Goal: Task Accomplishment & Management: Complete application form

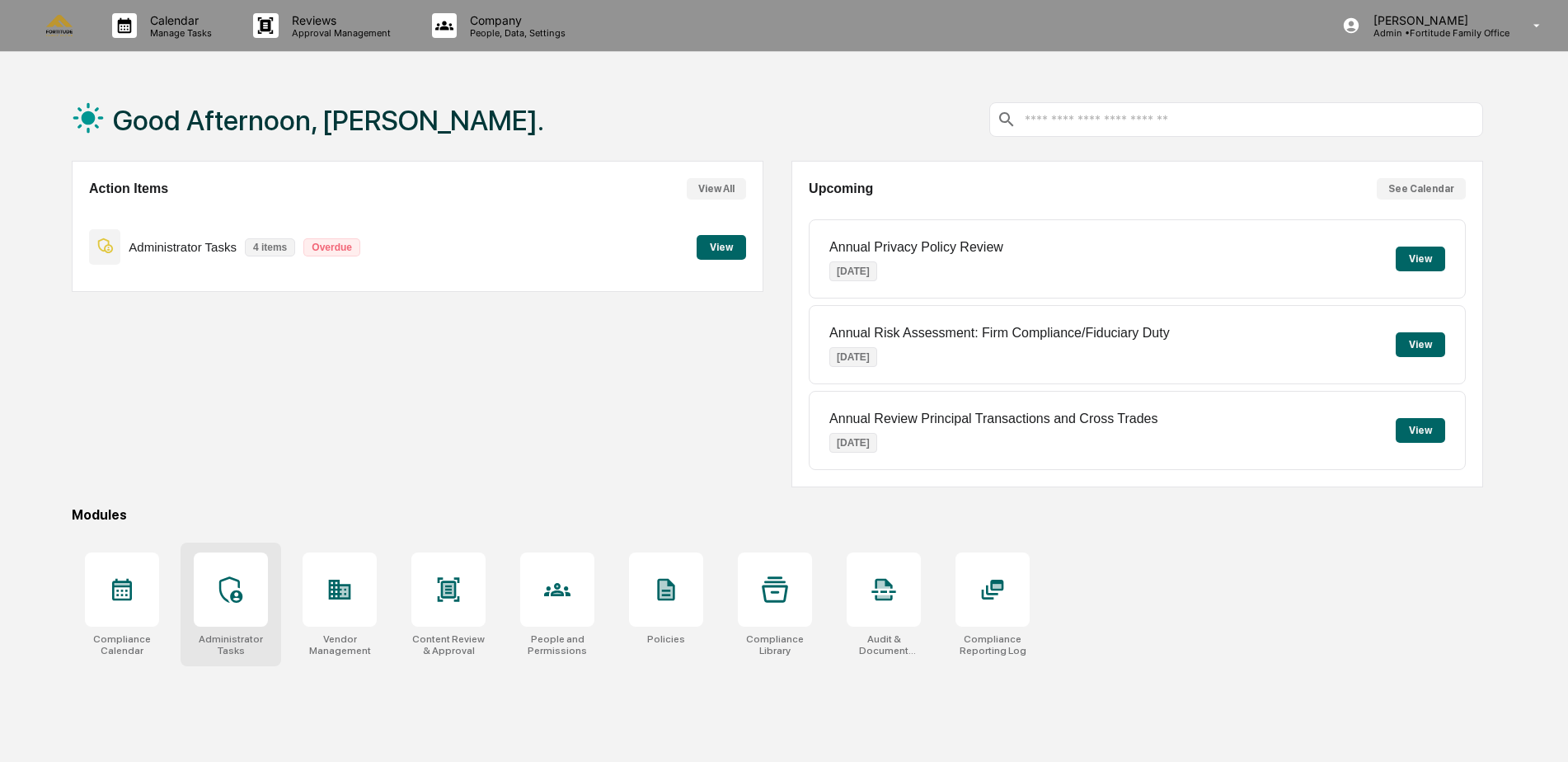
click at [226, 600] on icon at bounding box center [230, 589] width 23 height 26
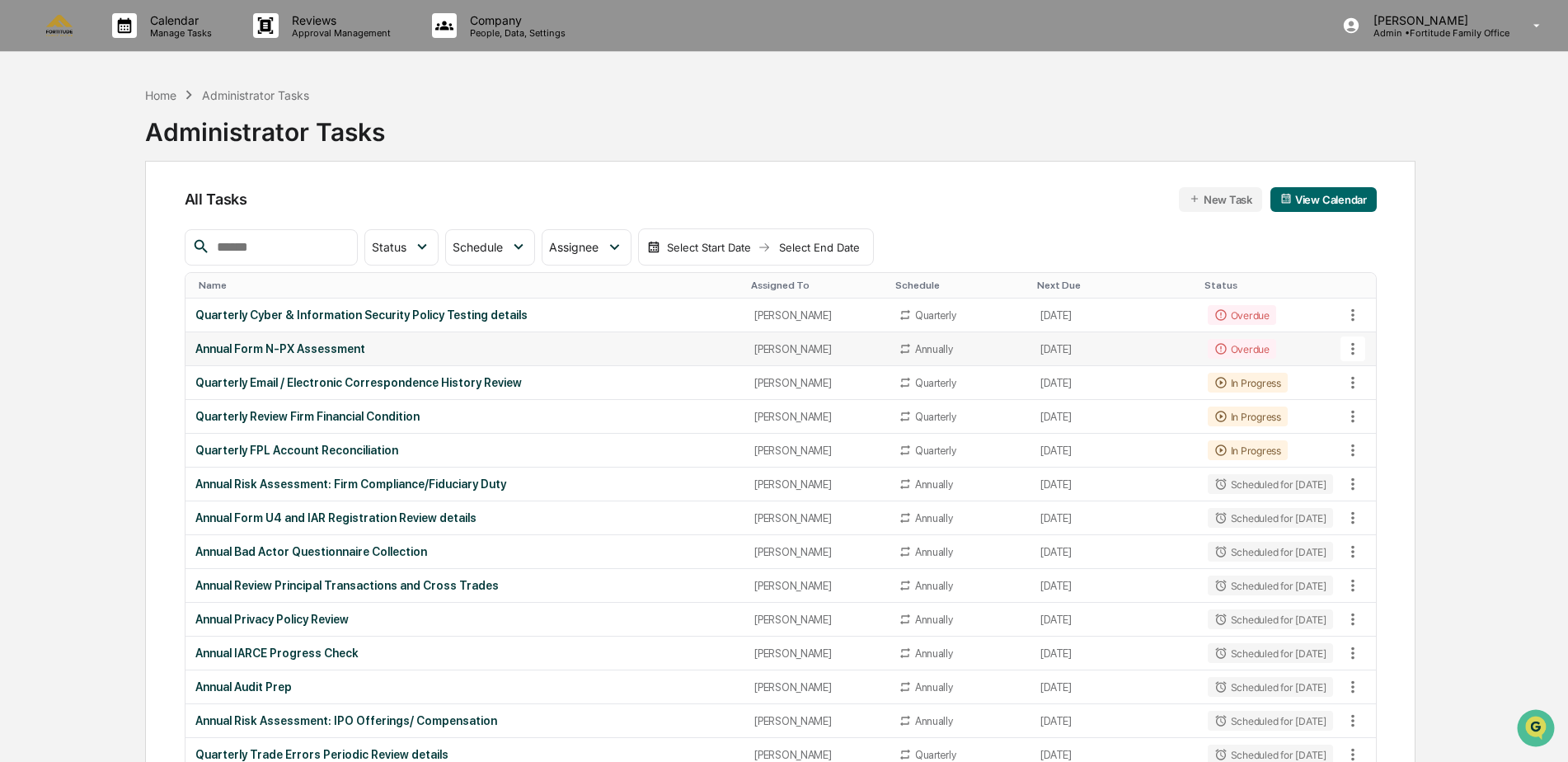
click at [294, 356] on td "Annual Form N-PX Assessment" at bounding box center [464, 349] width 559 height 34
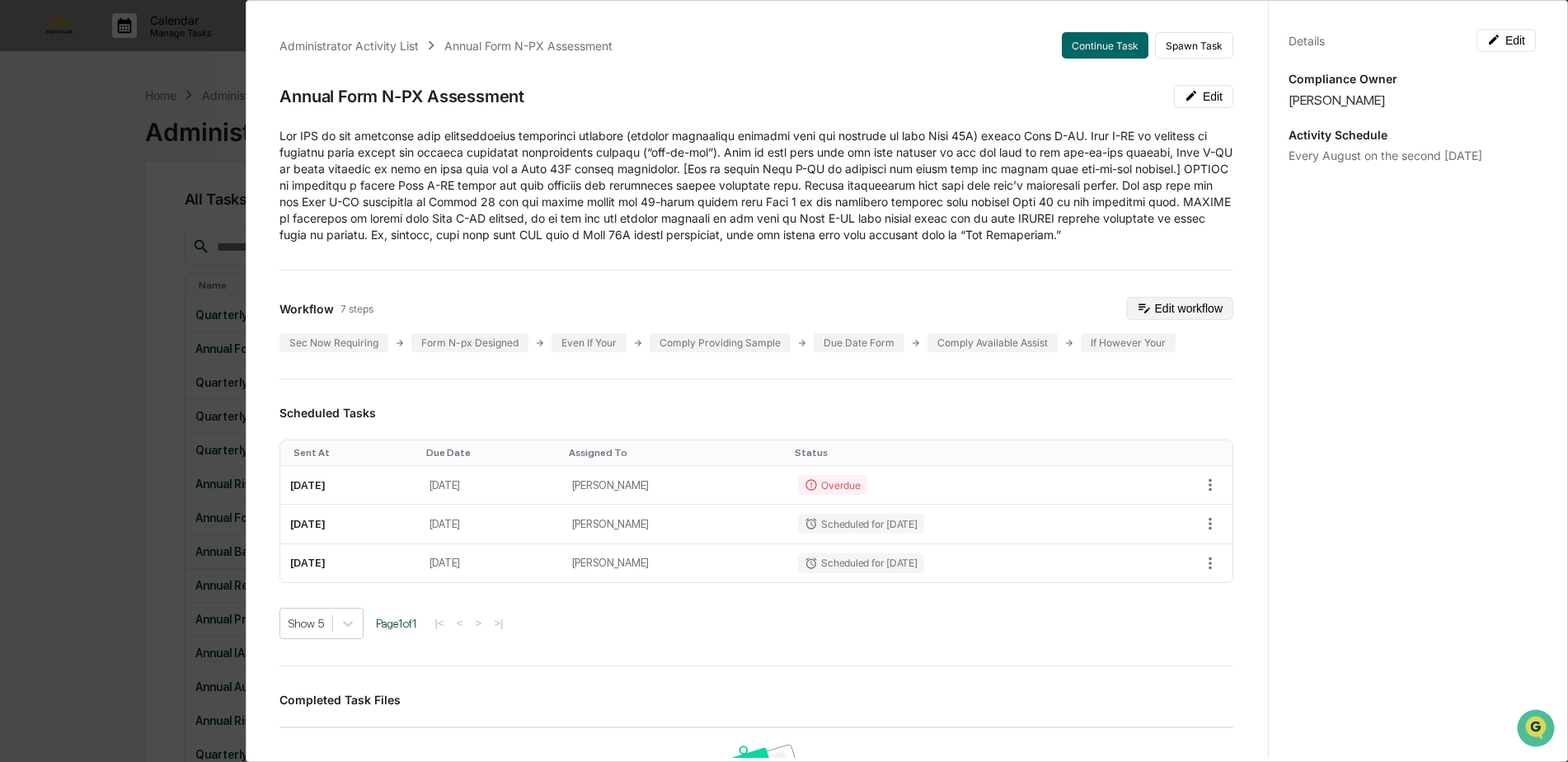
click at [1145, 311] on button "Edit workflow" at bounding box center [1179, 308] width 108 height 23
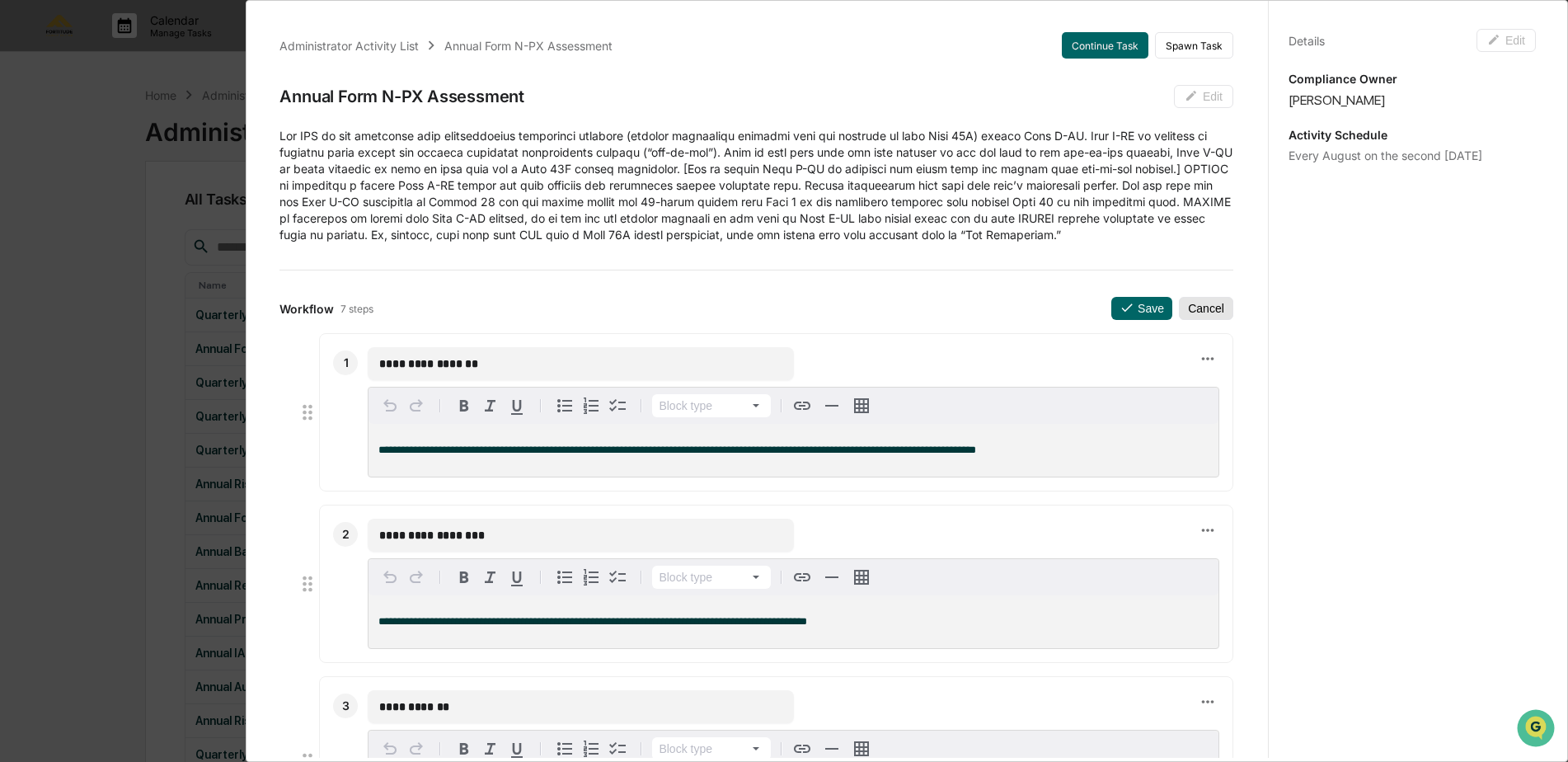
click at [1192, 307] on button "Cancel" at bounding box center [1205, 308] width 55 height 23
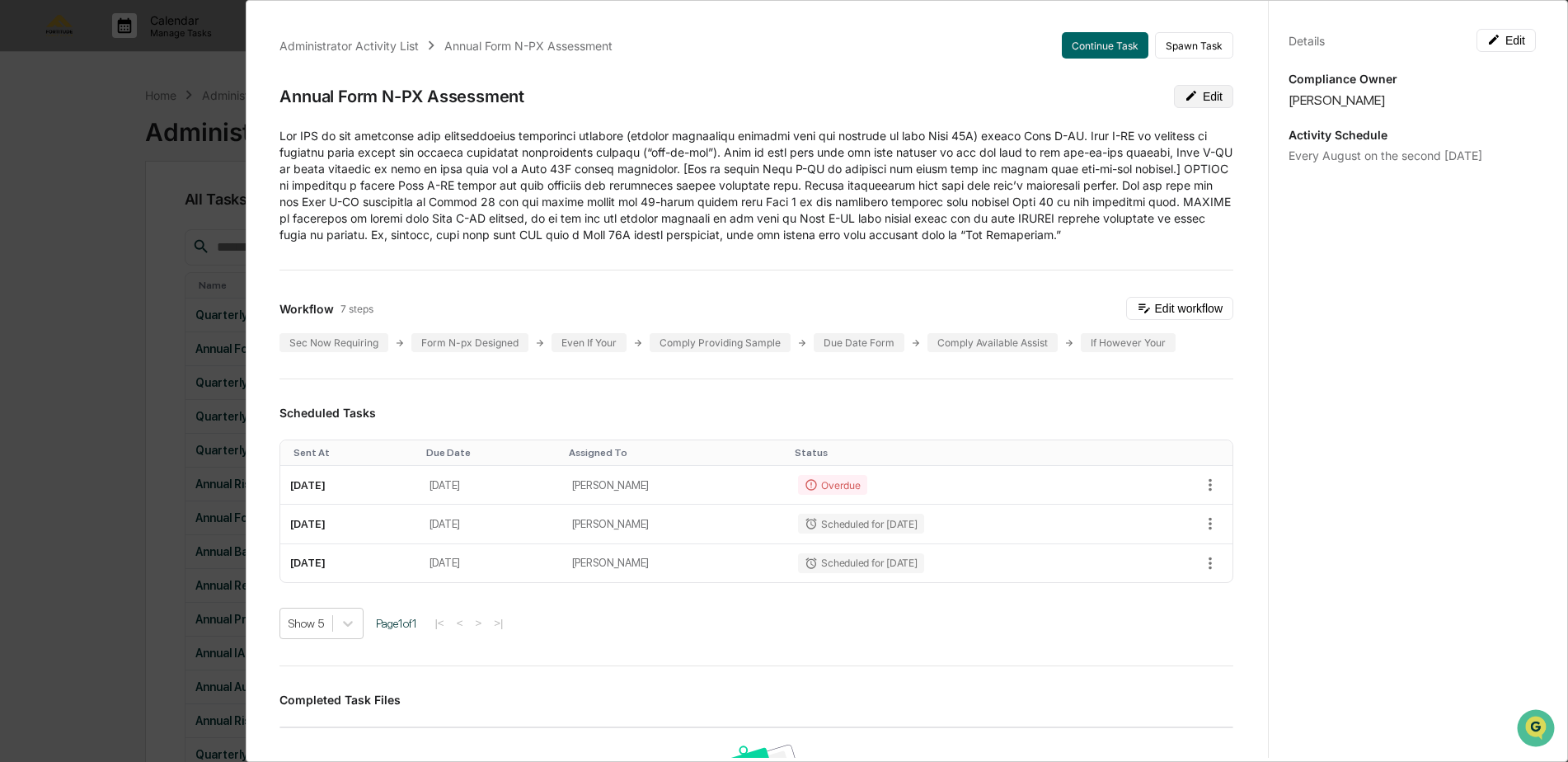
click at [1175, 88] on button "Edit" at bounding box center [1203, 96] width 60 height 23
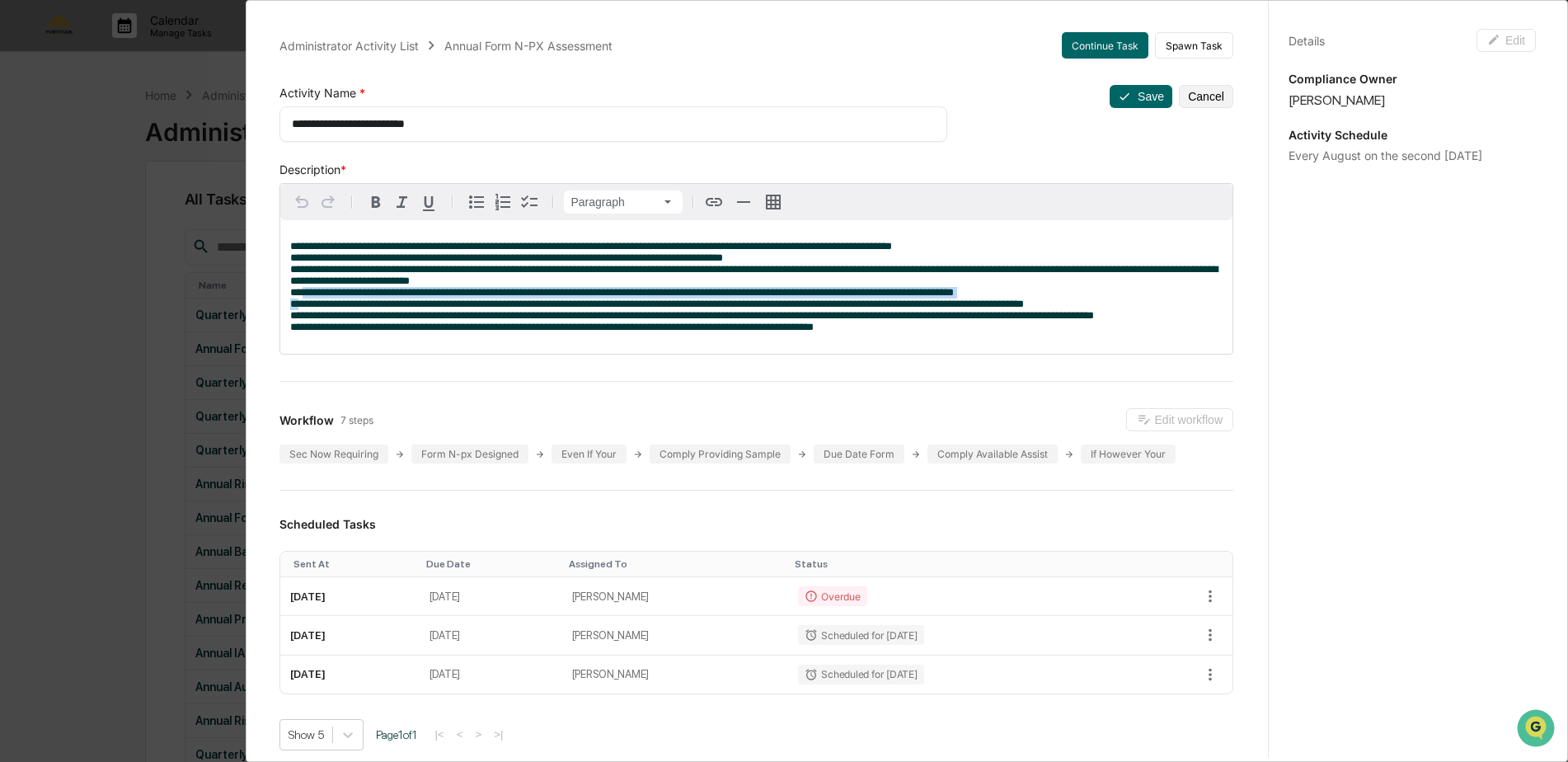
drag, startPoint x: 289, startPoint y: 294, endPoint x: 1028, endPoint y: 299, distance: 739.0
click at [1028, 299] on div at bounding box center [756, 287] width 952 height 133
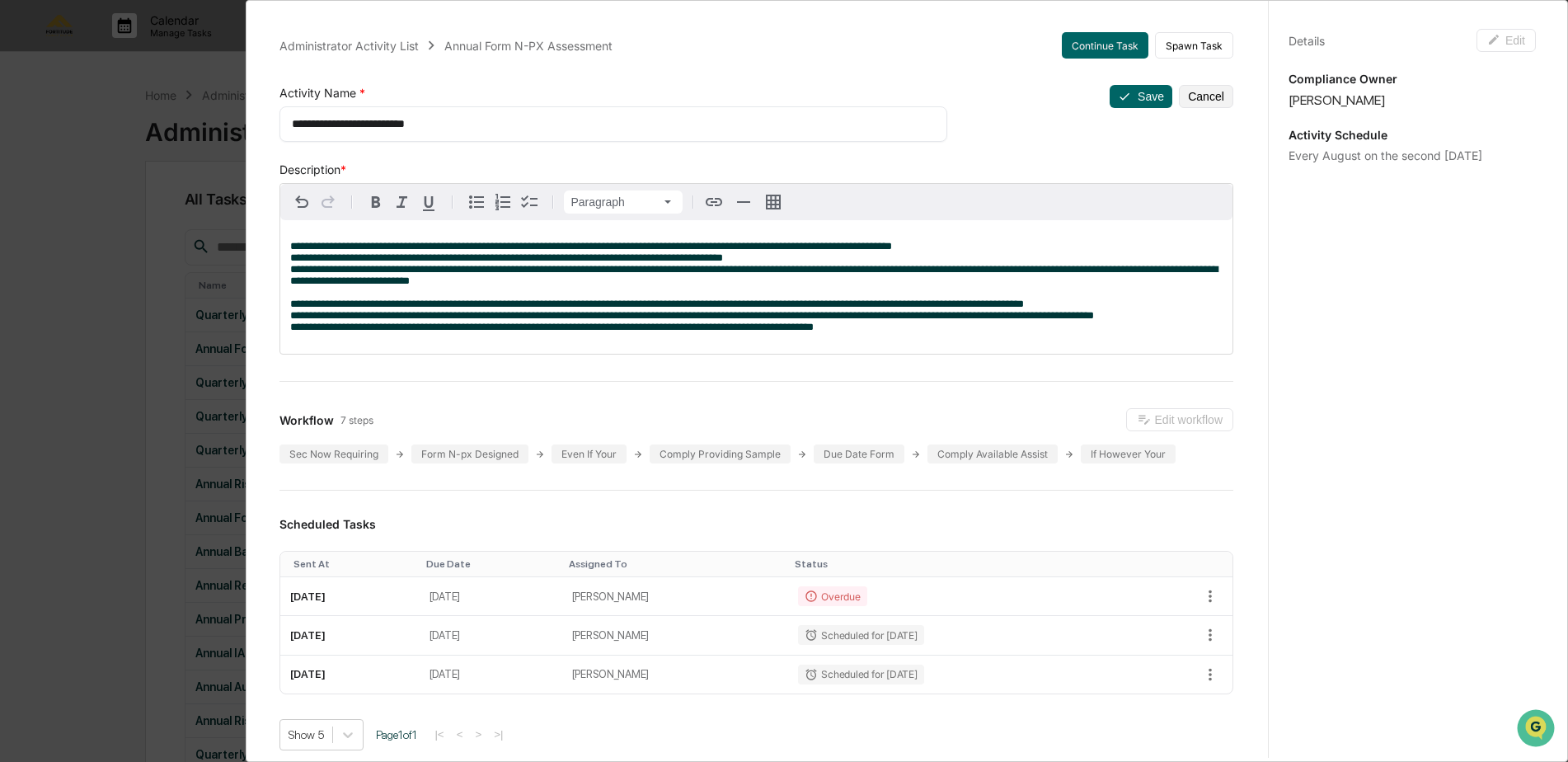
click at [947, 242] on p "**********" at bounding box center [756, 287] width 932 height 93
click at [283, 259] on div "**********" at bounding box center [756, 287] width 952 height 133
click at [284, 269] on div "**********" at bounding box center [756, 287] width 952 height 133
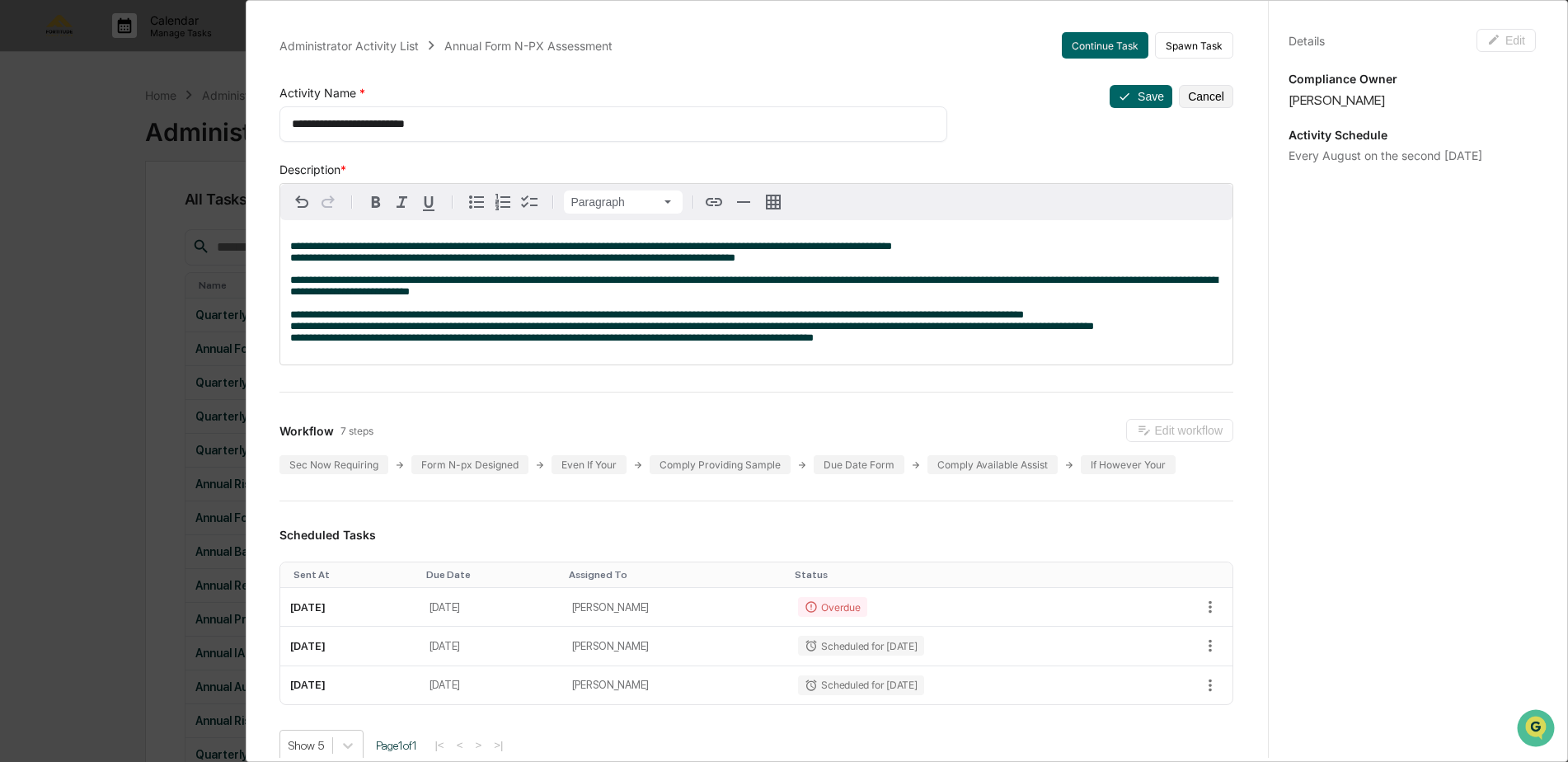
click at [1107, 314] on p "**********" at bounding box center [756, 310] width 932 height 70
drag, startPoint x: 1156, startPoint y: 334, endPoint x: 906, endPoint y: 334, distance: 250.0
click at [960, 334] on p "**********" at bounding box center [756, 310] width 932 height 70
click at [881, 344] on p "**********" at bounding box center [756, 310] width 932 height 70
drag, startPoint x: 1154, startPoint y: 331, endPoint x: 232, endPoint y: 328, distance: 922.0
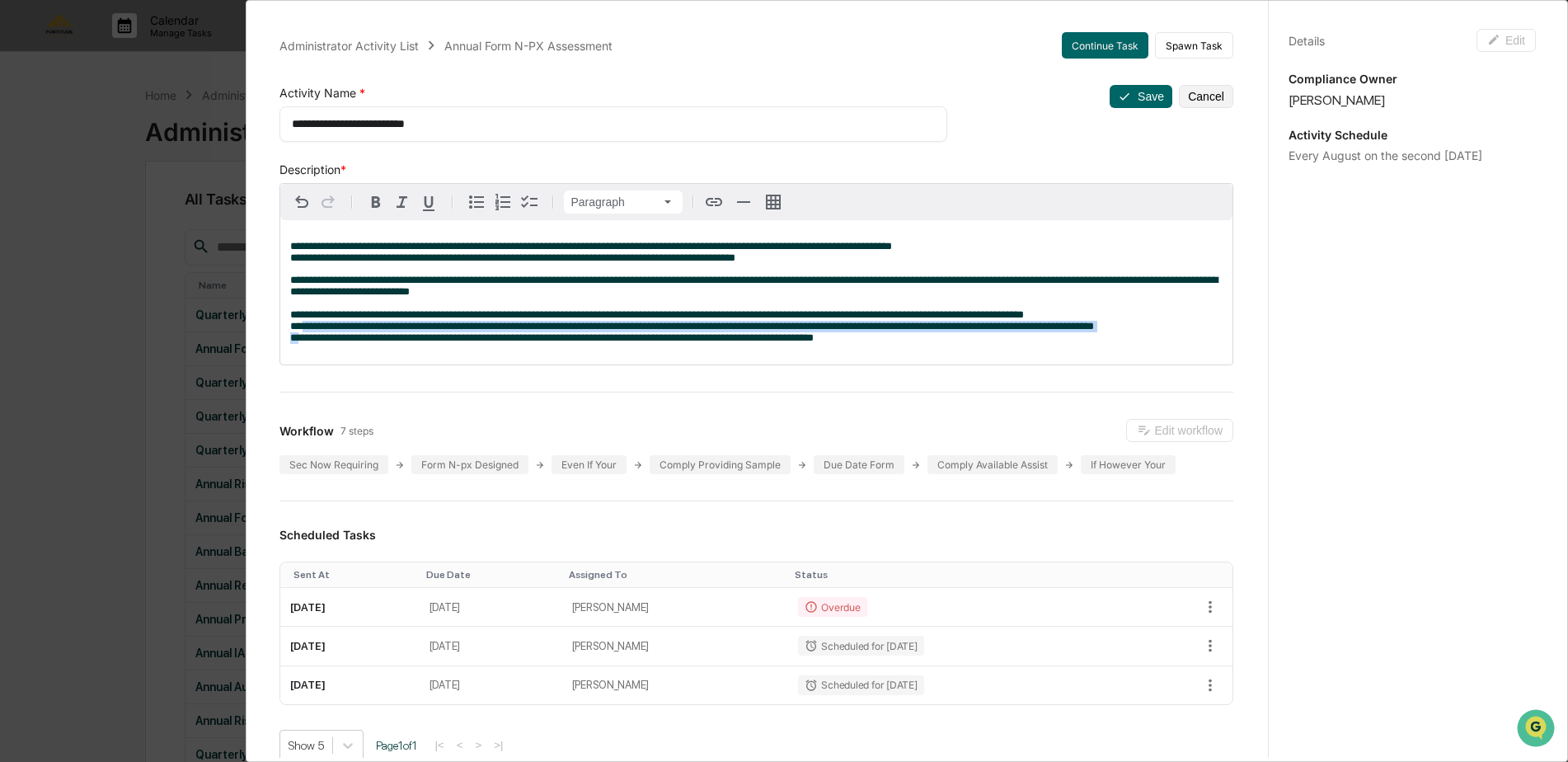
click at [232, 328] on div "**********" at bounding box center [784, 381] width 1568 height 762
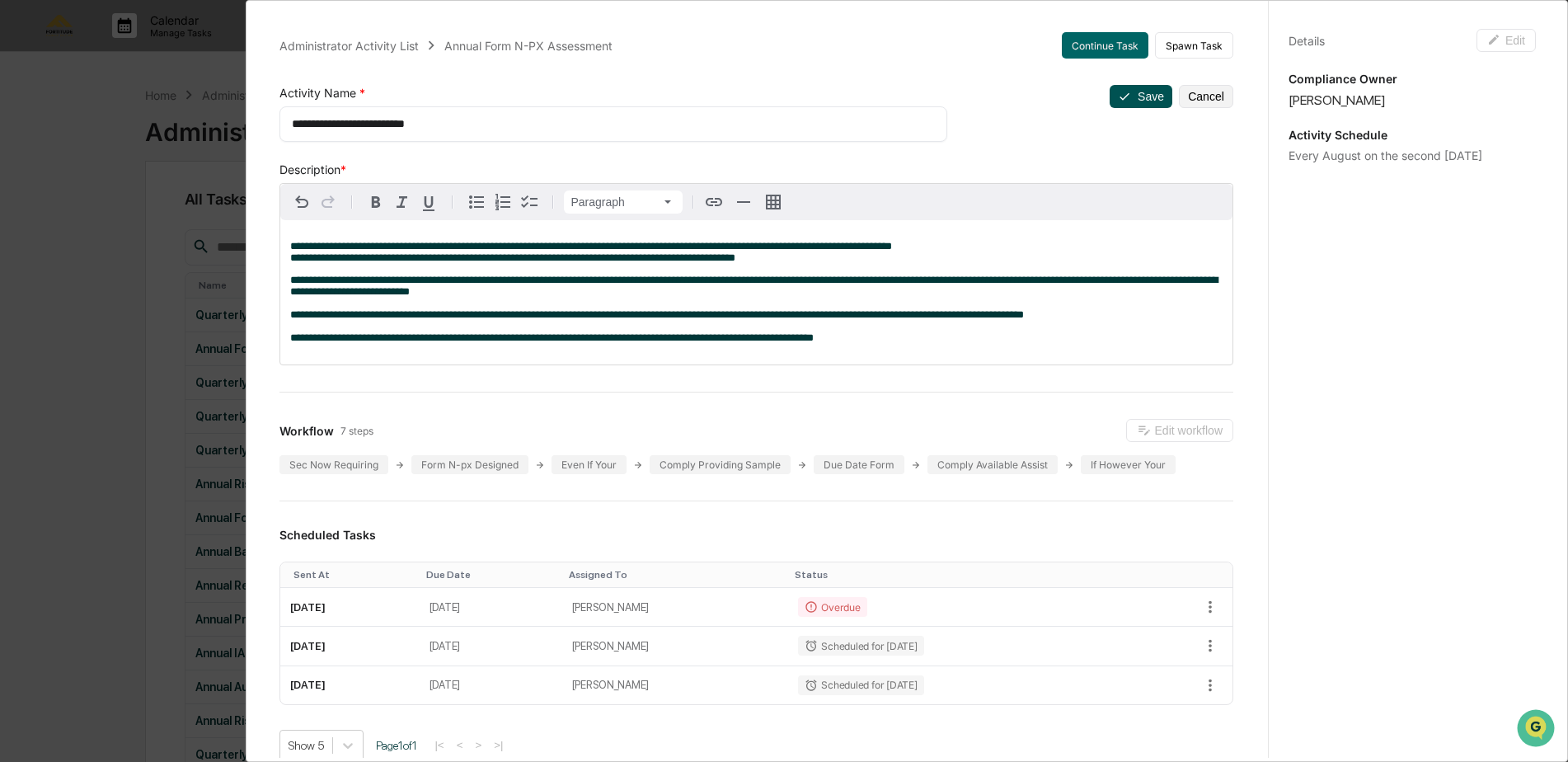
click at [1116, 101] on button "Save" at bounding box center [1141, 96] width 63 height 23
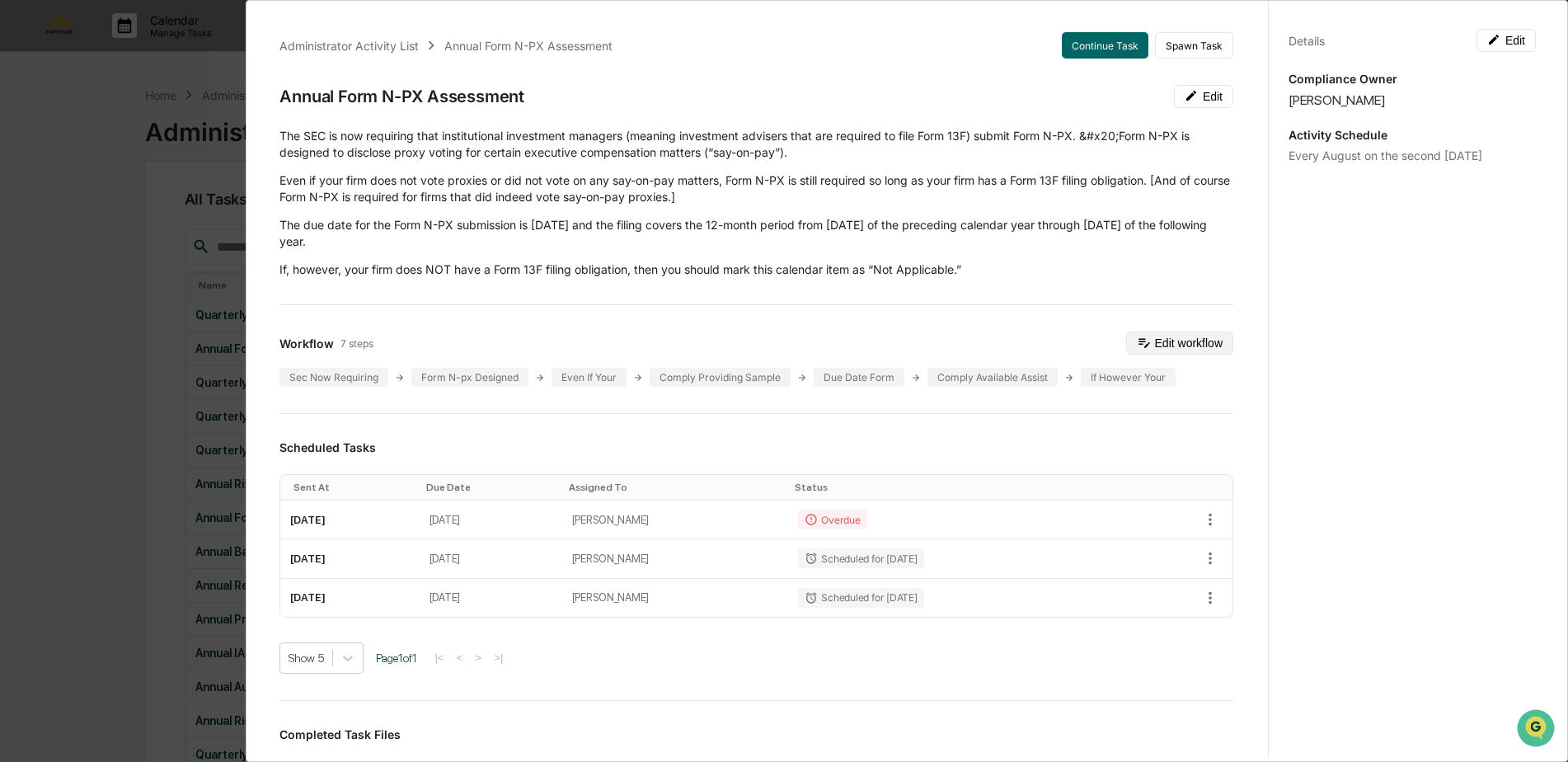
click at [1177, 352] on button "Edit workflow" at bounding box center [1179, 343] width 108 height 23
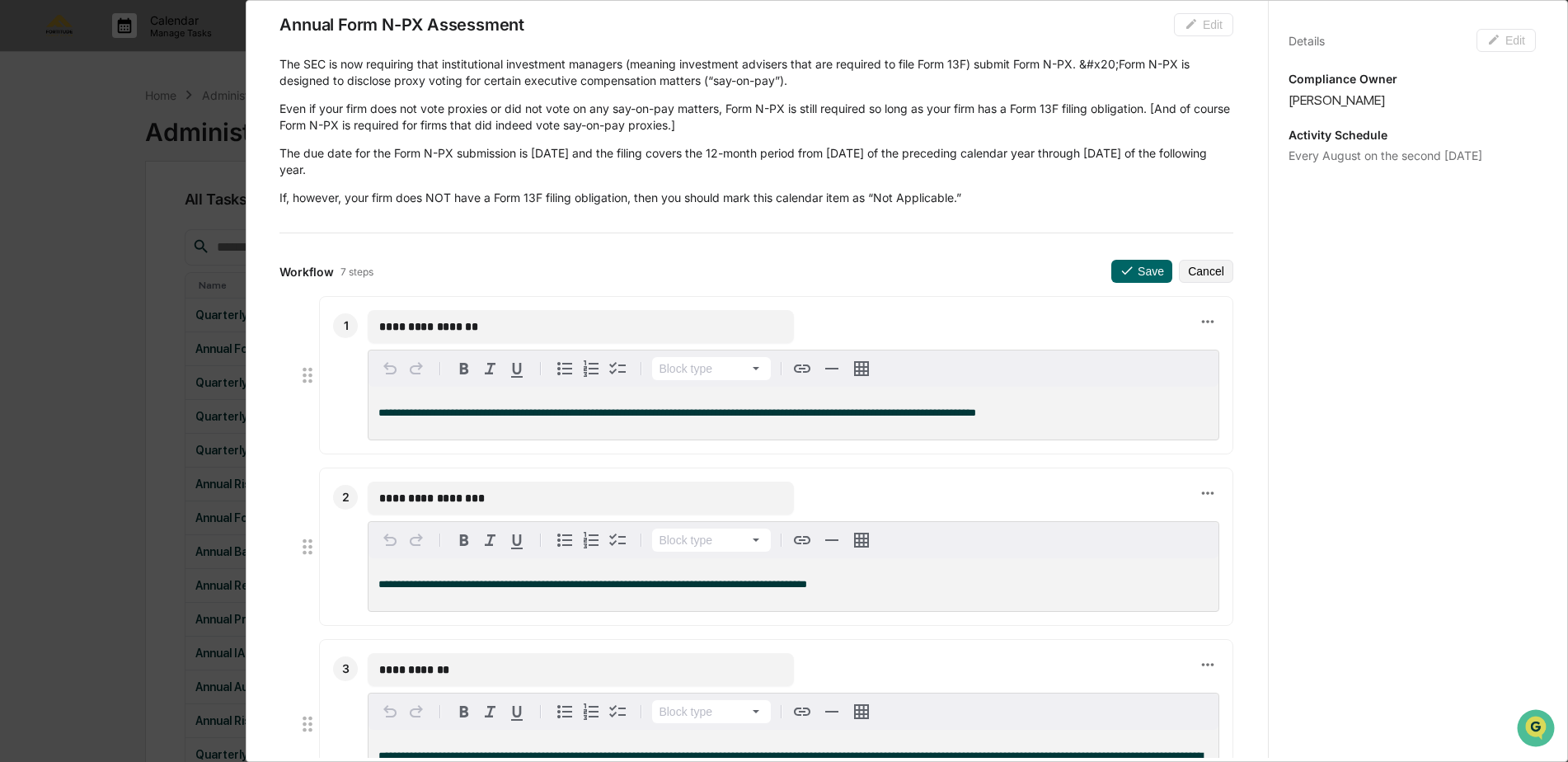
scroll to position [165, 0]
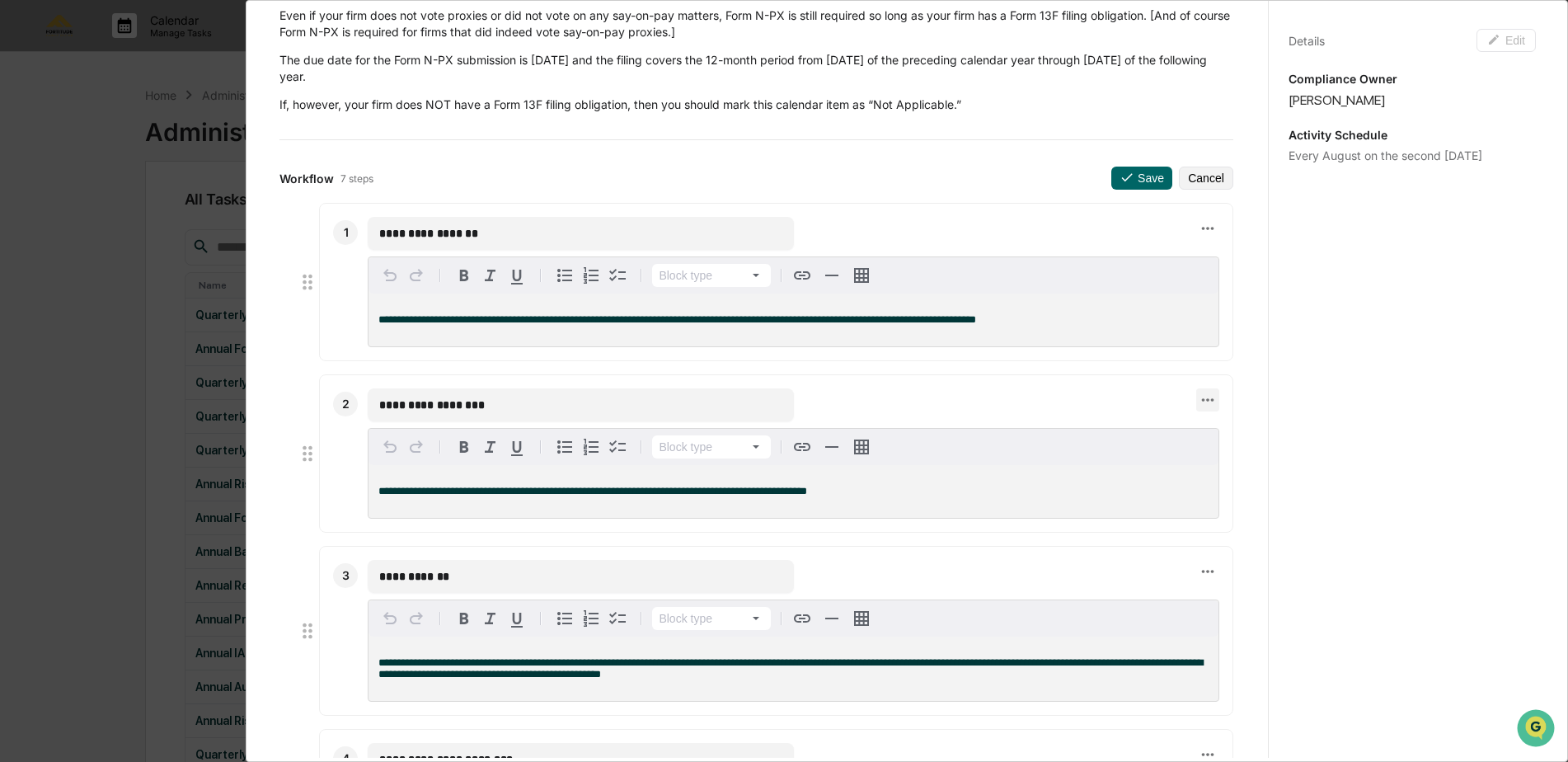
click at [1198, 401] on icon at bounding box center [1207, 399] width 18 height 18
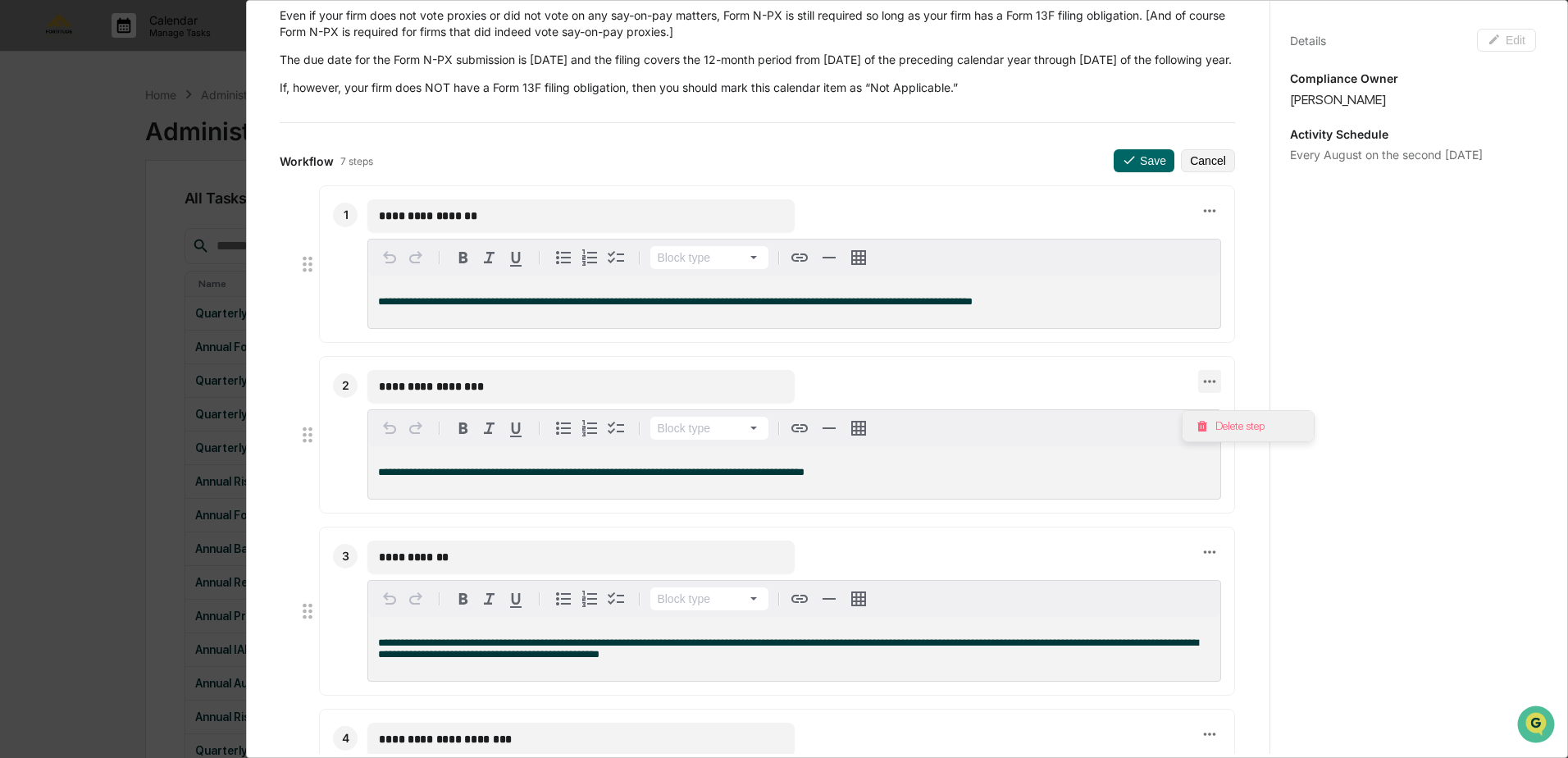
click at [1212, 425] on li "Delete step" at bounding box center [1248, 426] width 131 height 31
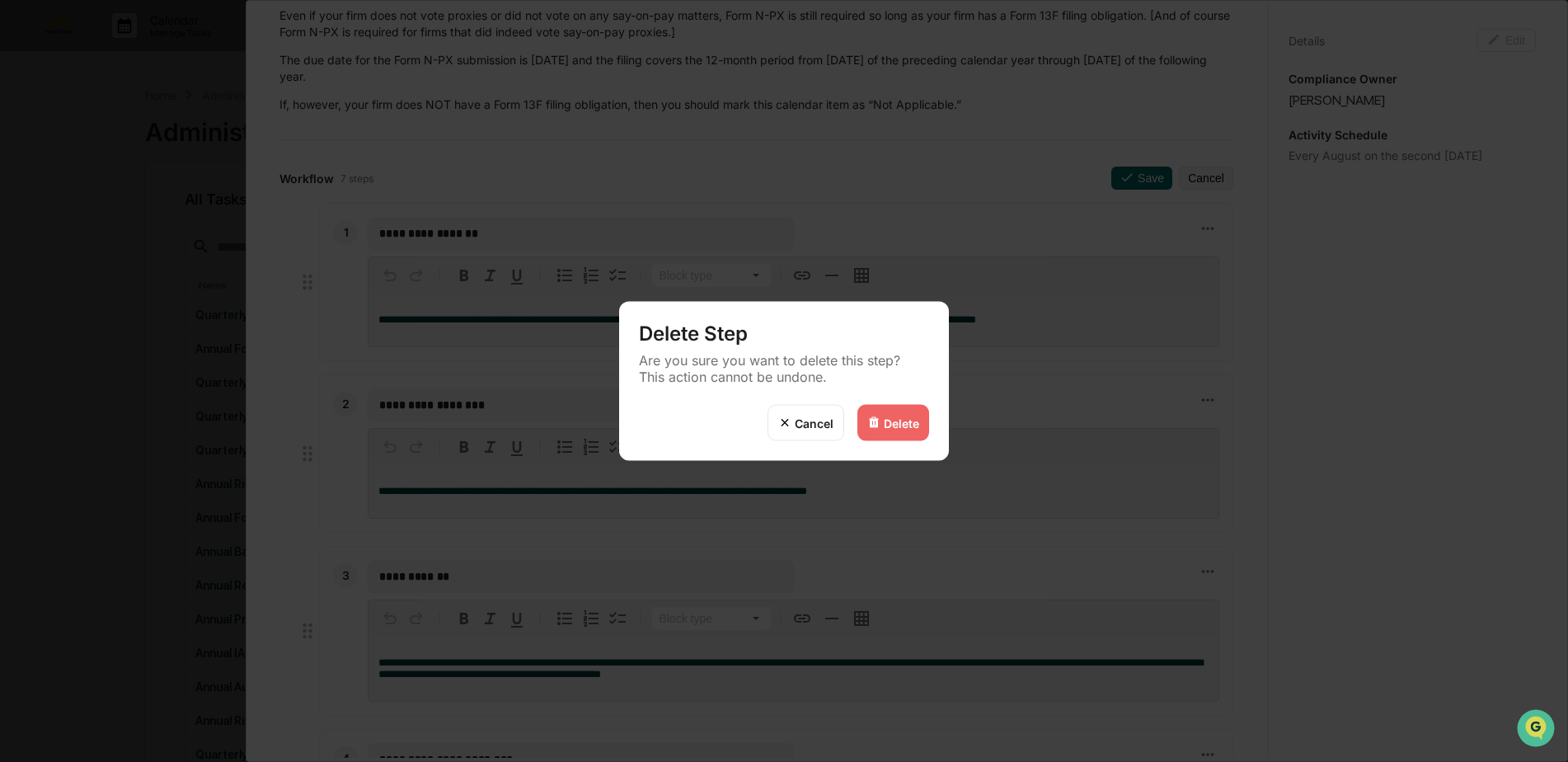
click at [912, 417] on div "Delete" at bounding box center [902, 422] width 36 height 14
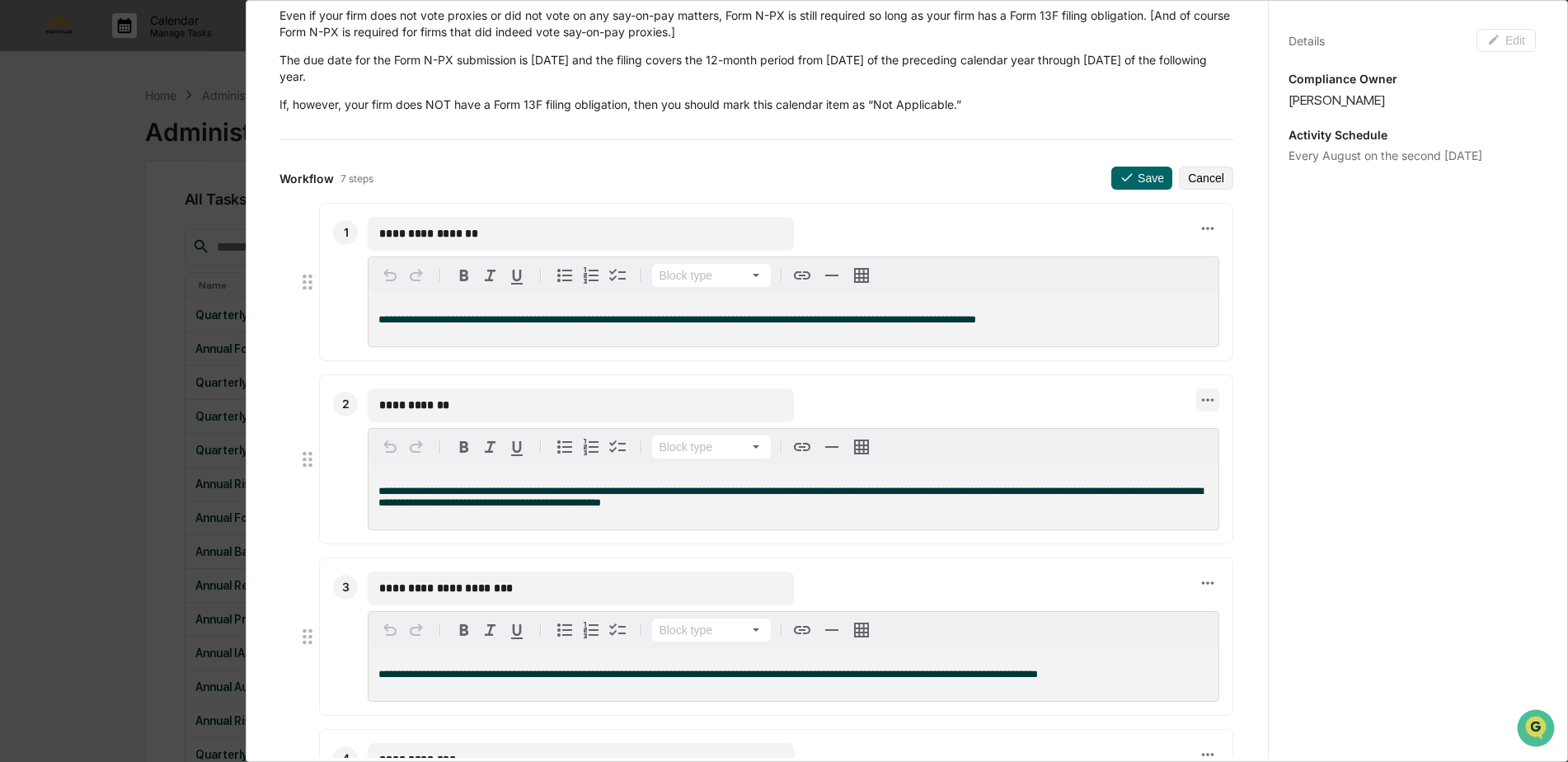
click at [1198, 406] on icon at bounding box center [1207, 399] width 18 height 18
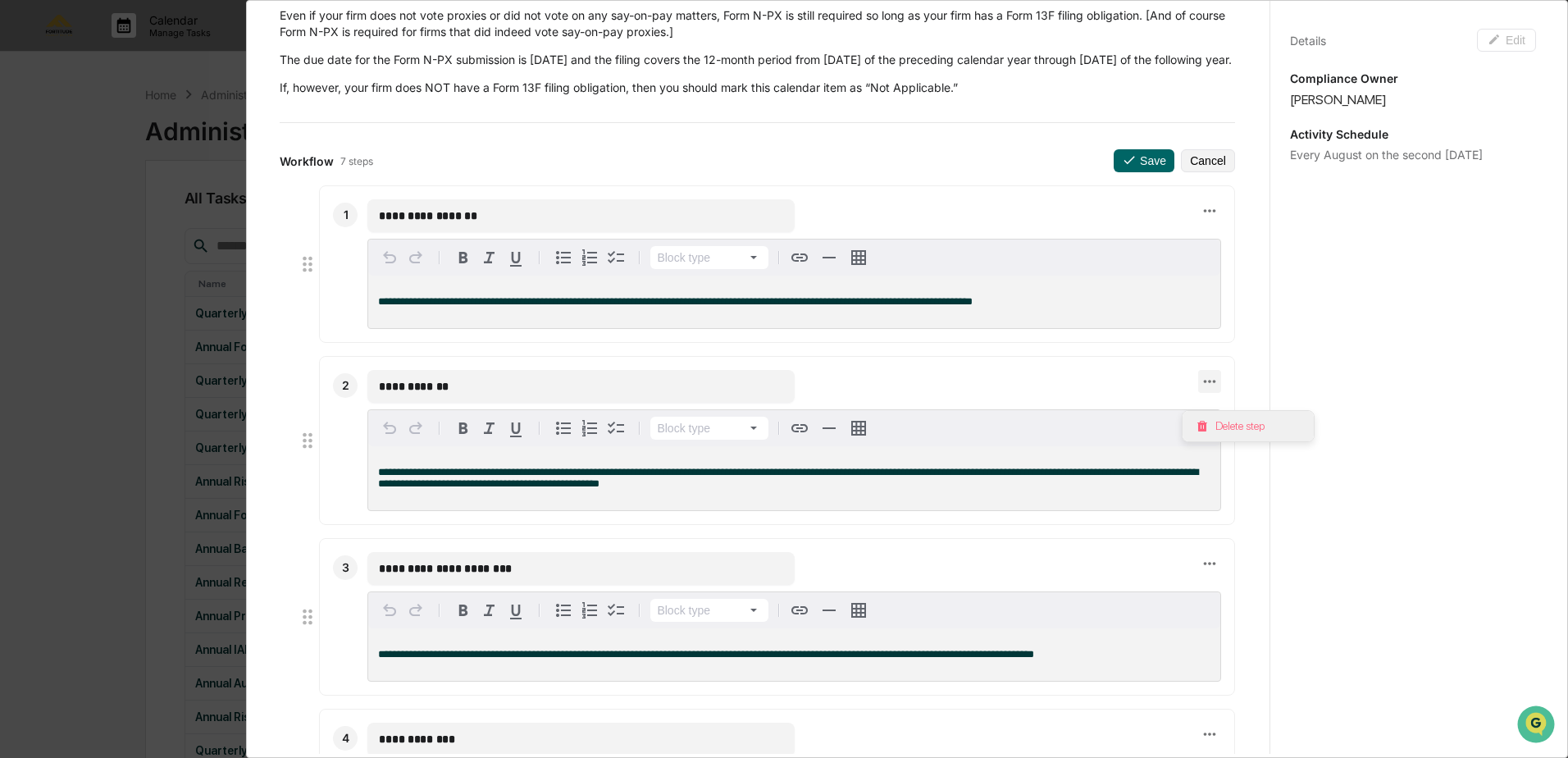
click at [1216, 425] on li "Delete step" at bounding box center [1248, 426] width 131 height 31
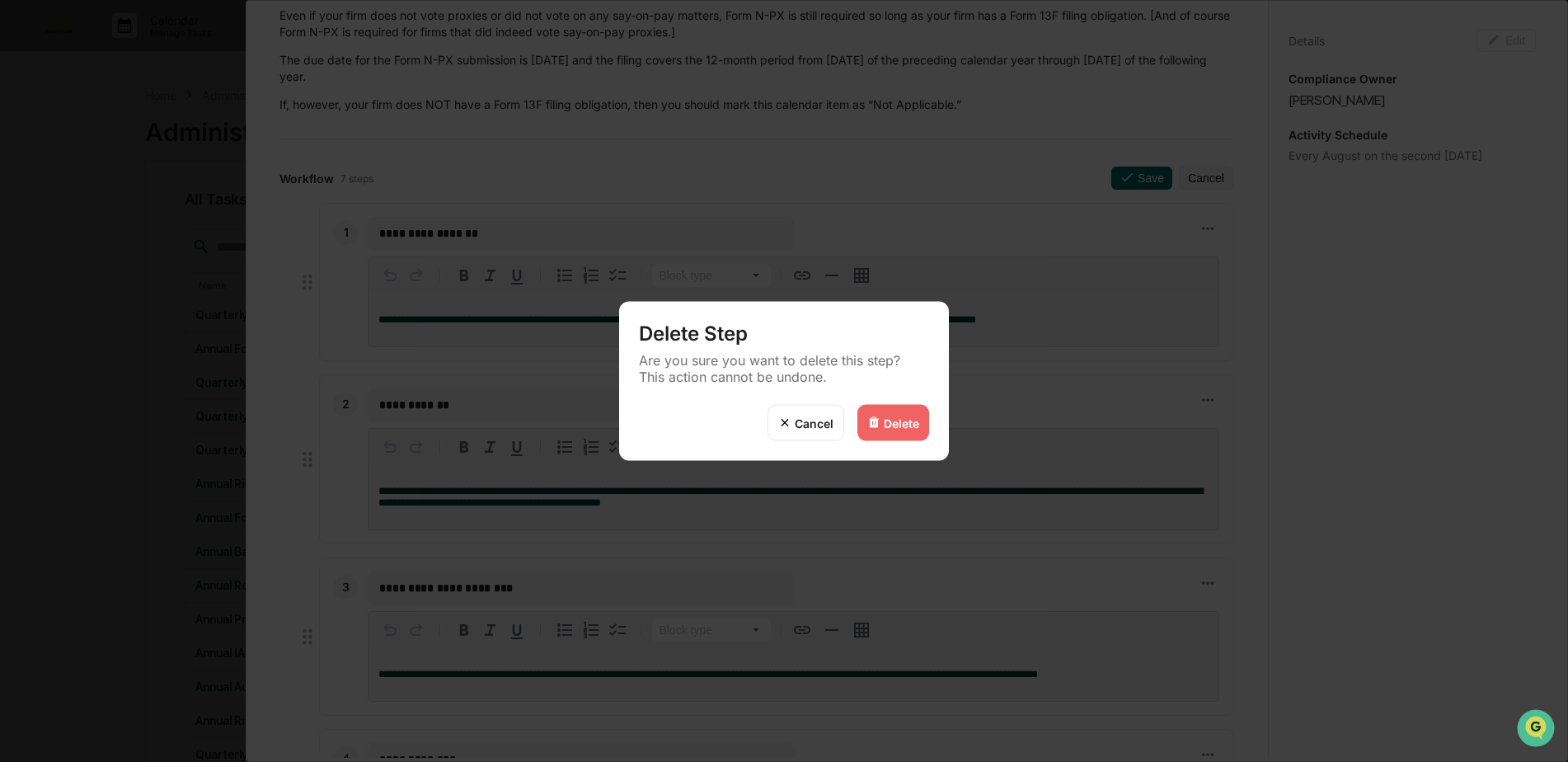
click at [903, 415] on div "Delete" at bounding box center [902, 422] width 36 height 14
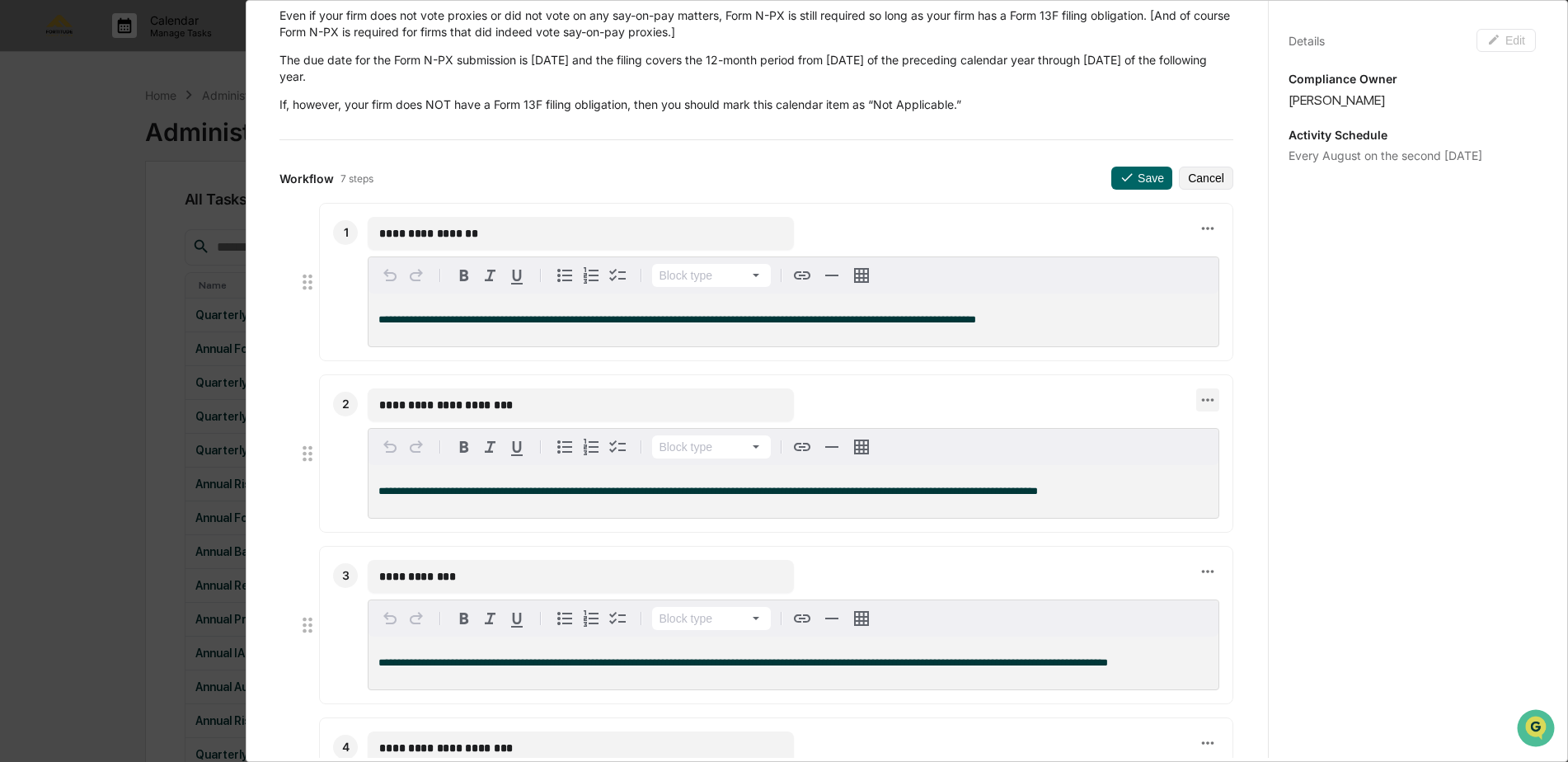
click at [1198, 402] on icon at bounding box center [1207, 399] width 18 height 18
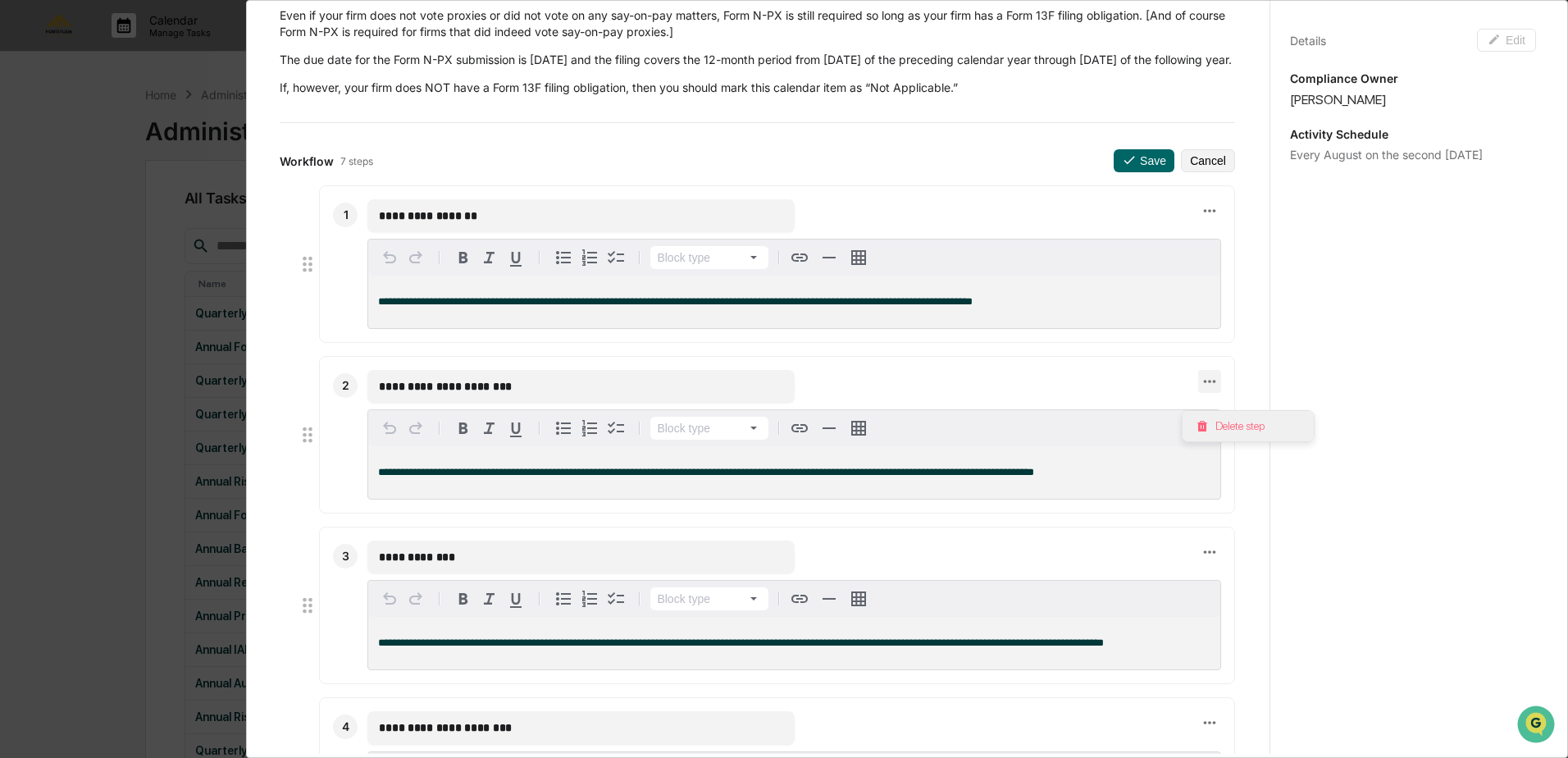
click at [1224, 437] on li "Delete step" at bounding box center [1248, 426] width 131 height 31
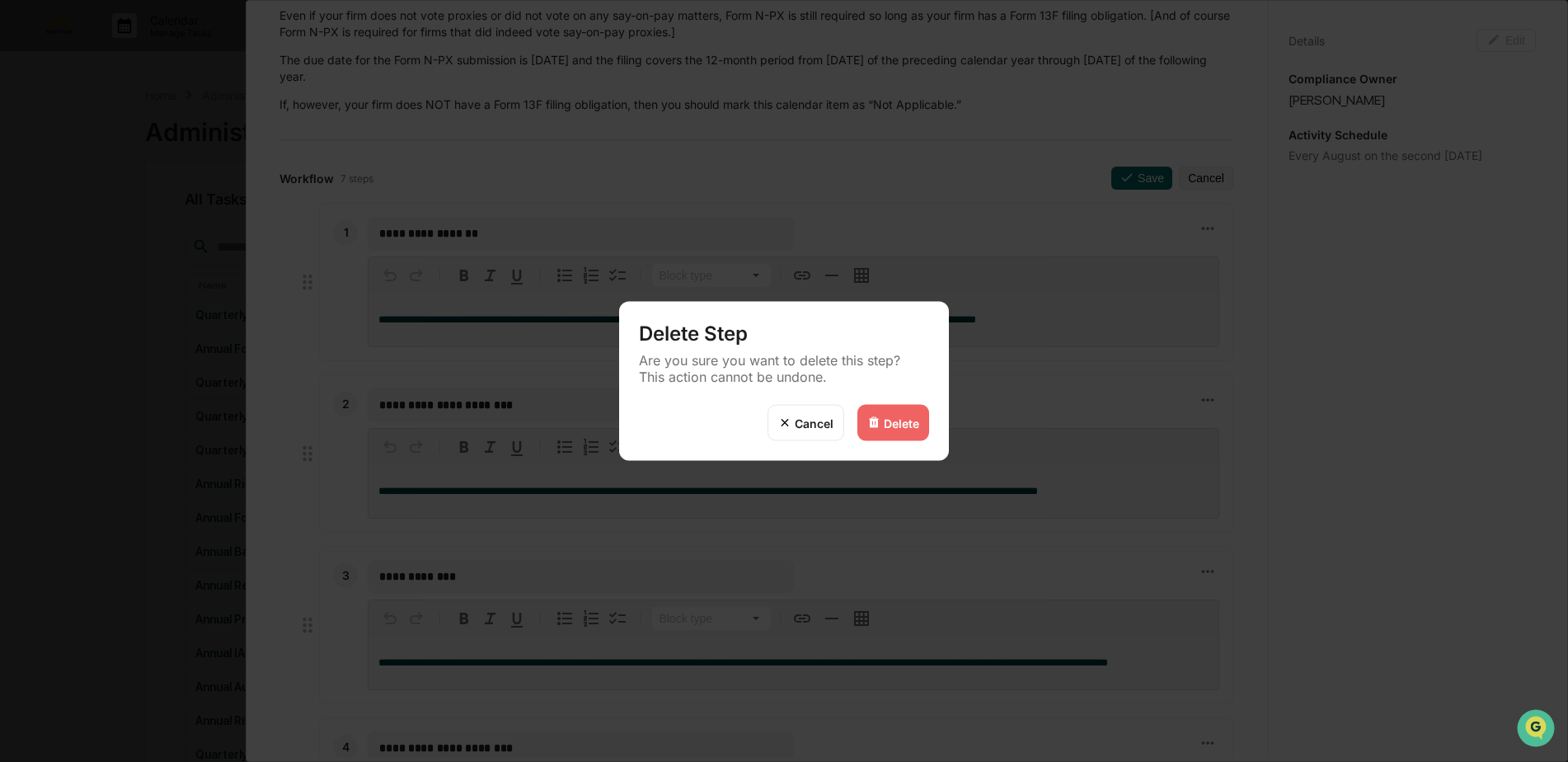
click at [891, 427] on div "Delete" at bounding box center [902, 422] width 36 height 14
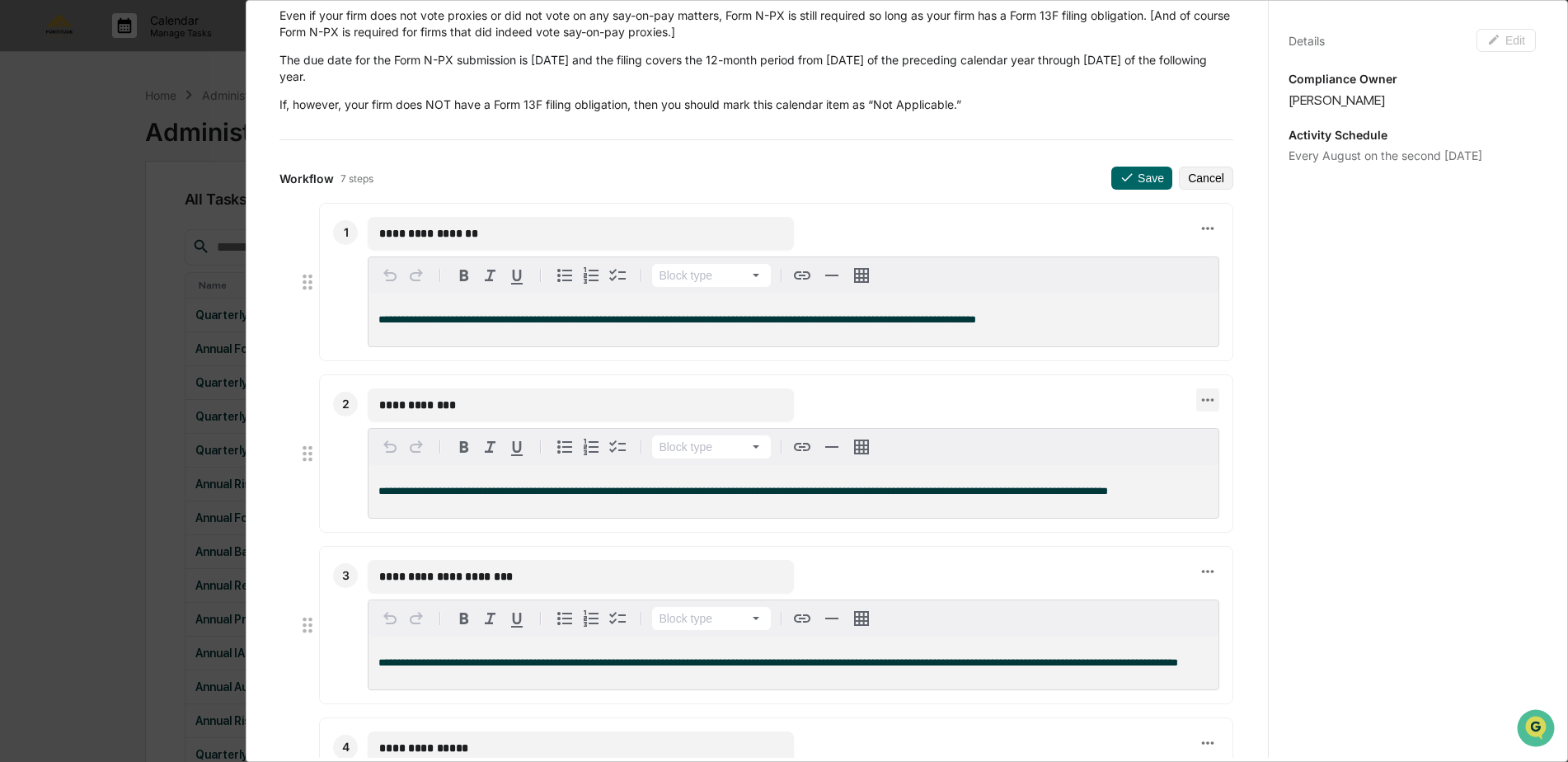
click at [1198, 404] on icon at bounding box center [1207, 399] width 18 height 18
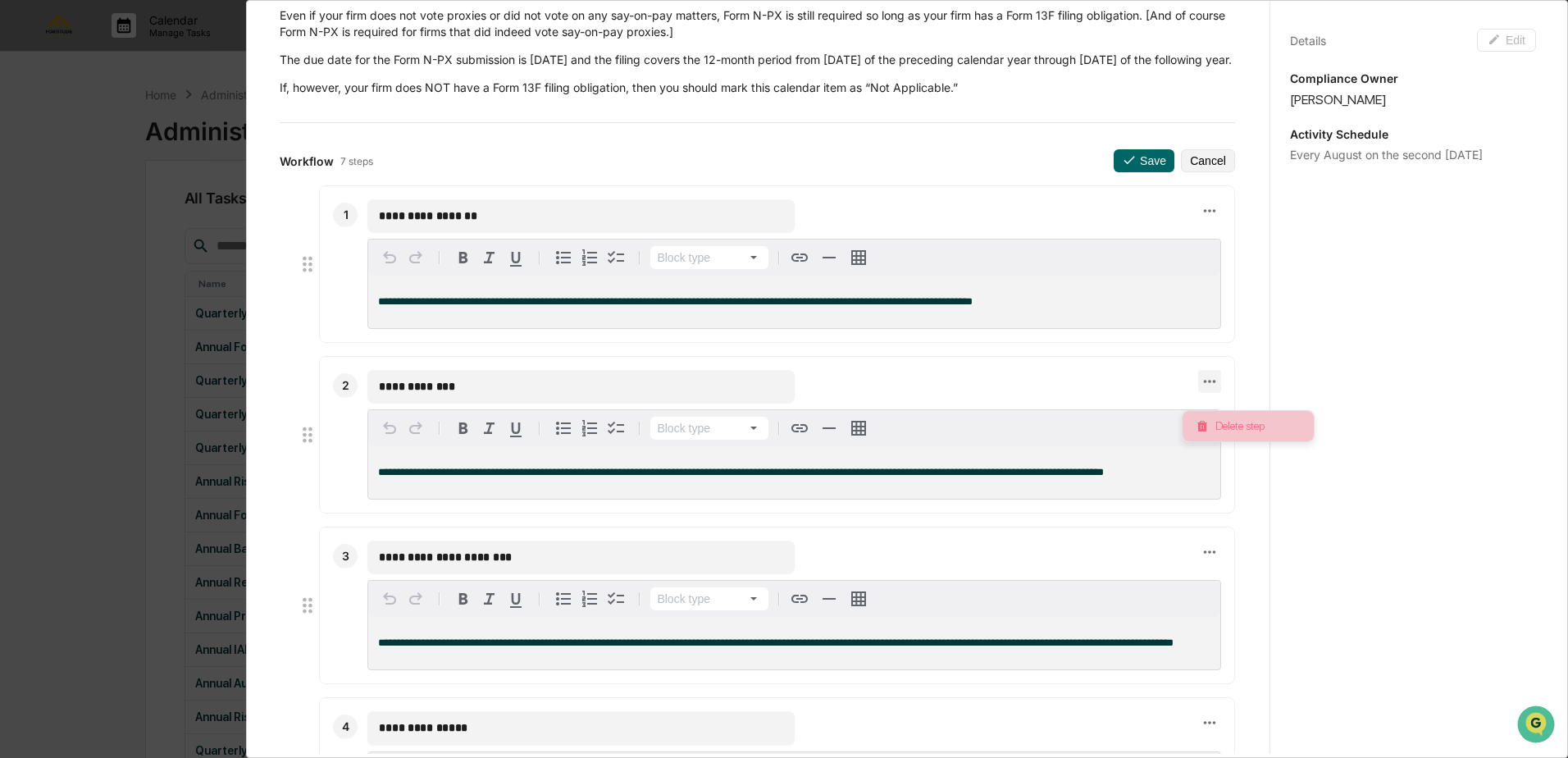
click at [1211, 428] on li "Delete step" at bounding box center [1248, 426] width 131 height 31
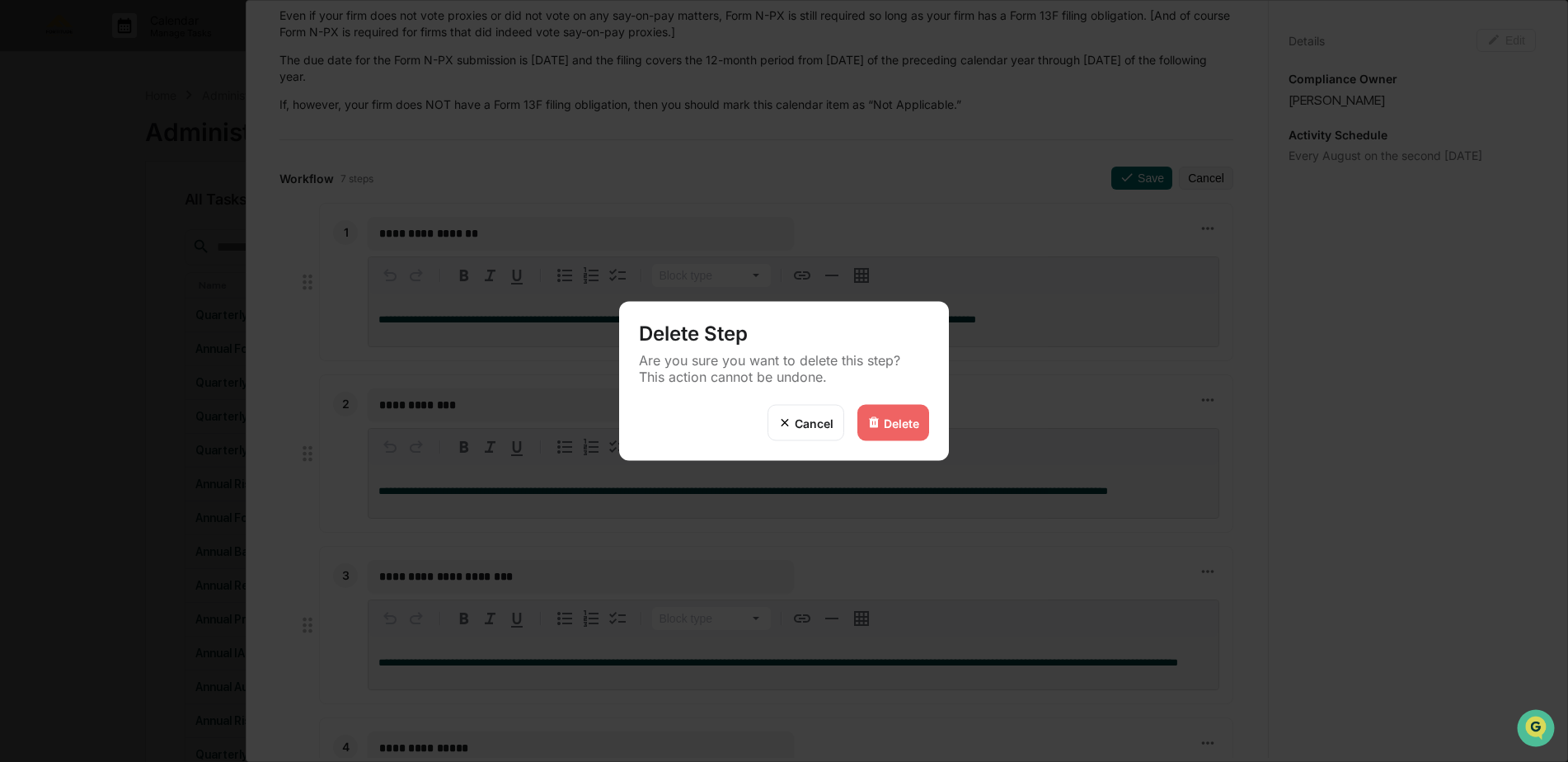
click at [907, 427] on div "Delete" at bounding box center [902, 422] width 36 height 14
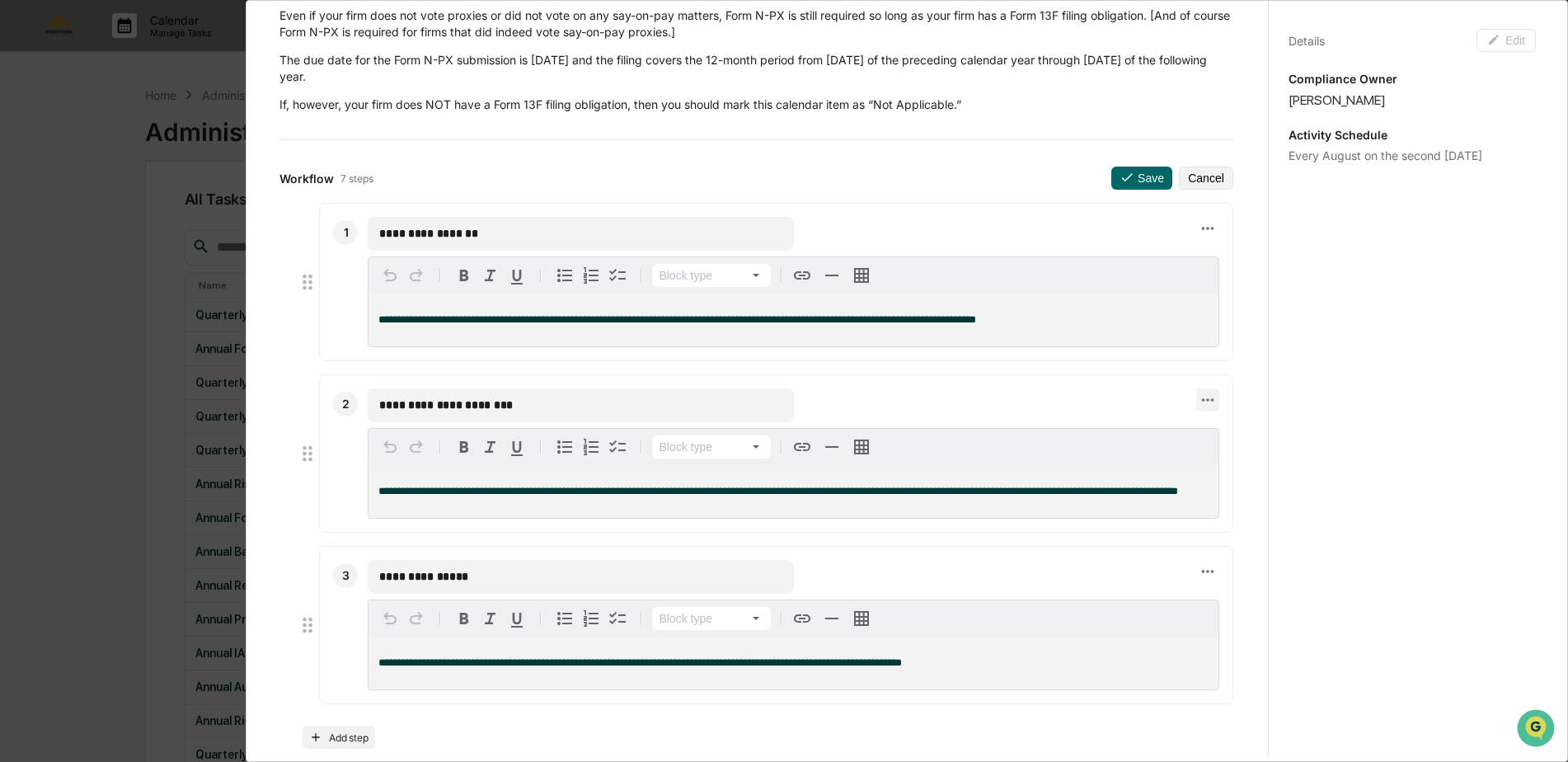
click at [1198, 402] on icon at bounding box center [1207, 399] width 18 height 18
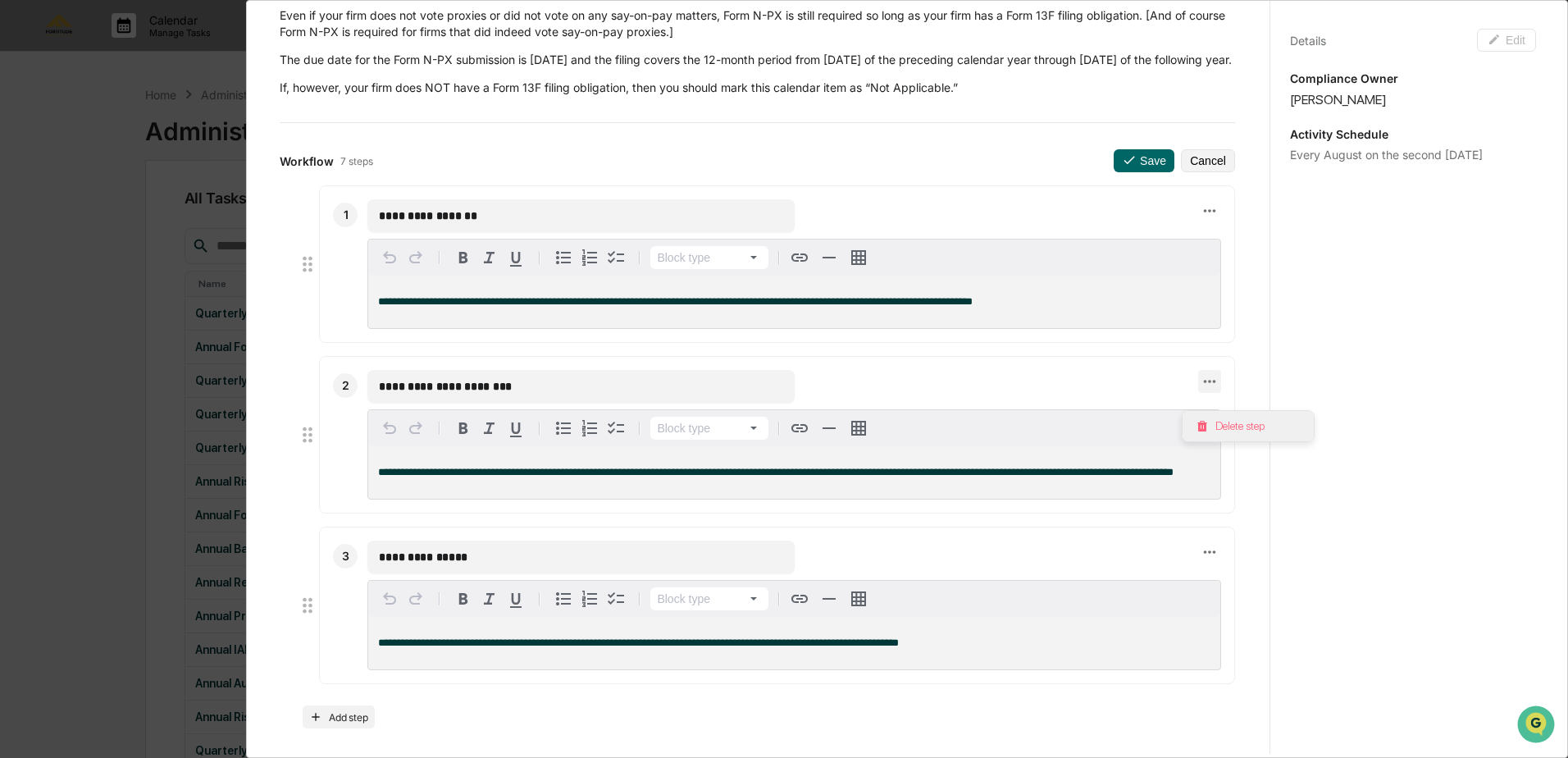
click at [1213, 426] on li "Delete step" at bounding box center [1248, 426] width 131 height 31
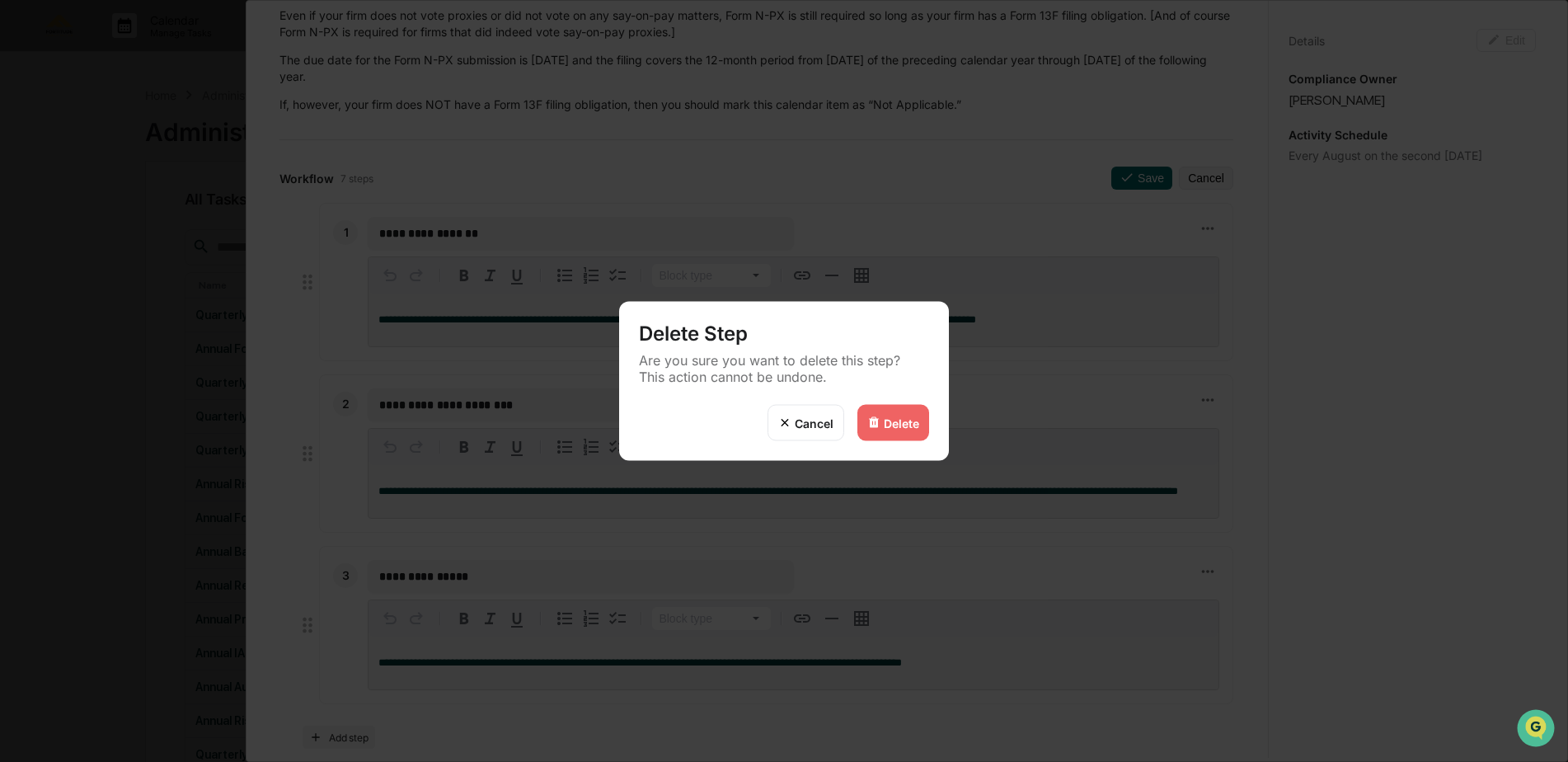
click at [897, 432] on div "Delete" at bounding box center [894, 422] width 72 height 36
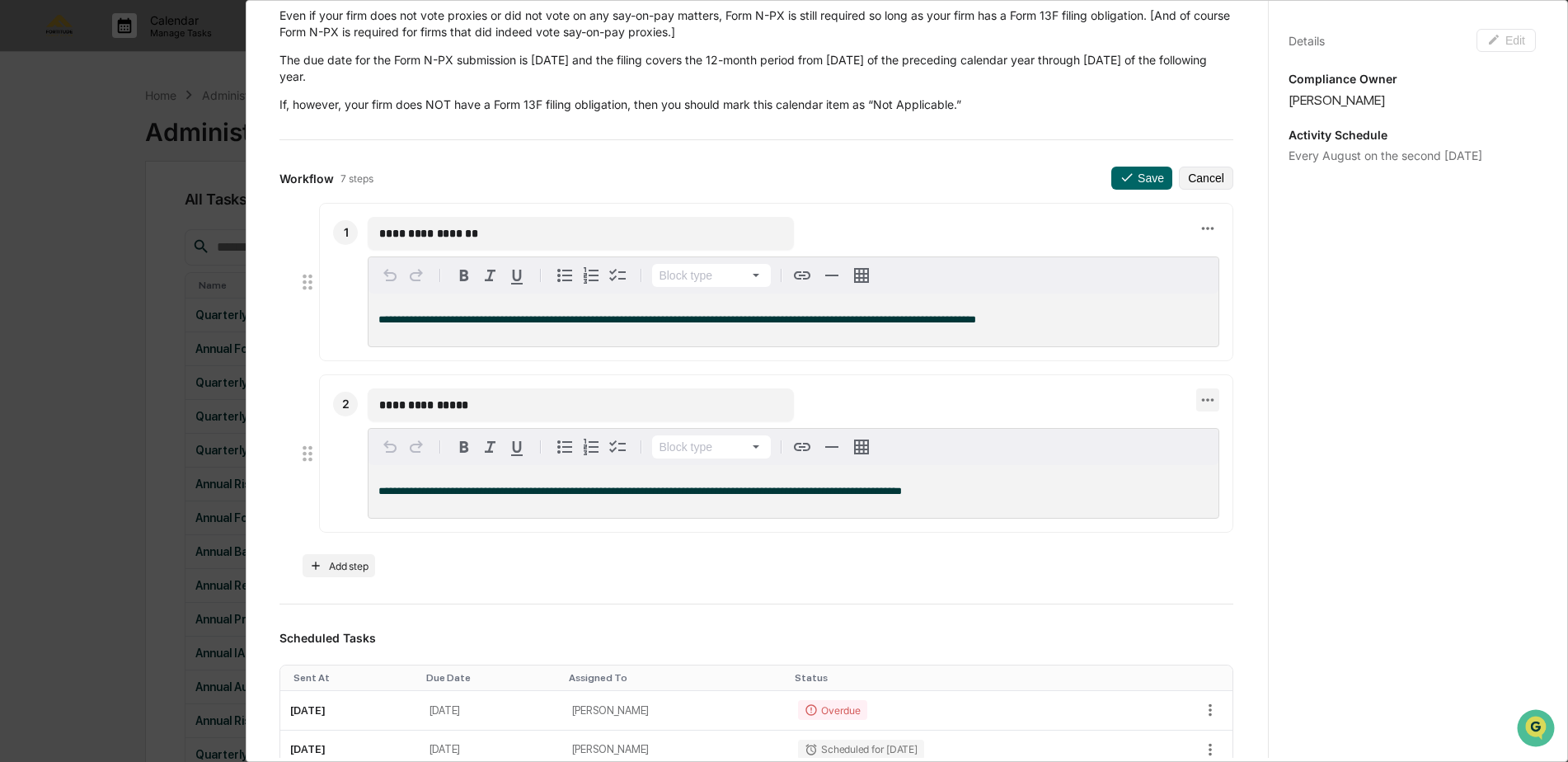
click at [1198, 395] on icon at bounding box center [1207, 399] width 18 height 18
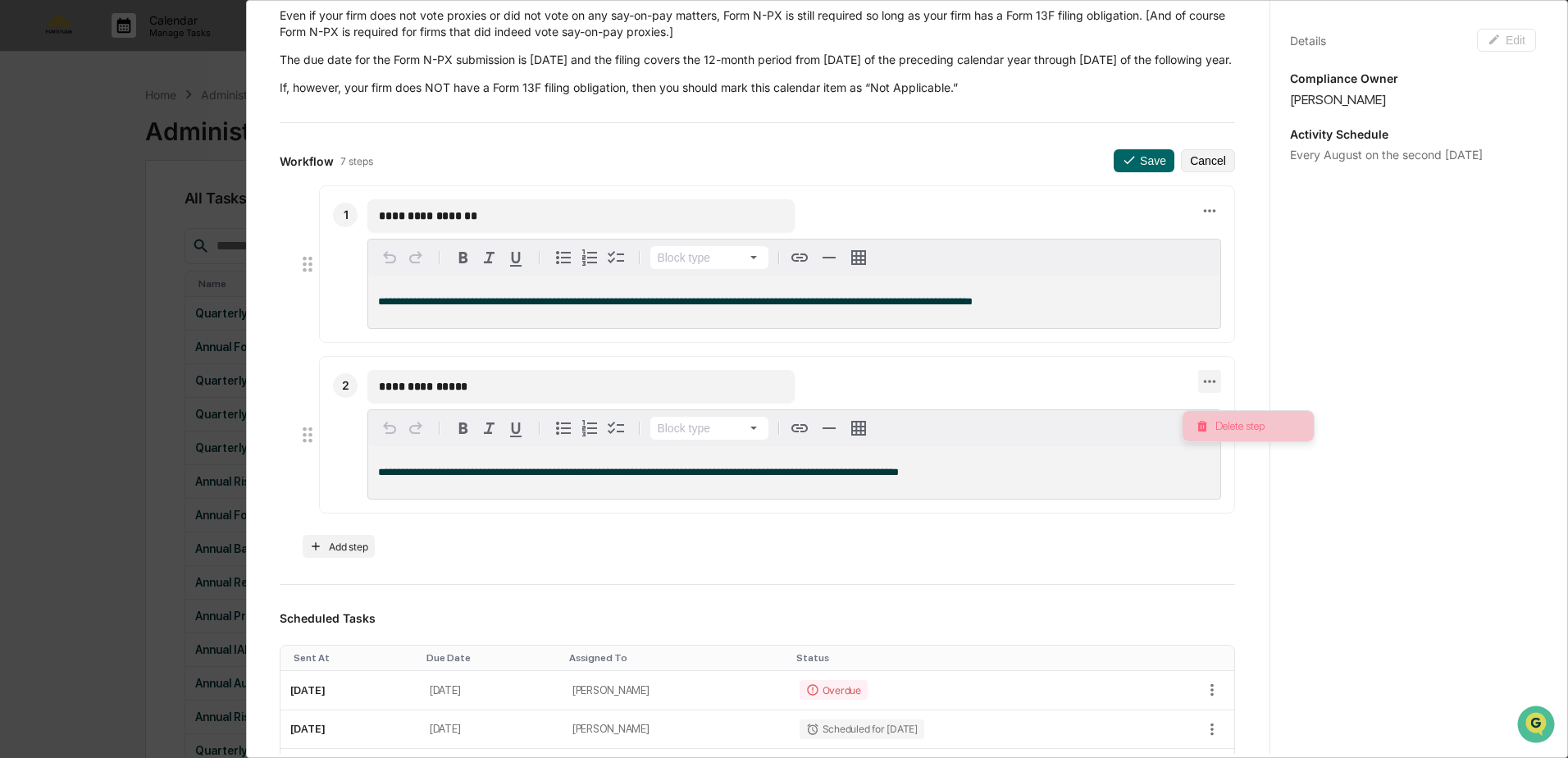
click at [1208, 423] on img at bounding box center [1201, 426] width 13 height 13
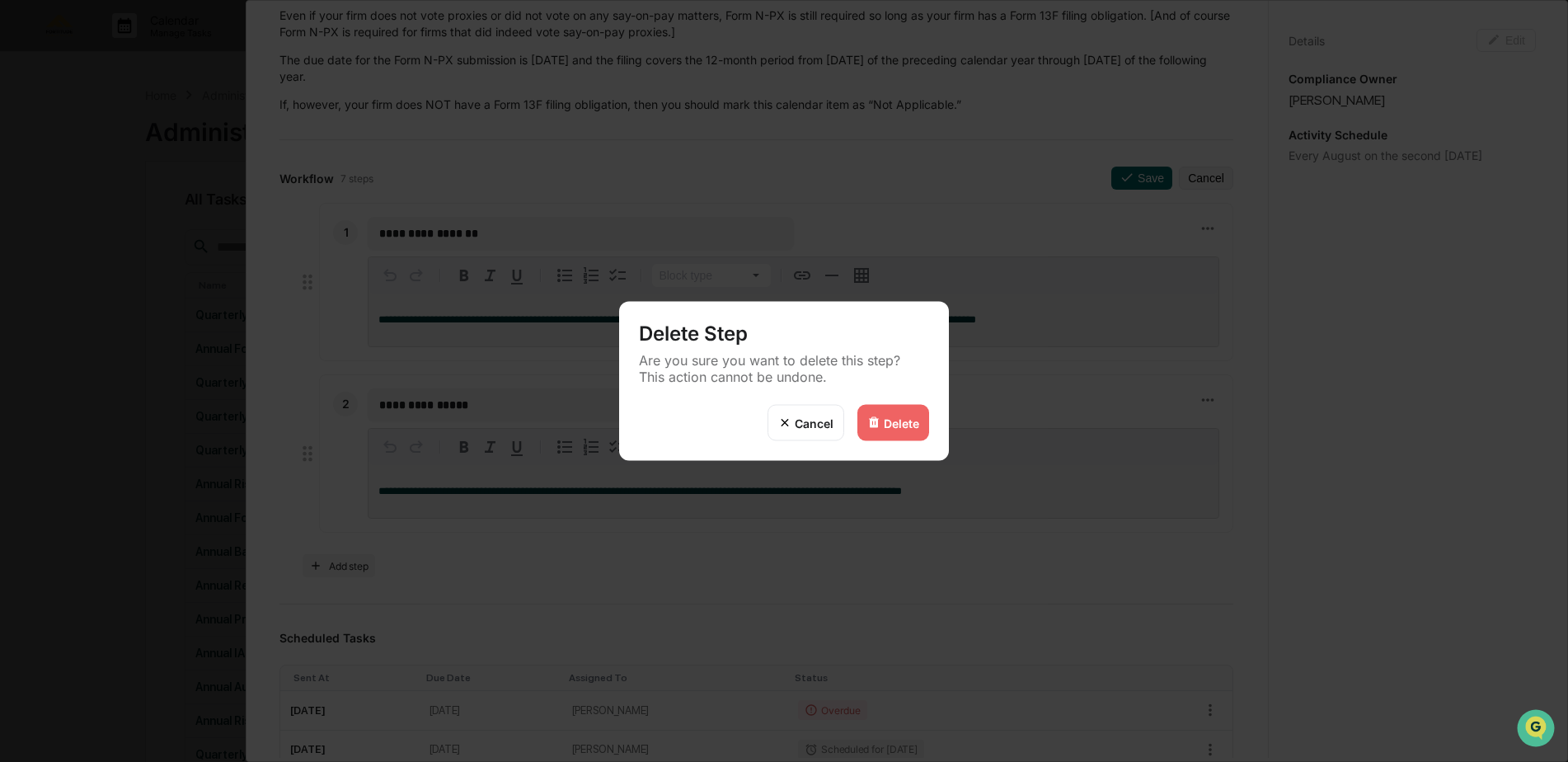
click at [887, 410] on div "Delete" at bounding box center [894, 422] width 72 height 36
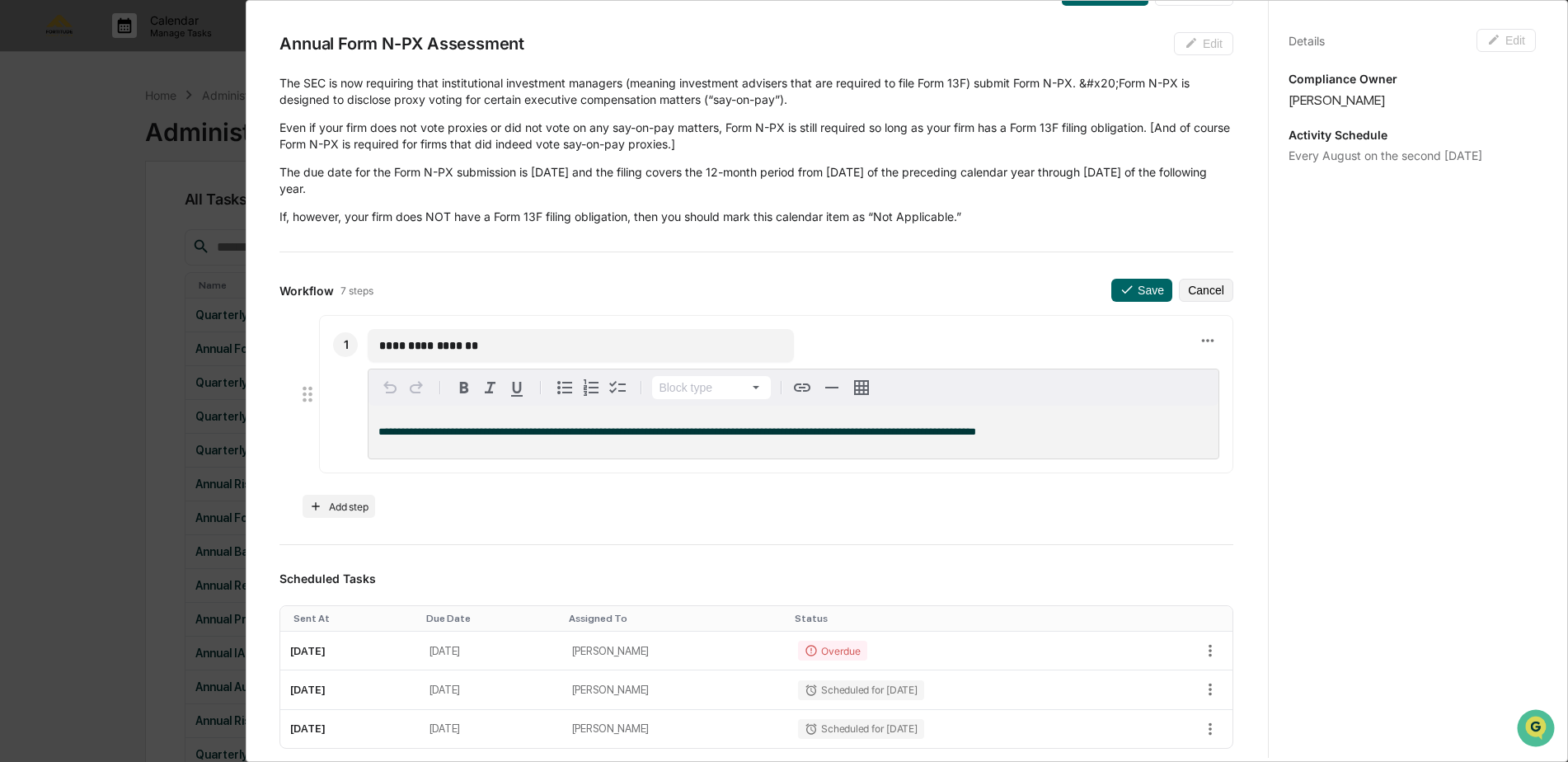
scroll to position [0, 0]
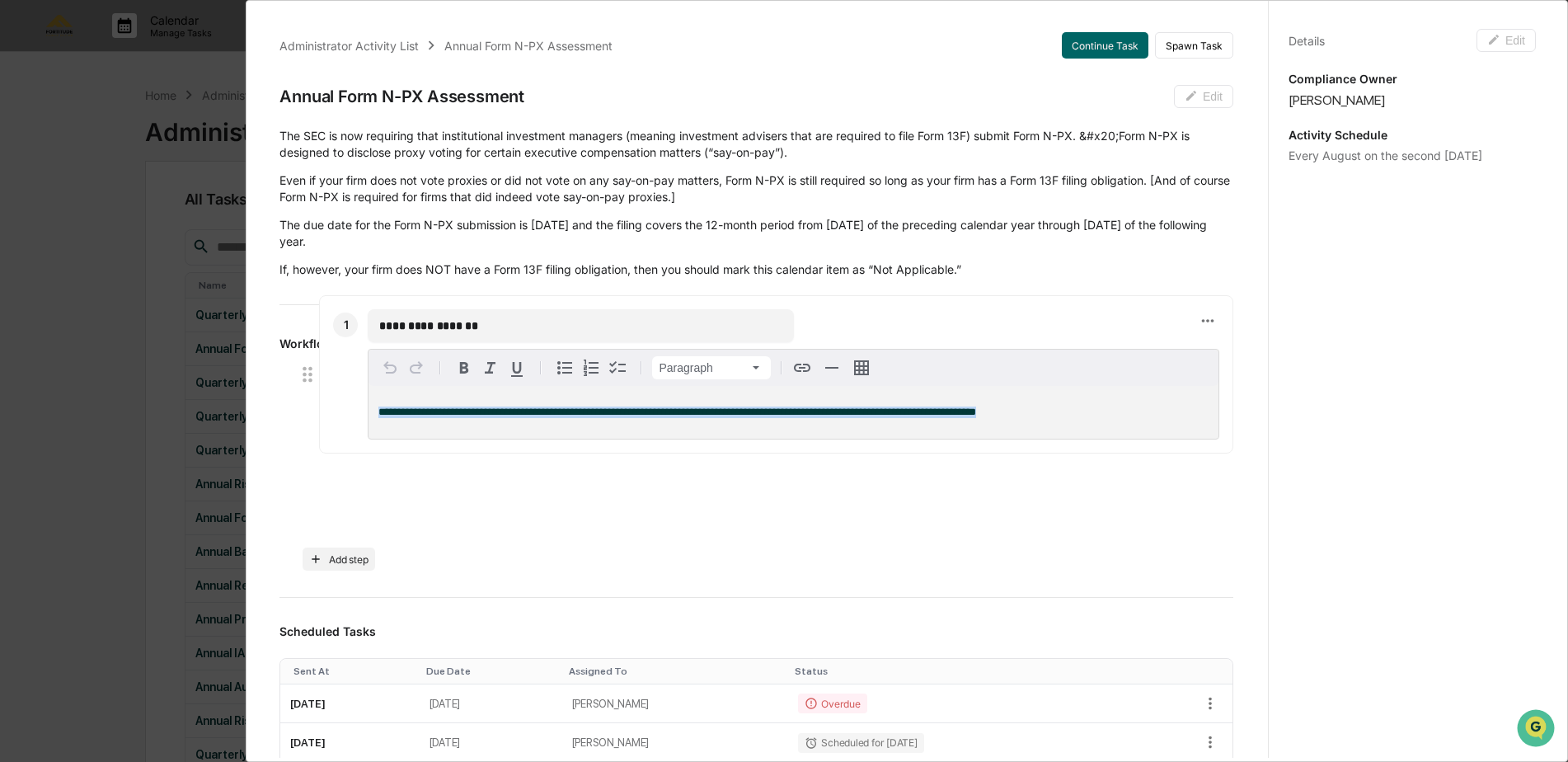
drag, startPoint x: 1067, startPoint y: 491, endPoint x: 347, endPoint y: 418, distance: 723.7
click at [347, 418] on div "**********" at bounding box center [776, 374] width 915 height 158
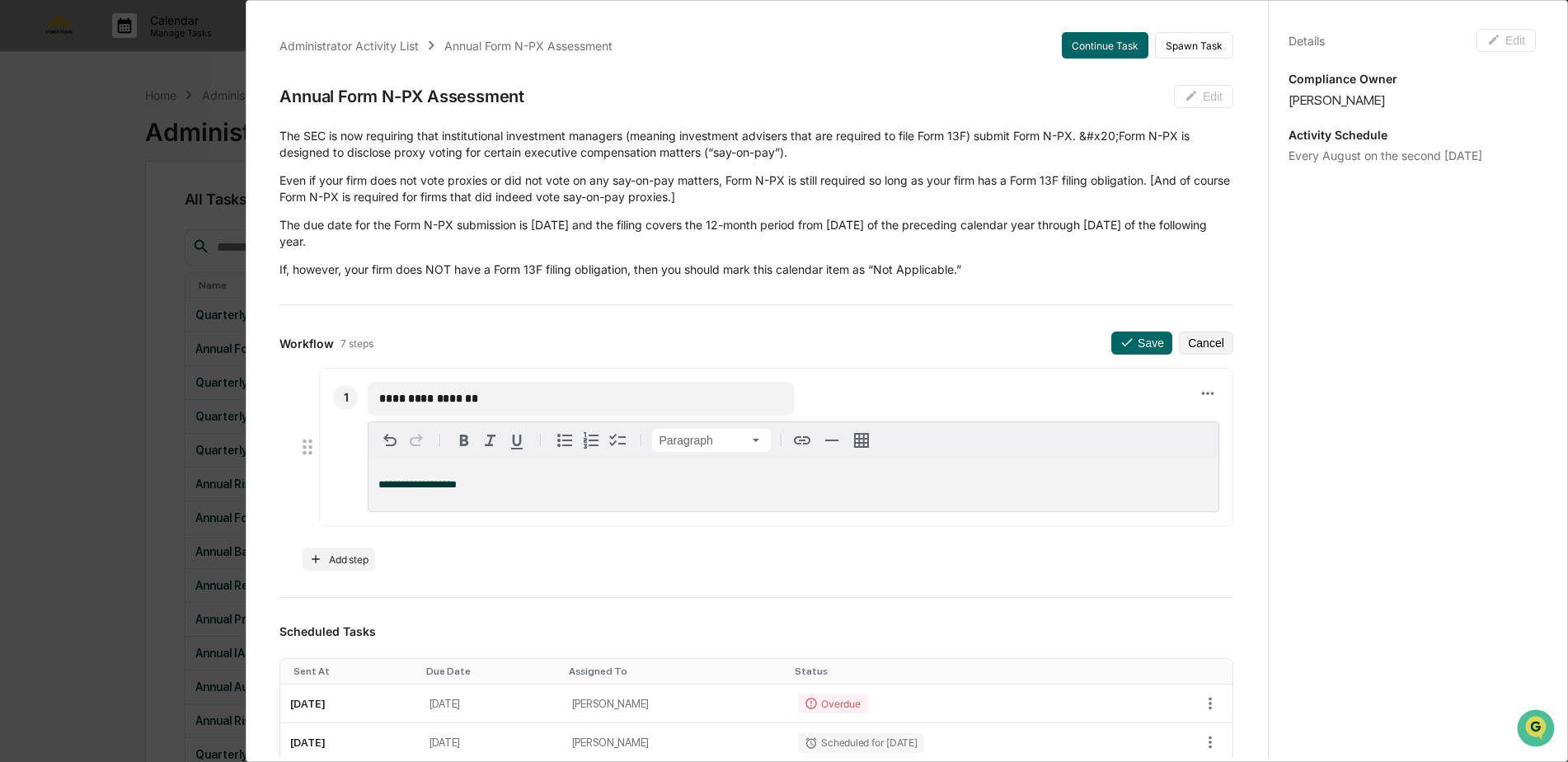
click at [1120, 358] on div "**********" at bounding box center [756, 451] width 953 height 239
click at [1122, 355] on div "**********" at bounding box center [756, 451] width 953 height 239
click at [1125, 346] on button "Save" at bounding box center [1141, 343] width 61 height 23
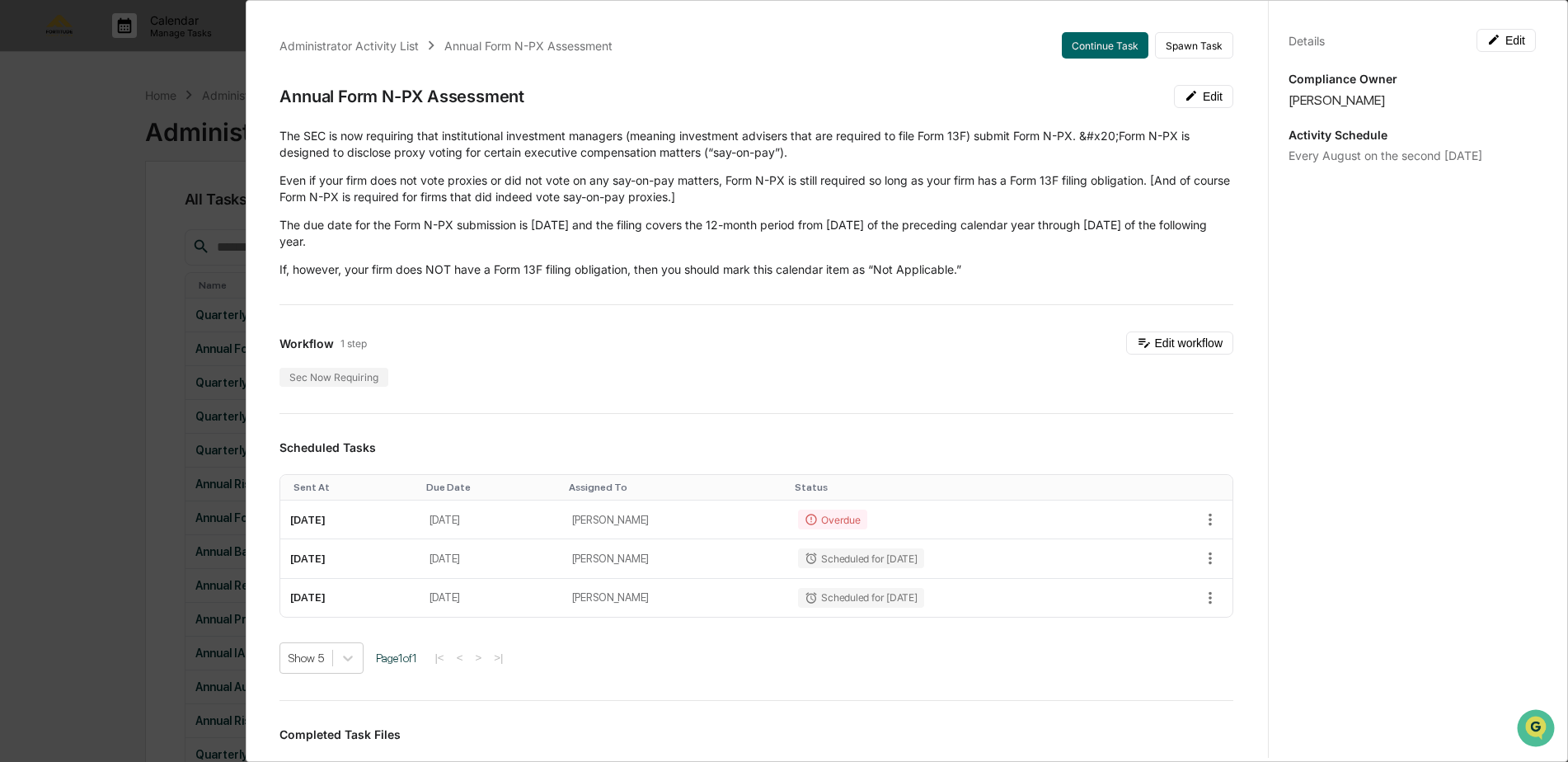
click at [1137, 340] on icon at bounding box center [1144, 342] width 15 height 15
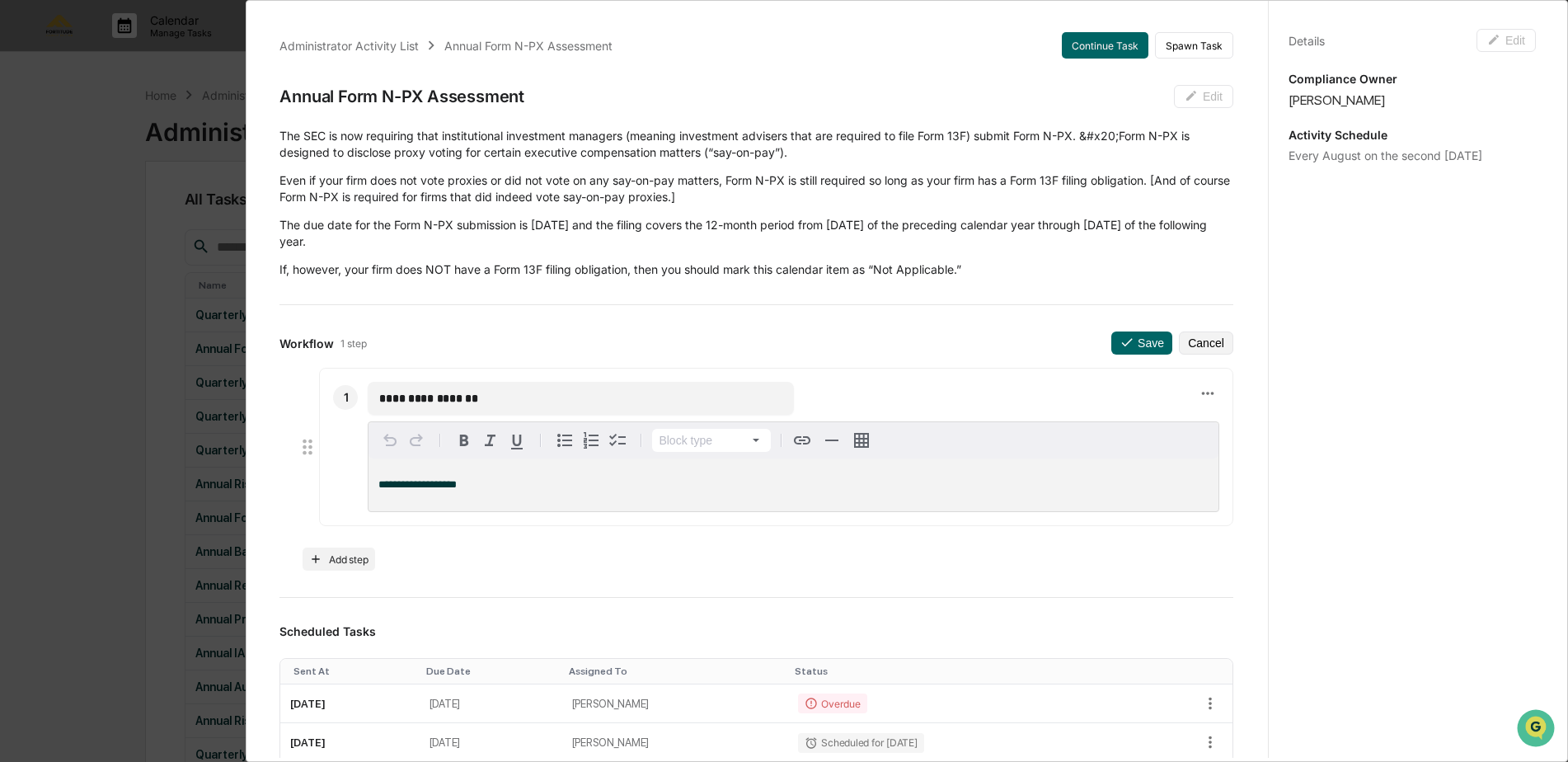
click at [1120, 340] on button "Save" at bounding box center [1141, 343] width 61 height 23
click at [1122, 342] on button "Save" at bounding box center [1141, 343] width 61 height 23
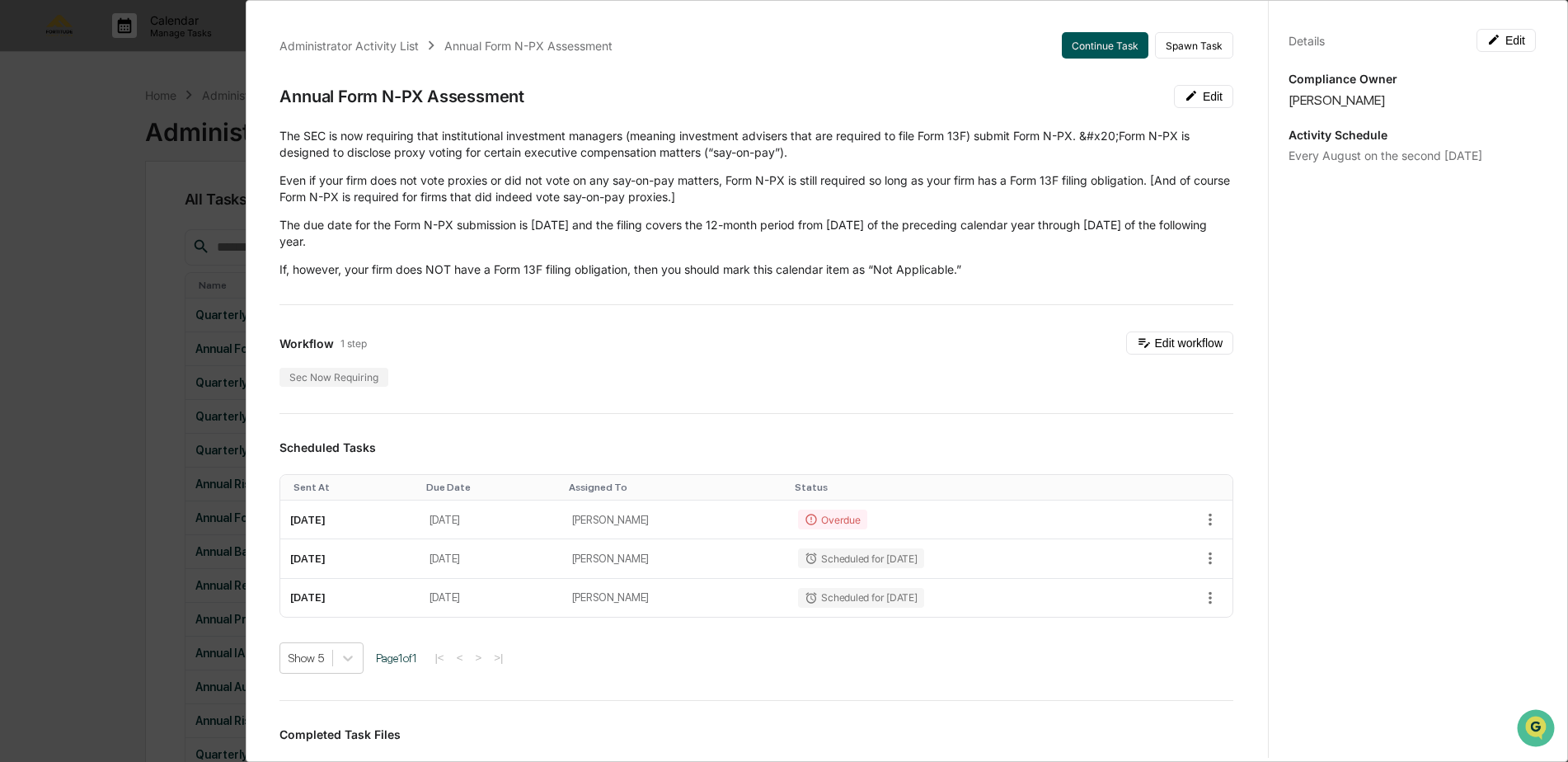
click at [1079, 50] on button "Continue Task" at bounding box center [1105, 45] width 87 height 26
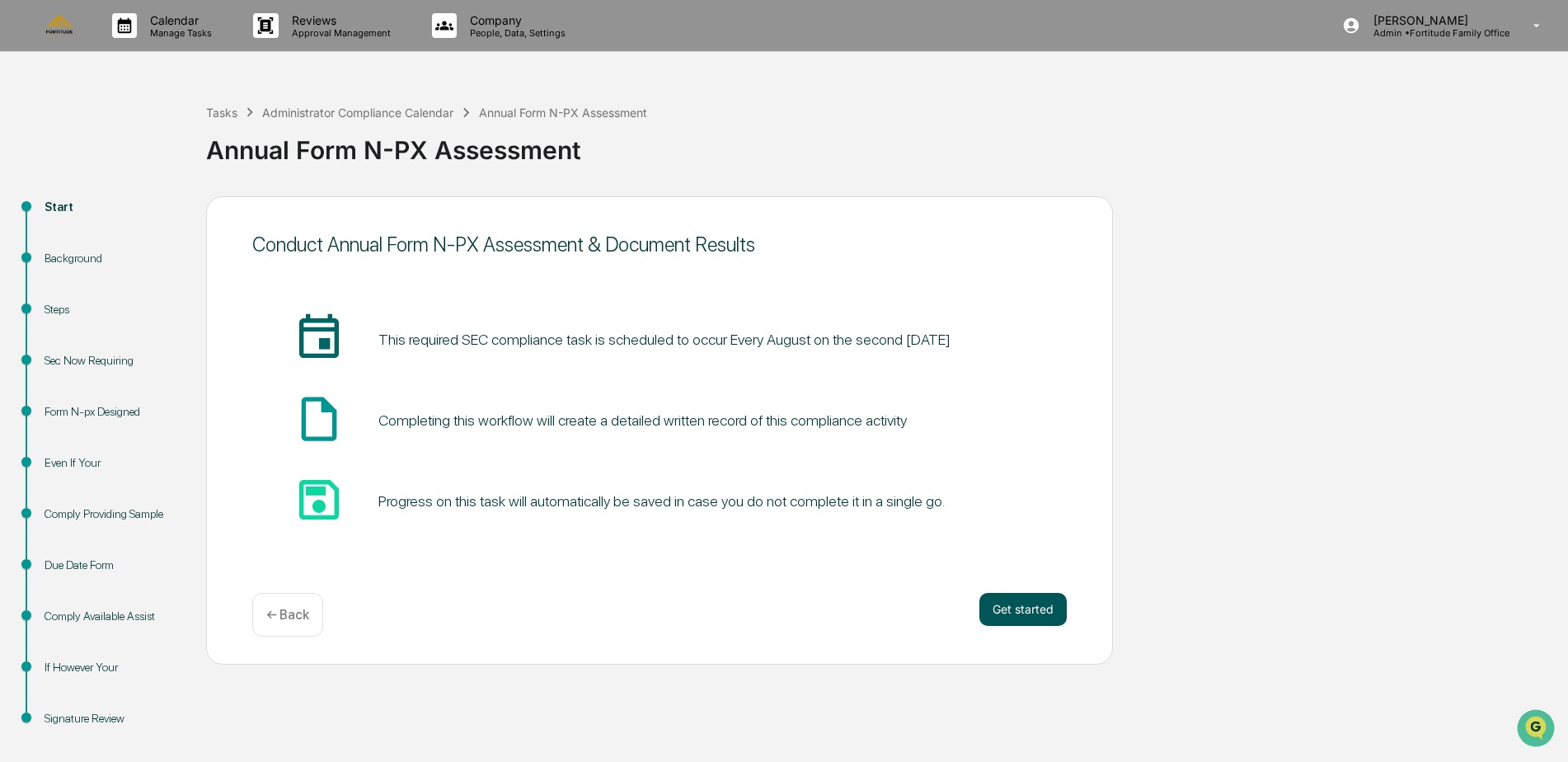
click at [1012, 593] on button "Get started" at bounding box center [1023, 609] width 88 height 33
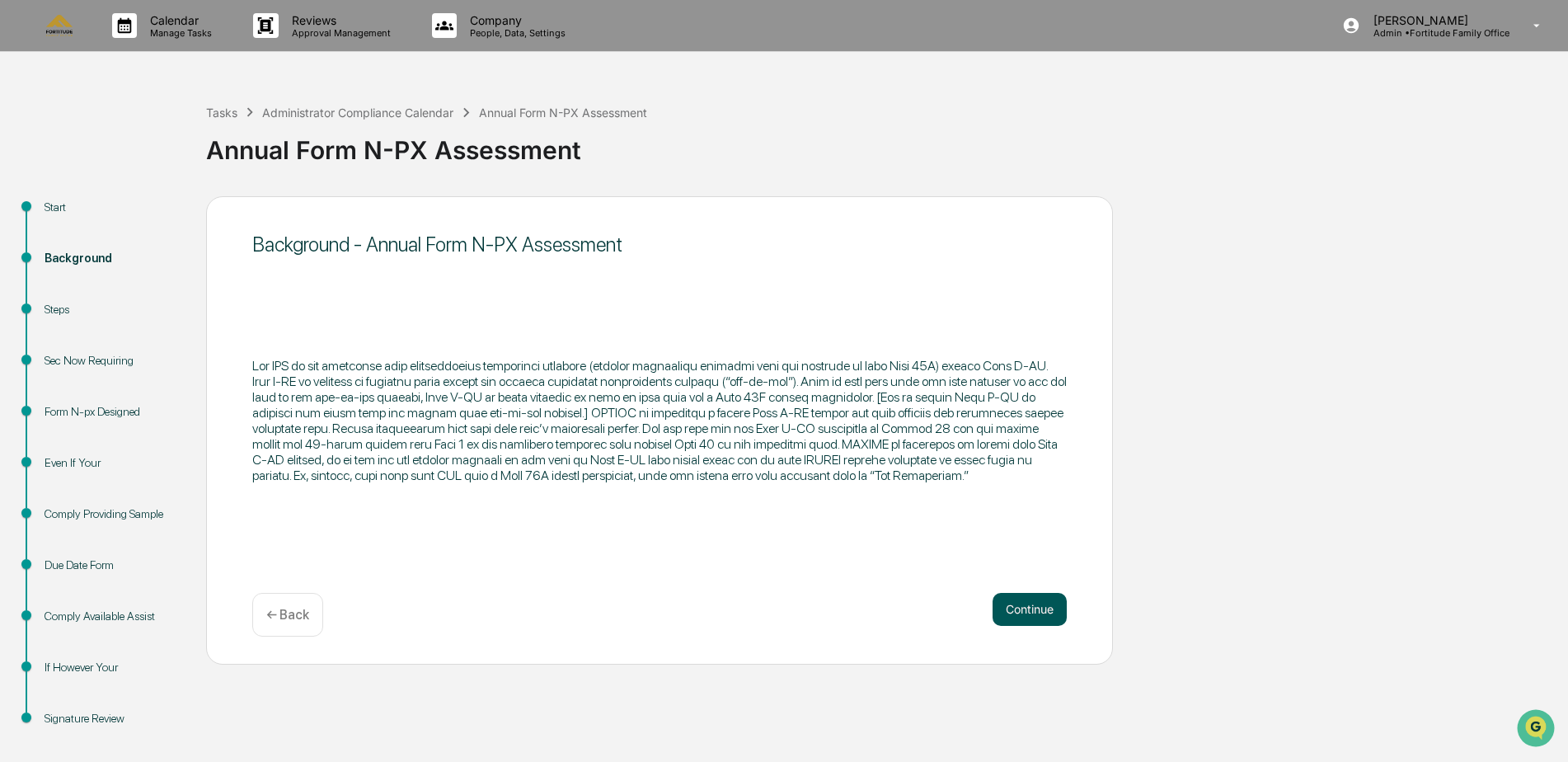
click at [1010, 610] on button "Continue" at bounding box center [1029, 609] width 74 height 33
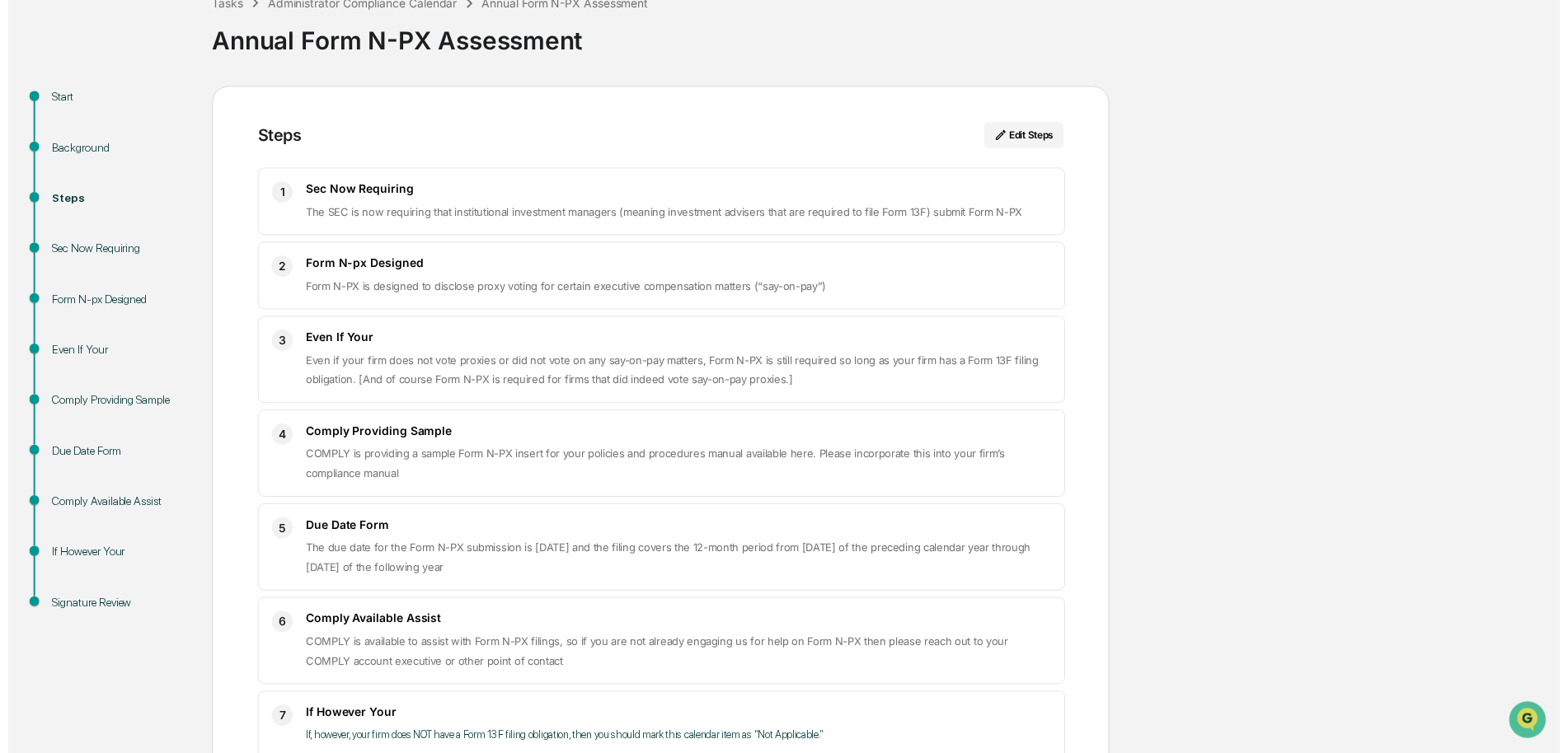
scroll to position [208, 0]
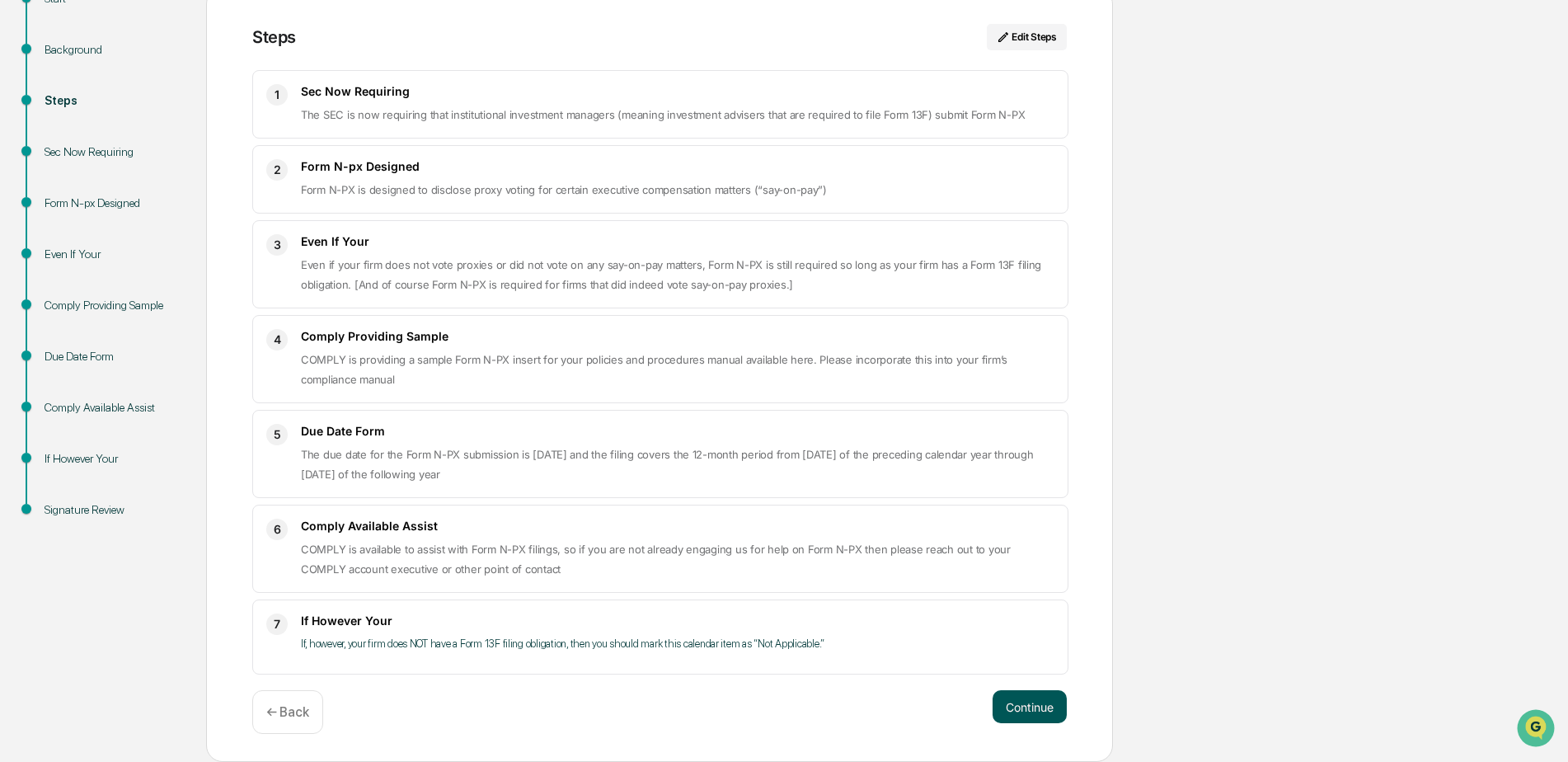
click at [996, 705] on button "Continue" at bounding box center [1029, 706] width 74 height 33
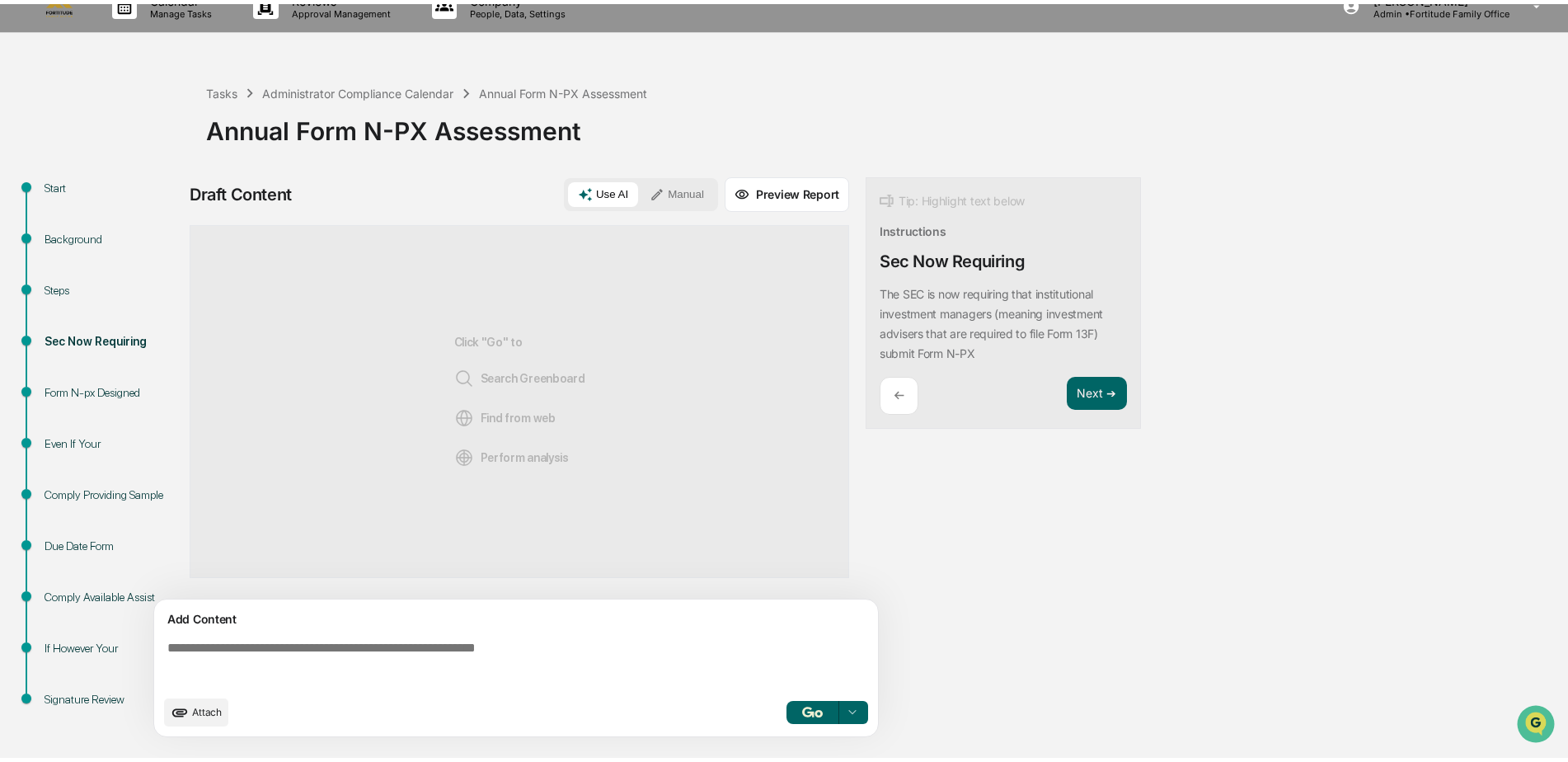
scroll to position [15, 0]
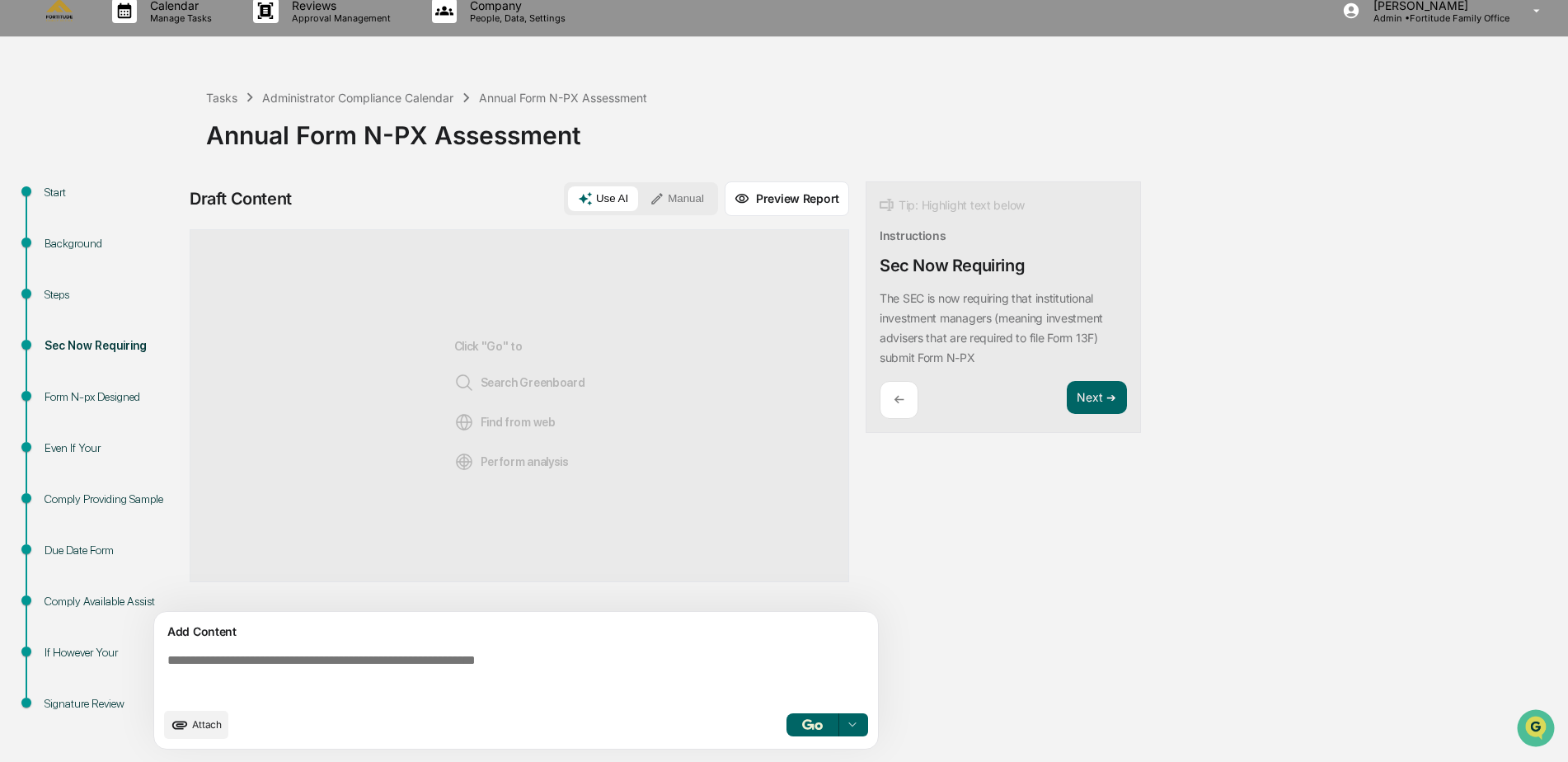
click at [219, 718] on span "Attach" at bounding box center [207, 724] width 30 height 12
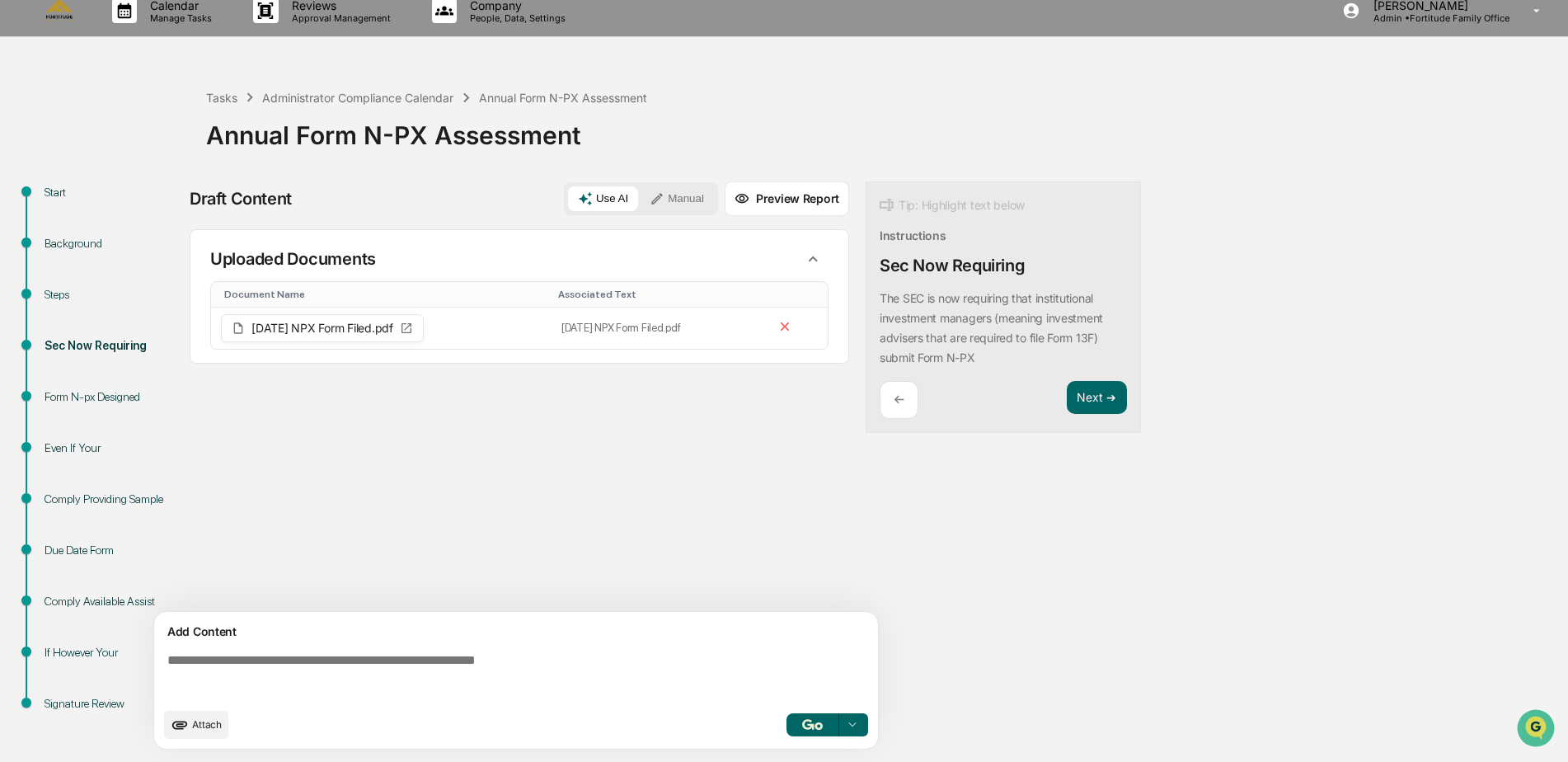
click at [356, 657] on textarea at bounding box center [519, 676] width 717 height 60
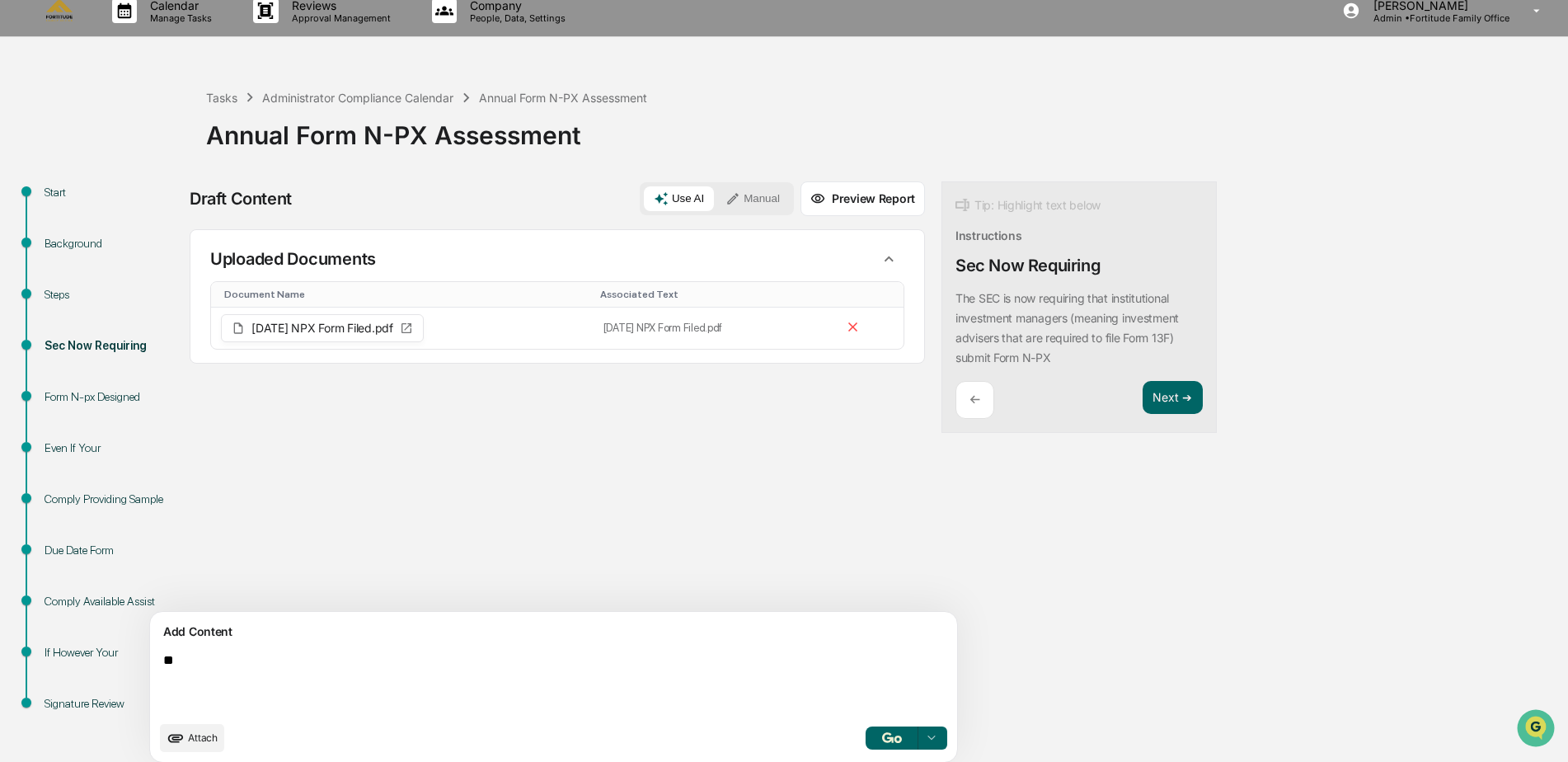
type textarea "*"
type textarea "**********"
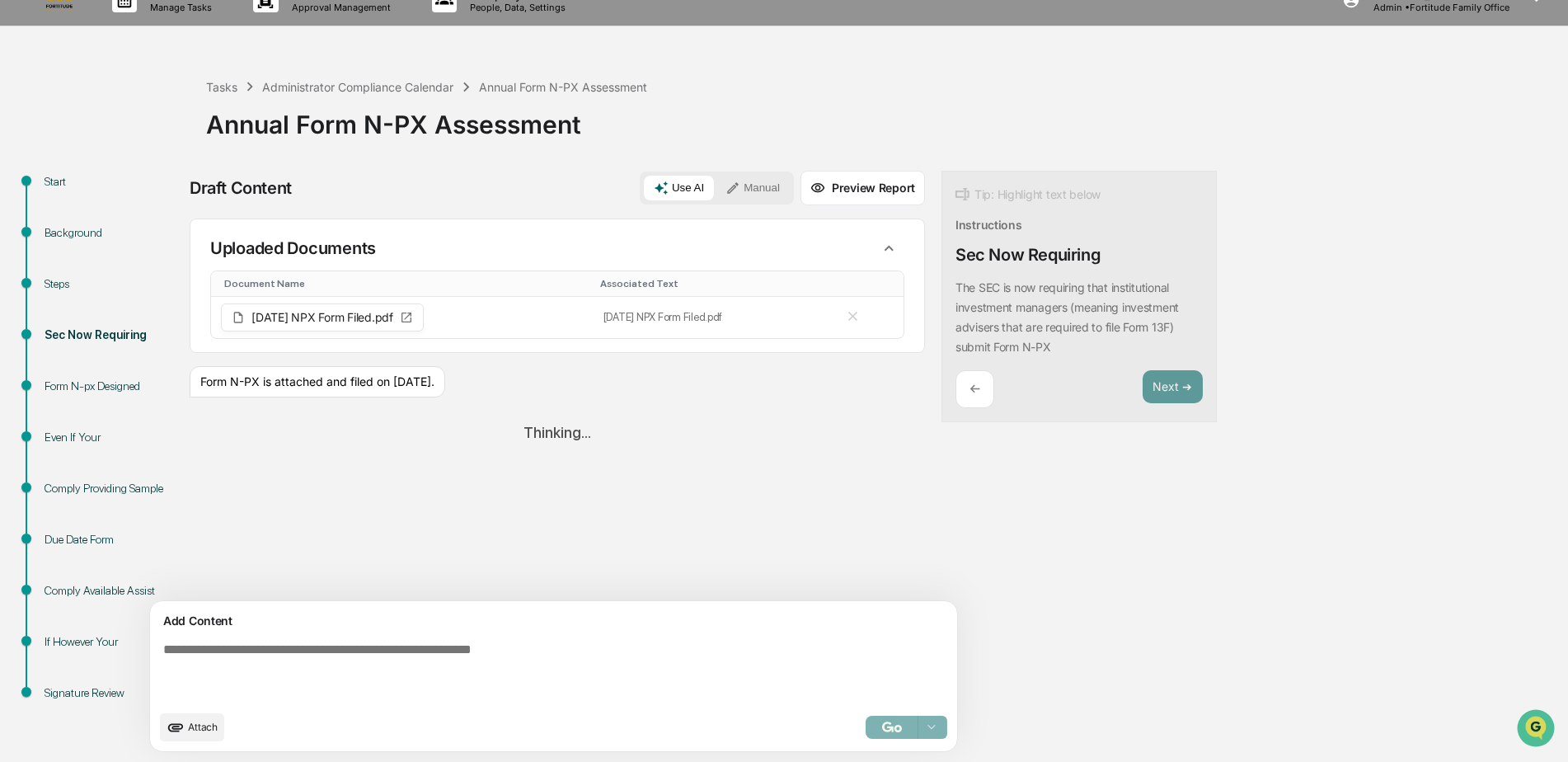
click at [866, 729] on div "Select..." at bounding box center [907, 726] width 82 height 23
click at [488, 541] on div "Sources Uploaded Documents Document Name Associated Text 2025.06.30 NPX Form Fi…" at bounding box center [557, 409] width 735 height 382
click at [866, 729] on button "button" at bounding box center [892, 726] width 53 height 23
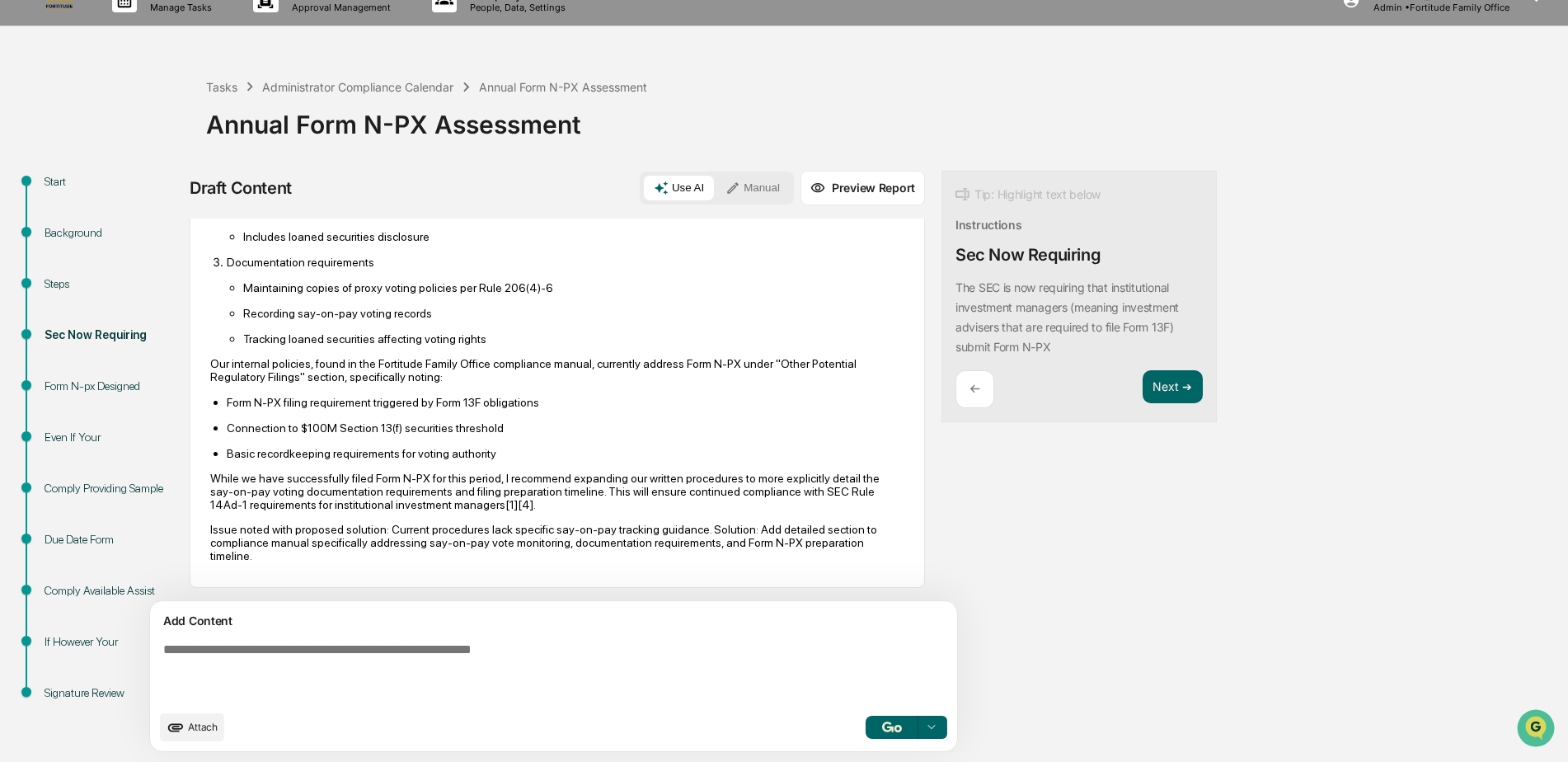
scroll to position [505, 0]
click at [1143, 390] on button "Next ➔" at bounding box center [1173, 387] width 60 height 34
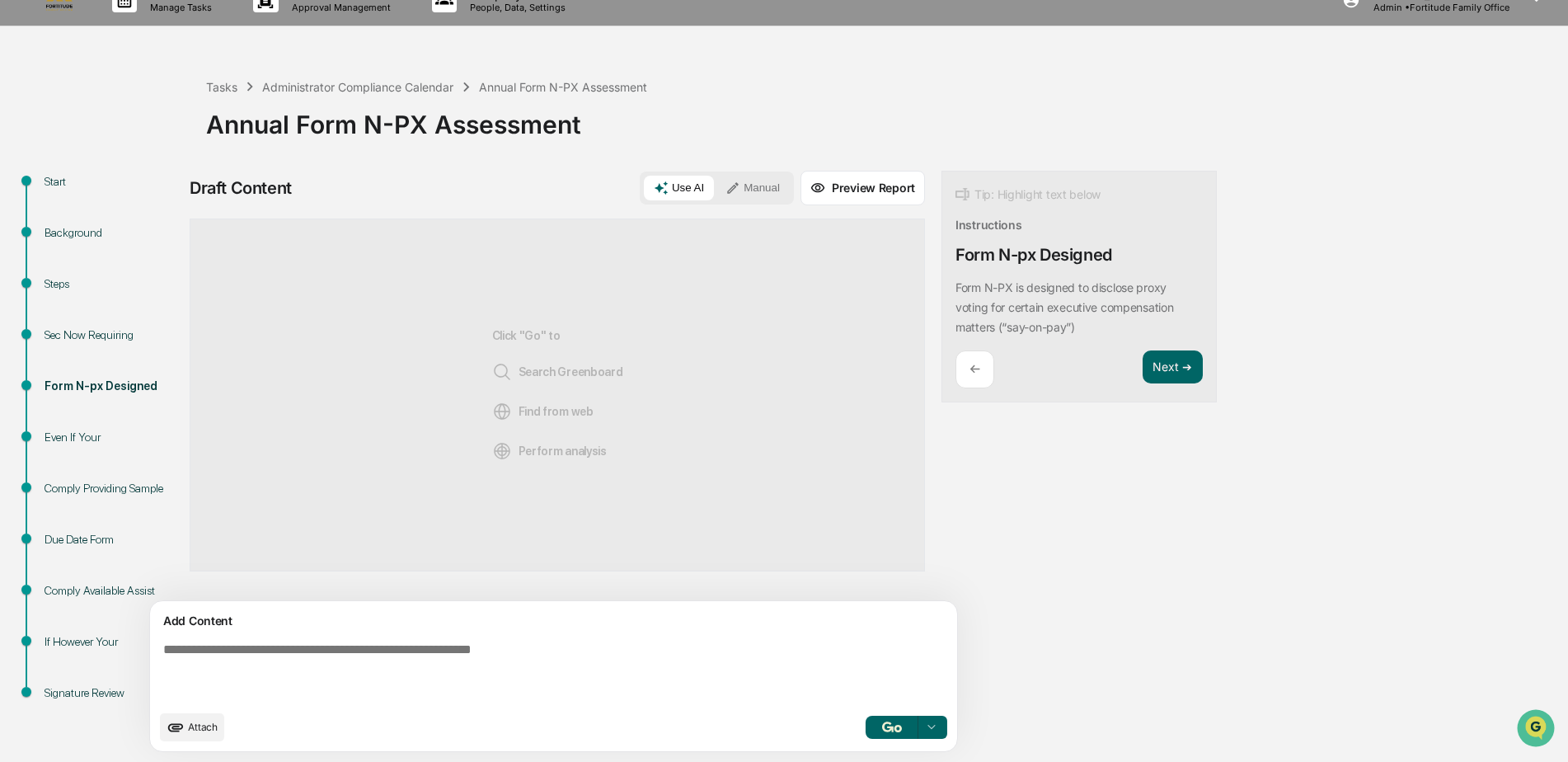
scroll to position [0, 0]
click at [1143, 376] on button "Next ➔" at bounding box center [1173, 368] width 60 height 34
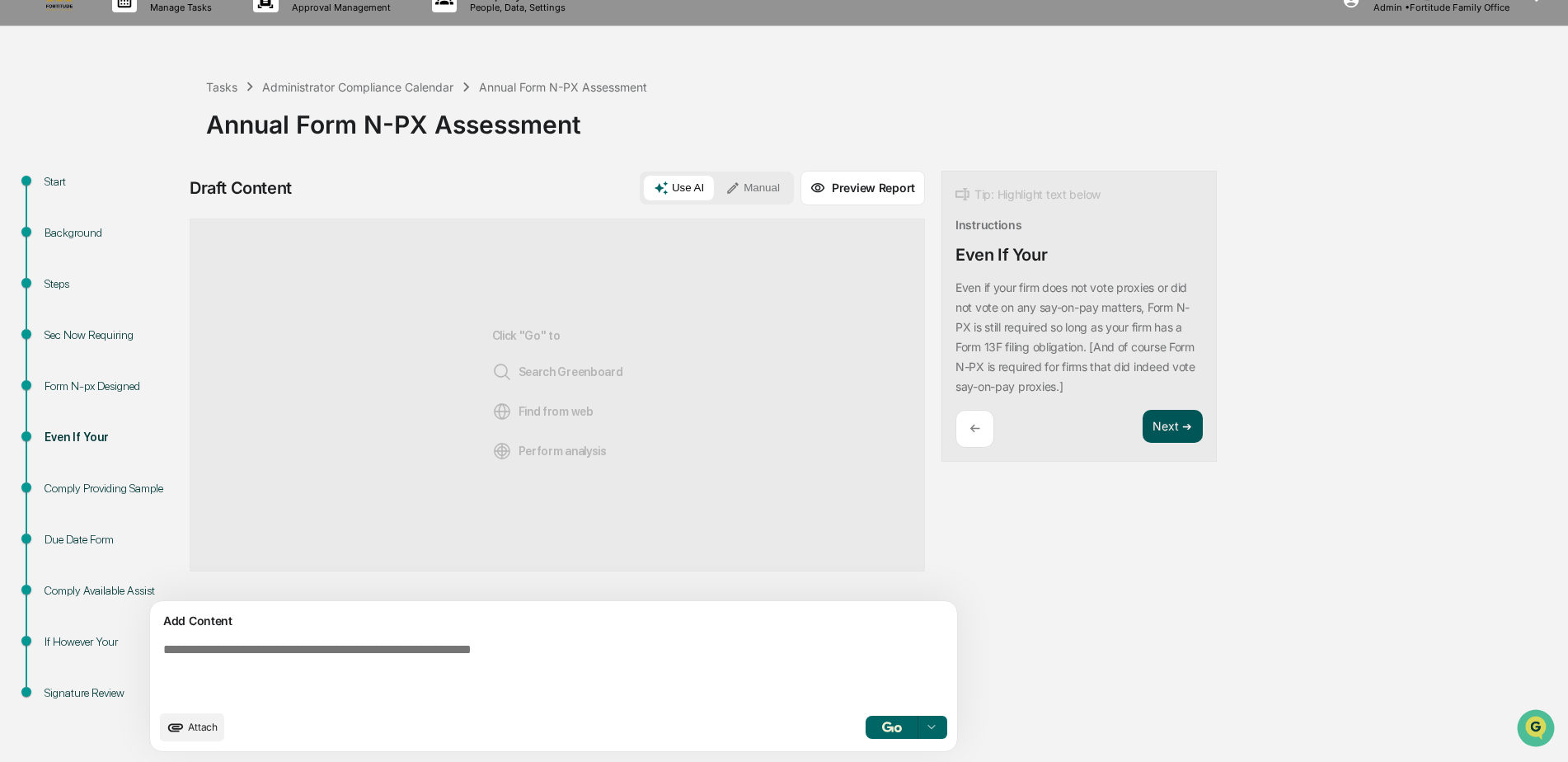
click at [1143, 418] on button "Next ➔" at bounding box center [1173, 426] width 60 height 34
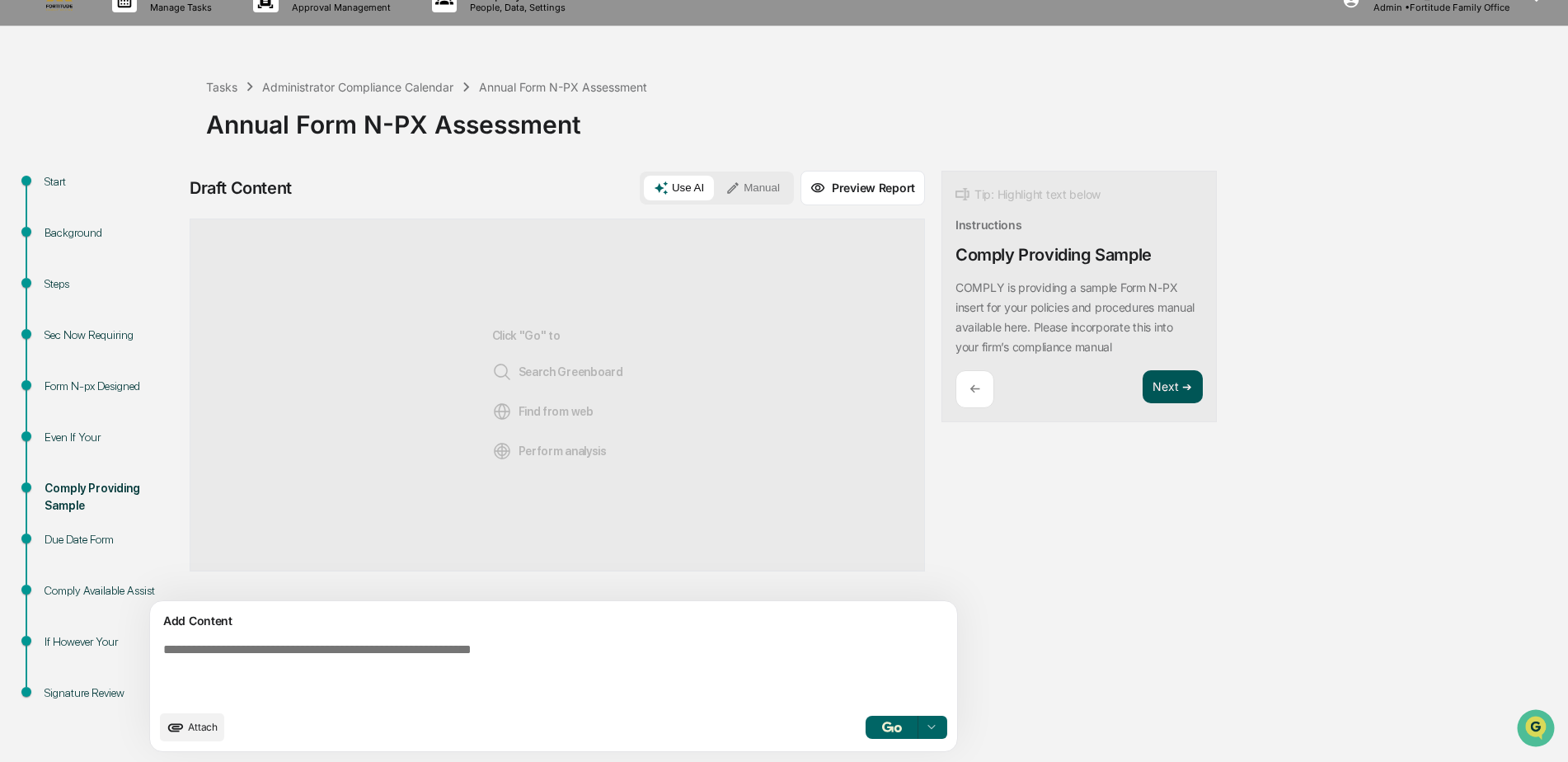
click at [1143, 395] on button "Next ➔" at bounding box center [1173, 387] width 60 height 34
click at [1143, 398] on button "Next ➔" at bounding box center [1173, 387] width 60 height 34
click at [1143, 398] on button "Next ➔" at bounding box center [1173, 406] width 60 height 34
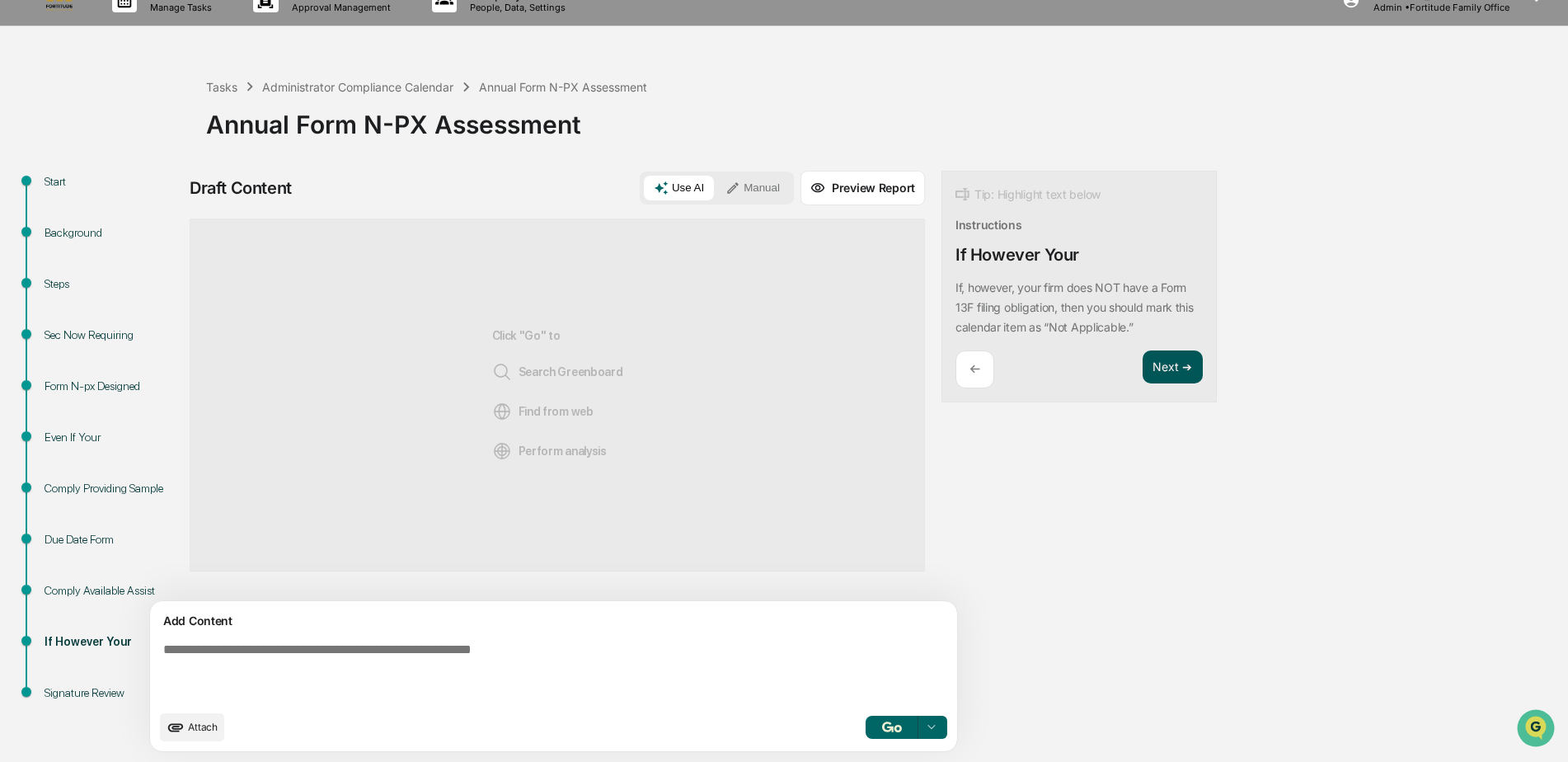
click at [1143, 378] on button "Next ➔" at bounding box center [1173, 368] width 60 height 34
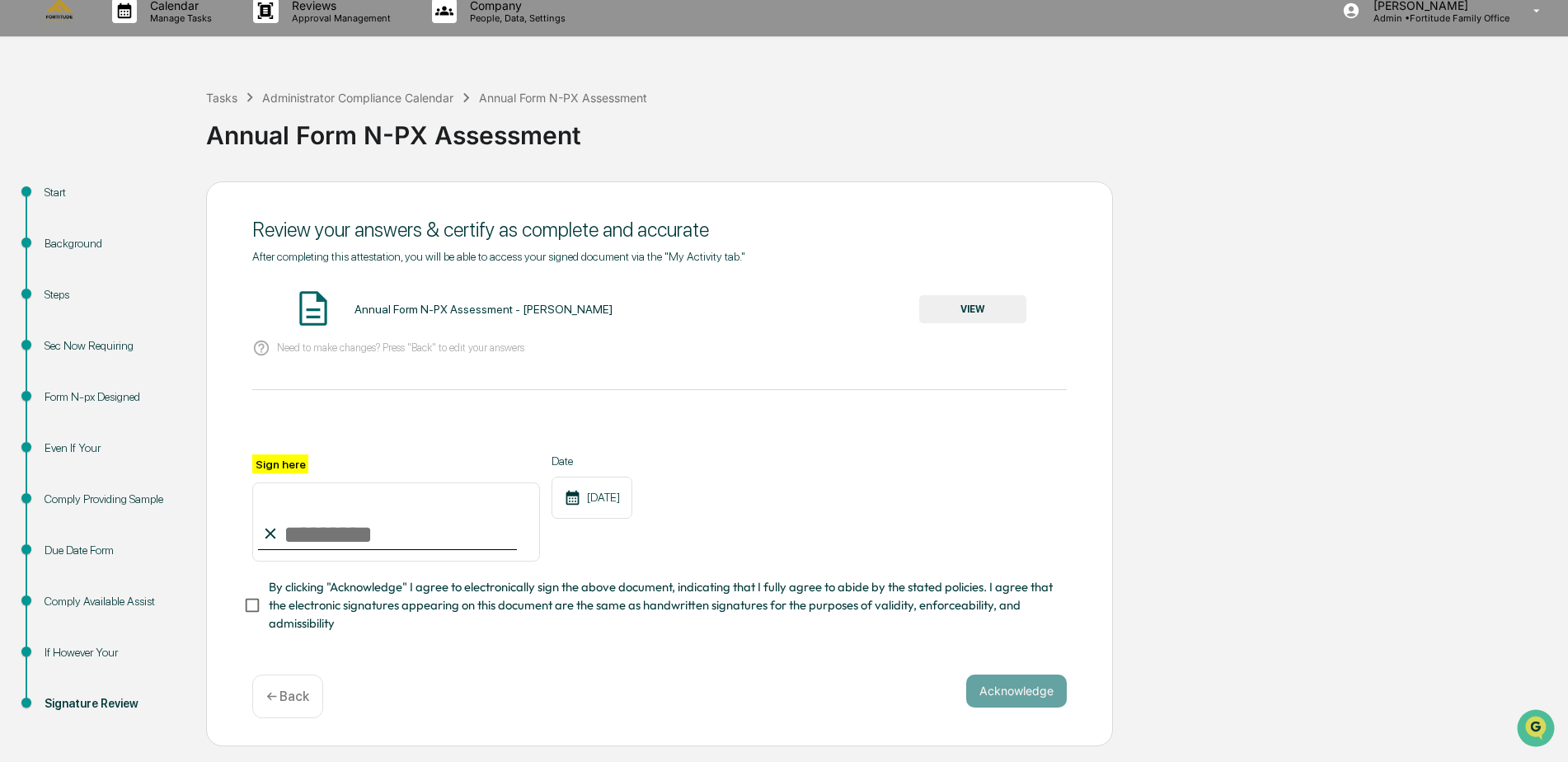
click at [380, 520] on input "Sign here" at bounding box center [395, 521] width 288 height 79
type input "**********"
click at [937, 314] on button "VIEW" at bounding box center [973, 309] width 108 height 28
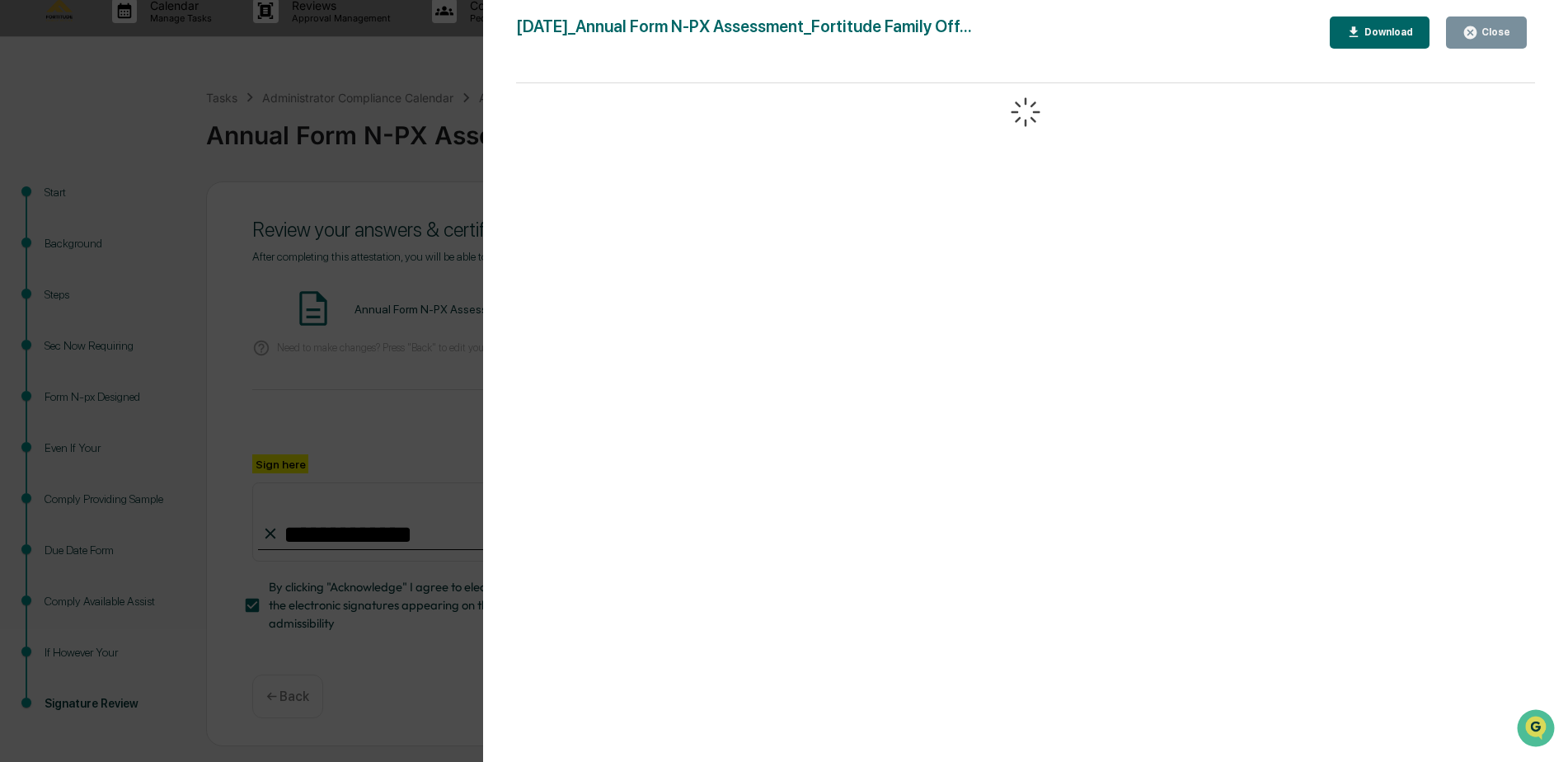
click at [1491, 41] on button "Close" at bounding box center [1485, 33] width 81 height 32
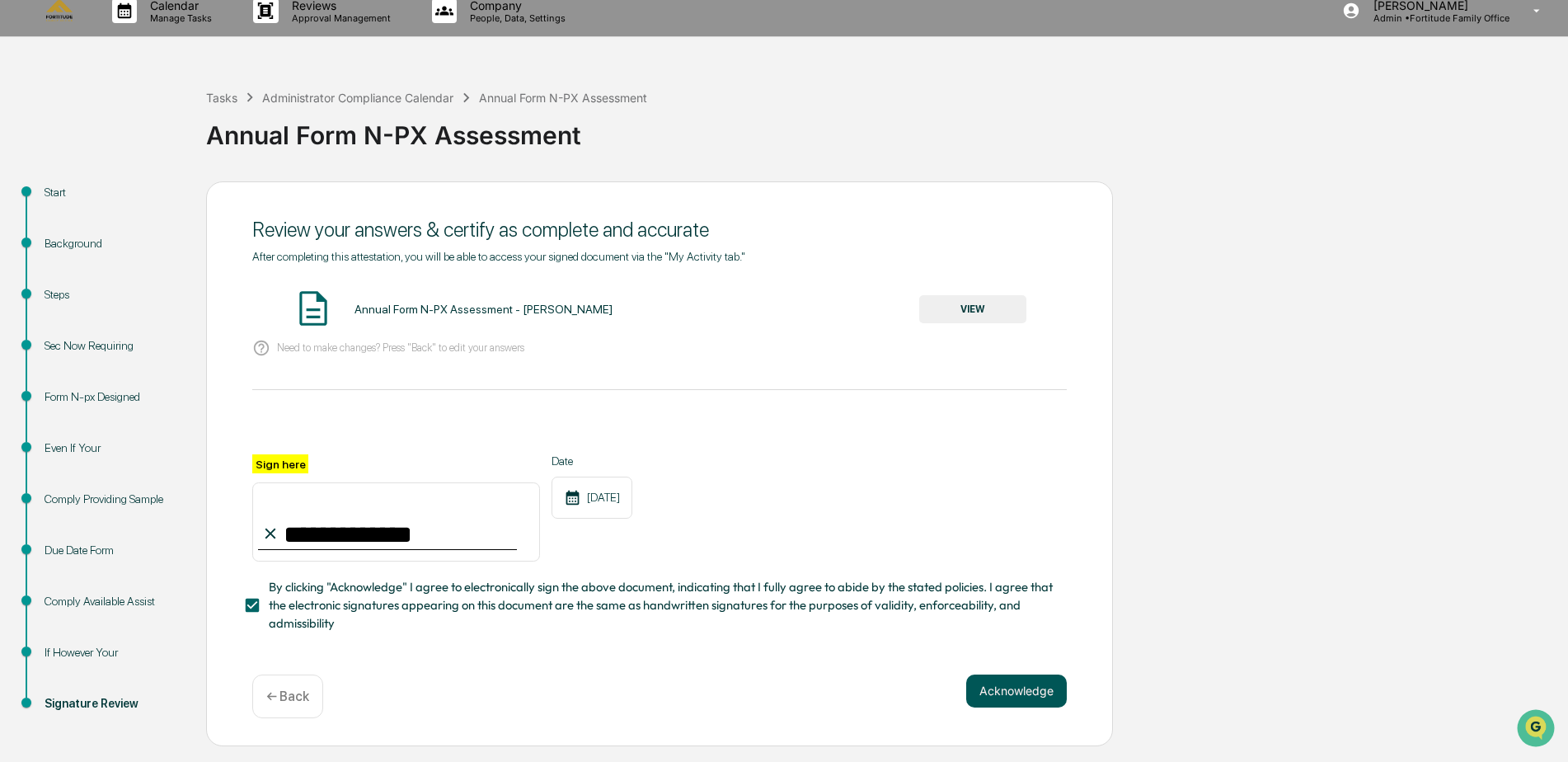
click at [1026, 688] on button "Acknowledge" at bounding box center [1016, 690] width 101 height 33
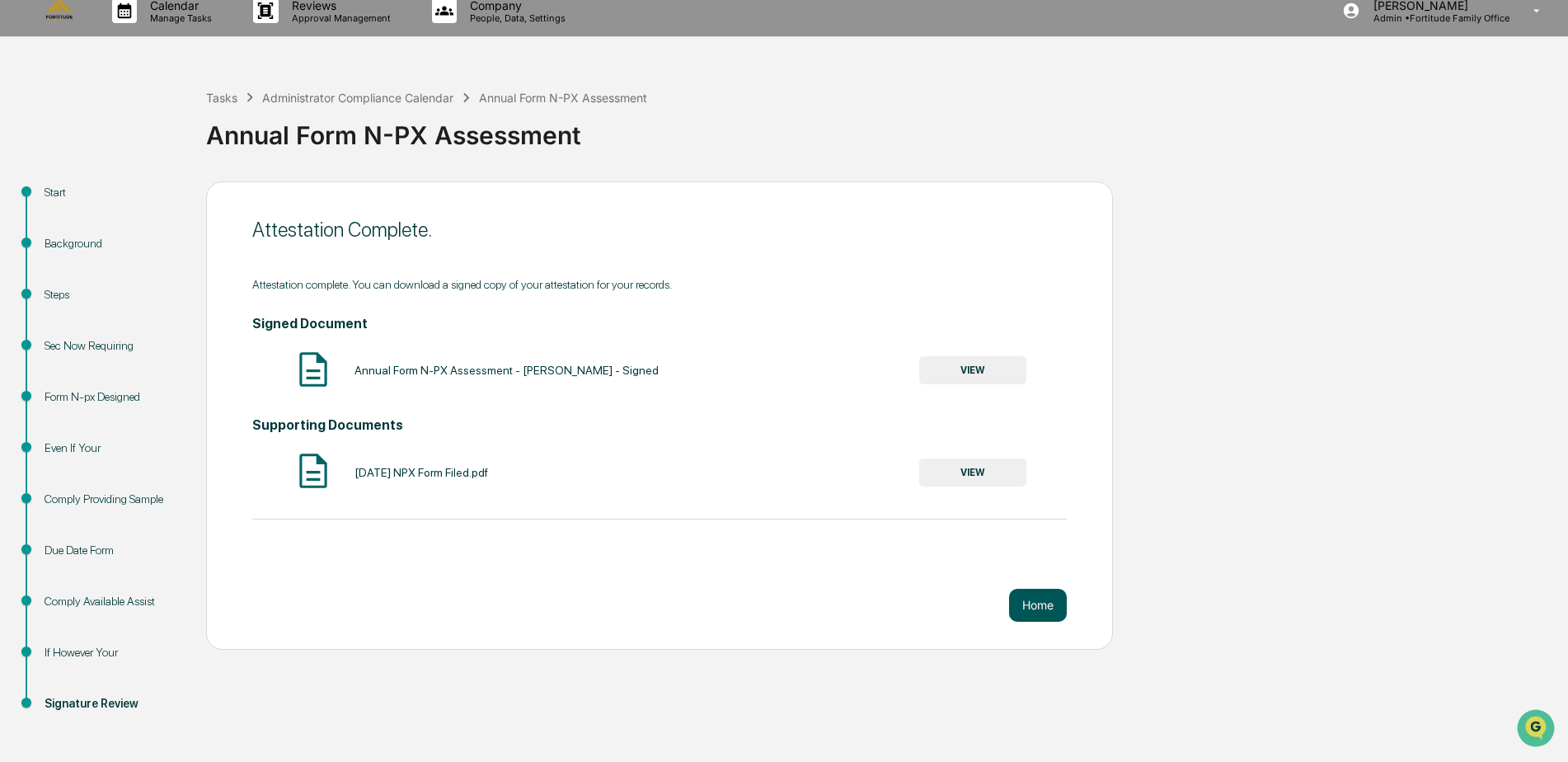
click at [1030, 609] on button "Home" at bounding box center [1038, 605] width 58 height 33
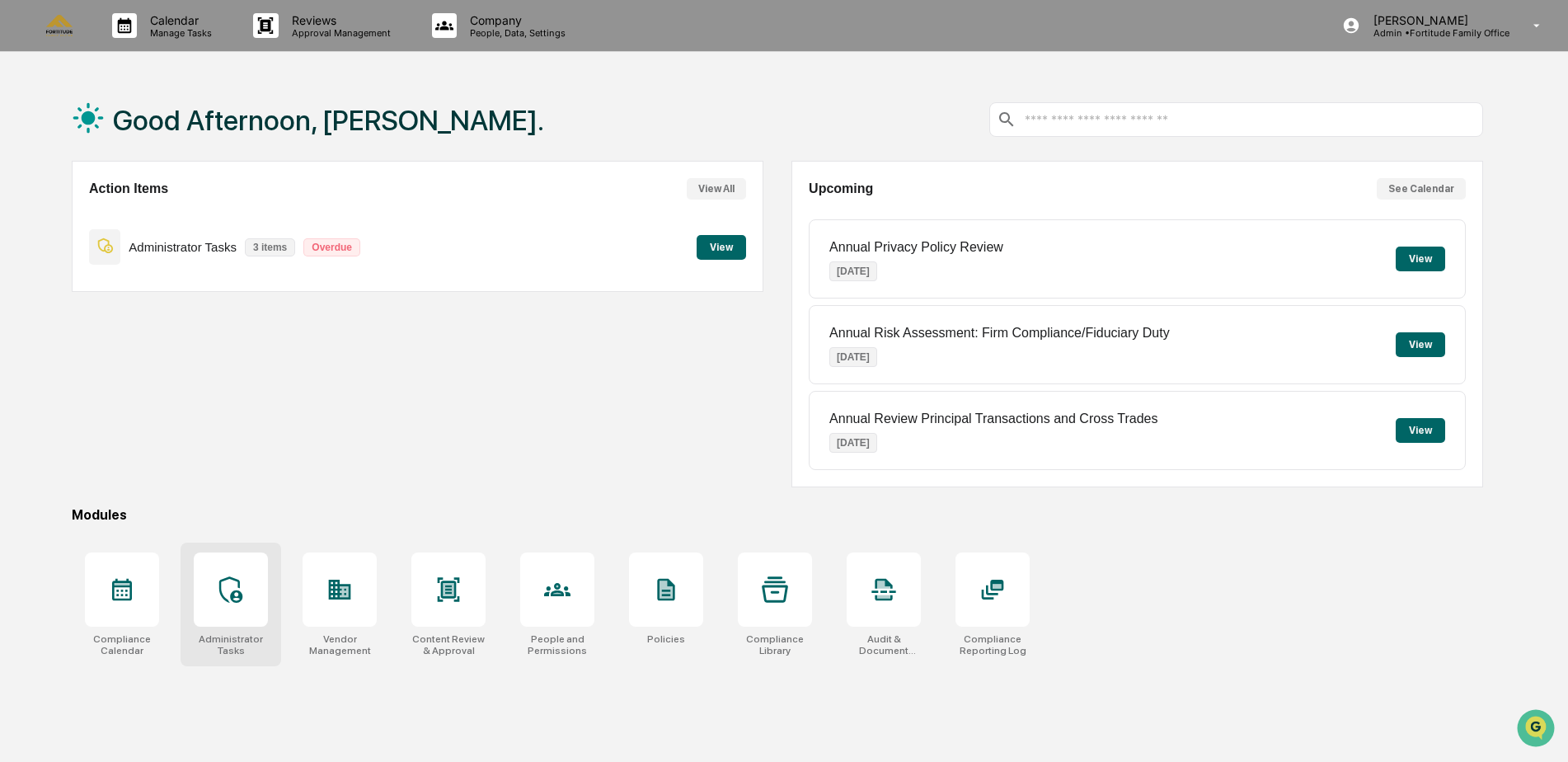
click at [242, 579] on icon at bounding box center [230, 589] width 26 height 26
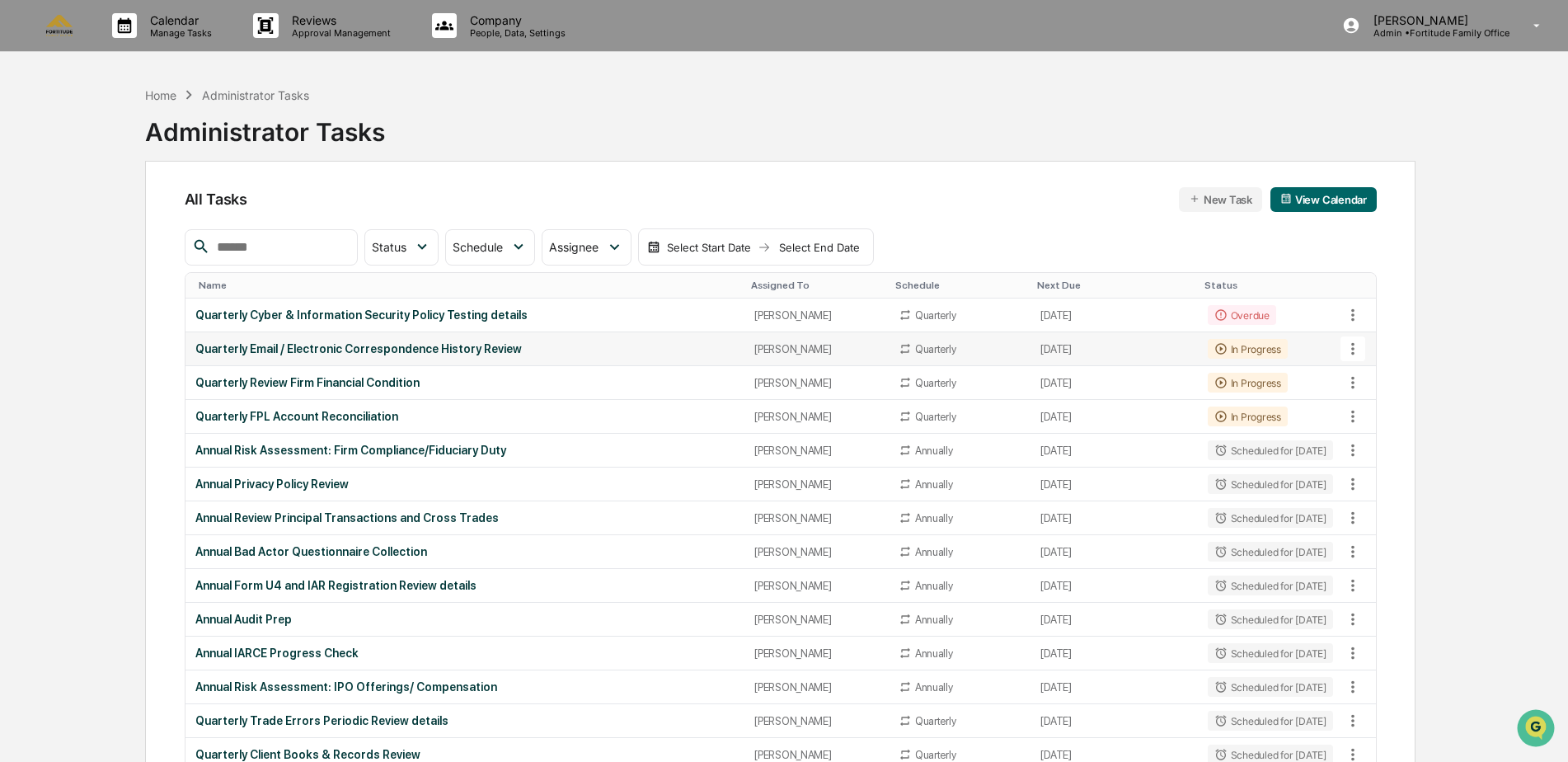
click at [433, 341] on td "Quarterly Email / Electronic Correspondence History Review" at bounding box center [464, 349] width 559 height 34
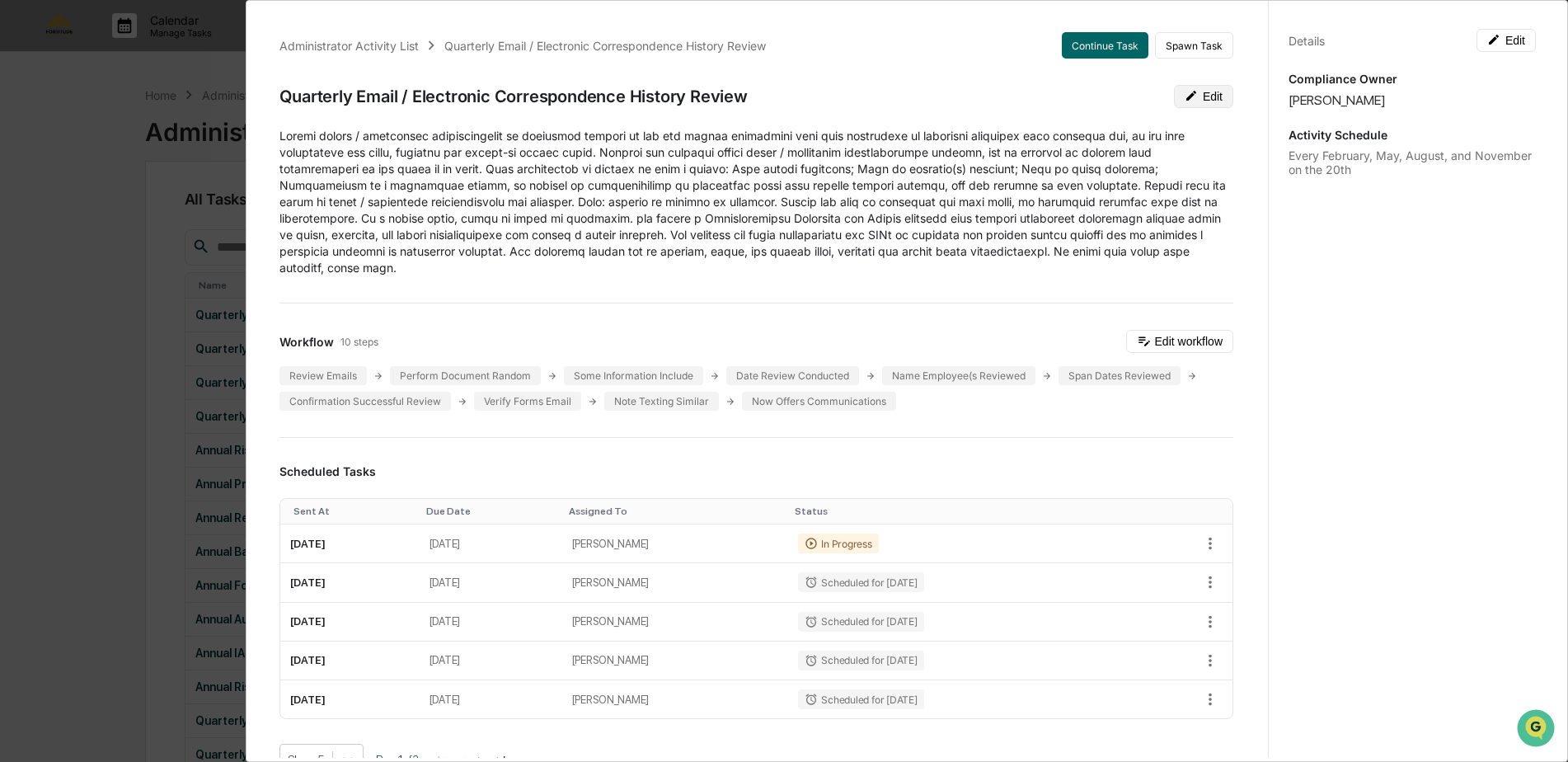
click at [1182, 99] on button "Edit" at bounding box center [1203, 96] width 60 height 23
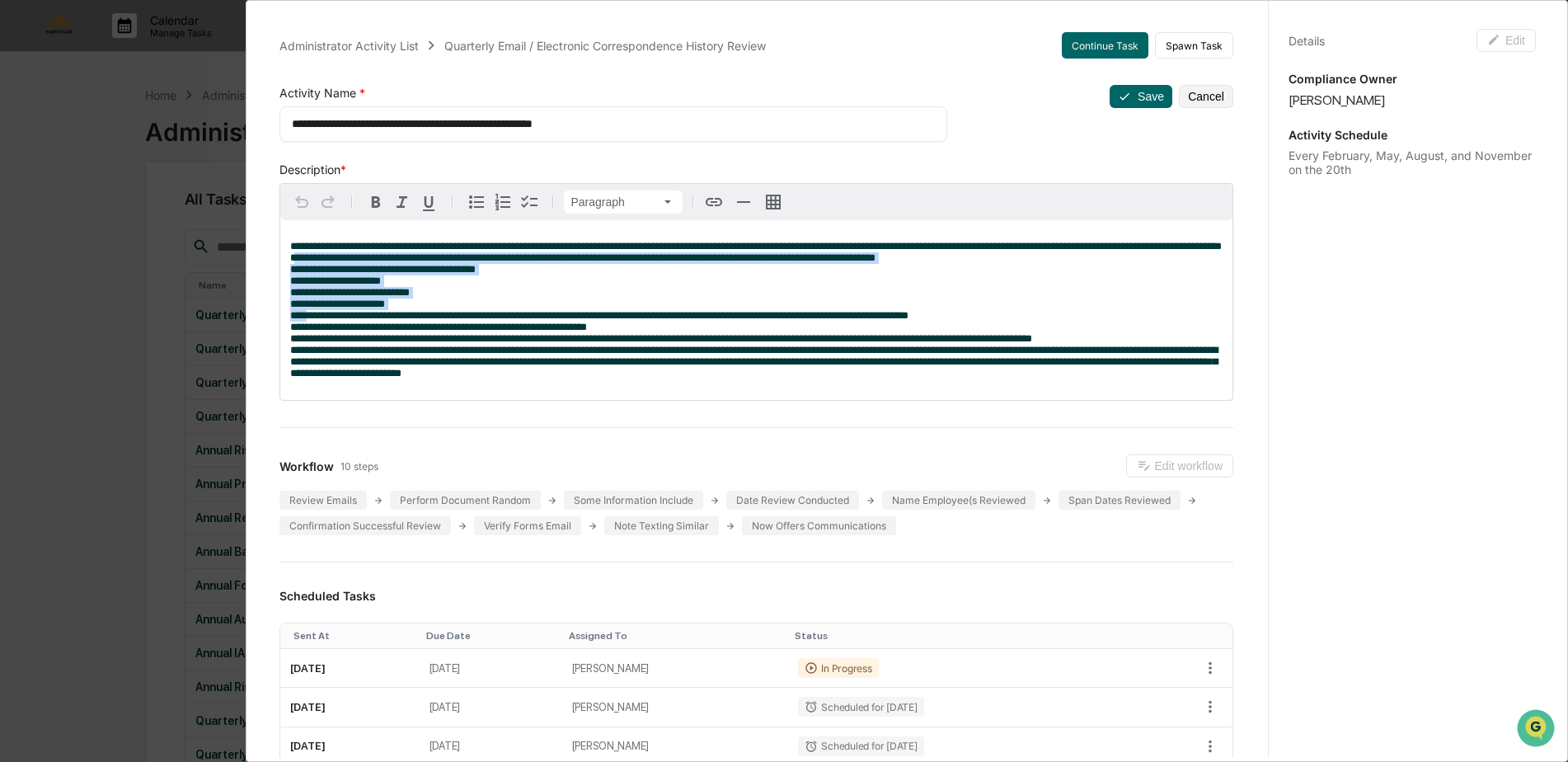
drag, startPoint x: 405, startPoint y: 323, endPoint x: 278, endPoint y: 271, distance: 137.2
click at [278, 271] on div "**********" at bounding box center [756, 737] width 993 height 1450
copy span "**********"
click at [1120, 98] on icon at bounding box center [1125, 97] width 10 height 7
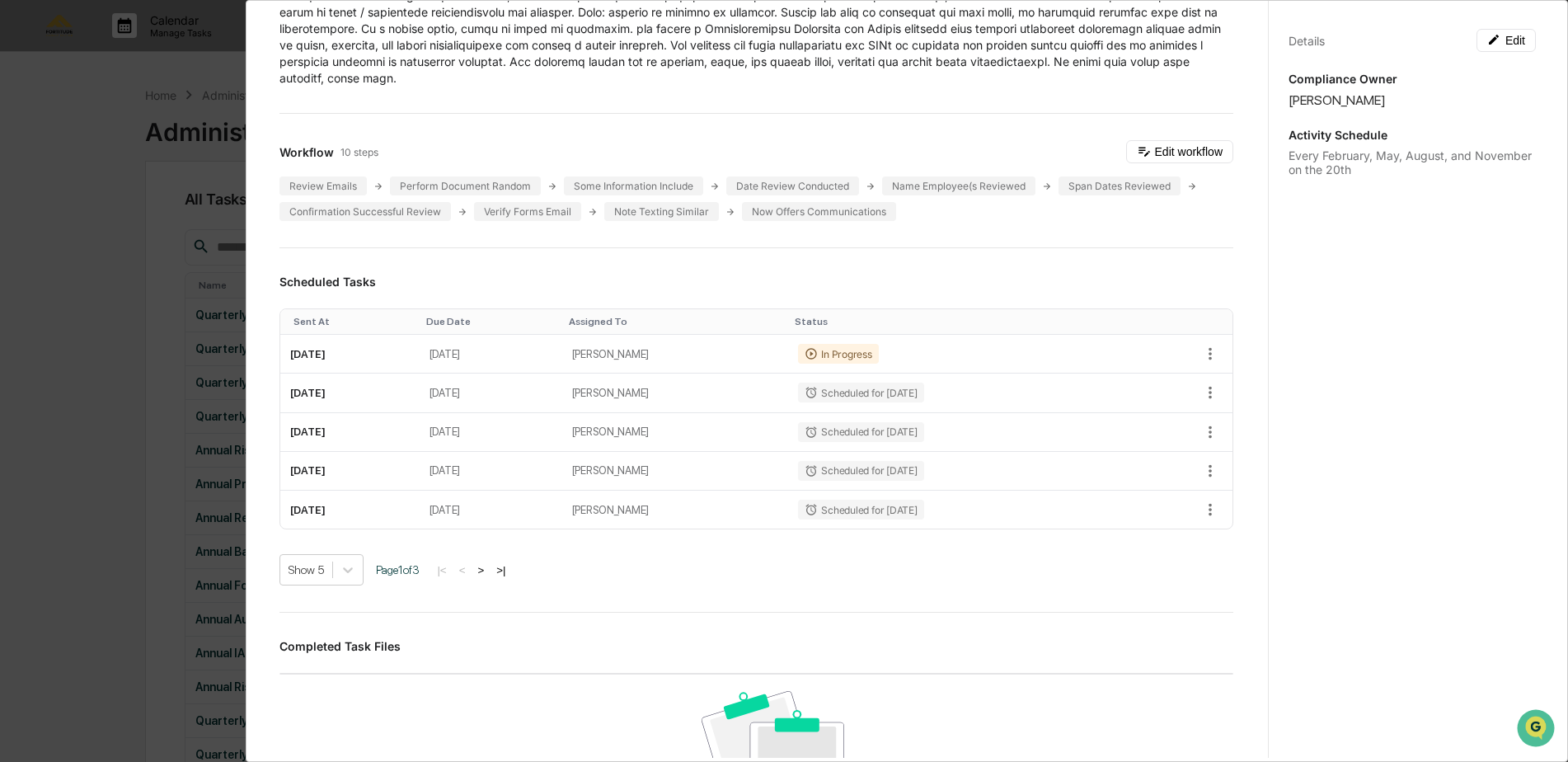
scroll to position [165, 0]
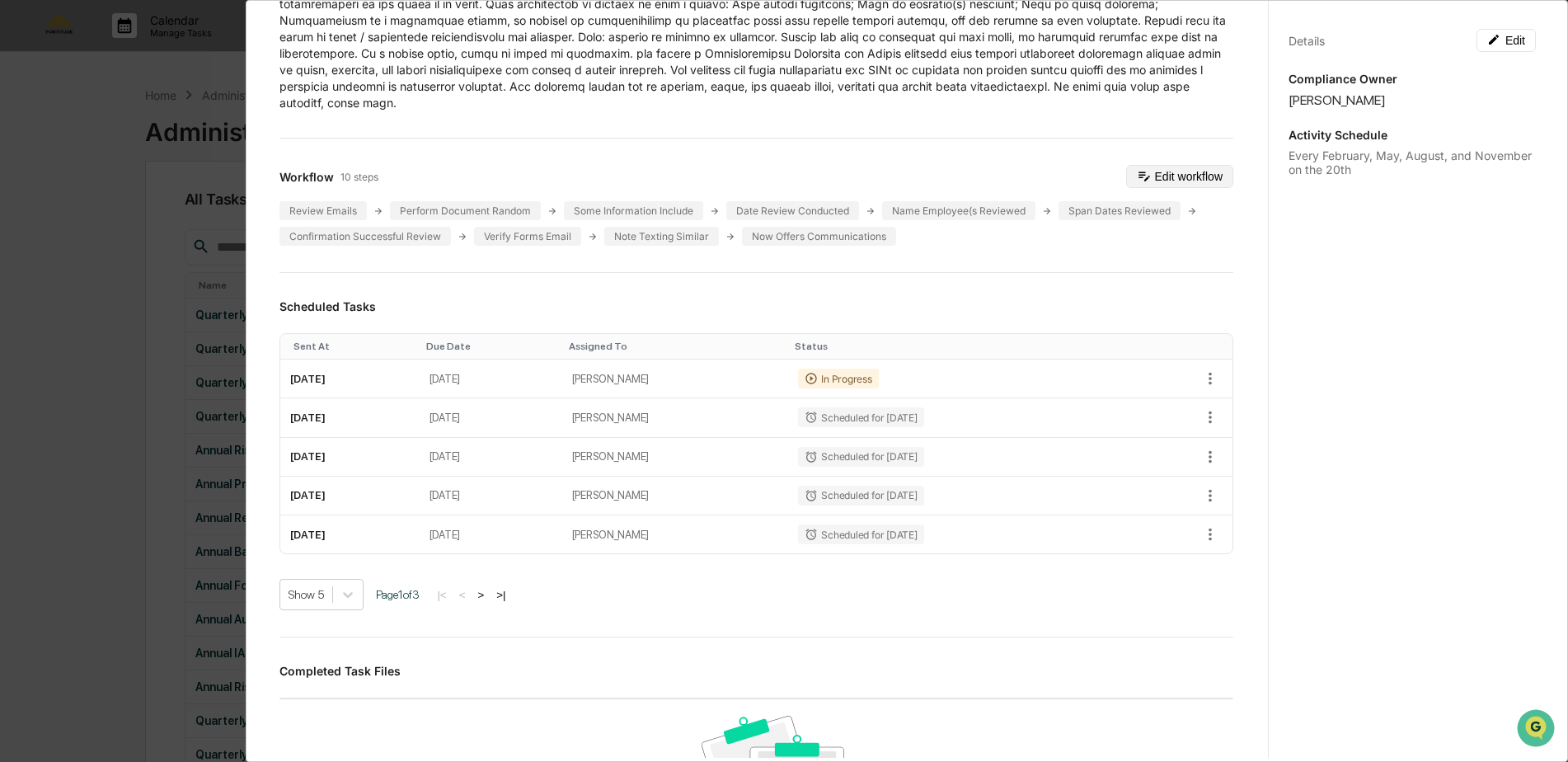
click at [1149, 169] on button "Edit workflow" at bounding box center [1179, 176] width 108 height 23
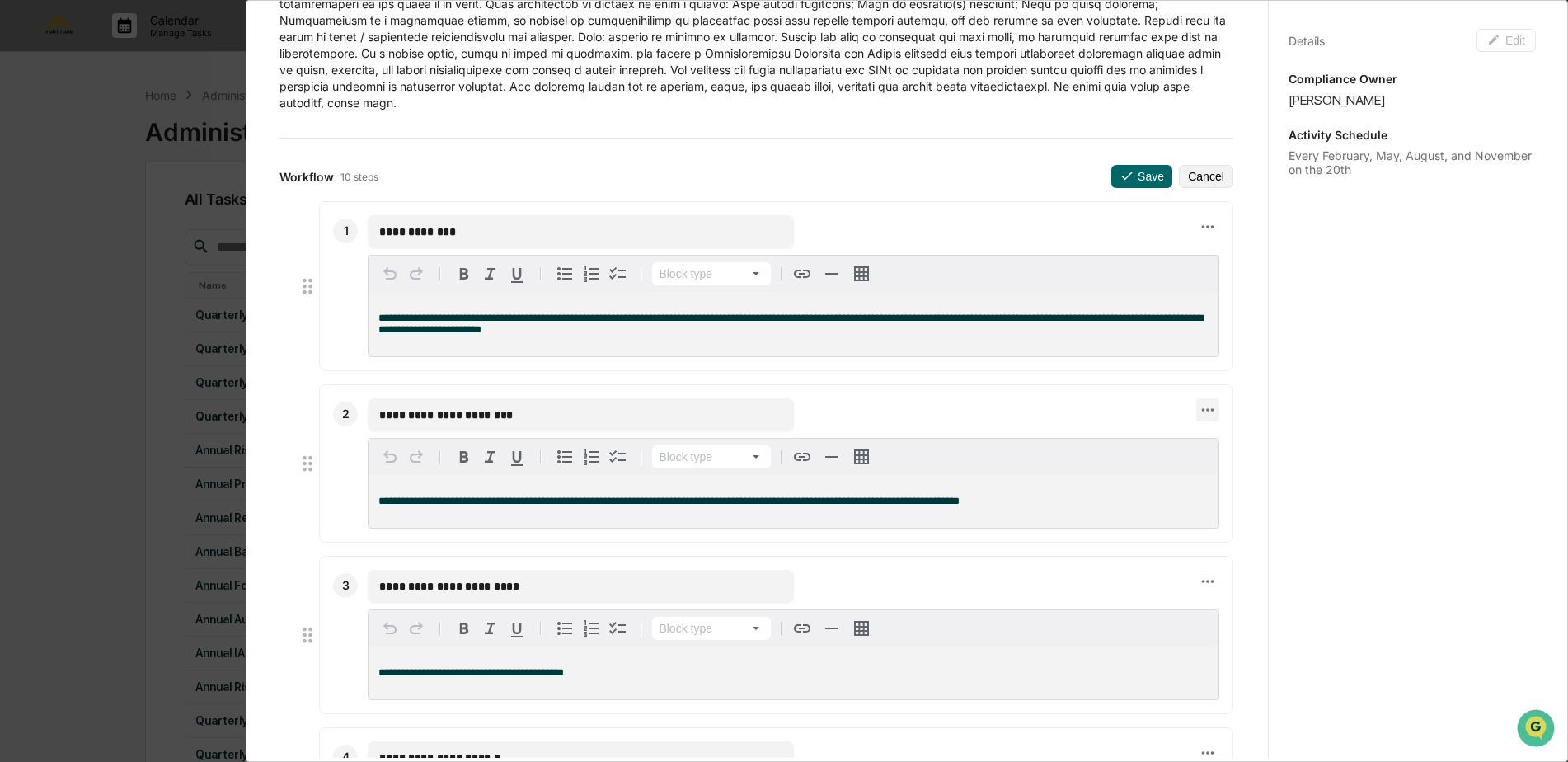
click at [1198, 417] on icon at bounding box center [1207, 409] width 18 height 18
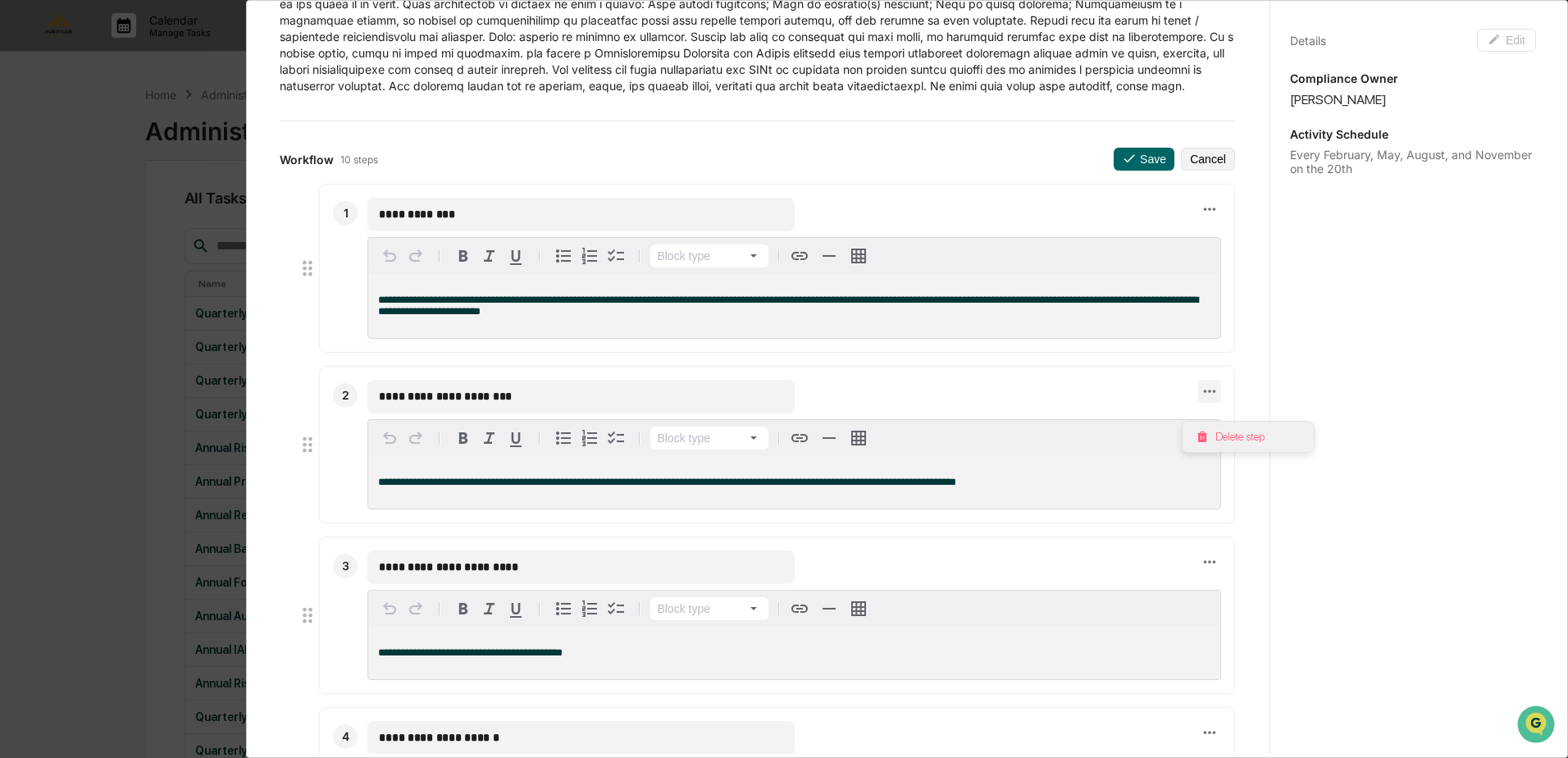
click at [1204, 436] on img at bounding box center [1201, 436] width 13 height 13
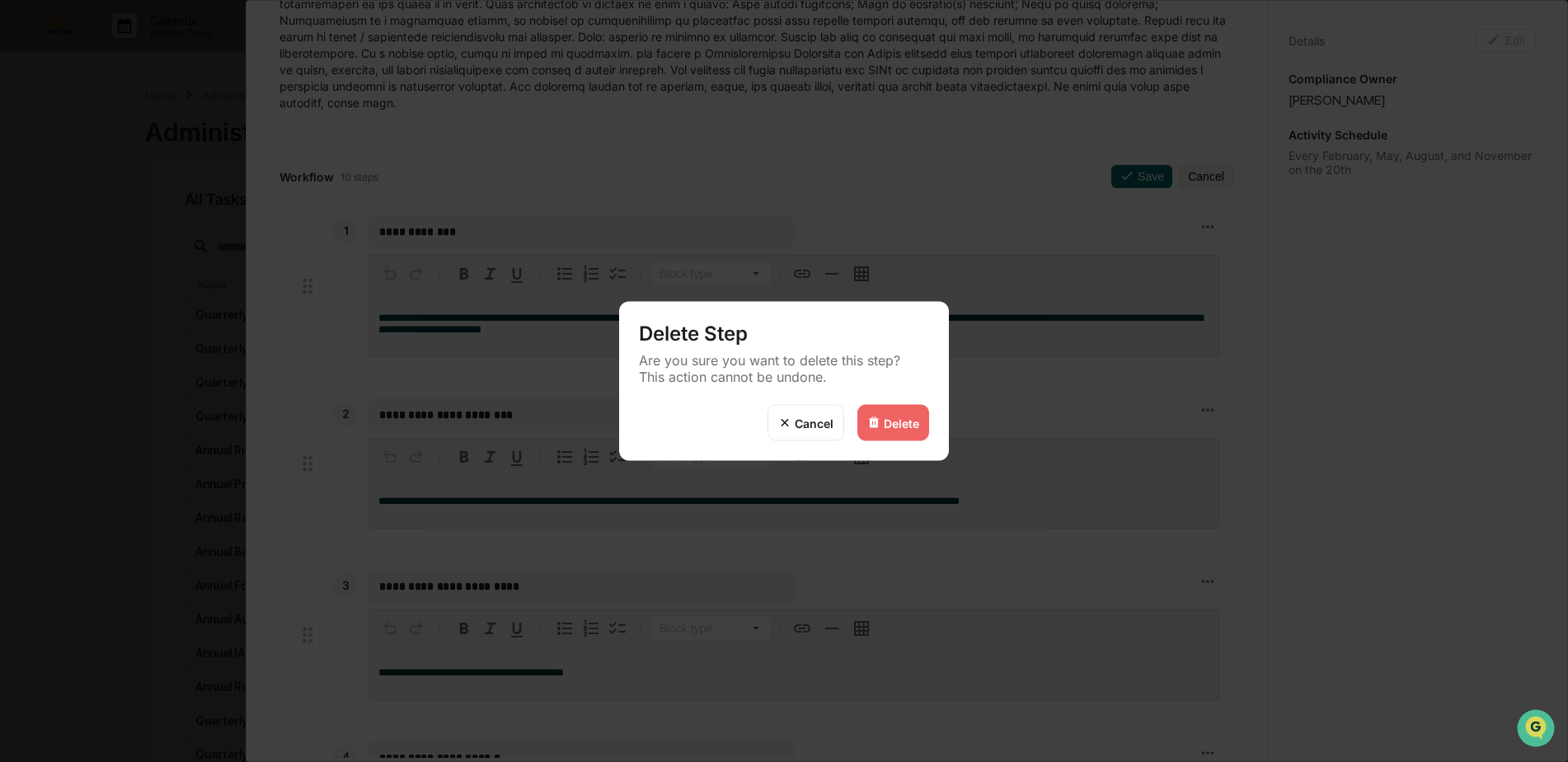
click at [912, 414] on div "Delete" at bounding box center [894, 422] width 72 height 36
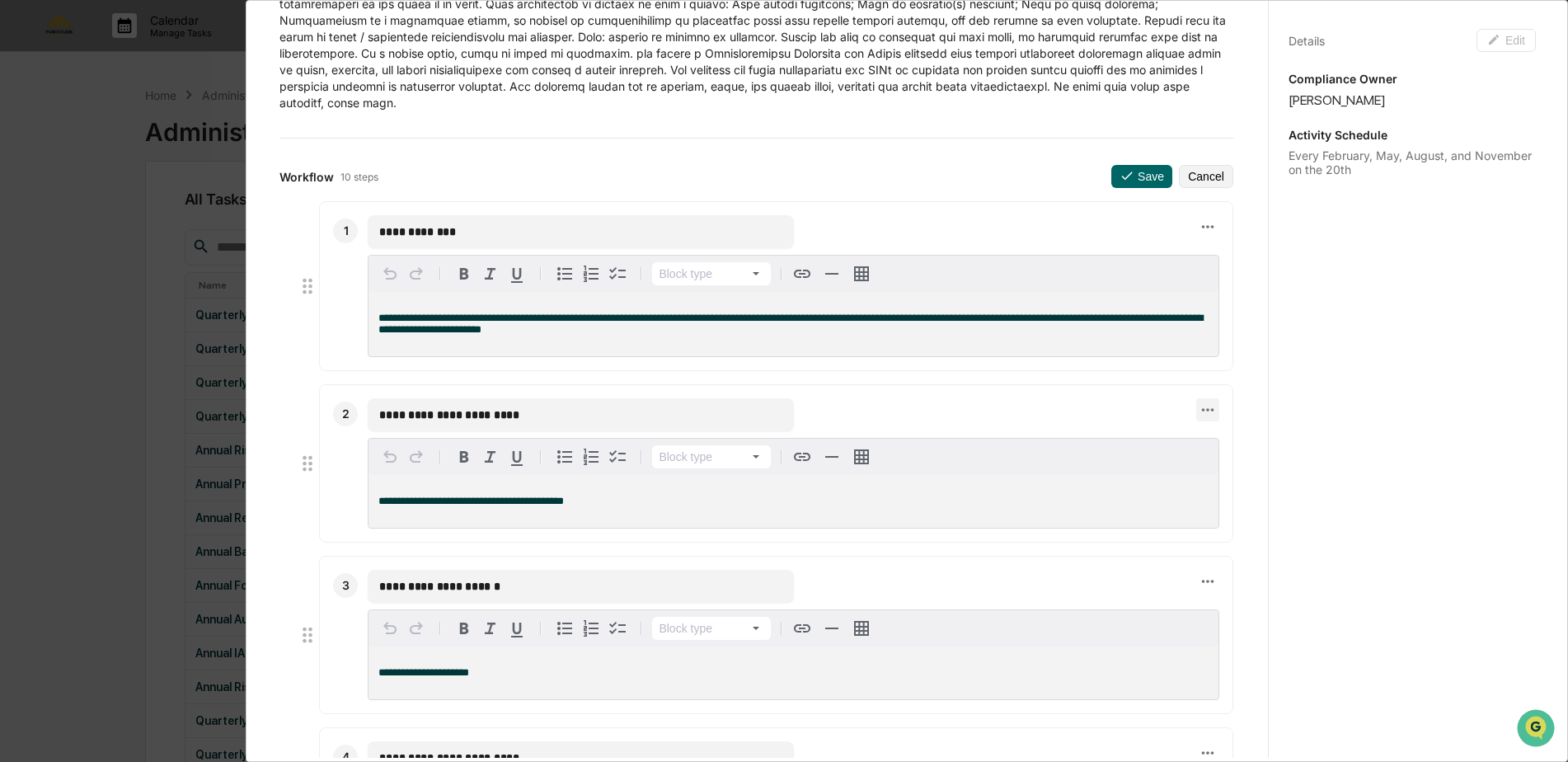
click at [1201, 410] on icon at bounding box center [1207, 409] width 12 height 3
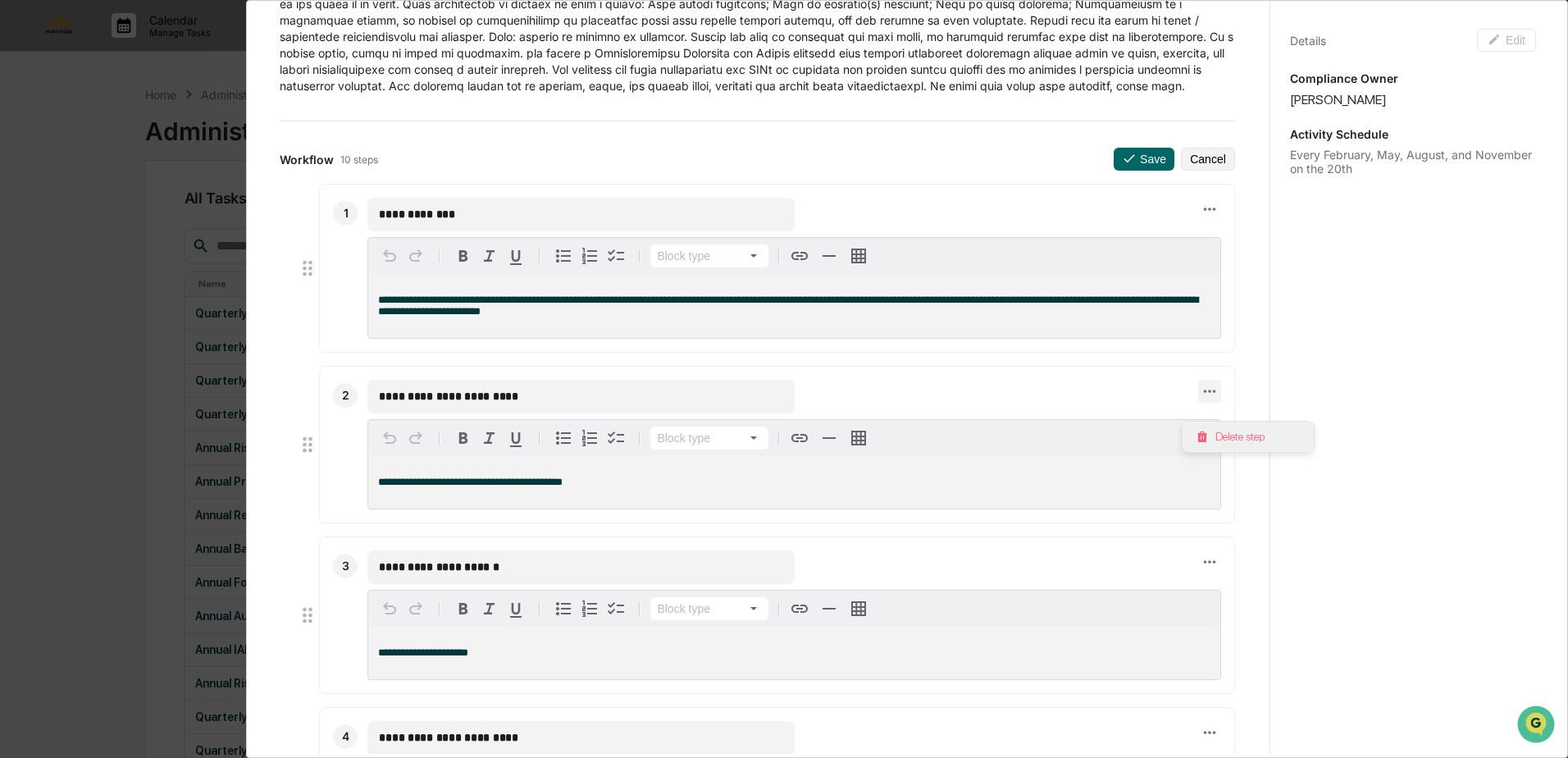
click at [1223, 433] on li "Delete step" at bounding box center [1248, 436] width 131 height 31
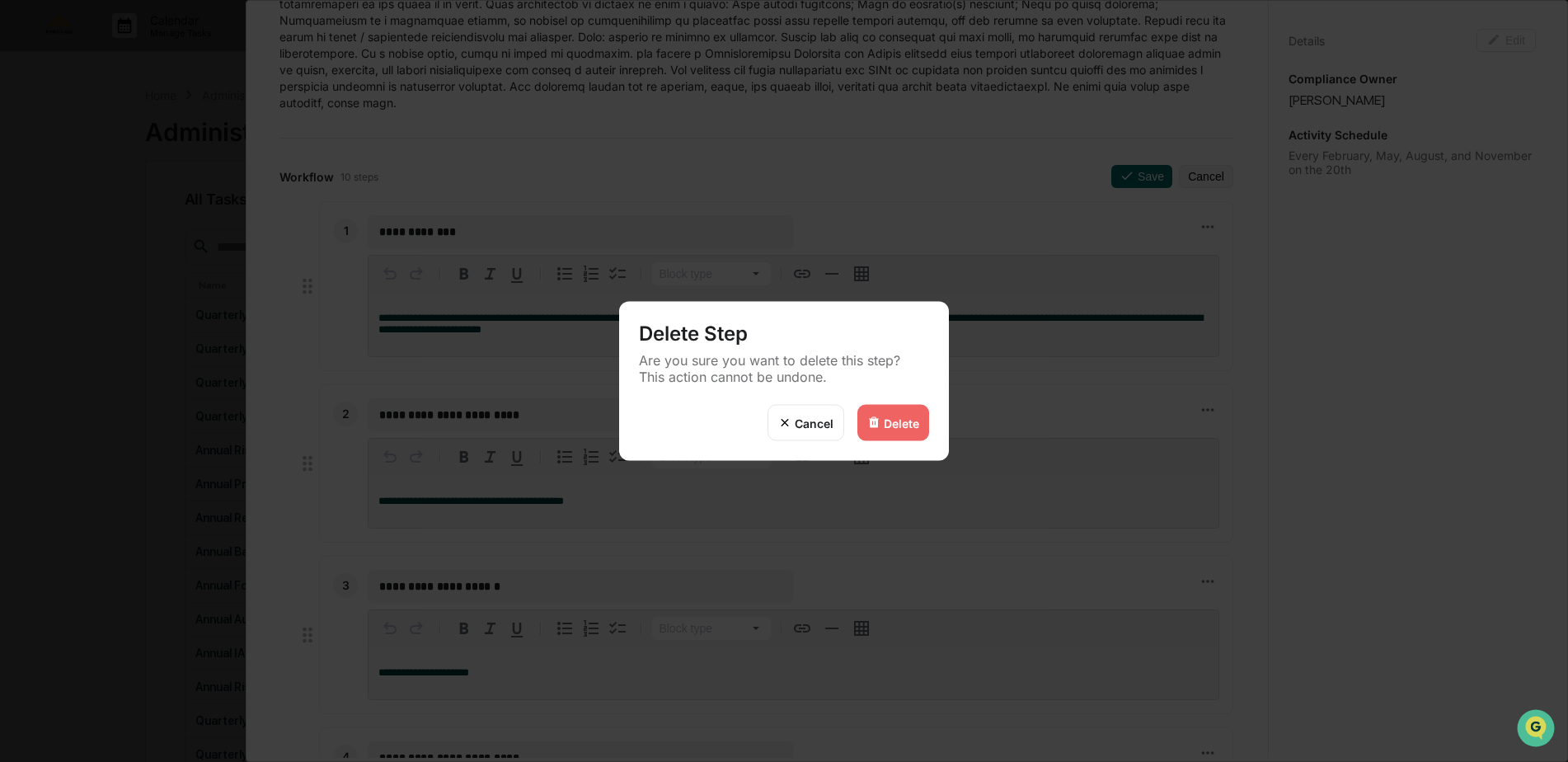
click at [928, 413] on div "Cancel Delete" at bounding box center [783, 432] width 330 height 56
click at [909, 412] on div "Delete" at bounding box center [894, 422] width 72 height 36
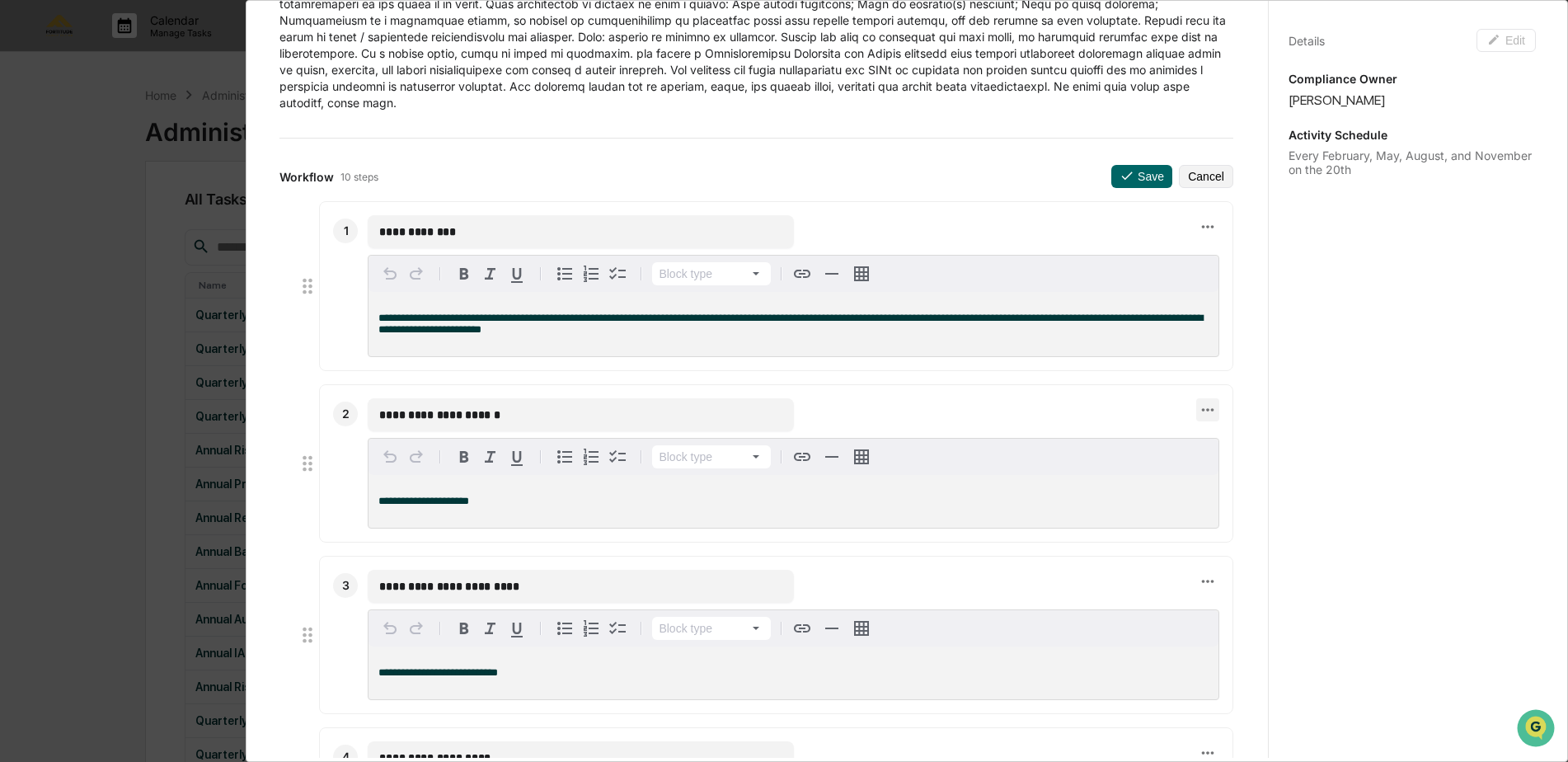
click at [1198, 408] on icon at bounding box center [1207, 409] width 18 height 18
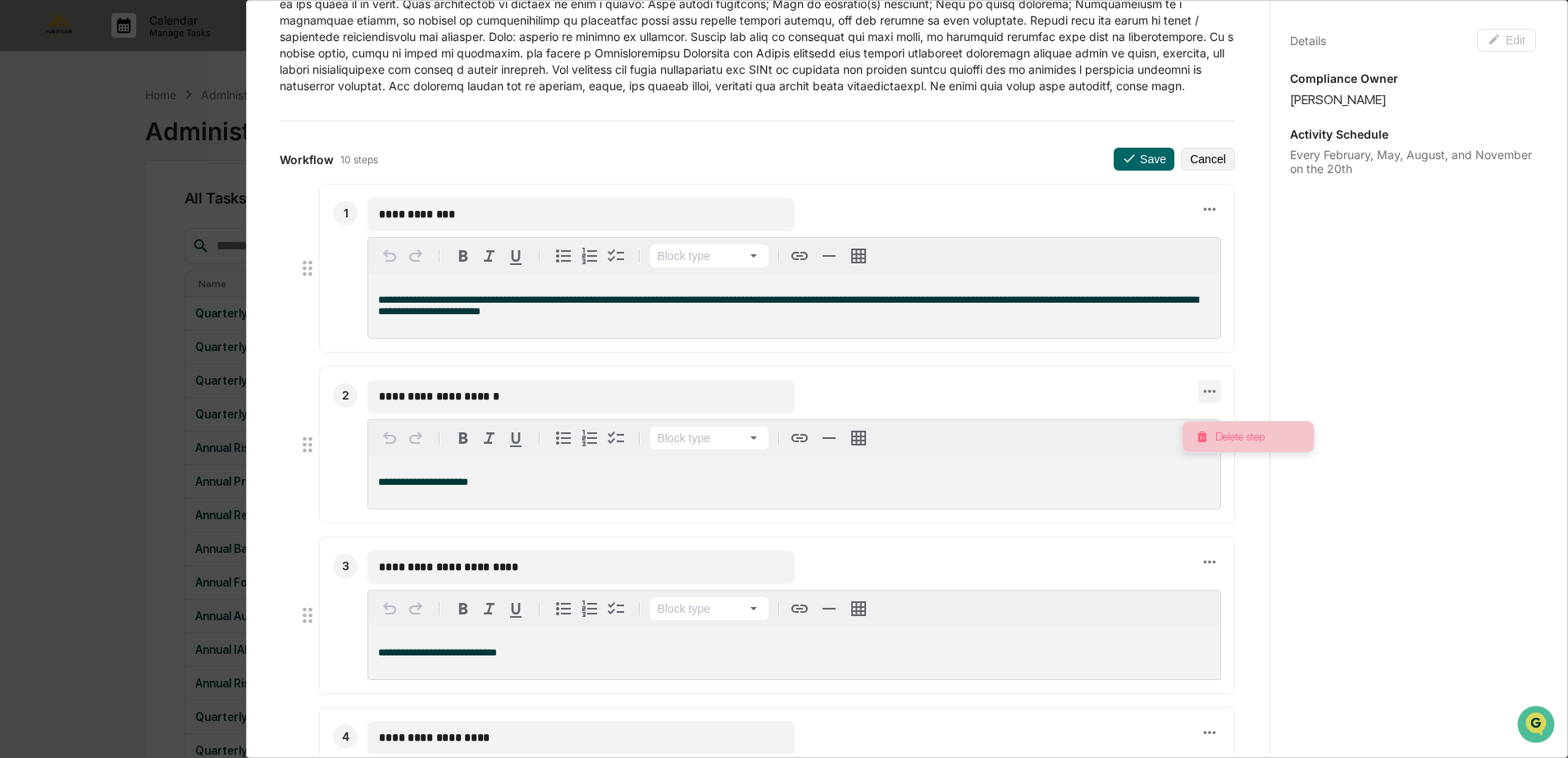
click at [1226, 436] on li "Delete step" at bounding box center [1248, 436] width 131 height 31
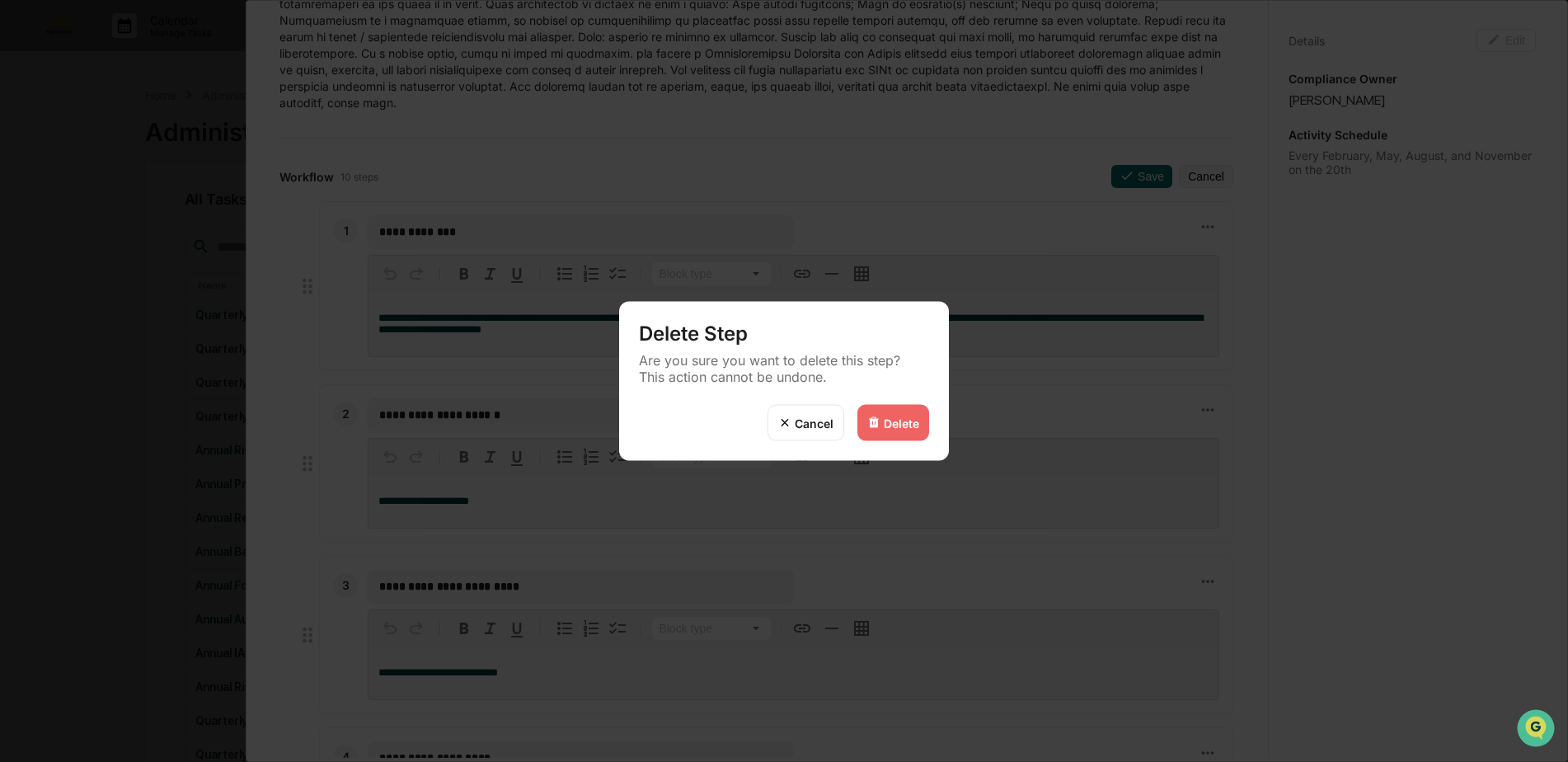
click at [908, 409] on div "Delete" at bounding box center [894, 422] width 72 height 36
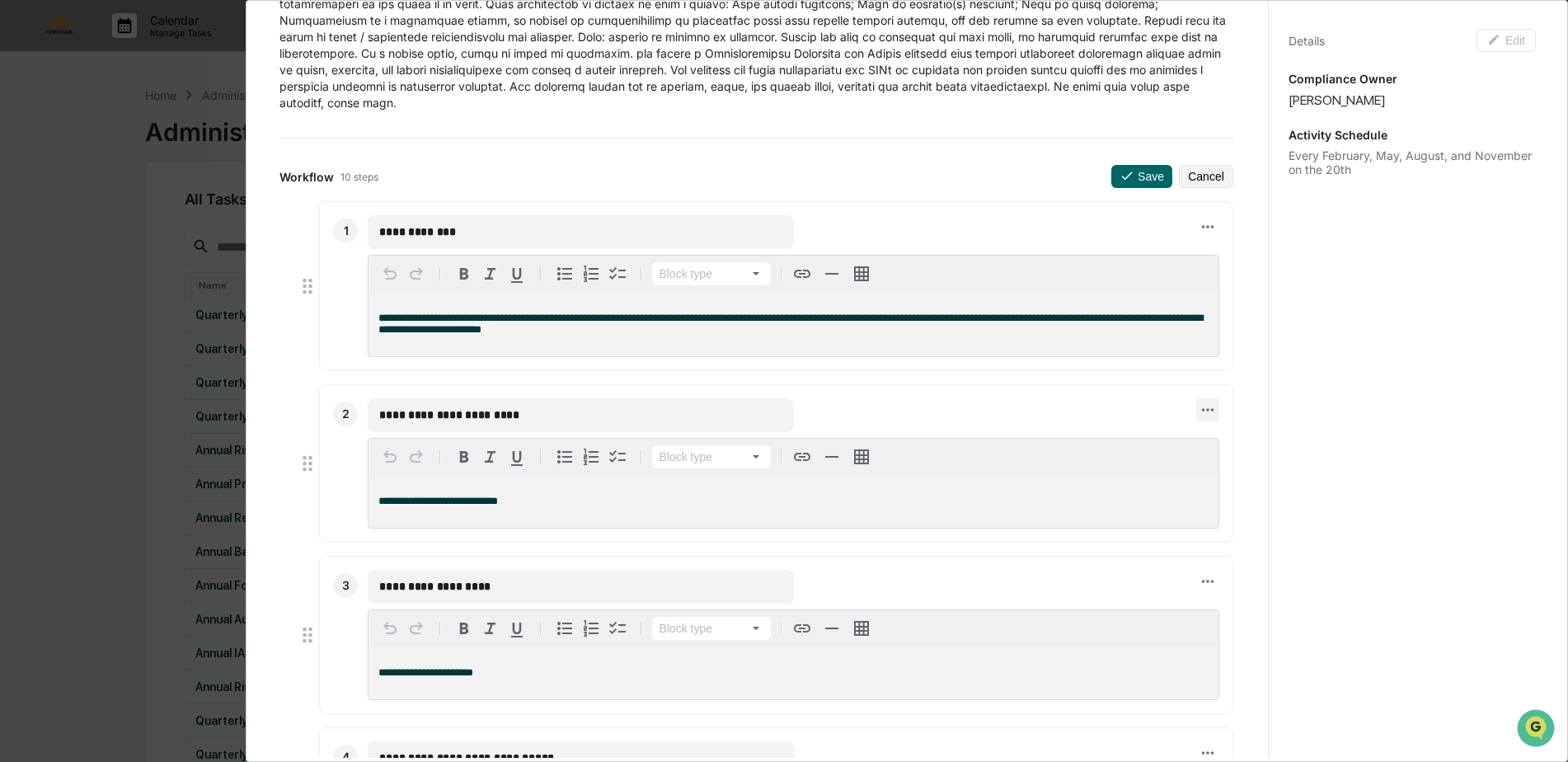
click at [1196, 416] on button at bounding box center [1207, 409] width 23 height 23
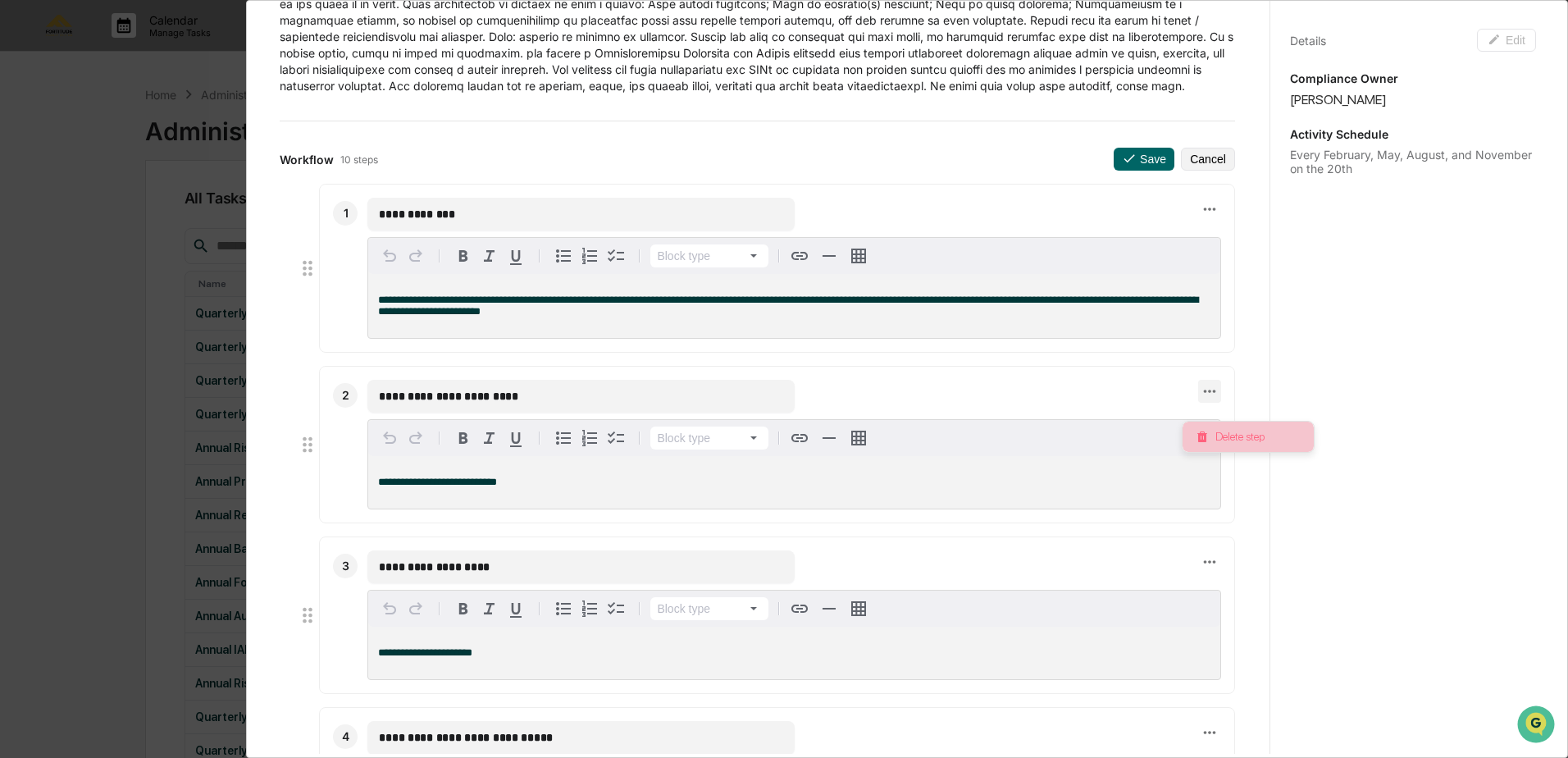
click at [1223, 443] on li "Delete step" at bounding box center [1248, 436] width 131 height 31
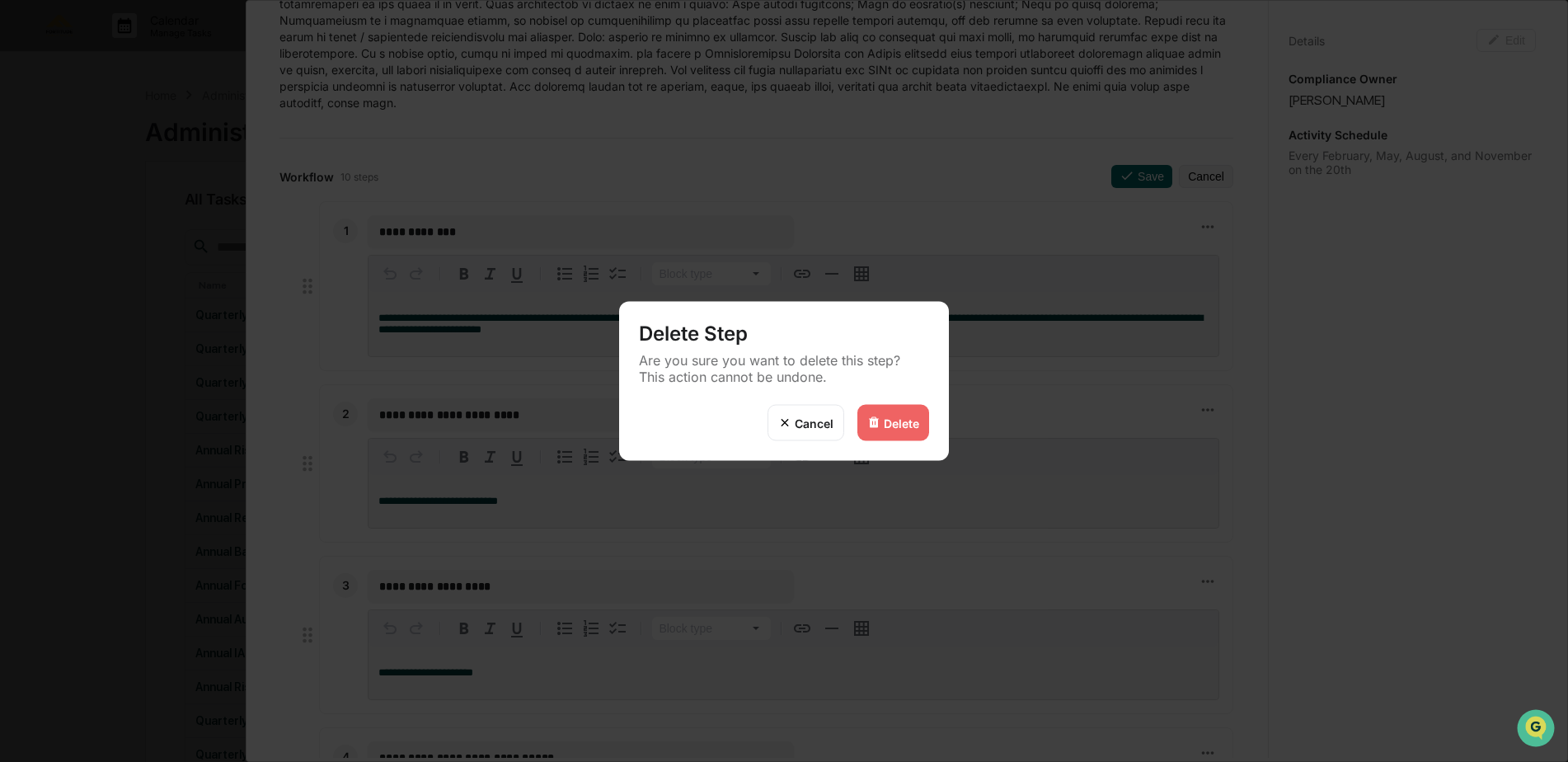
click at [924, 430] on div "Delete" at bounding box center [894, 422] width 72 height 36
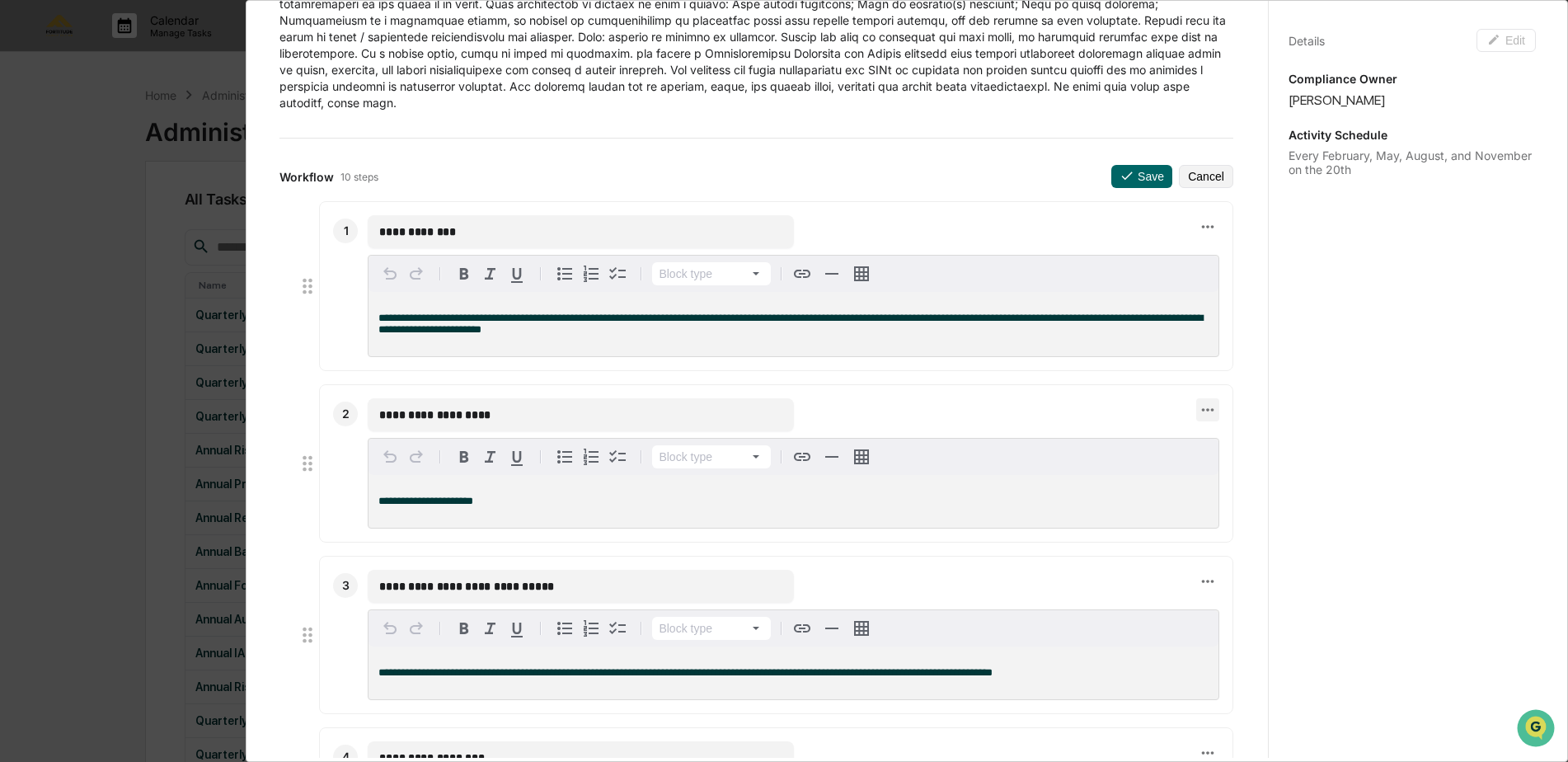
click at [1198, 414] on icon at bounding box center [1207, 409] width 18 height 18
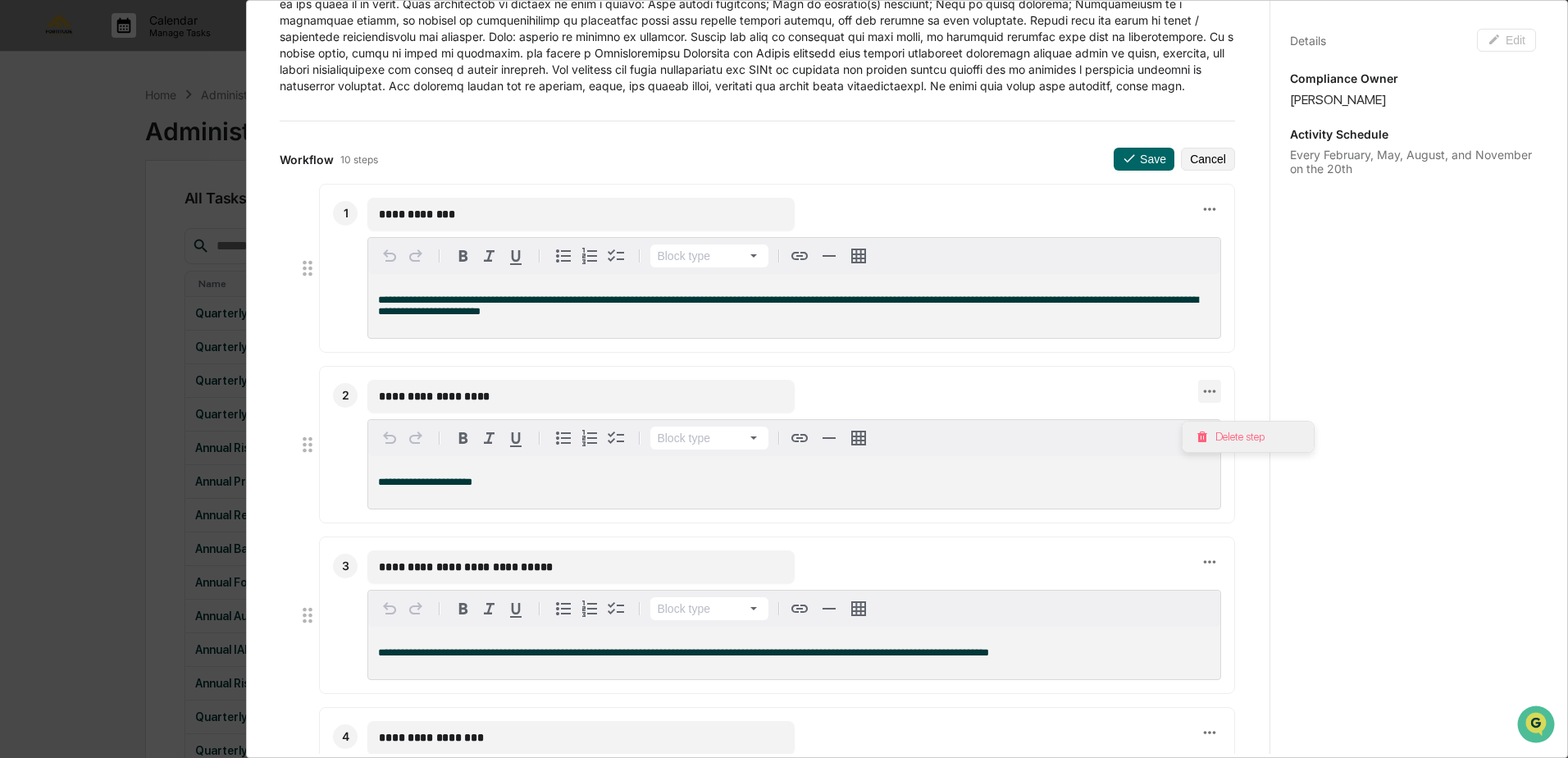
click at [1238, 442] on li "Delete step" at bounding box center [1248, 436] width 131 height 31
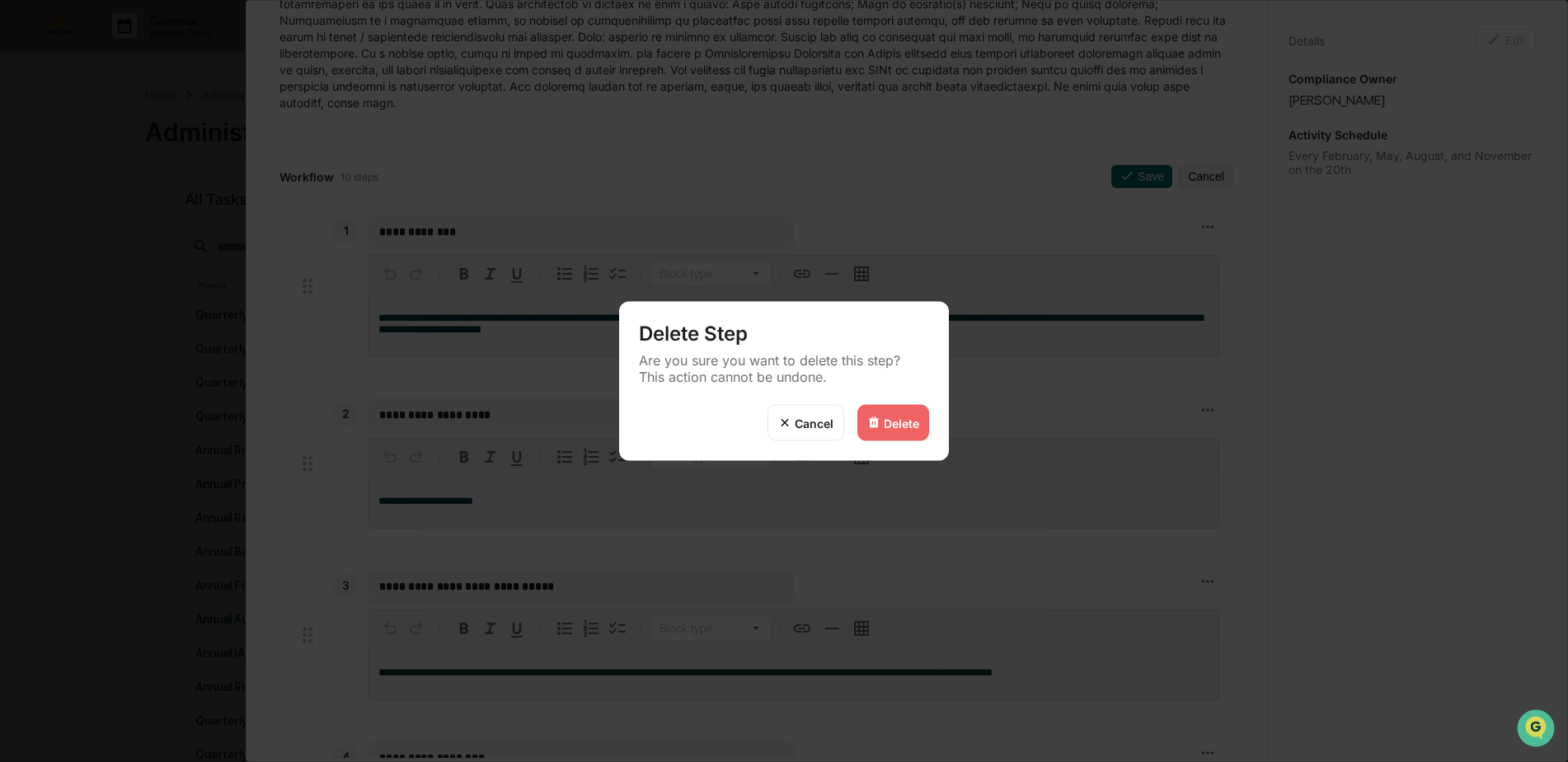
click at [901, 430] on div "Delete" at bounding box center [894, 422] width 72 height 36
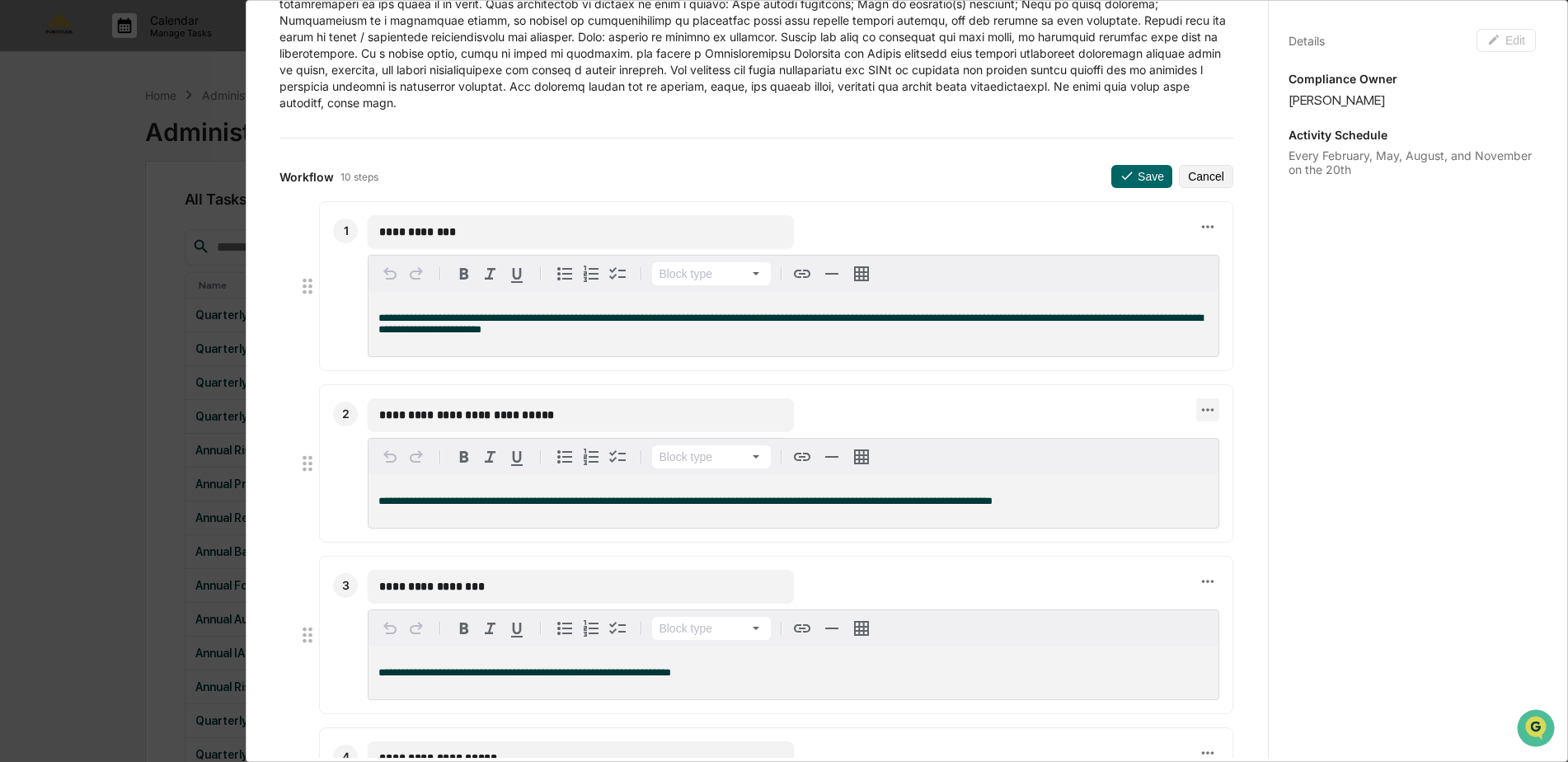
click at [1198, 417] on icon at bounding box center [1207, 409] width 18 height 18
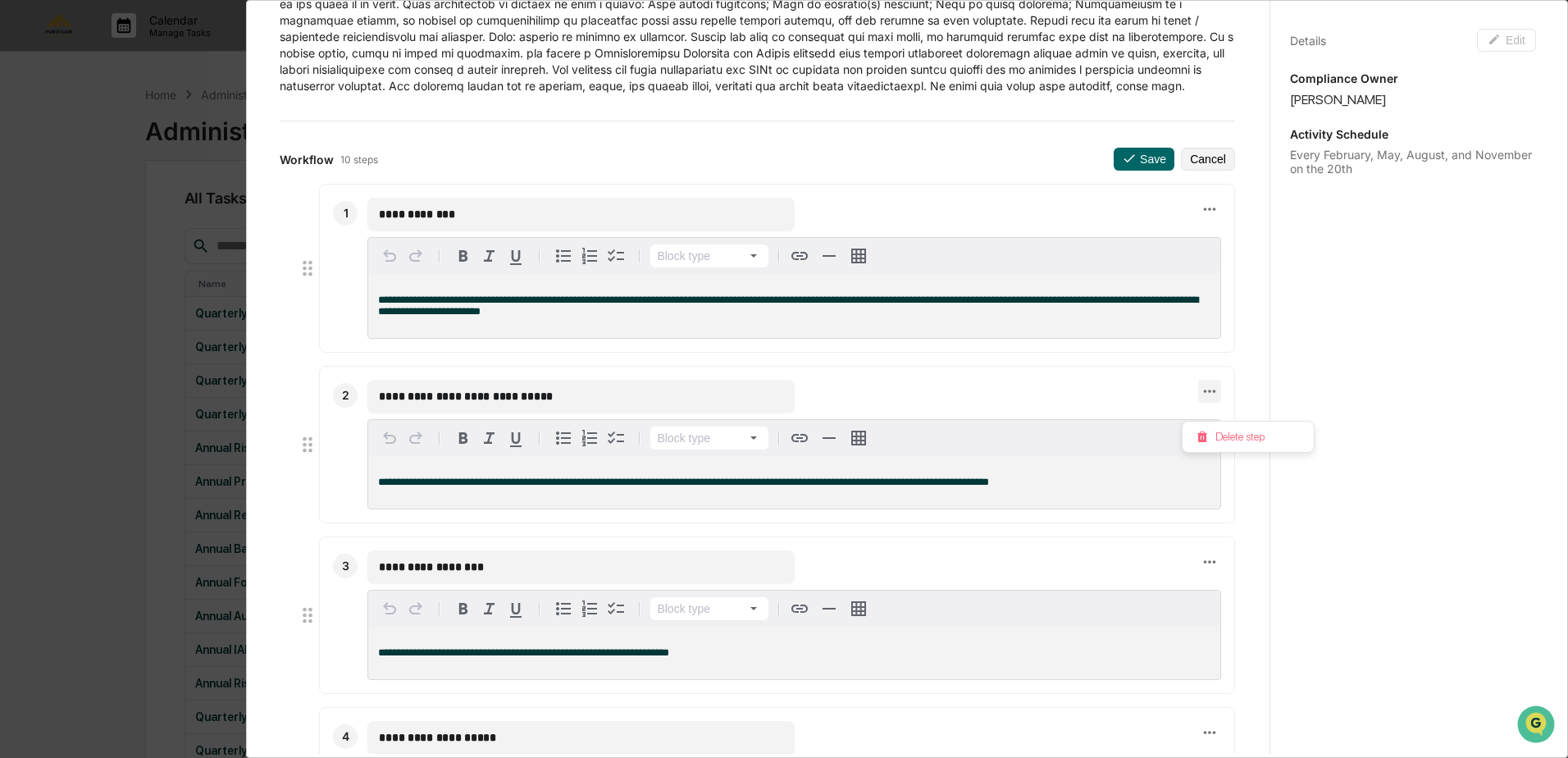
click at [1264, 456] on div at bounding box center [784, 379] width 1568 height 758
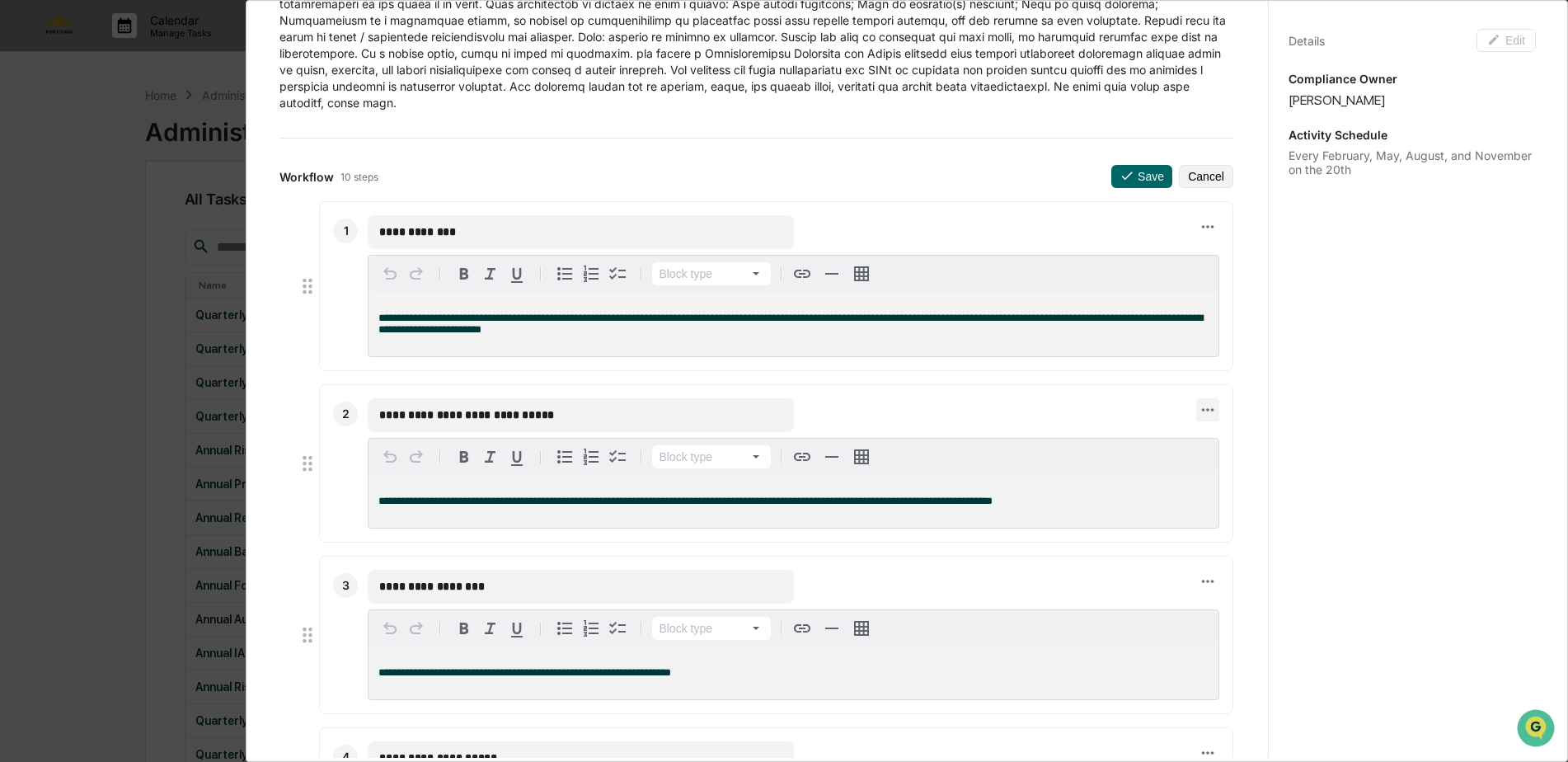
click at [1198, 413] on icon at bounding box center [1207, 409] width 18 height 18
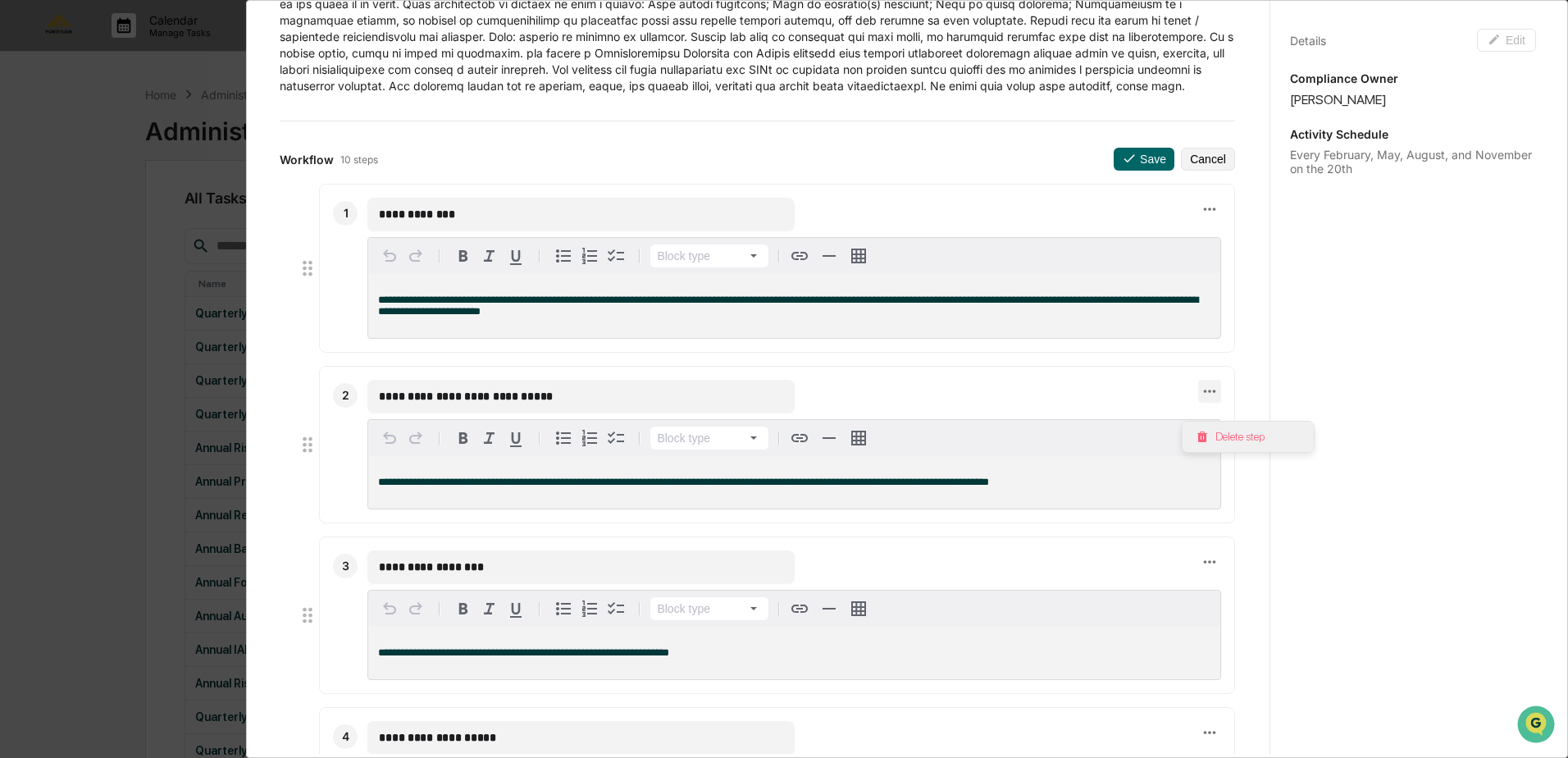
click at [1224, 442] on li "Delete step" at bounding box center [1248, 436] width 131 height 31
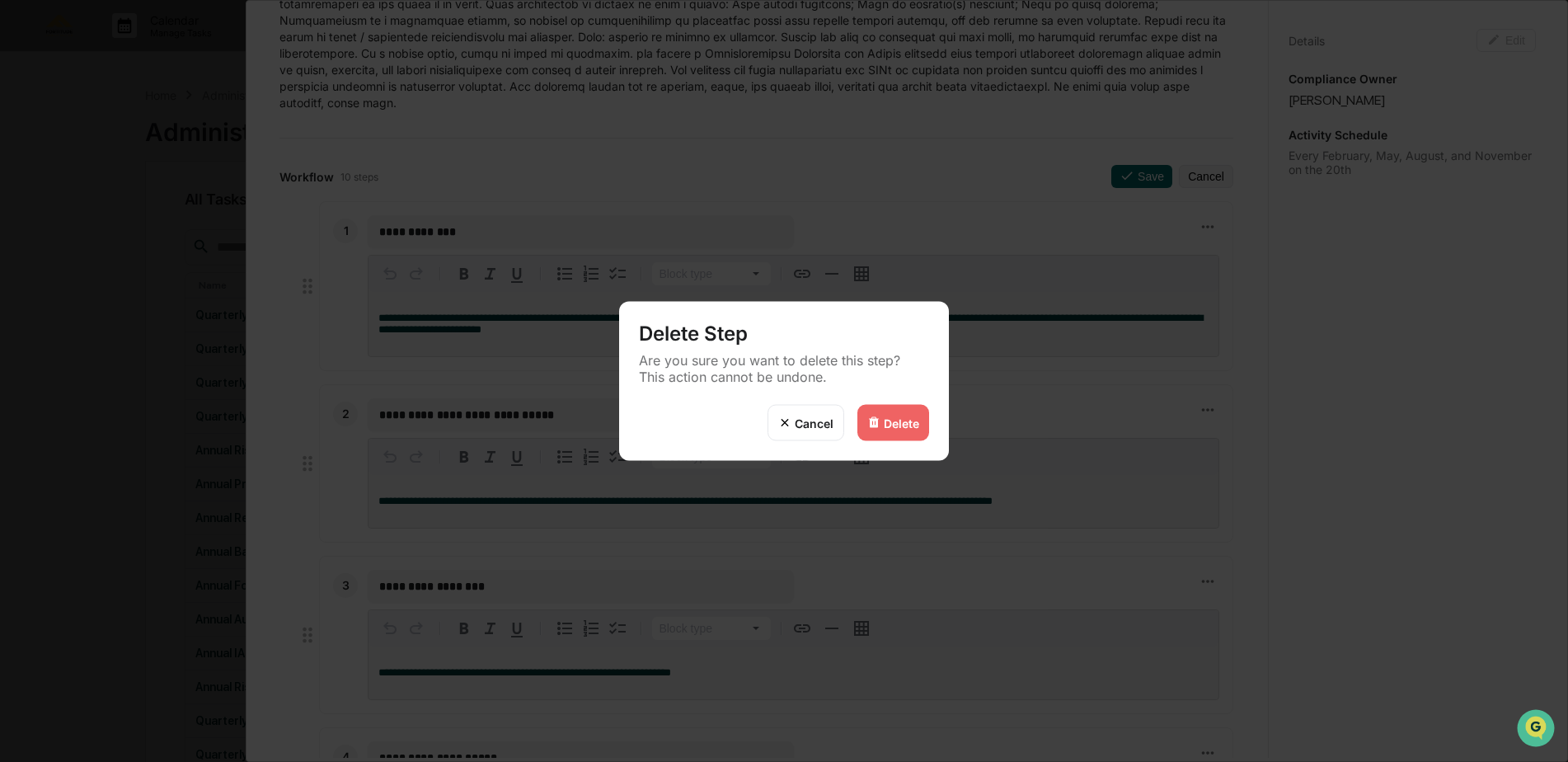
click at [919, 414] on div "Delete" at bounding box center [894, 422] width 72 height 36
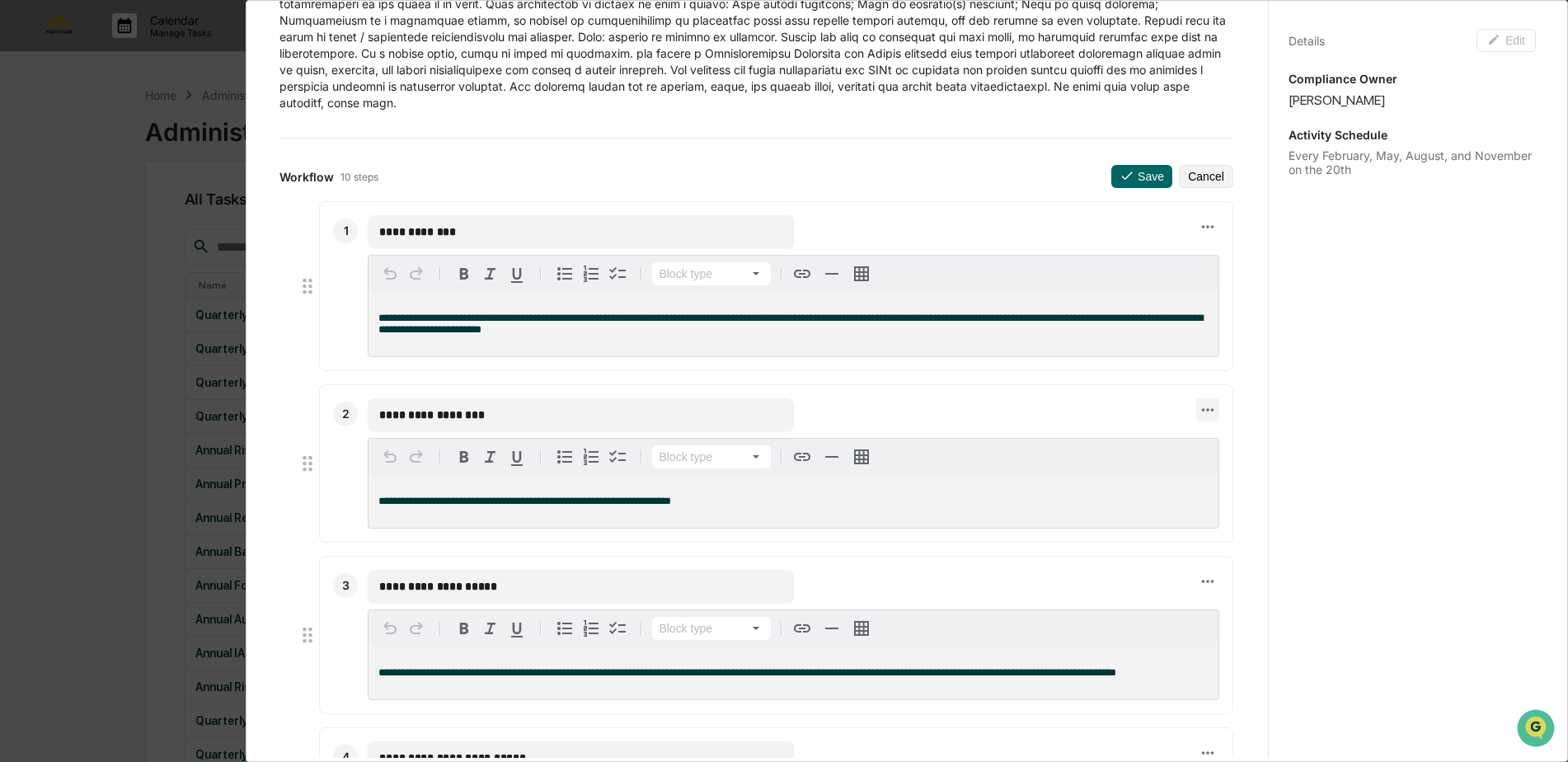
click at [1198, 410] on icon at bounding box center [1207, 409] width 18 height 18
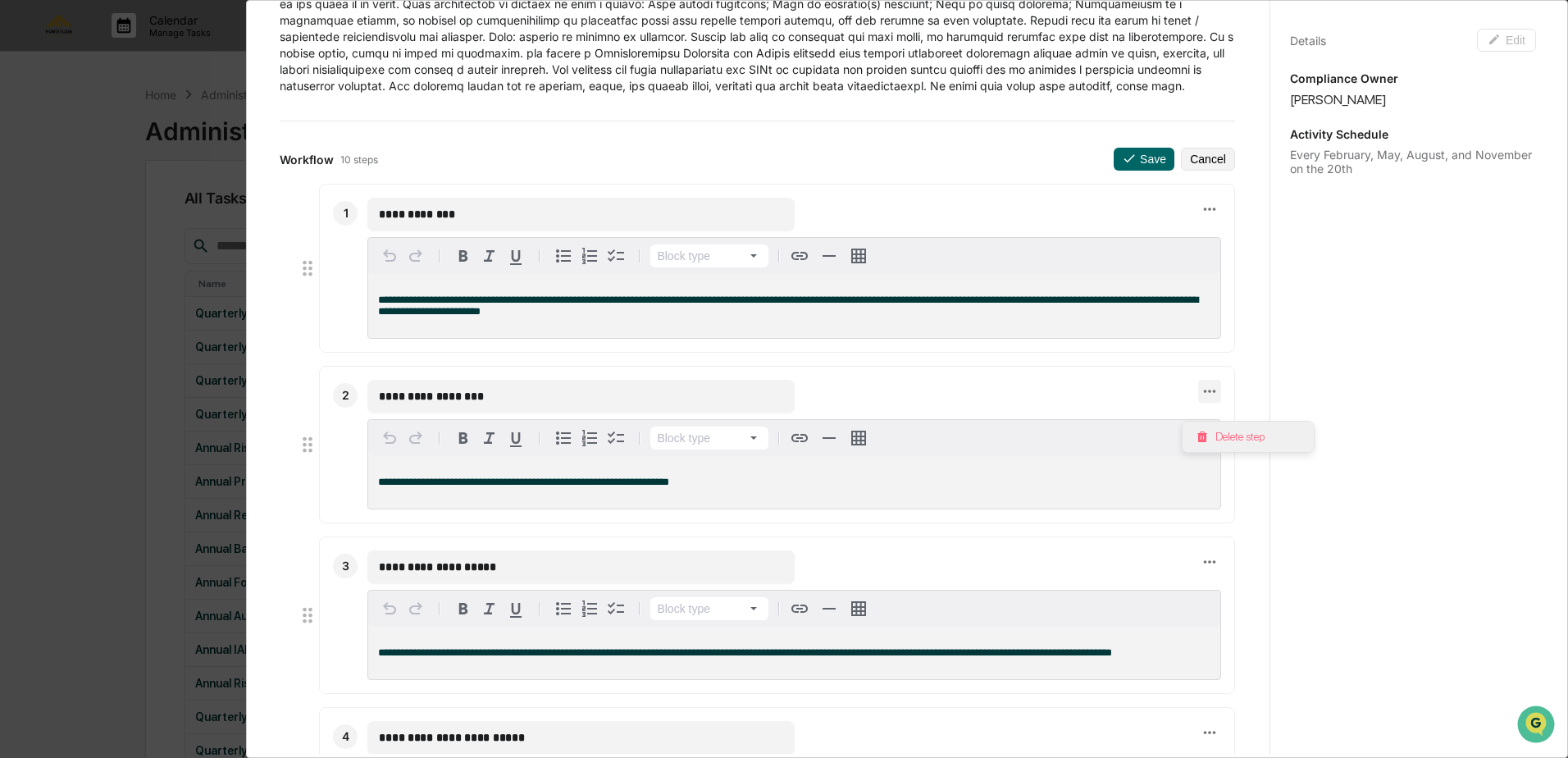
click at [1216, 431] on li "Delete step" at bounding box center [1248, 436] width 131 height 31
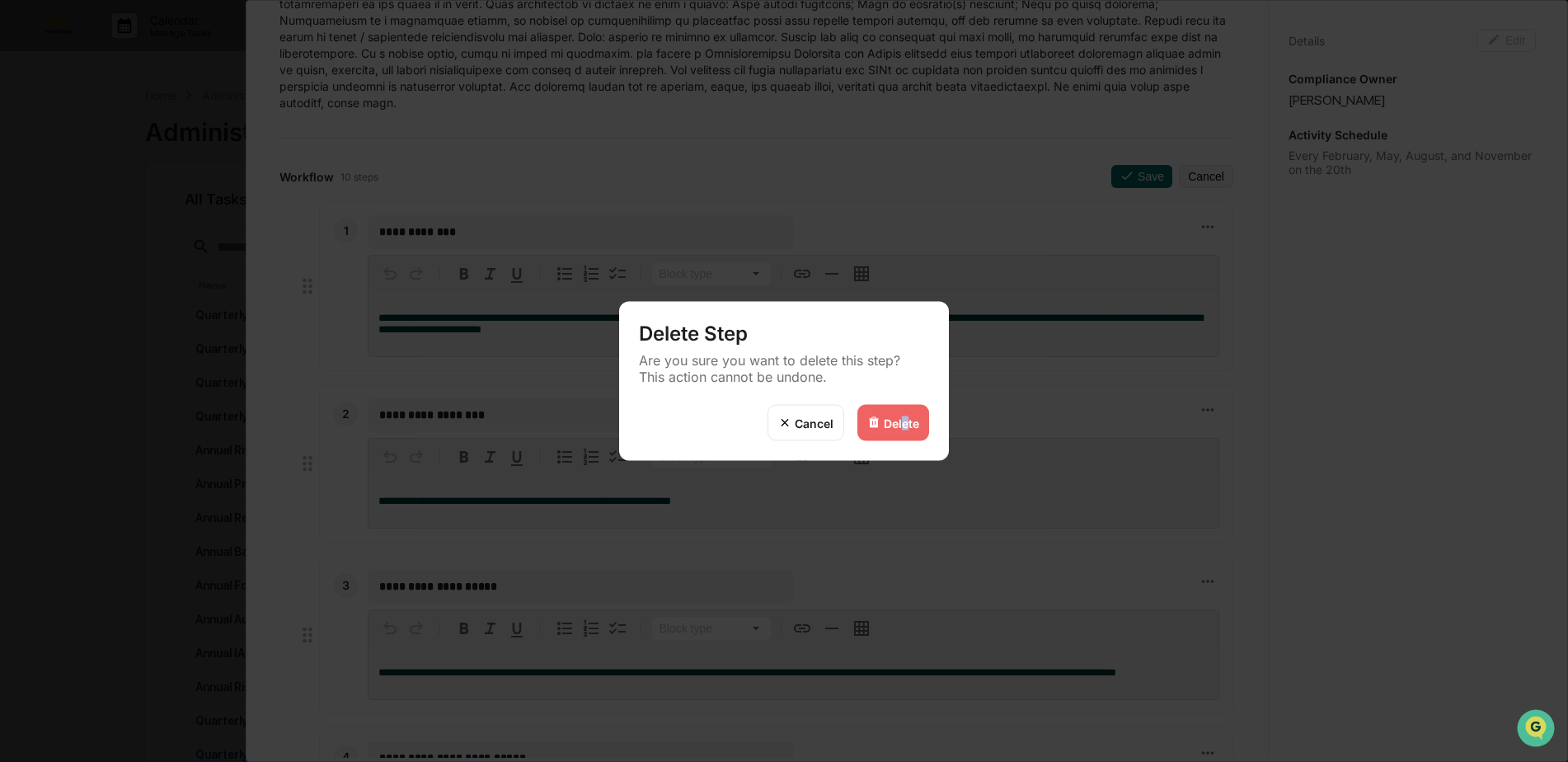
click at [905, 428] on div "Delete" at bounding box center [902, 422] width 36 height 14
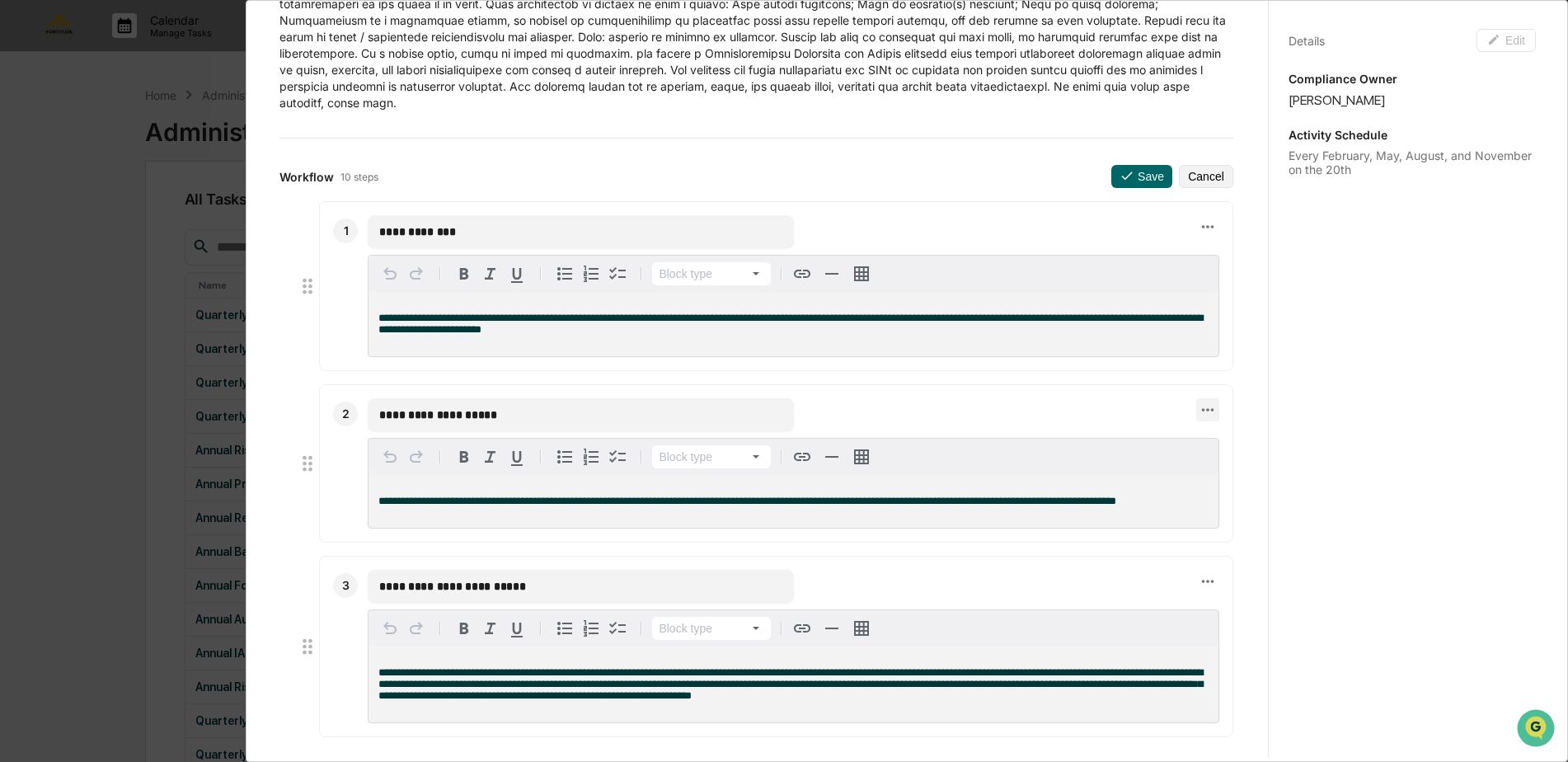
click at [1198, 413] on icon at bounding box center [1207, 409] width 18 height 18
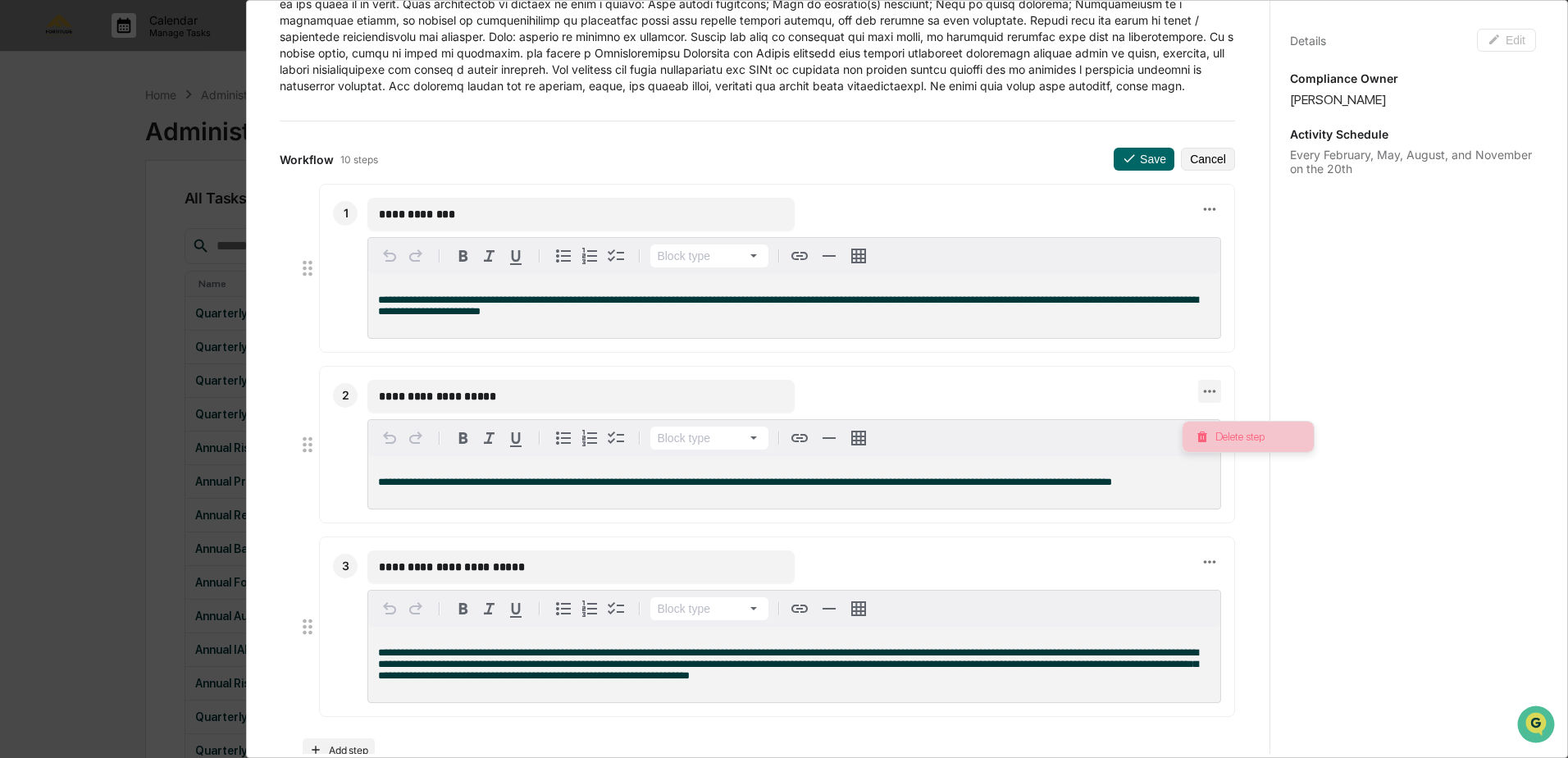
click at [1210, 436] on li "Delete step" at bounding box center [1248, 436] width 131 height 31
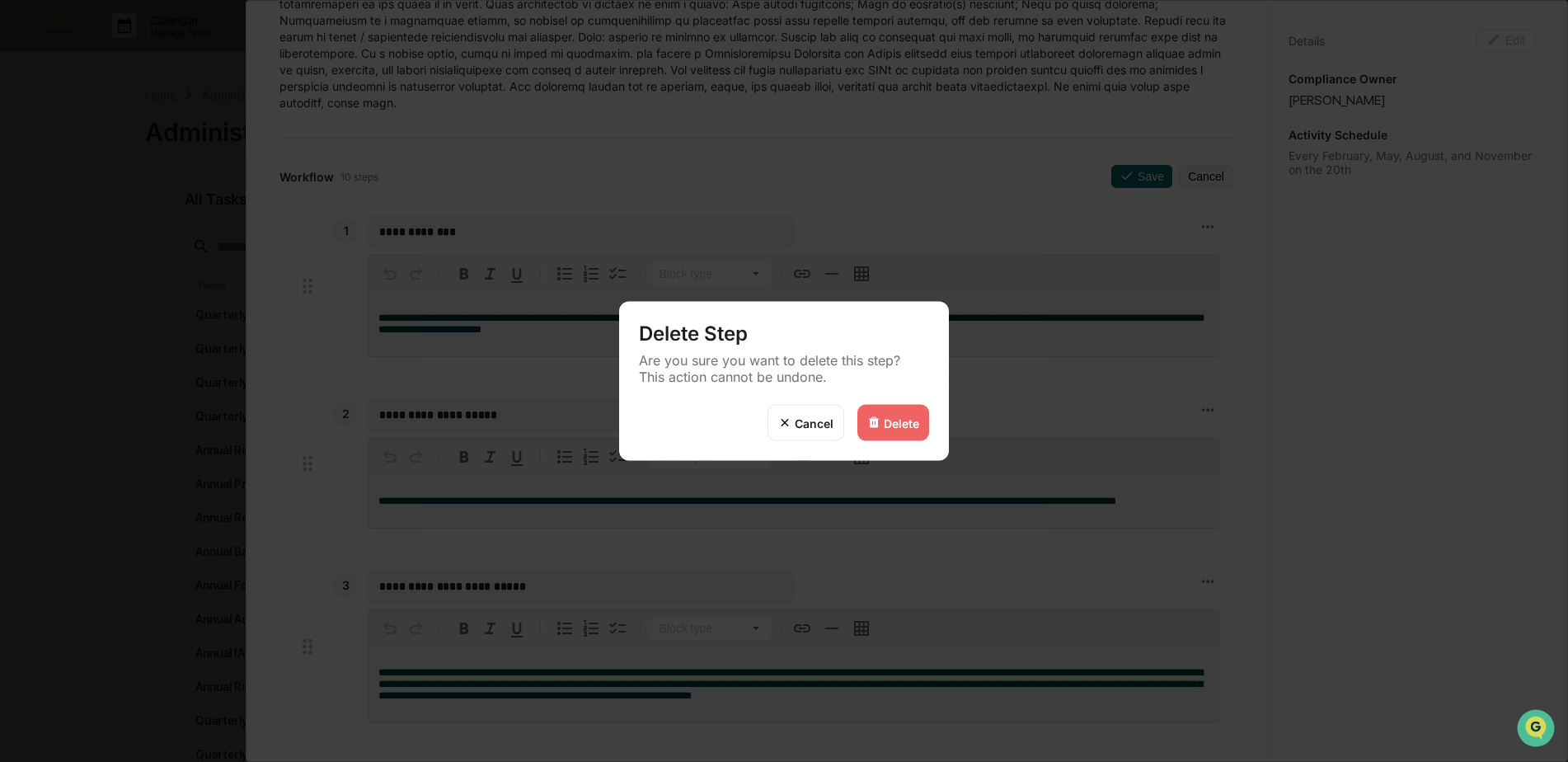
click at [897, 425] on div "Delete" at bounding box center [902, 422] width 36 height 14
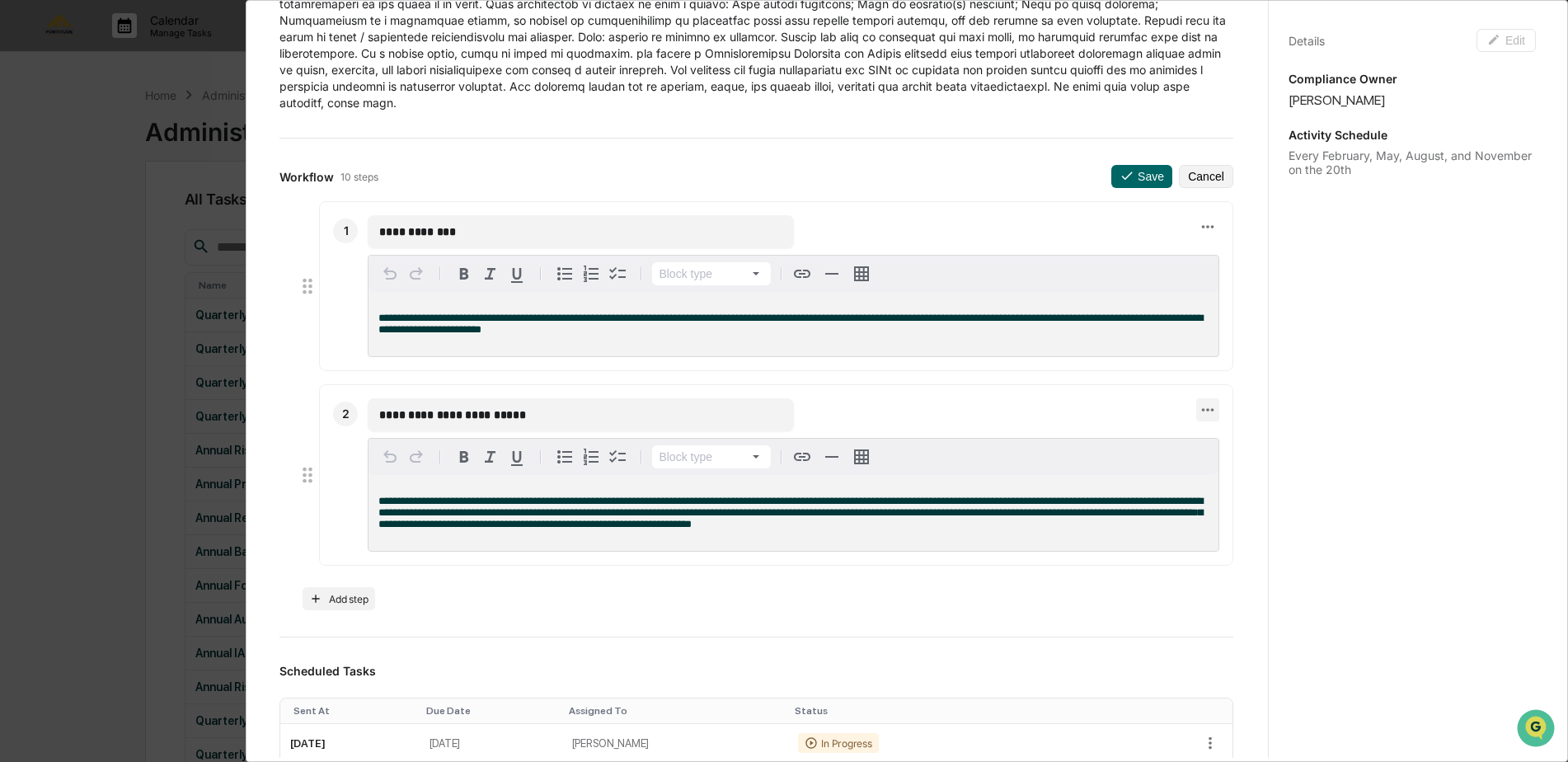
click at [1198, 406] on icon at bounding box center [1207, 409] width 18 height 18
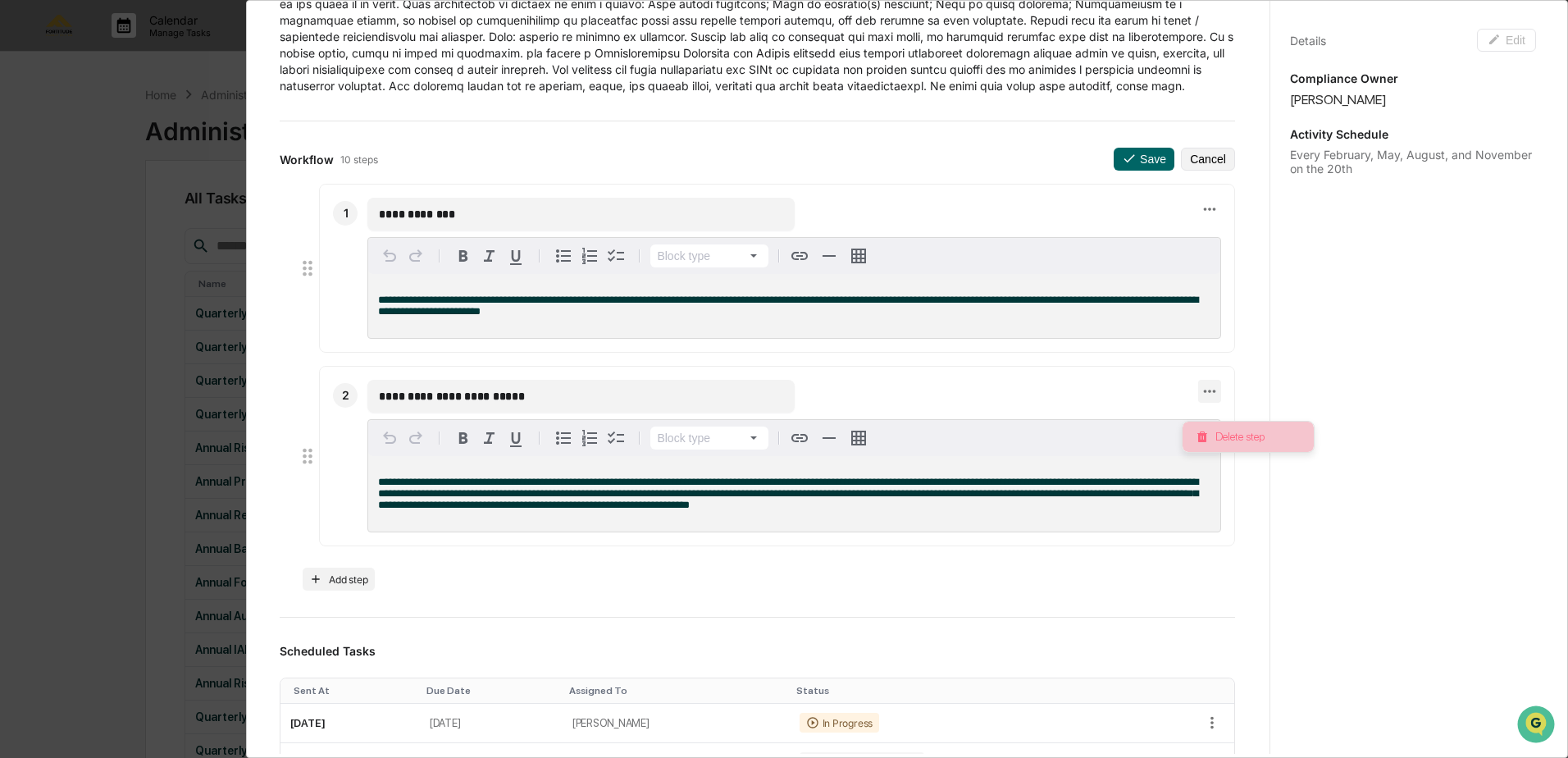
click at [1202, 435] on img at bounding box center [1201, 436] width 13 height 13
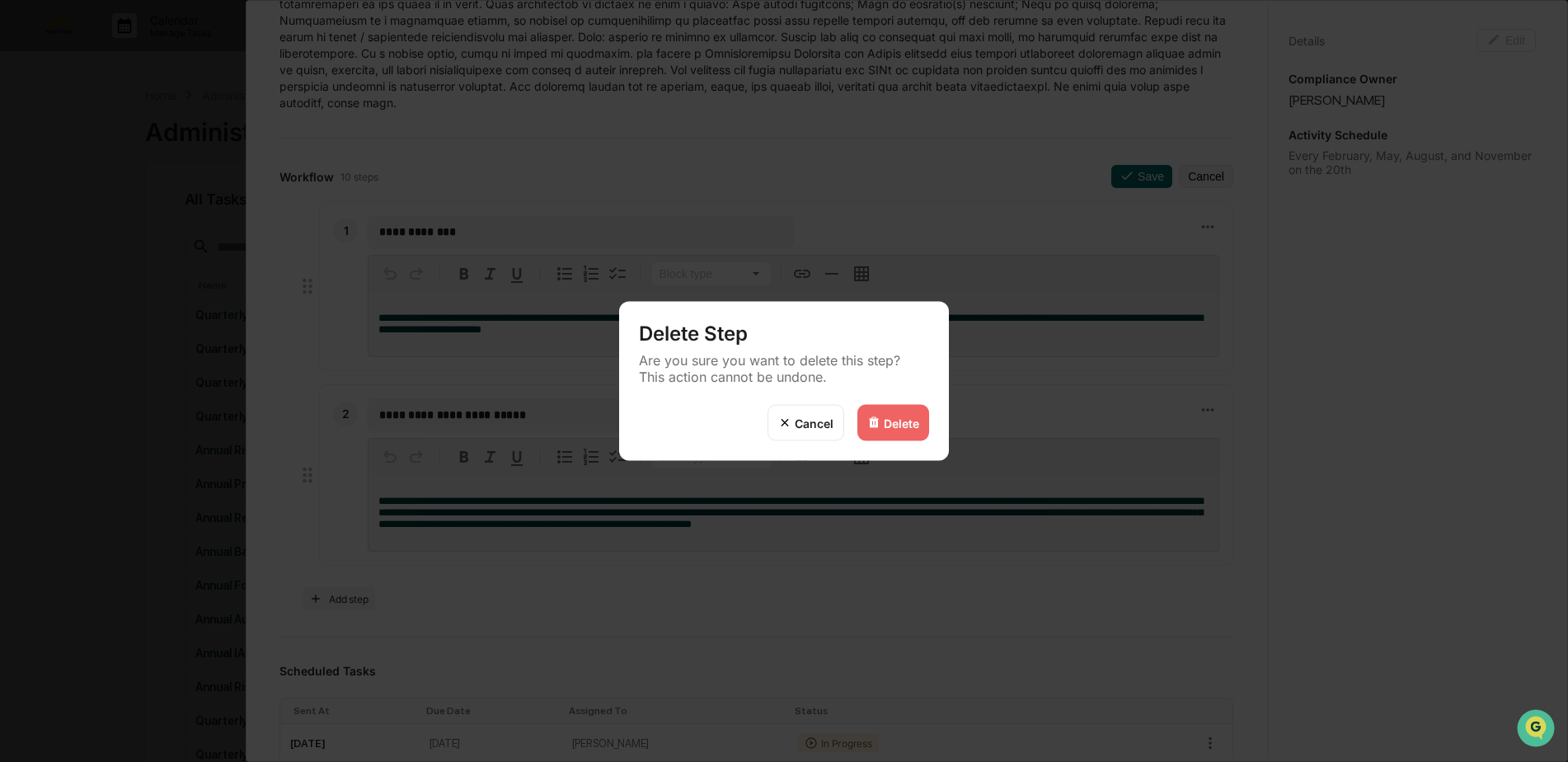
click at [913, 413] on div "Delete" at bounding box center [894, 422] width 72 height 36
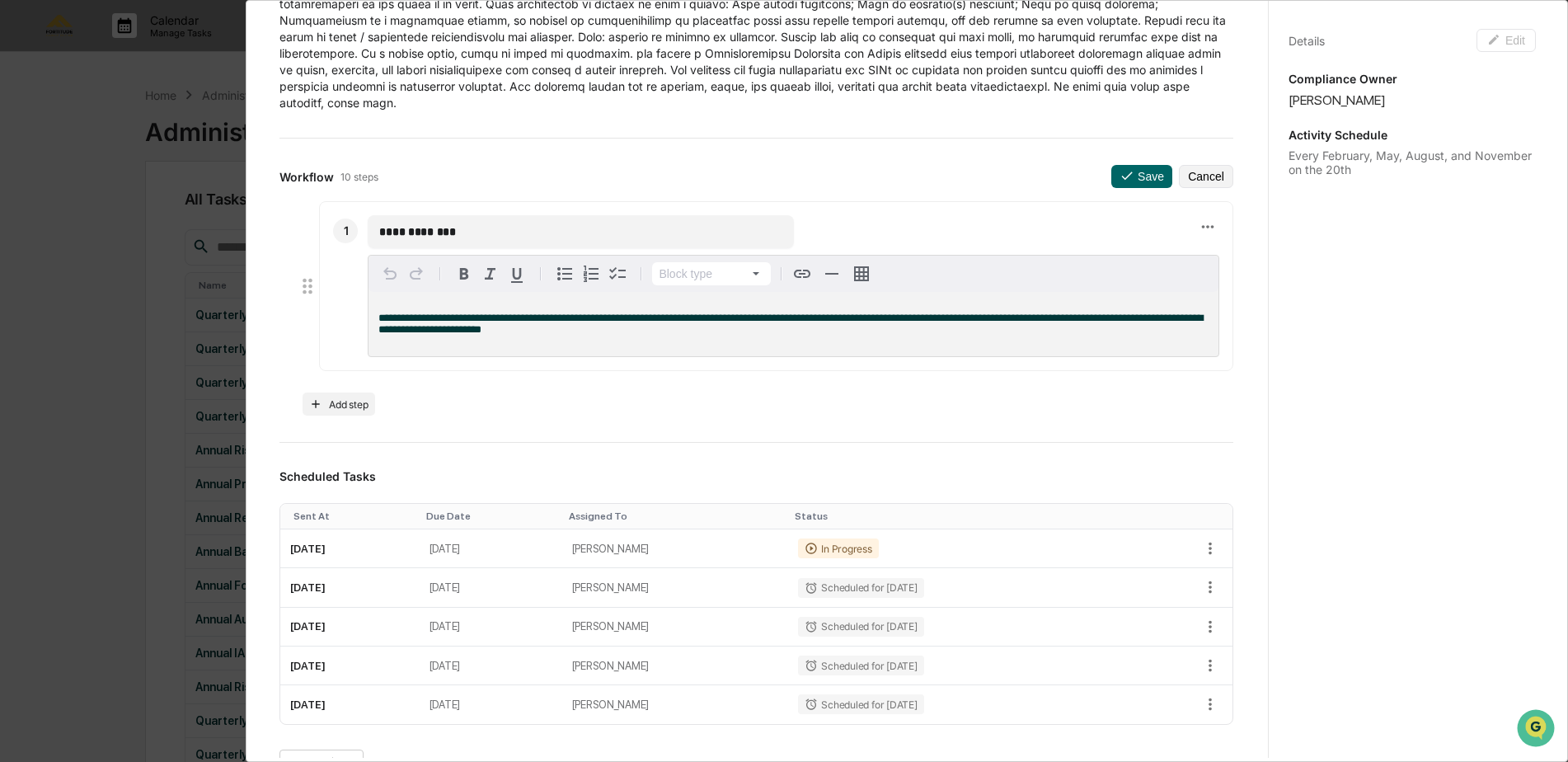
click at [600, 329] on p "**********" at bounding box center [793, 324] width 830 height 23
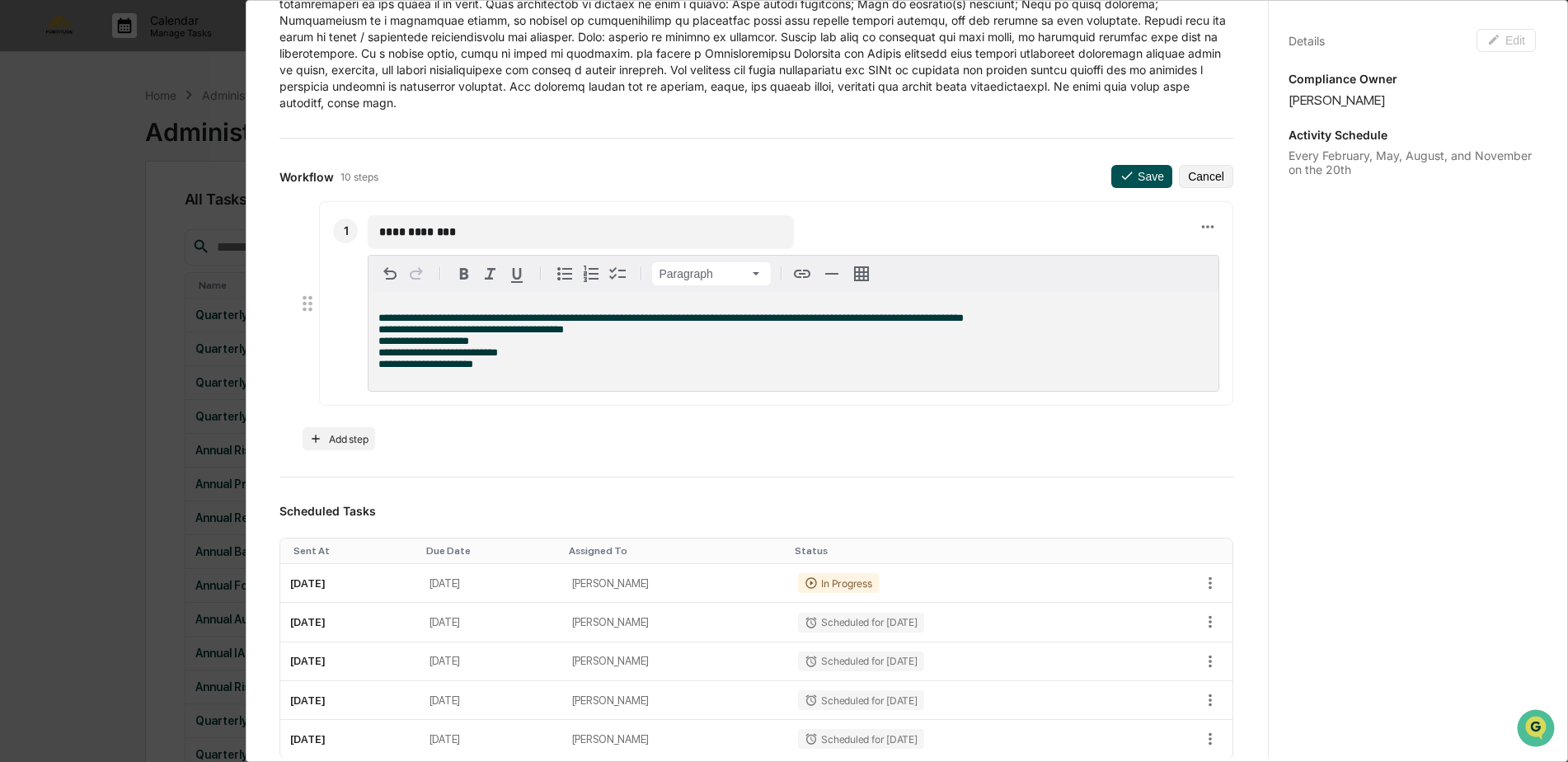
click at [1121, 174] on button "Save" at bounding box center [1141, 176] width 61 height 23
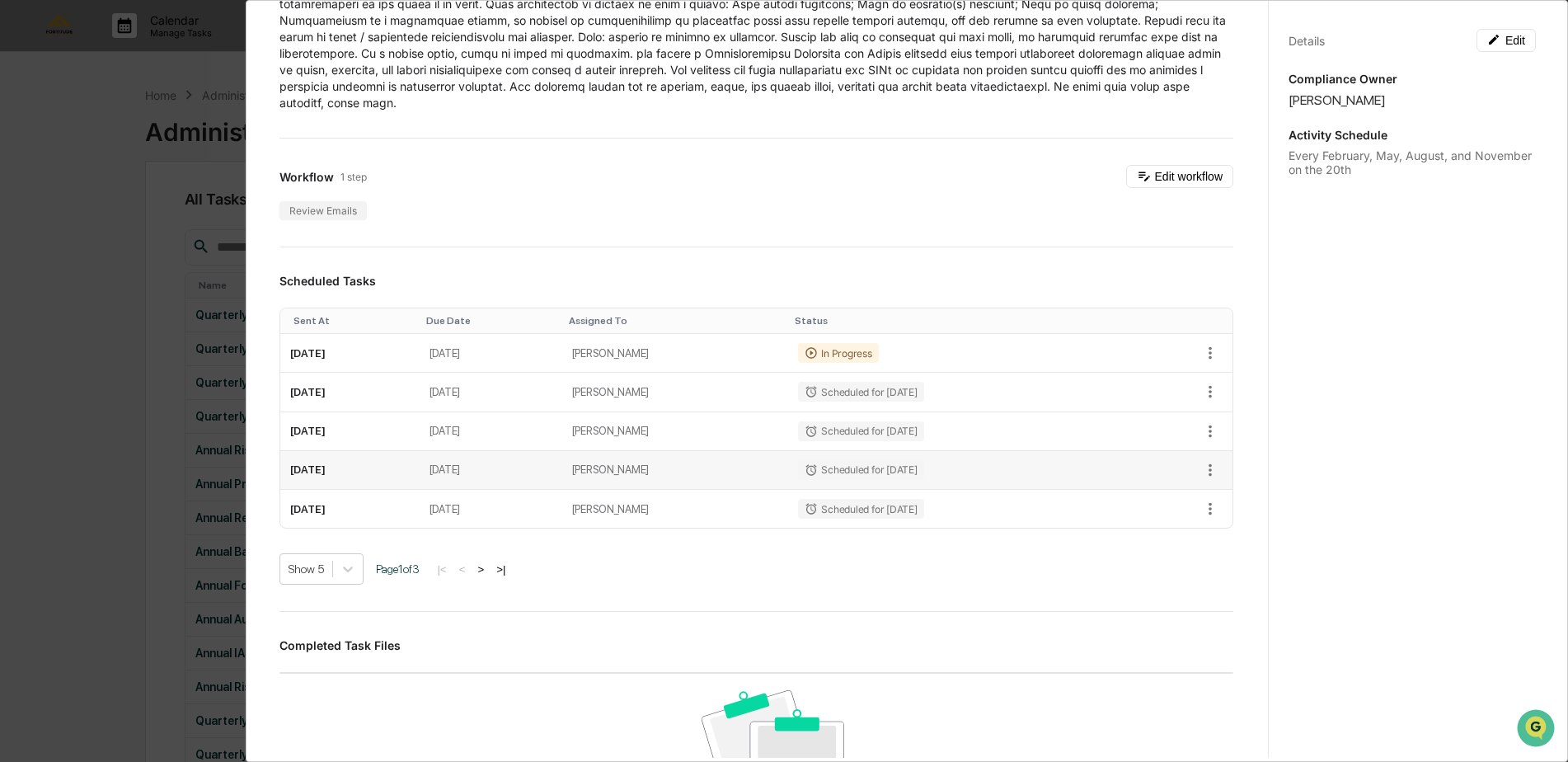
scroll to position [0, 0]
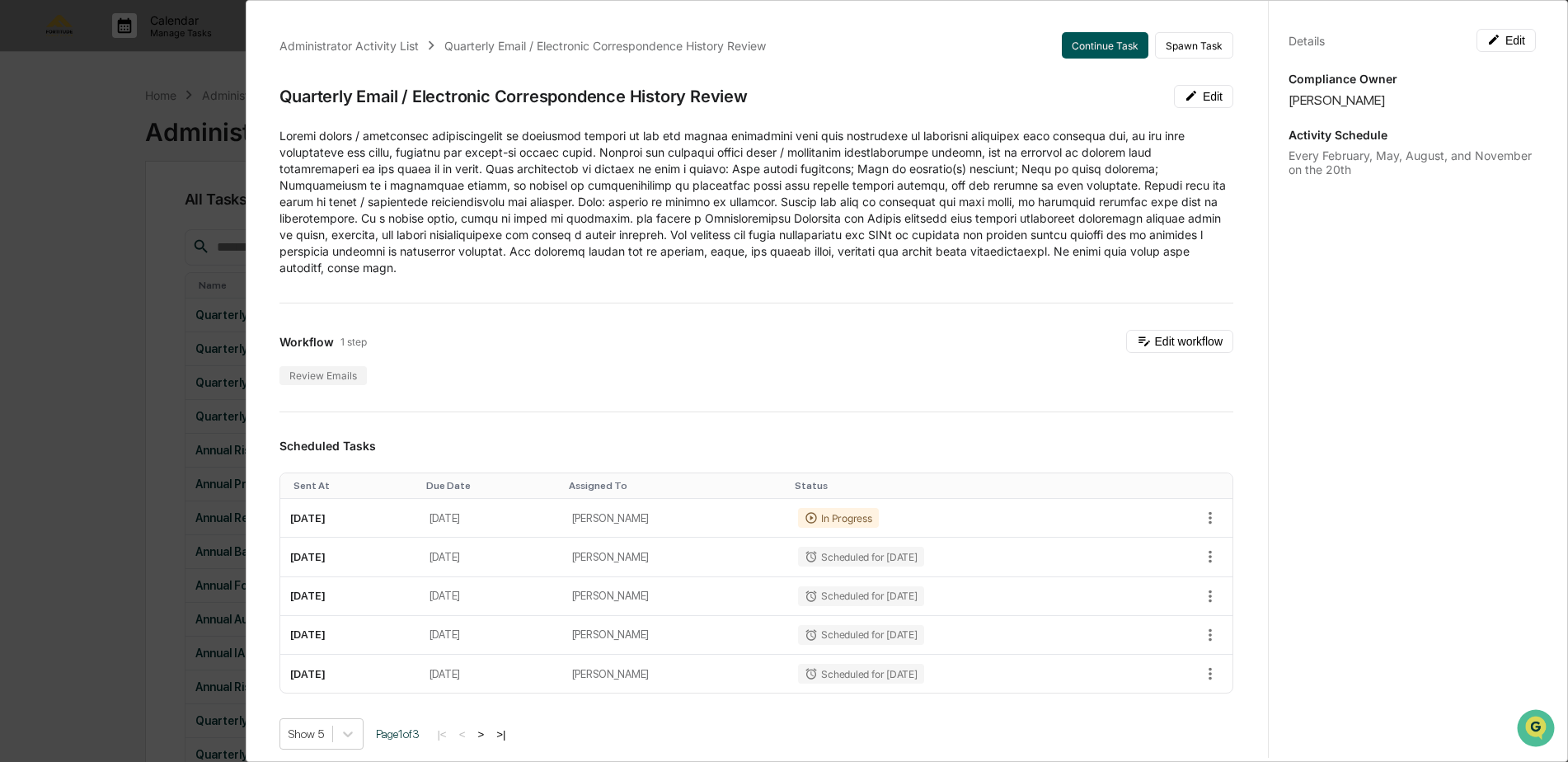
click at [1064, 46] on button "Continue Task" at bounding box center [1105, 45] width 87 height 26
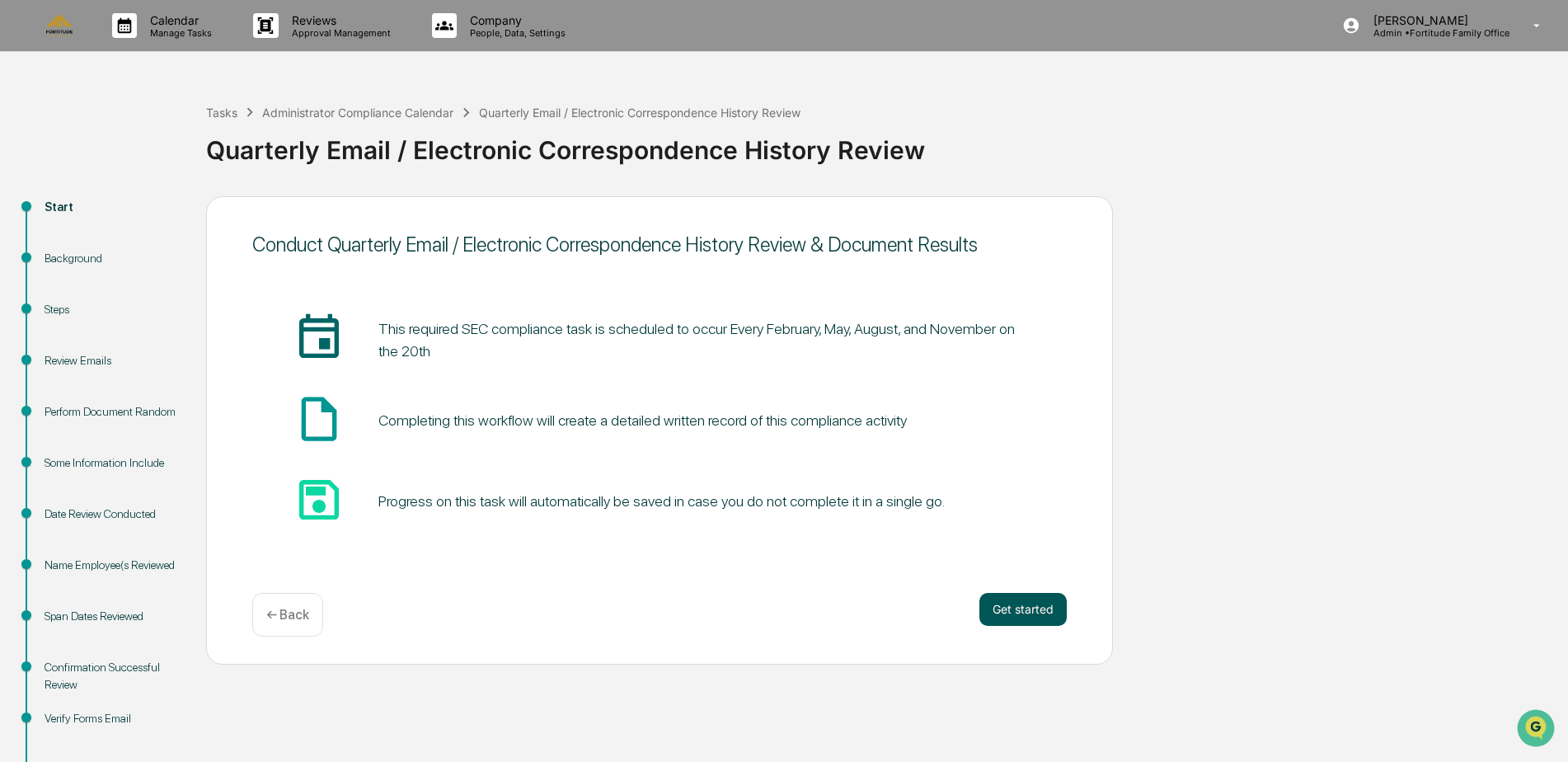
click at [1019, 612] on button "Get started" at bounding box center [1023, 609] width 88 height 33
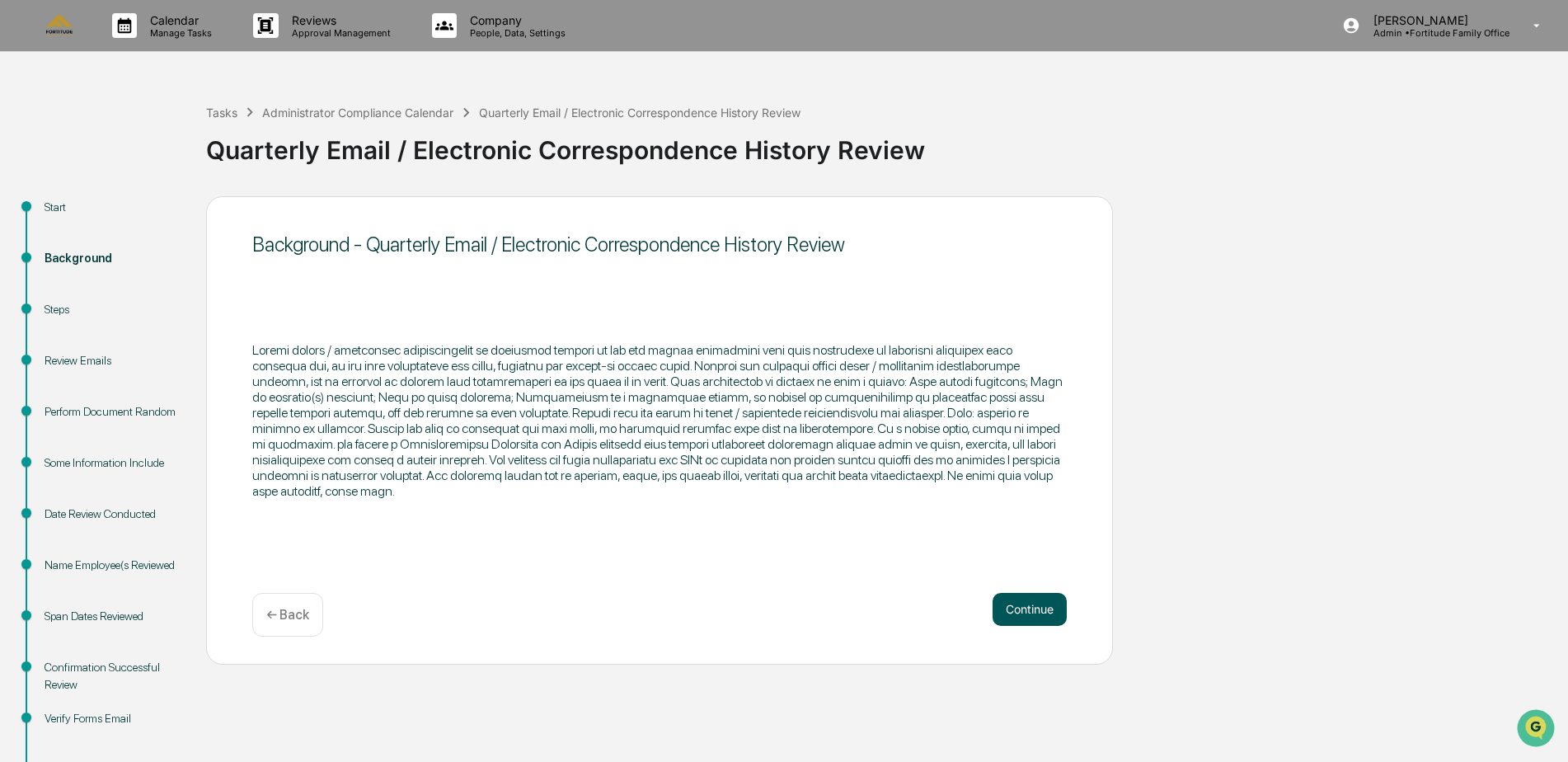
click at [996, 606] on button "Continue" at bounding box center [1029, 609] width 74 height 33
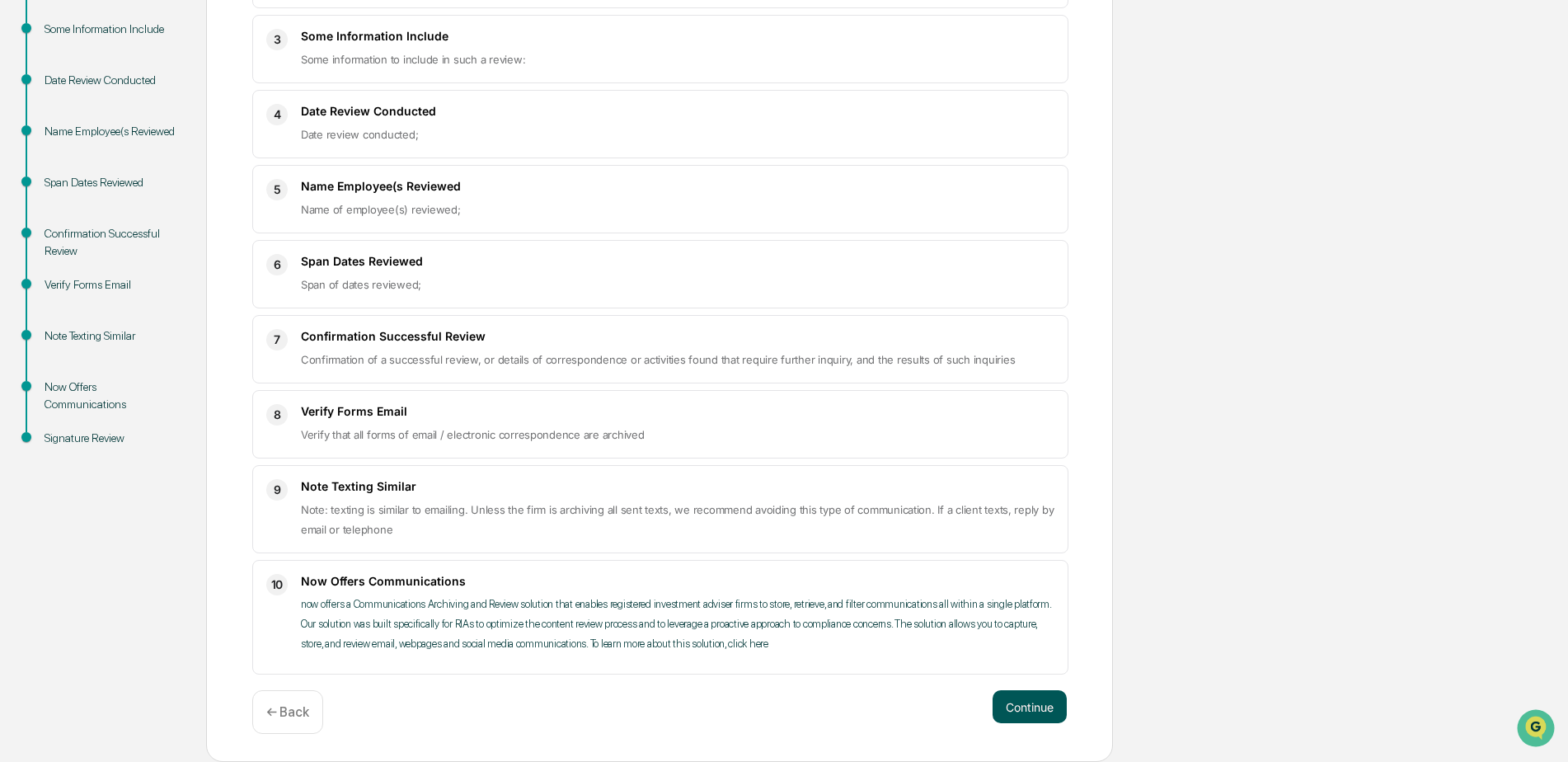
click at [1018, 713] on button "Continue" at bounding box center [1029, 706] width 74 height 33
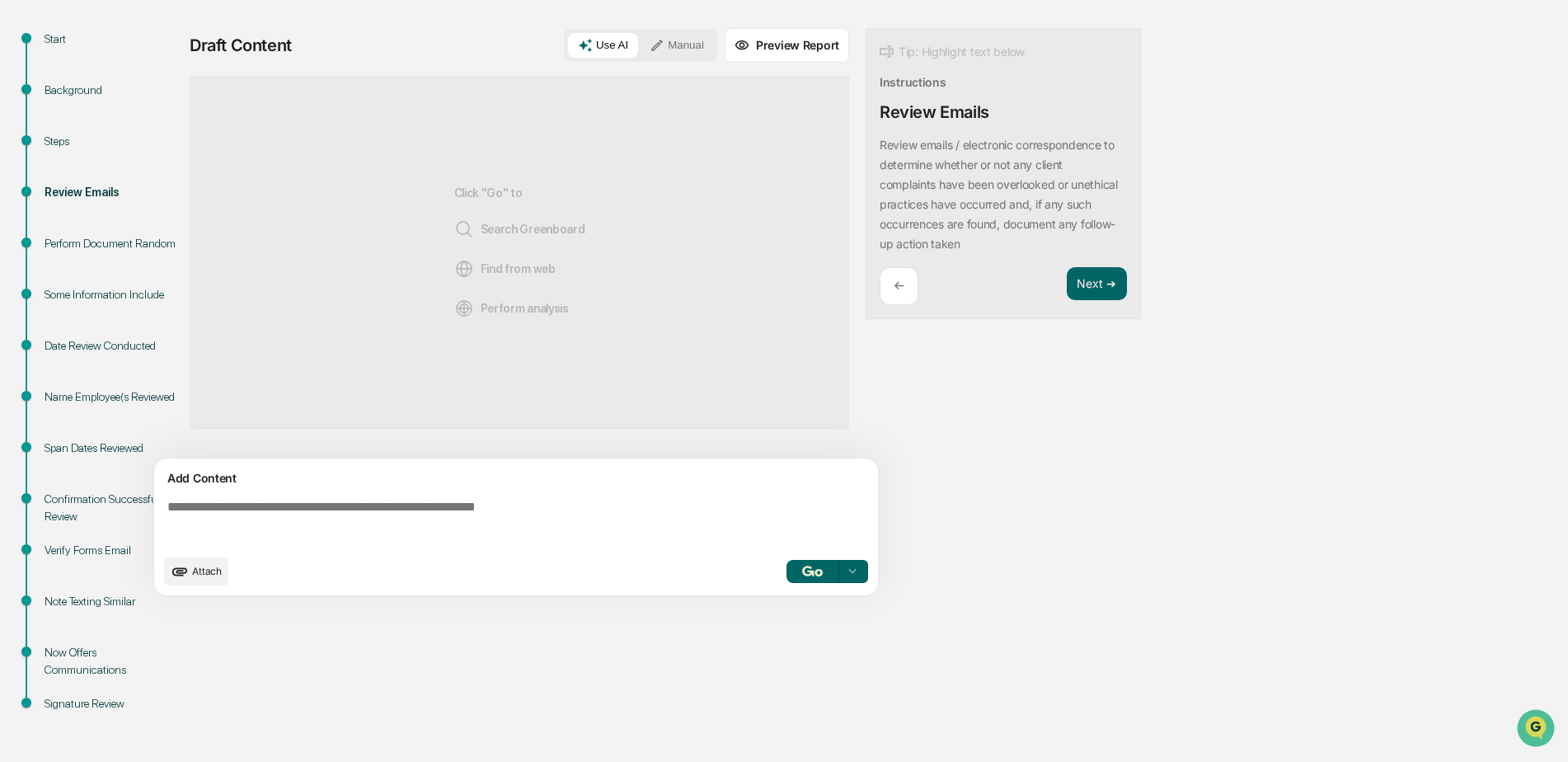
click at [349, 511] on textarea at bounding box center [519, 523] width 717 height 60
click at [688, 55] on button "Manual" at bounding box center [676, 45] width 74 height 25
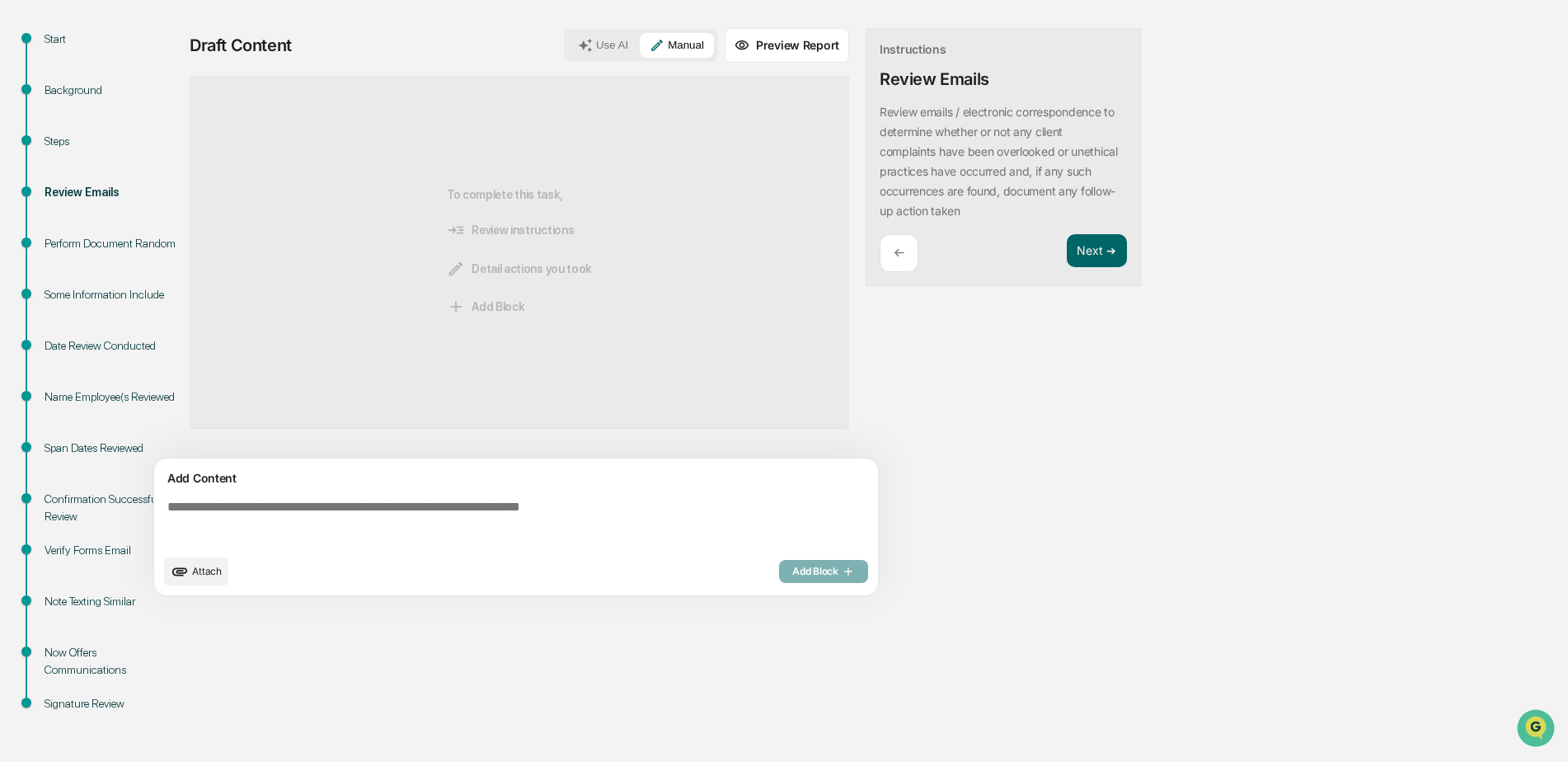
click at [317, 515] on textarea at bounding box center [519, 523] width 717 height 60
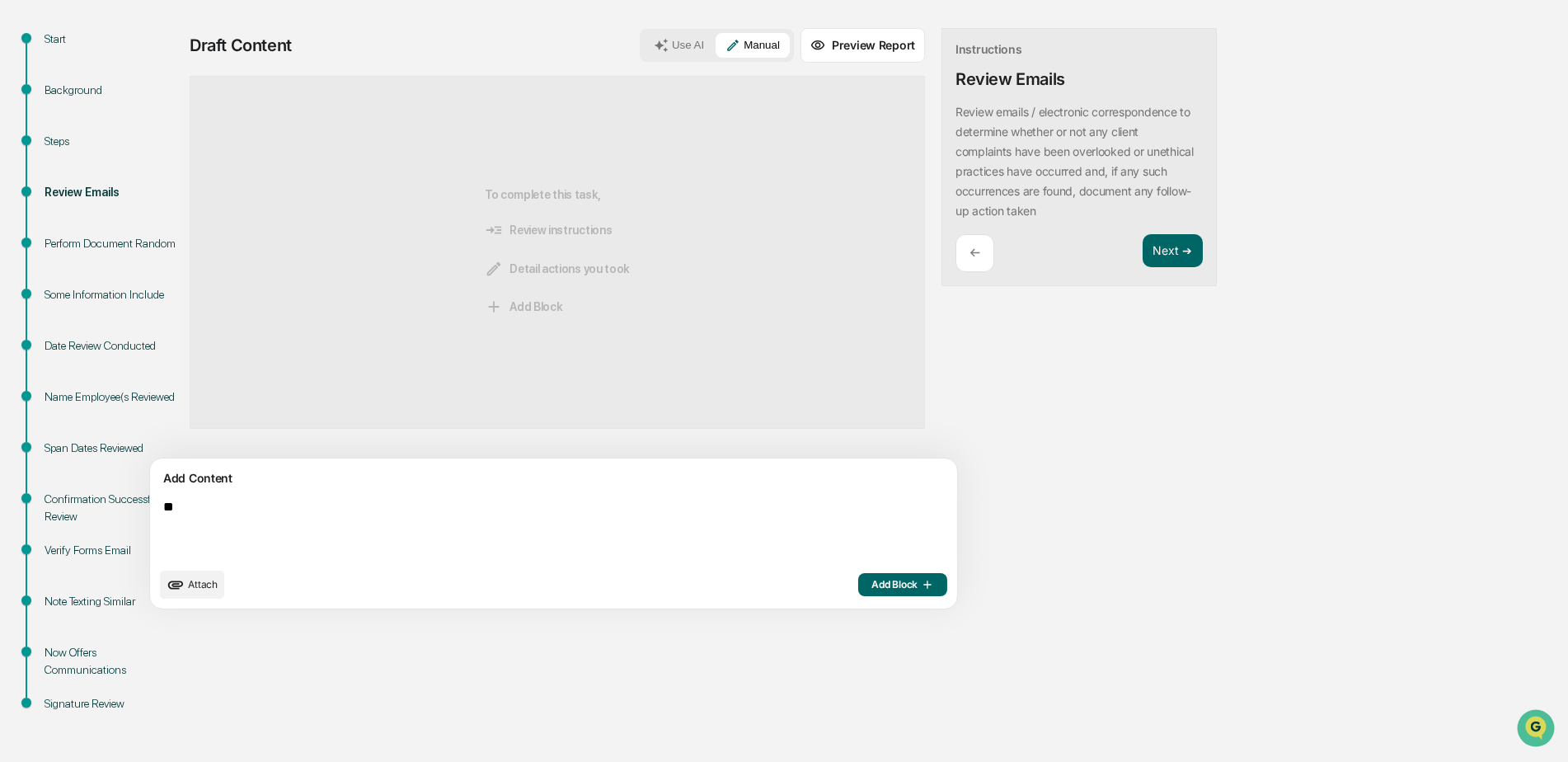
type textarea "*"
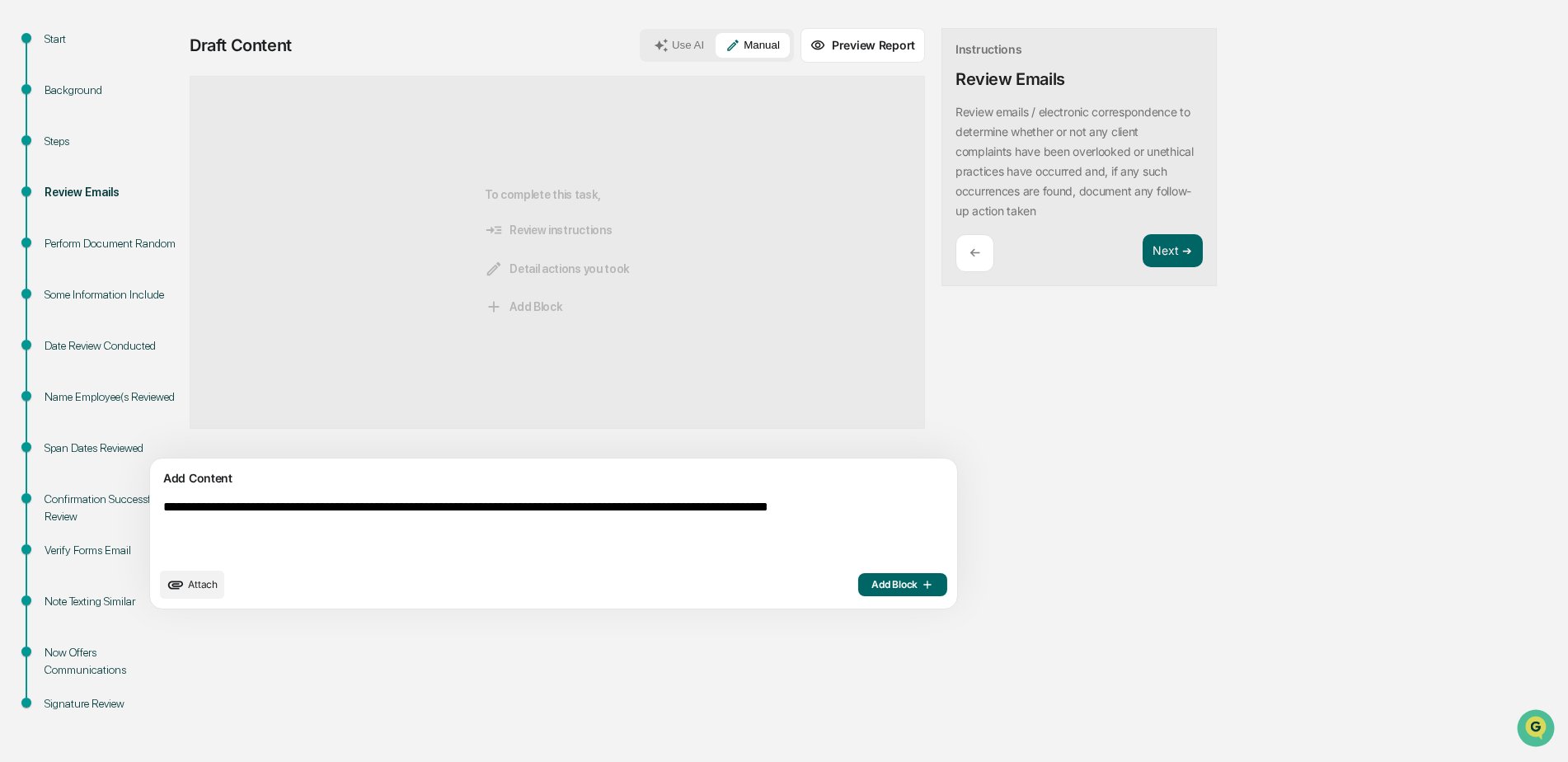
paste textarea
click at [328, 521] on textarea "**********" at bounding box center [515, 529] width 717 height 73
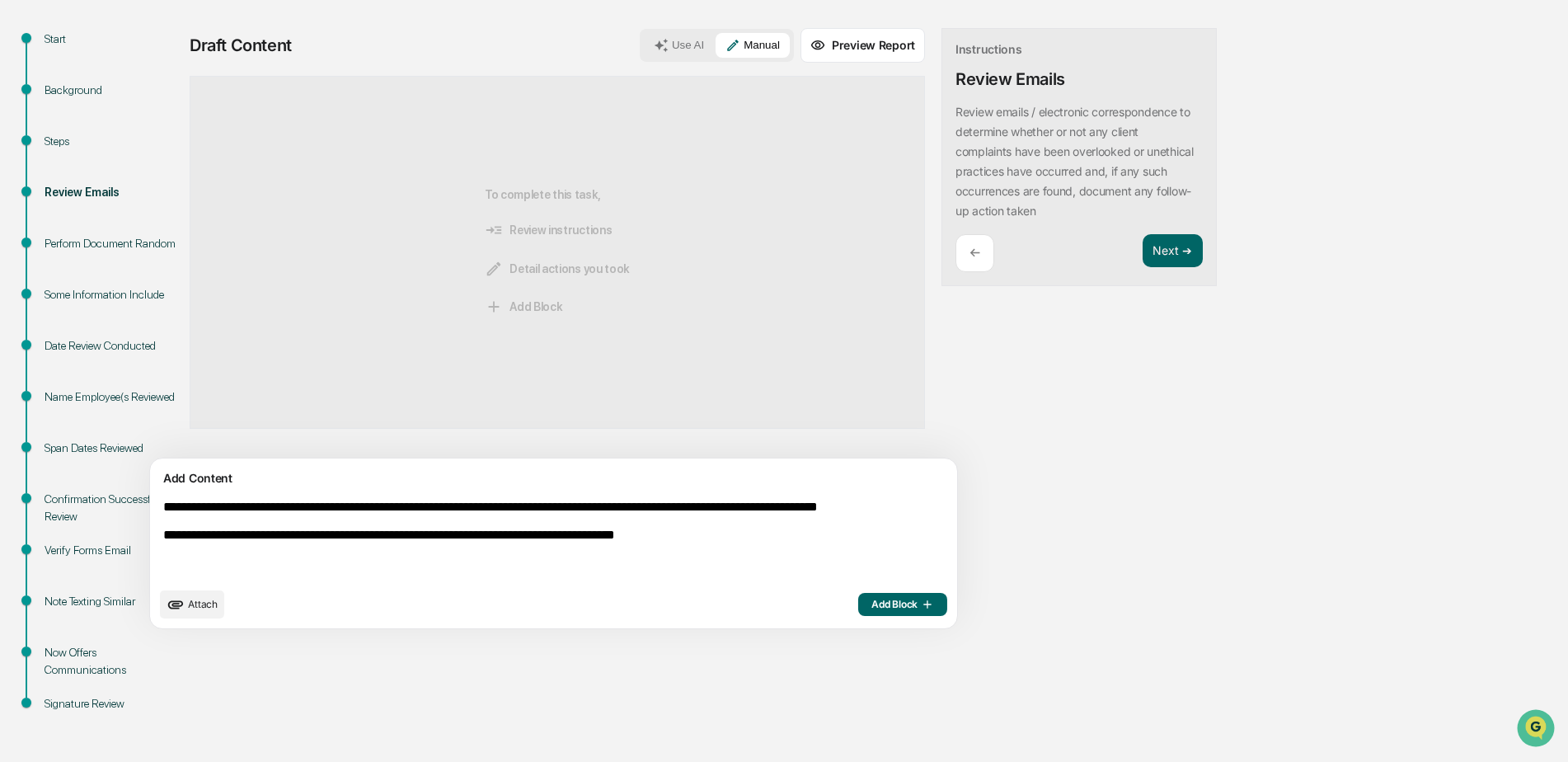
type textarea "**********"
click at [872, 600] on span "Add Block" at bounding box center [903, 604] width 63 height 13
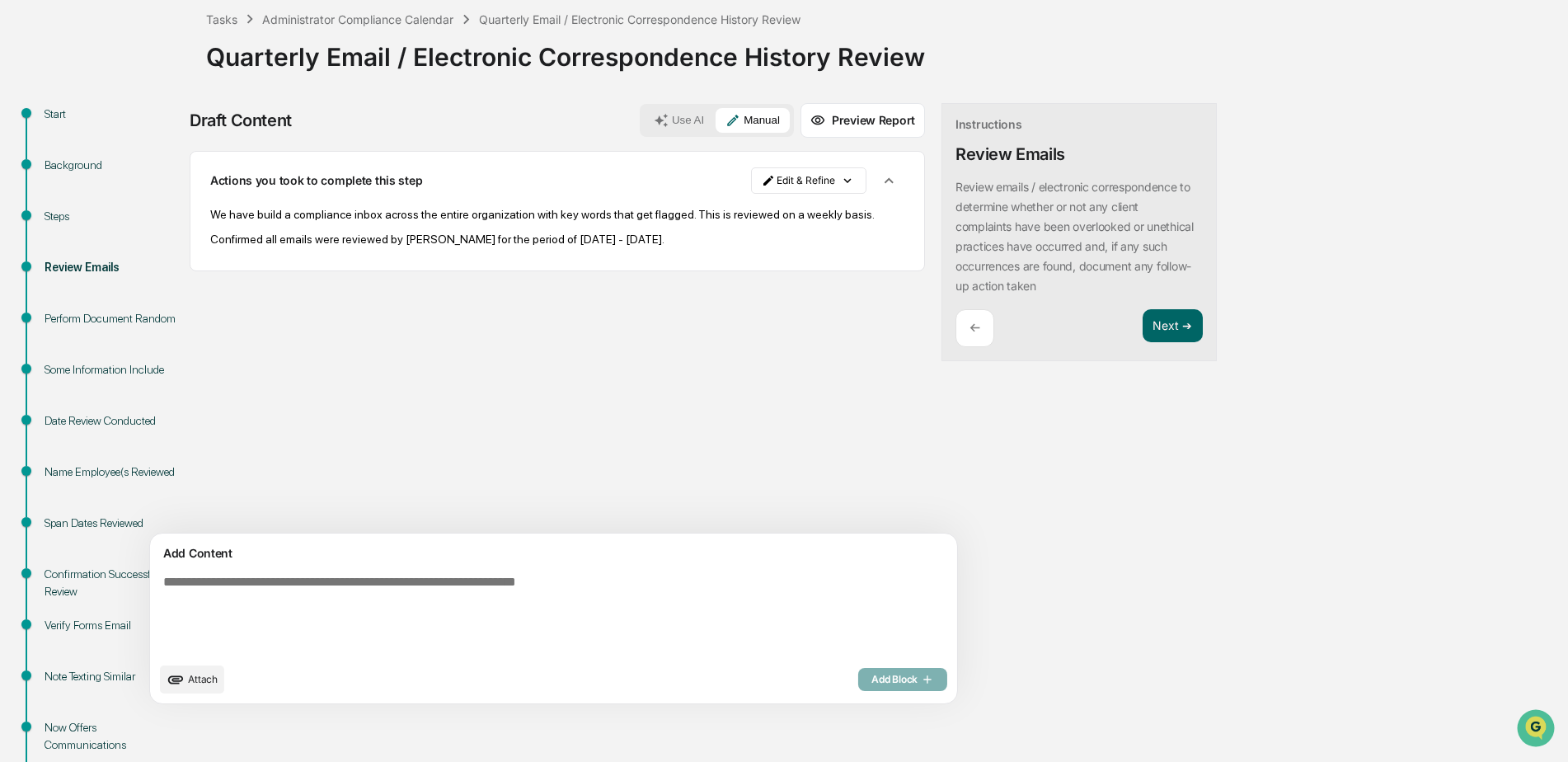
scroll to position [3, 0]
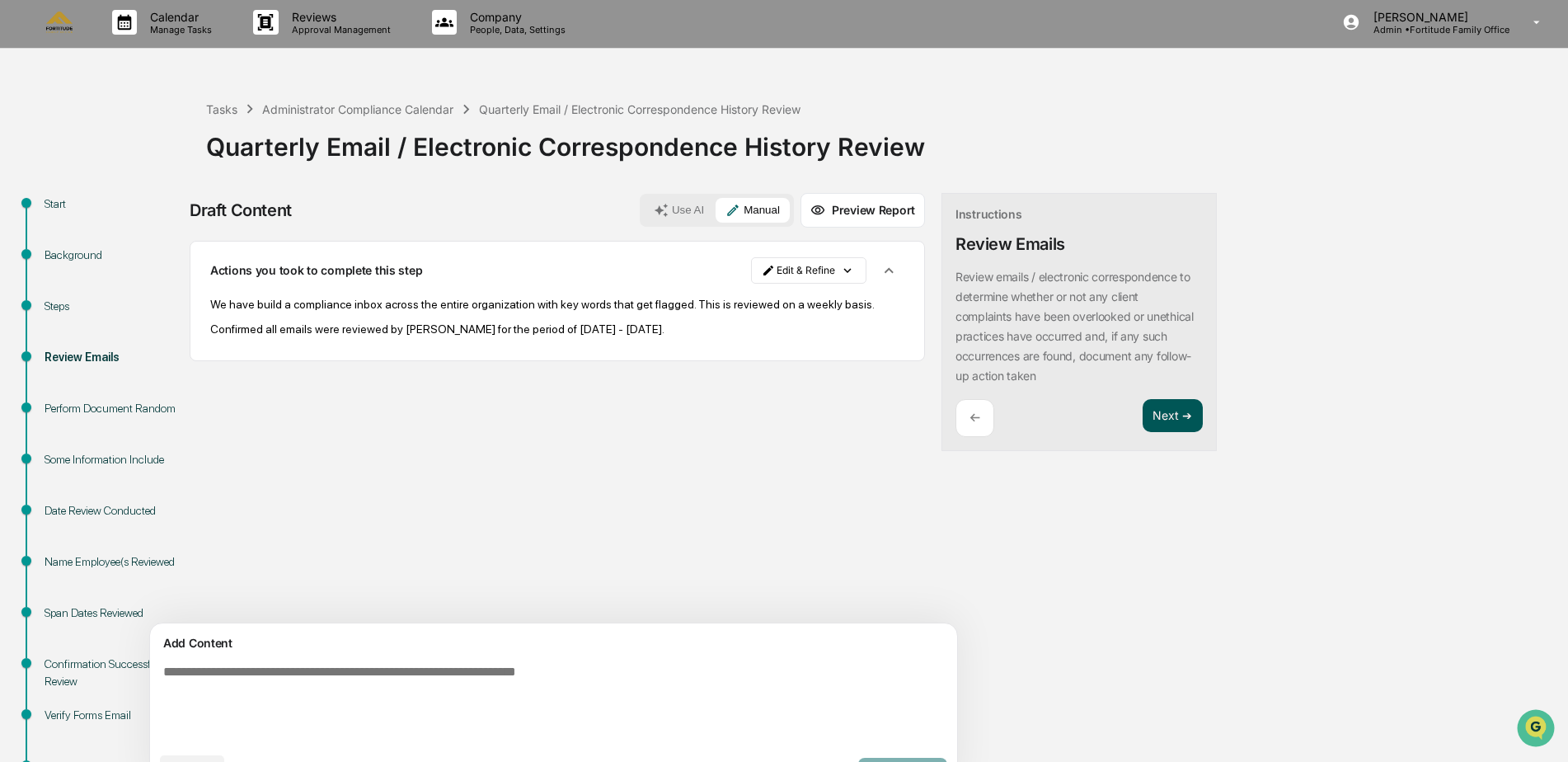
click at [1143, 413] on button "Next ➔" at bounding box center [1173, 416] width 60 height 34
click at [1143, 426] on button "Next ➔" at bounding box center [1173, 416] width 60 height 34
click at [1143, 416] on button "Next ➔" at bounding box center [1173, 416] width 60 height 34
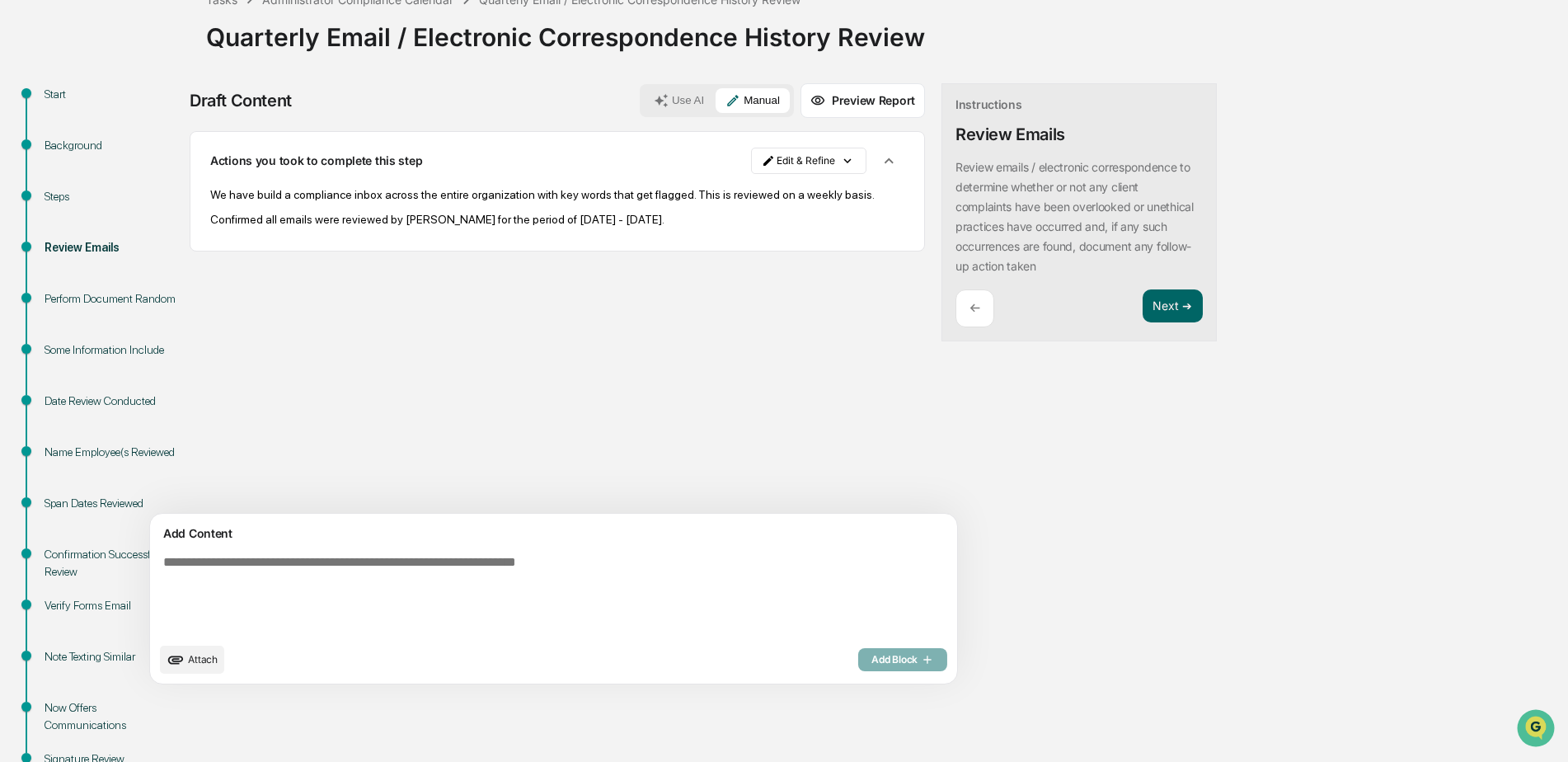
scroll to position [86, 0]
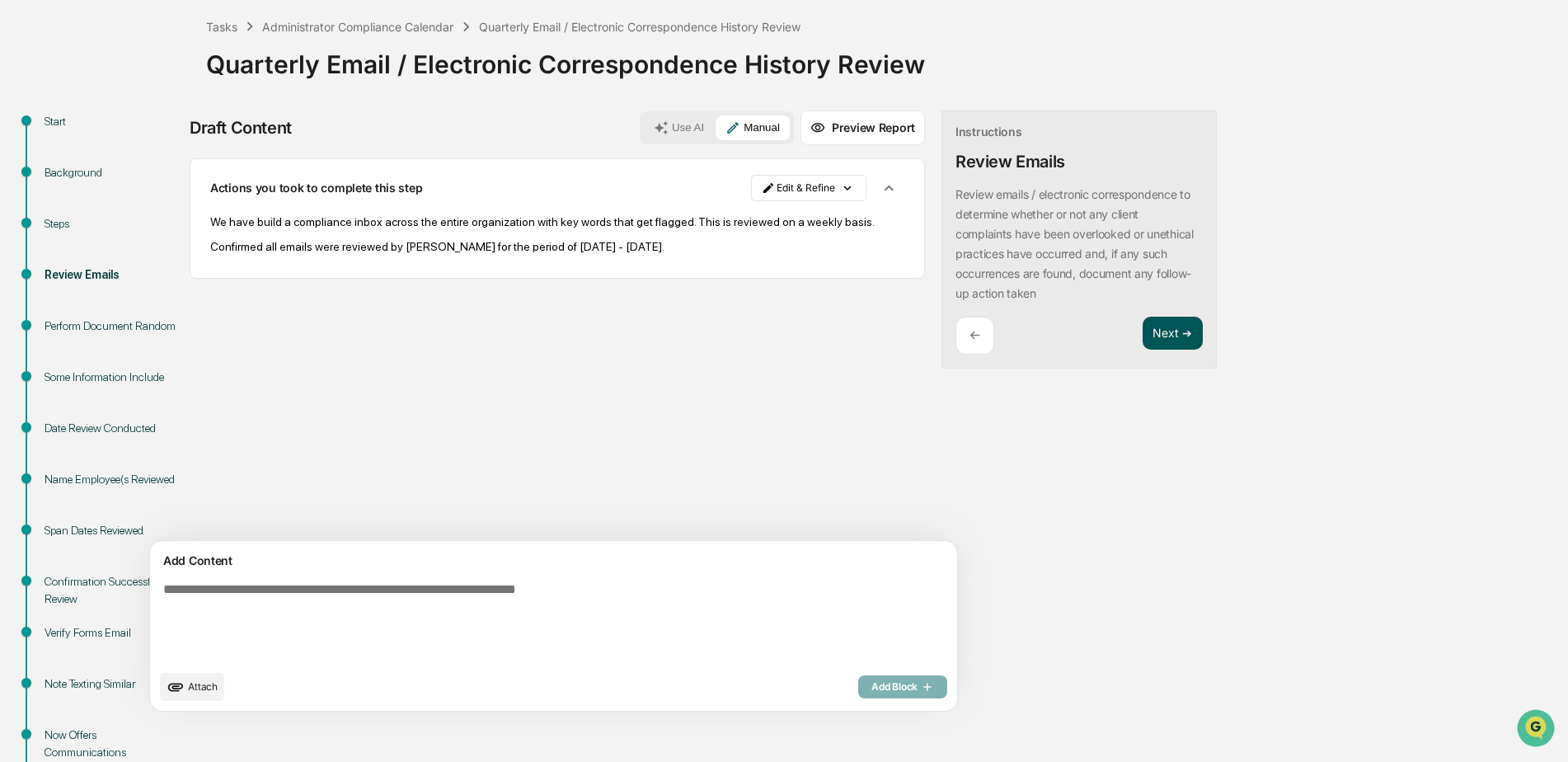
click at [1143, 331] on button "Next ➔" at bounding box center [1173, 334] width 60 height 34
click at [524, 396] on div "Sources Actions you took to complete this step Edit & Refine We have build a co…" at bounding box center [557, 350] width 735 height 382
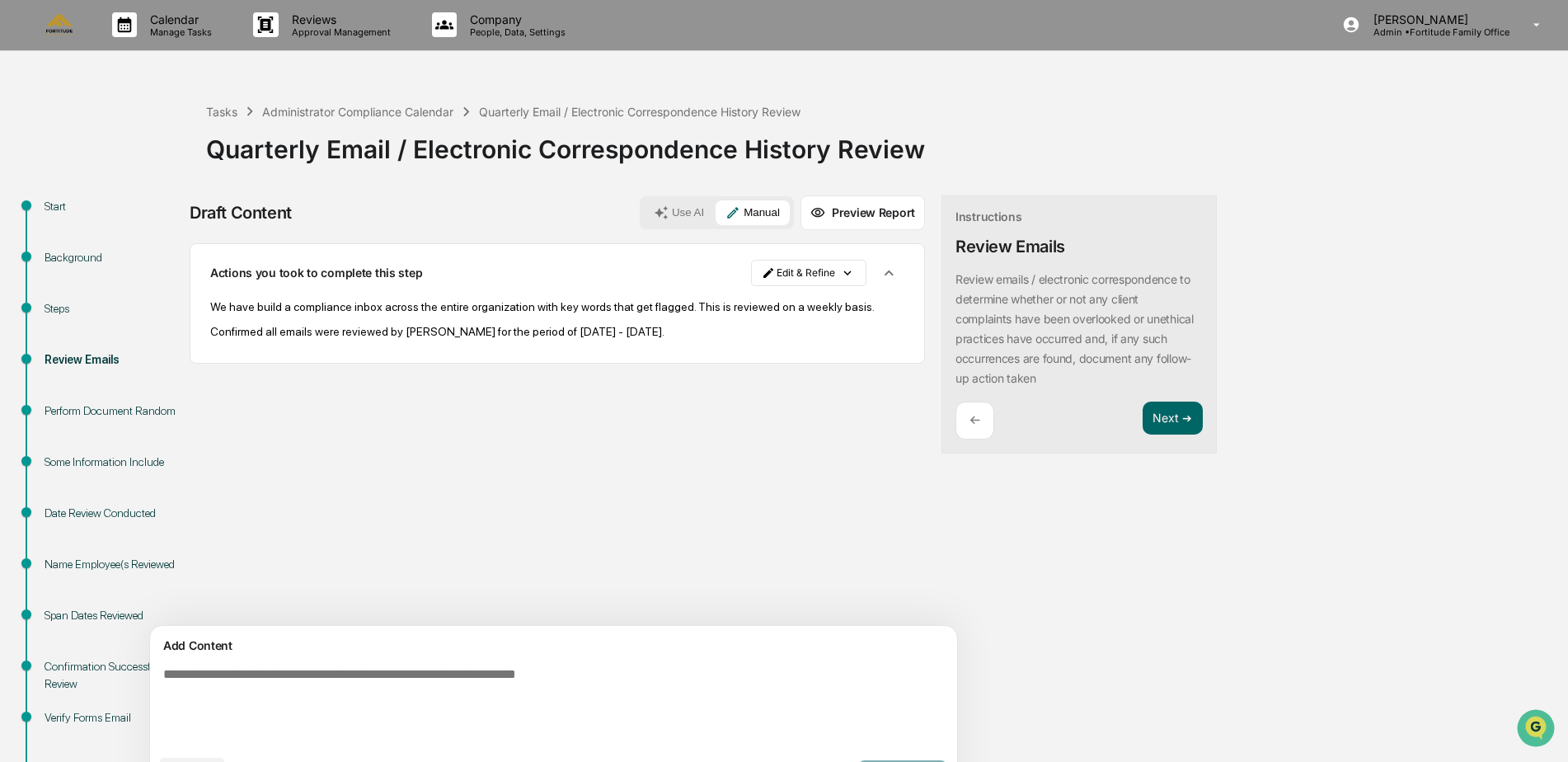
scroll to position [0, 0]
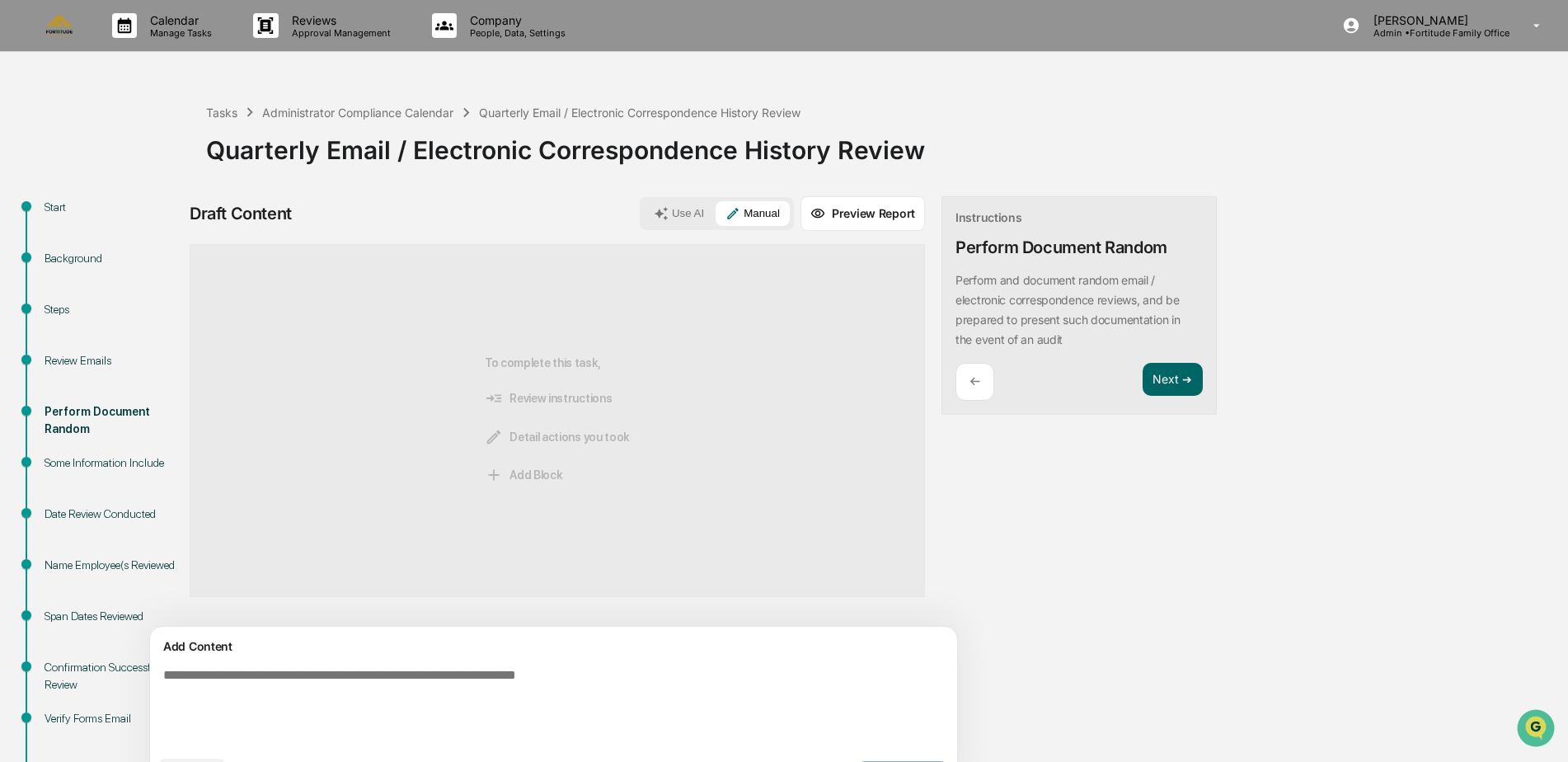
click at [643, 486] on div "To complete this task, Review instructions Detail actions you took Add Block" at bounding box center [557, 420] width 735 height 353
click at [1143, 382] on button "Next ➔" at bounding box center [1173, 380] width 60 height 34
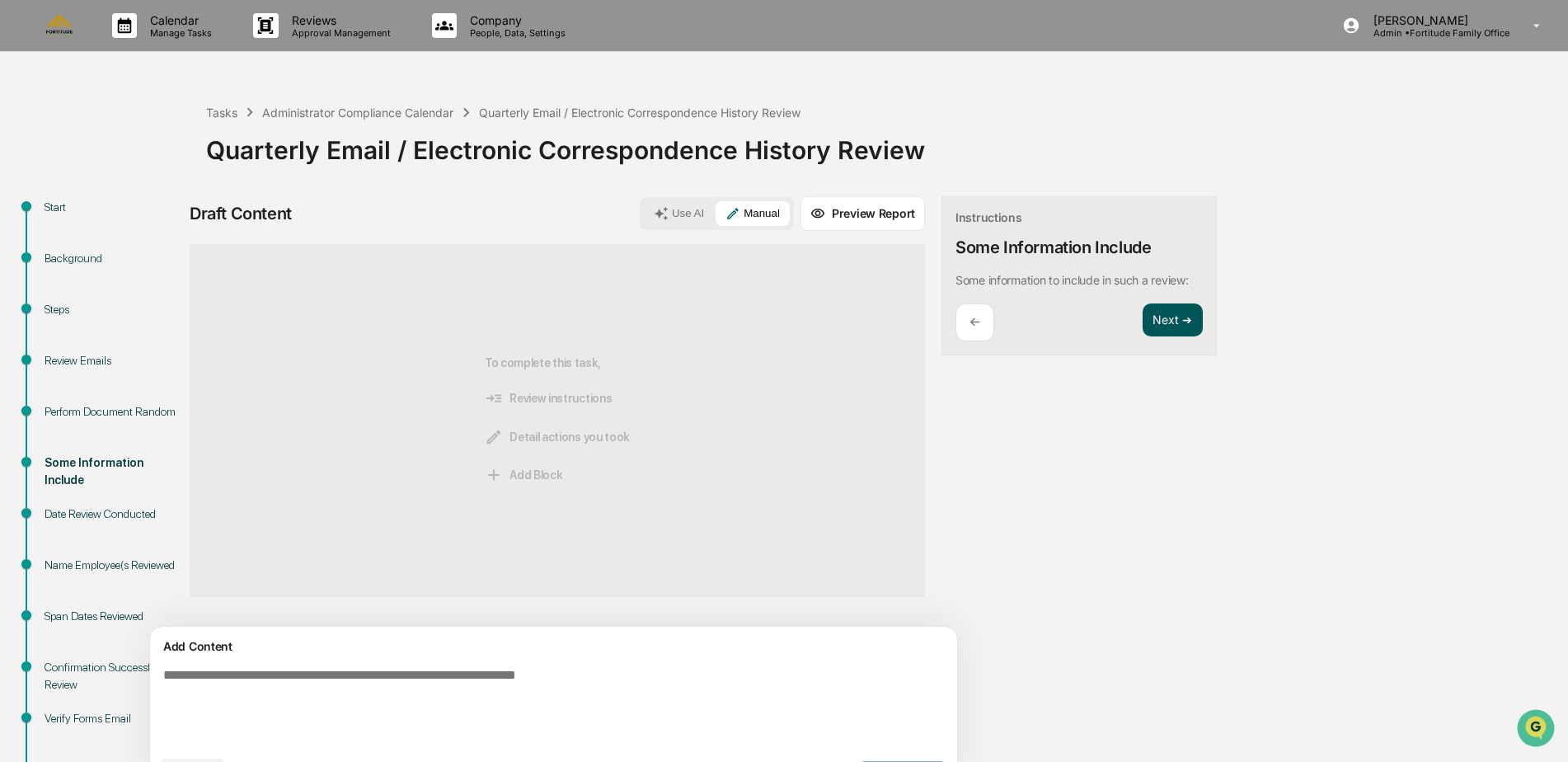
click at [1143, 323] on button "Next ➔" at bounding box center [1173, 321] width 60 height 34
click at [1143, 325] on button "Next ➔" at bounding box center [1173, 321] width 60 height 34
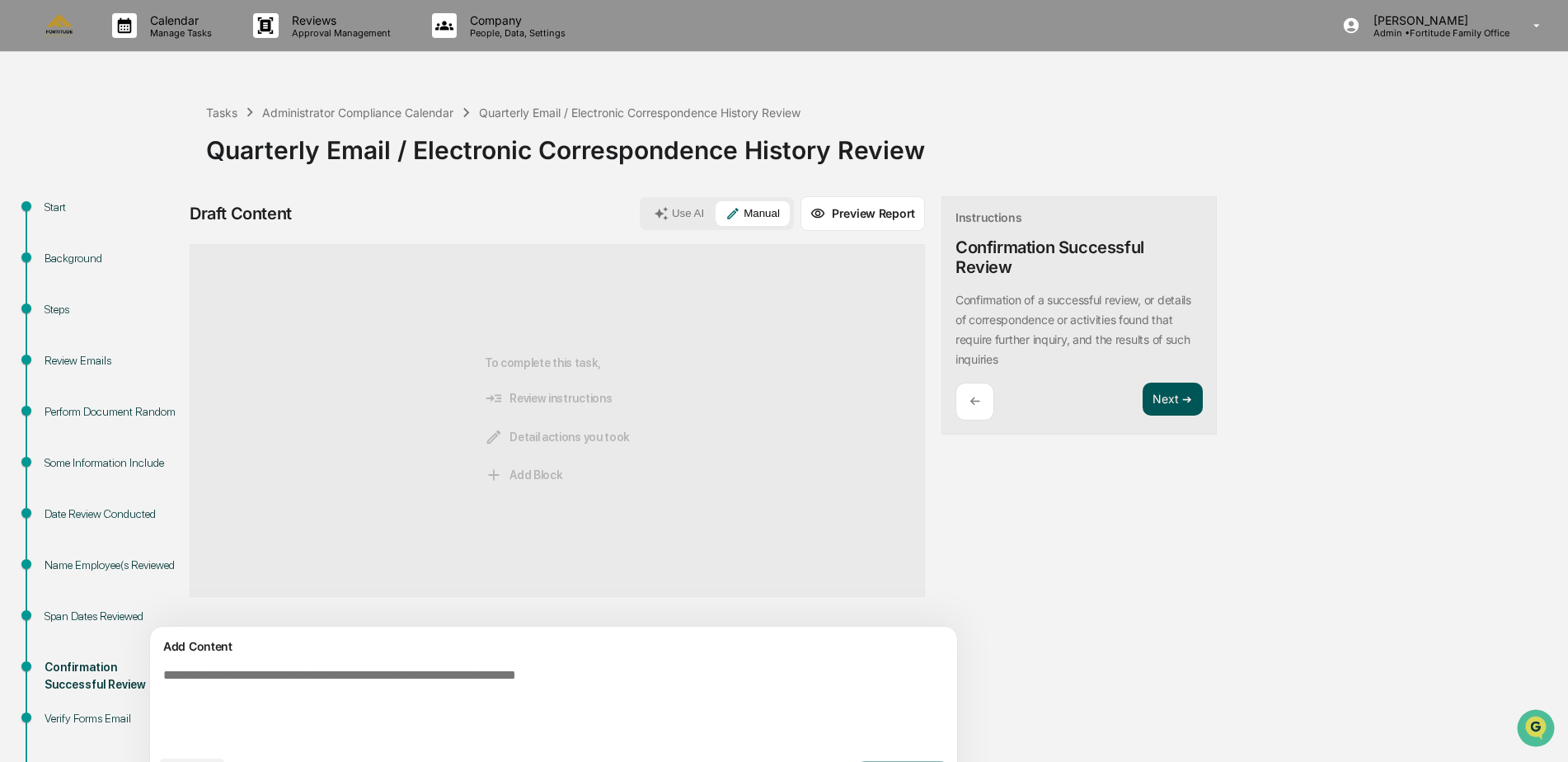
click at [1143, 394] on button "Next ➔" at bounding box center [1173, 399] width 60 height 34
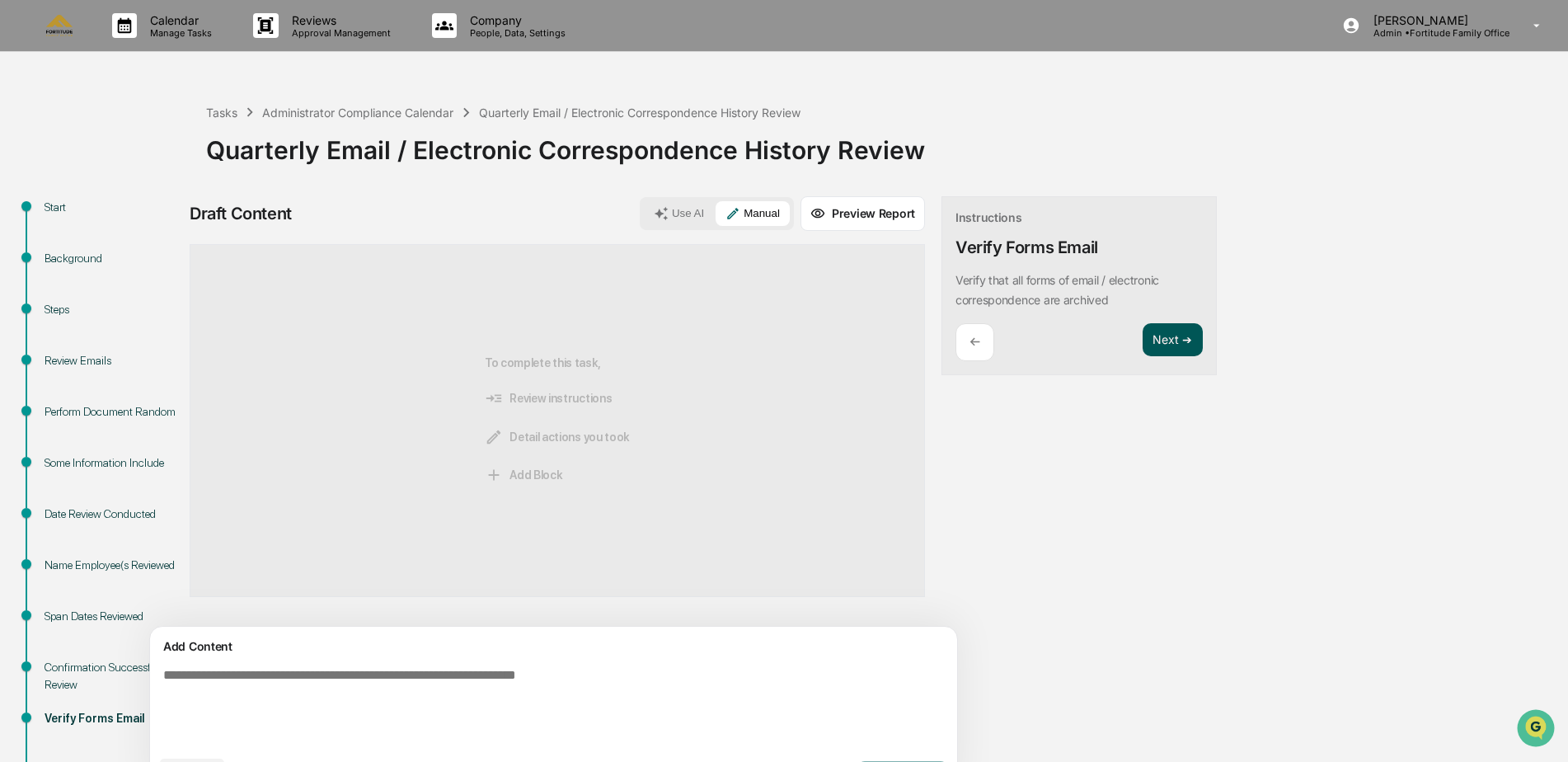
click at [1143, 340] on button "Next ➔" at bounding box center [1173, 340] width 60 height 34
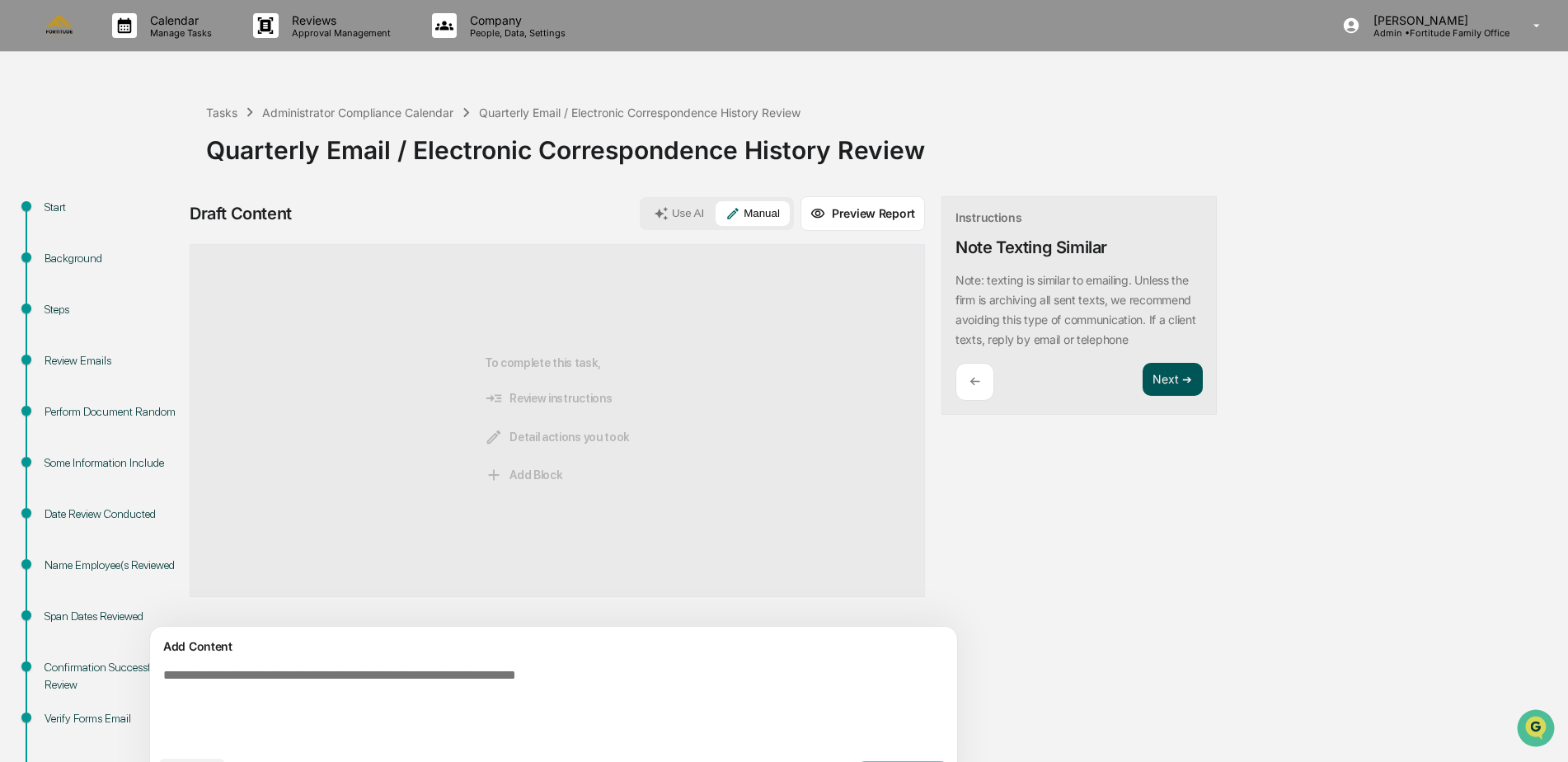
click at [1143, 379] on button "Next ➔" at bounding box center [1173, 380] width 60 height 34
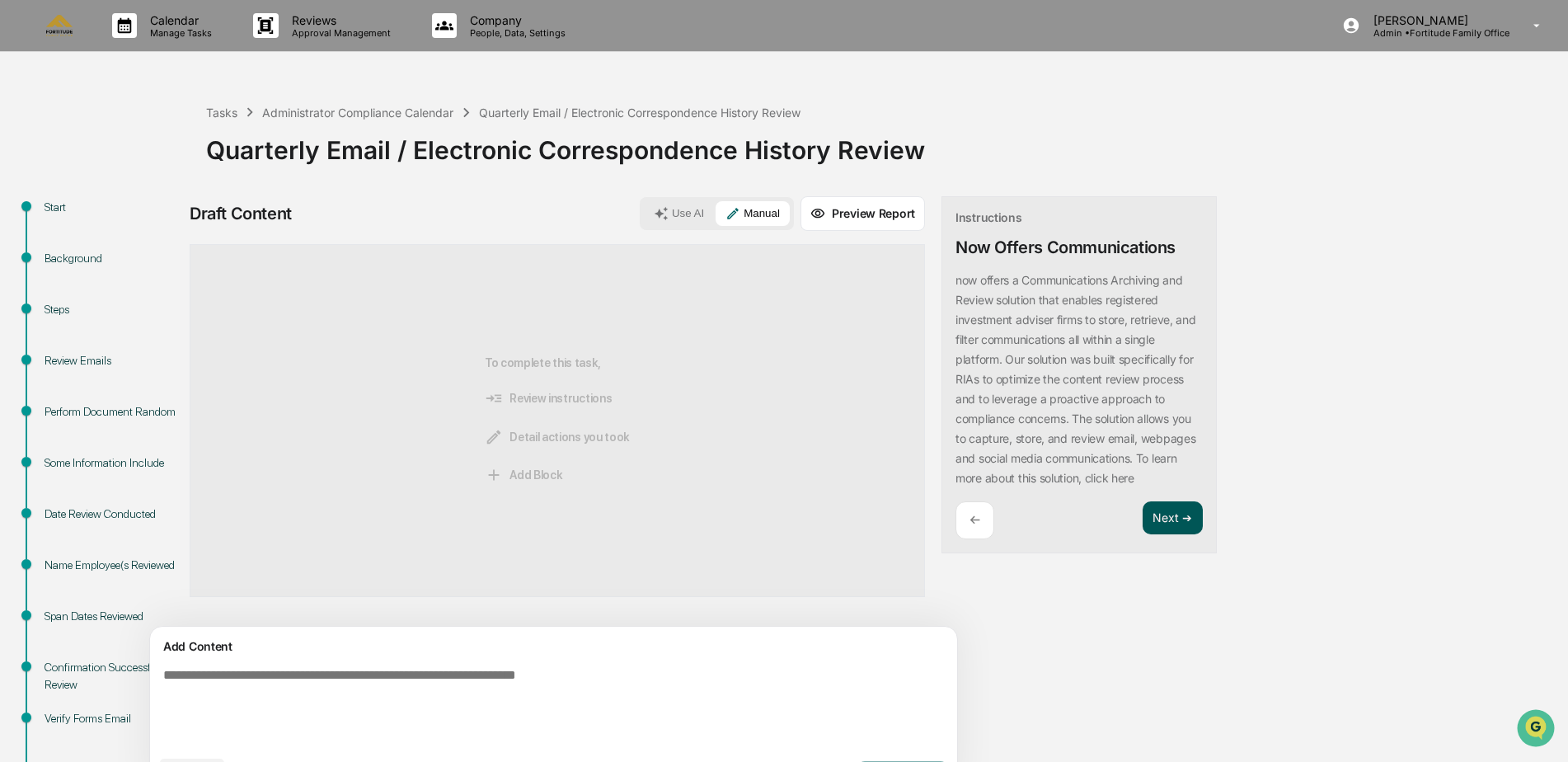
click at [1143, 511] on button "Next ➔" at bounding box center [1173, 518] width 60 height 34
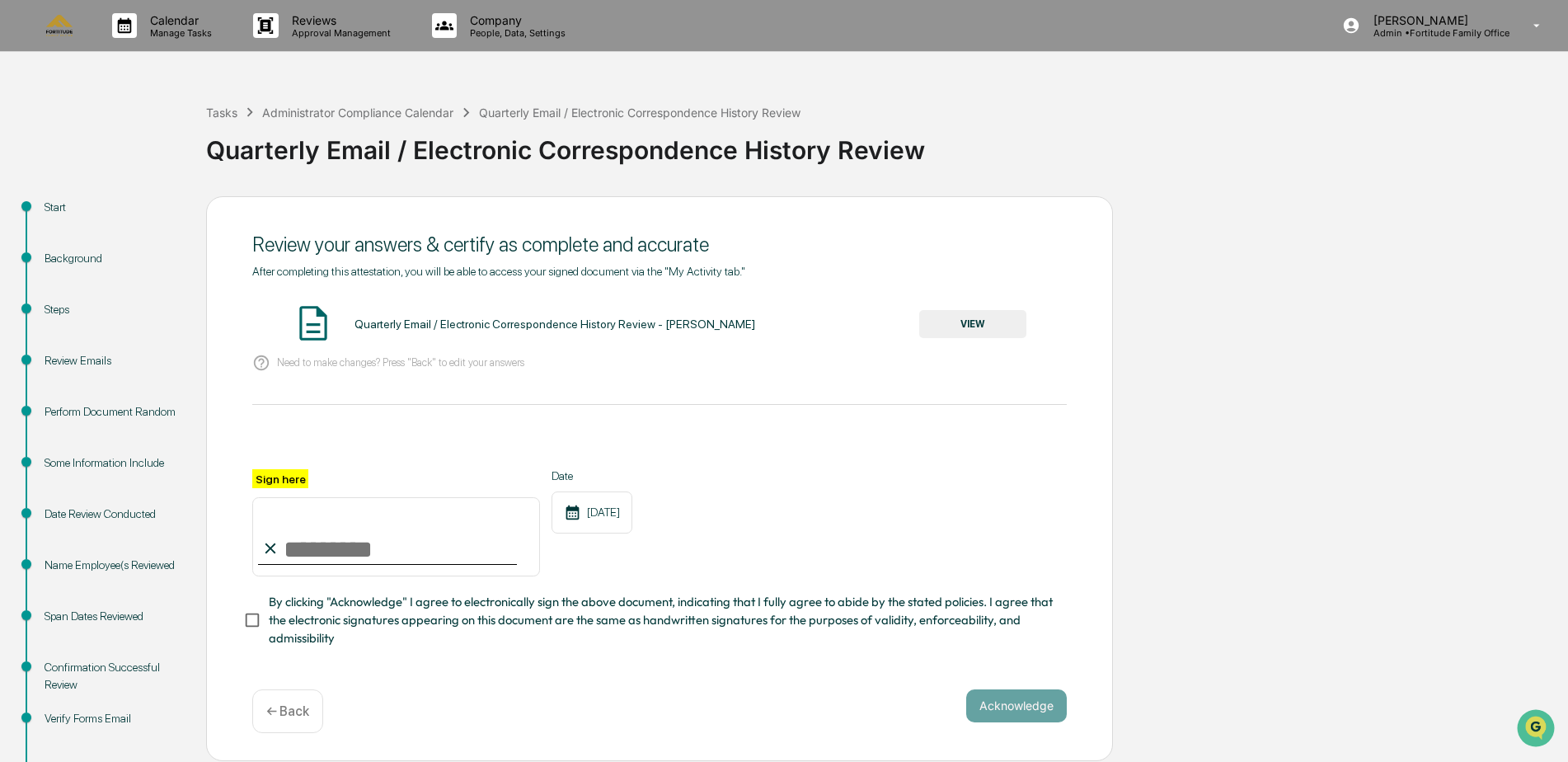
click at [952, 334] on button "VIEW" at bounding box center [973, 324] width 108 height 28
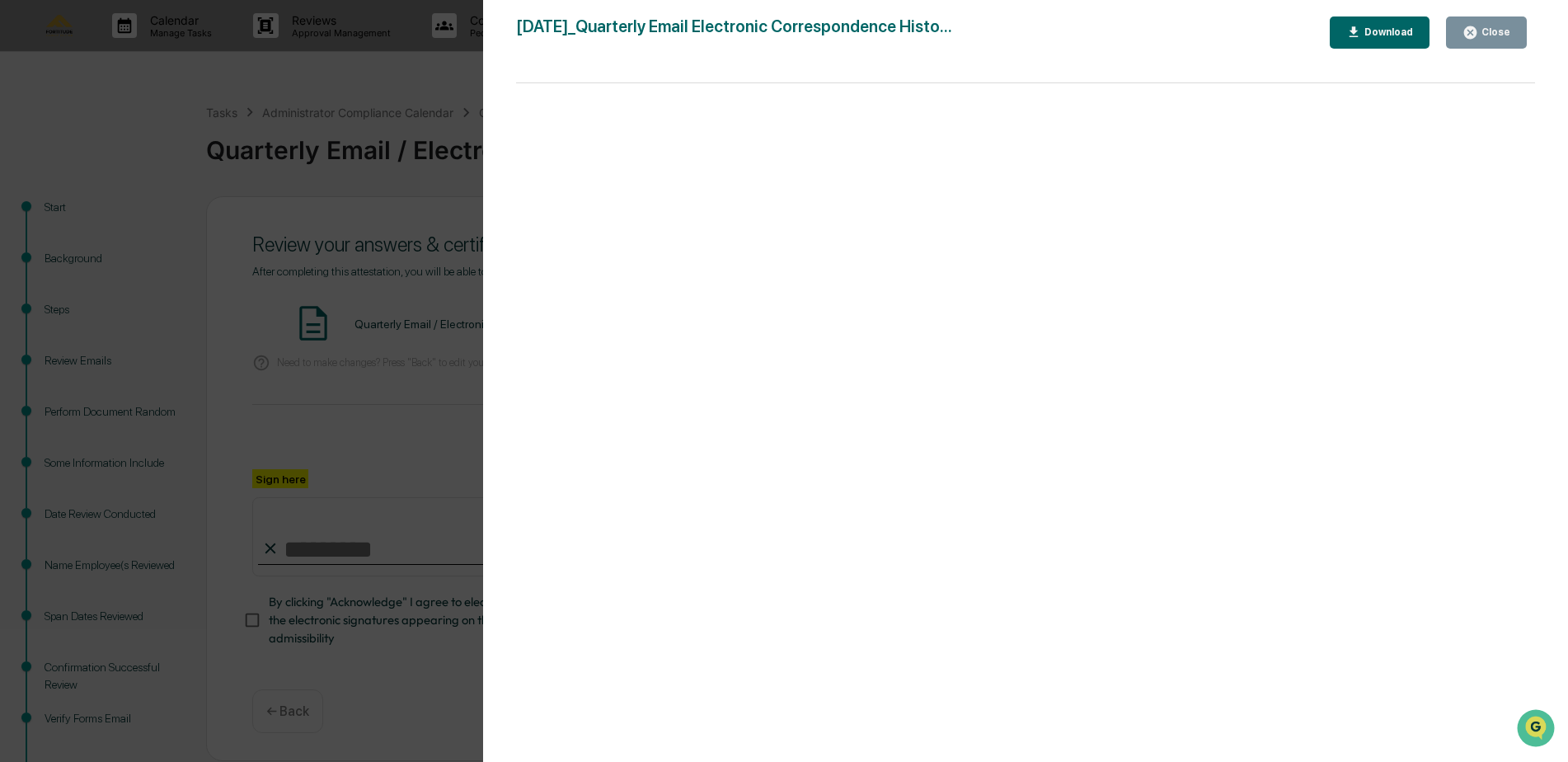
click at [397, 303] on div "Version History 08/21/2025, 08:49 PM Drew Phillips 2025-08-21_Quarterly Email E…" at bounding box center [784, 381] width 1568 height 762
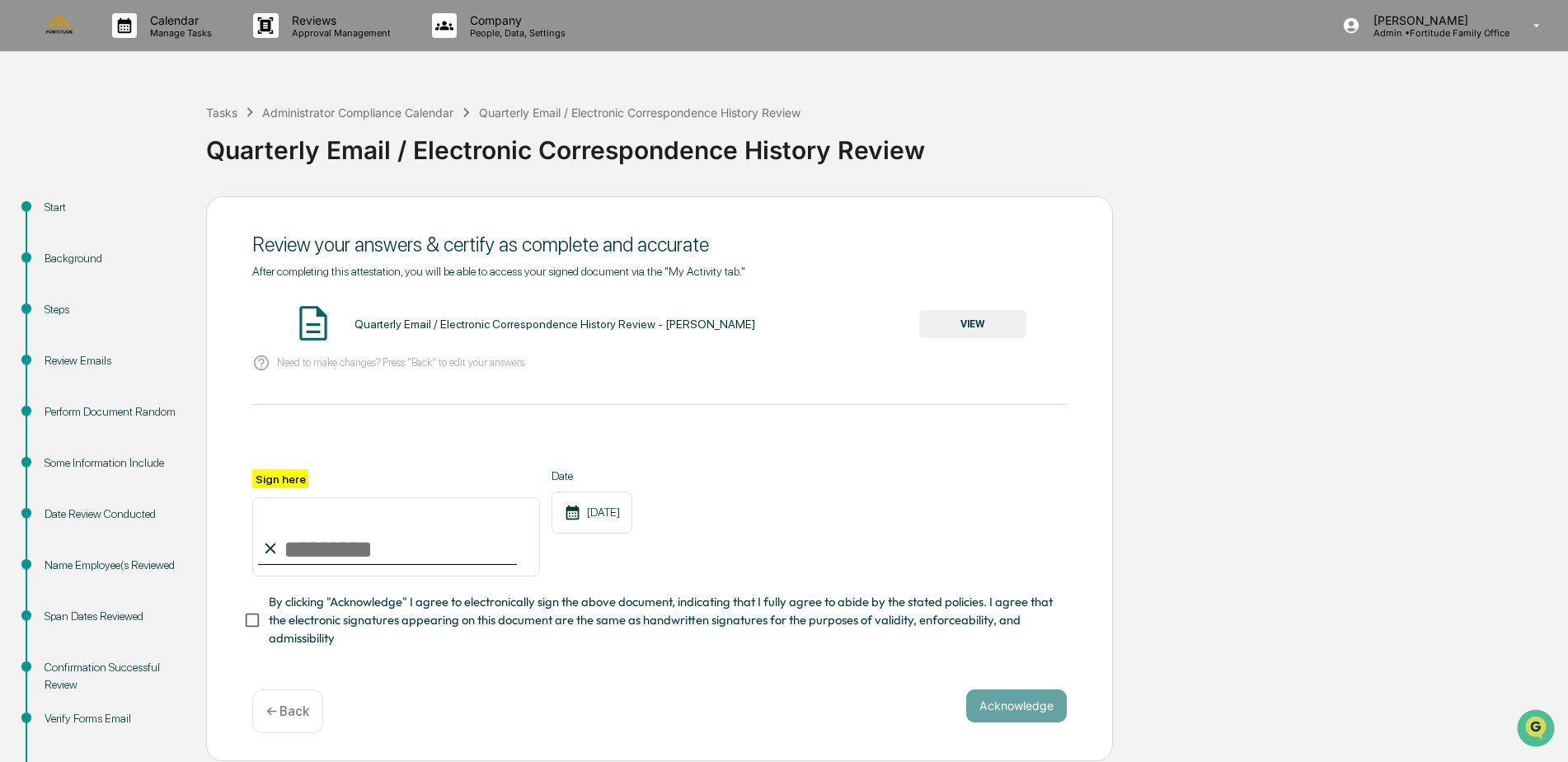
click at [366, 557] on input "Sign here" at bounding box center [395, 536] width 288 height 79
type input "**********"
click at [1013, 705] on button "Acknowledge" at bounding box center [1016, 705] width 101 height 33
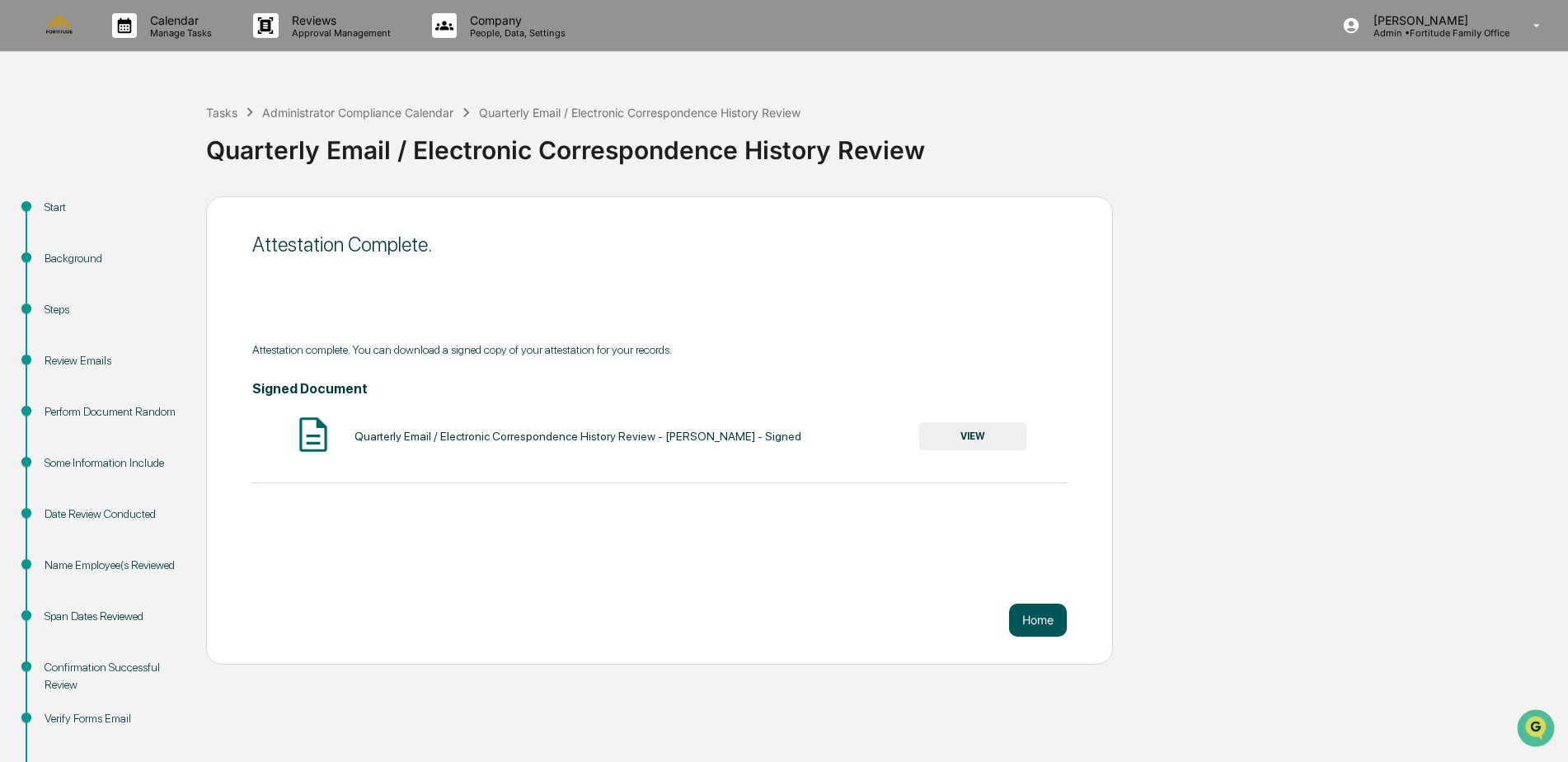
click at [1043, 635] on button "Home" at bounding box center [1038, 620] width 58 height 33
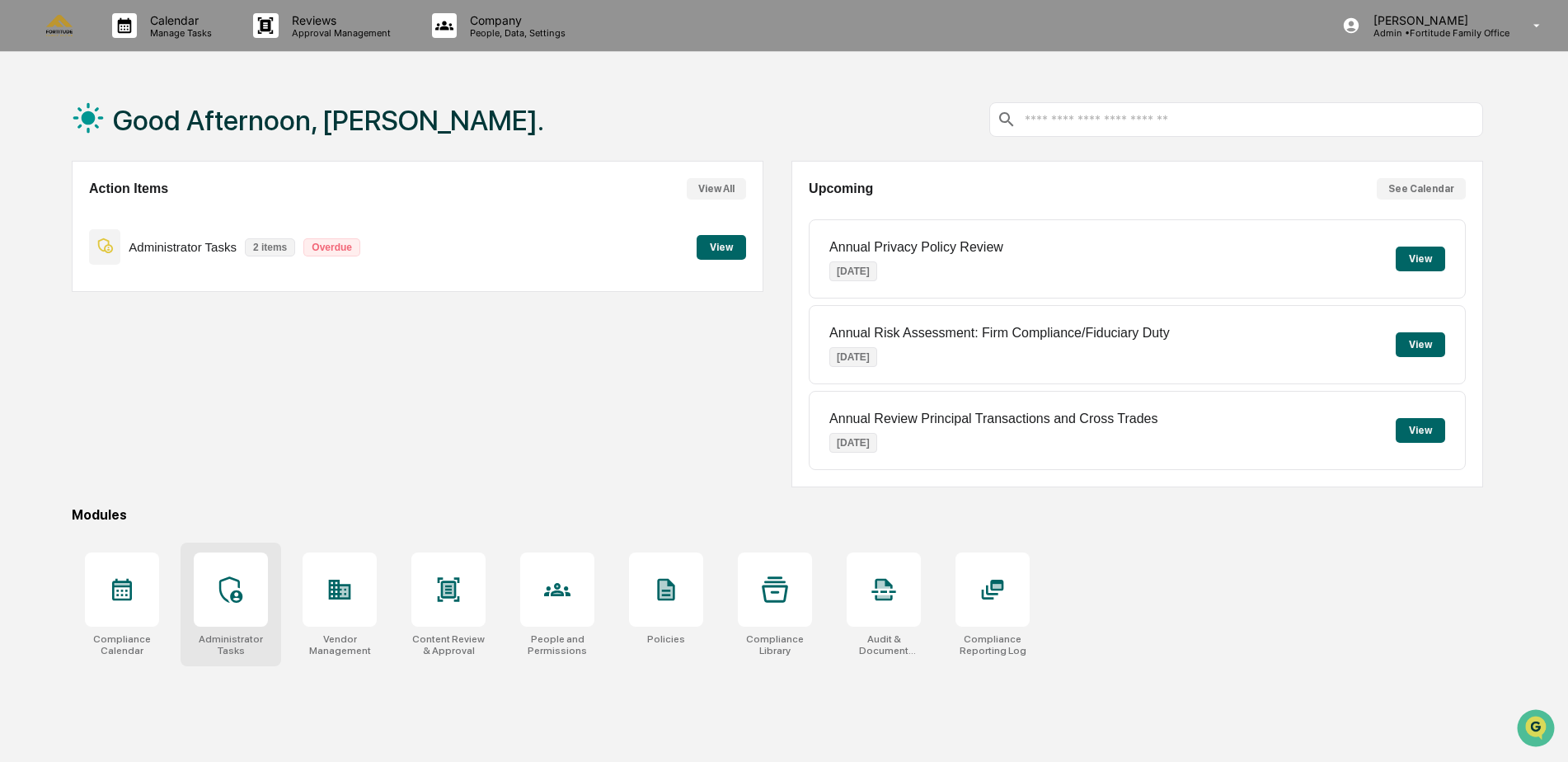
click at [233, 605] on div at bounding box center [230, 589] width 74 height 74
